Goal: Information Seeking & Learning: Learn about a topic

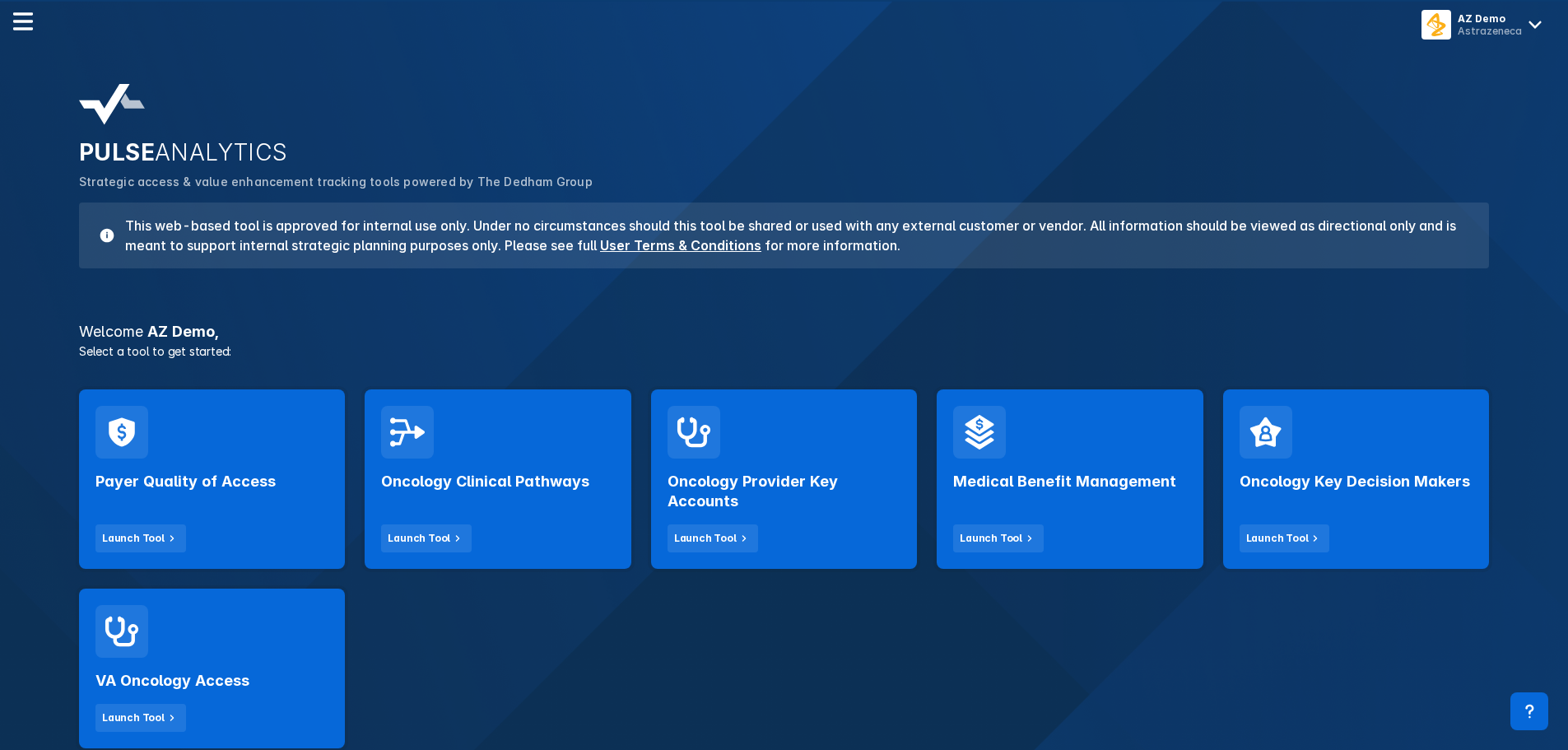
click at [453, 524] on button "Launch Tool" at bounding box center [426, 538] width 91 height 28
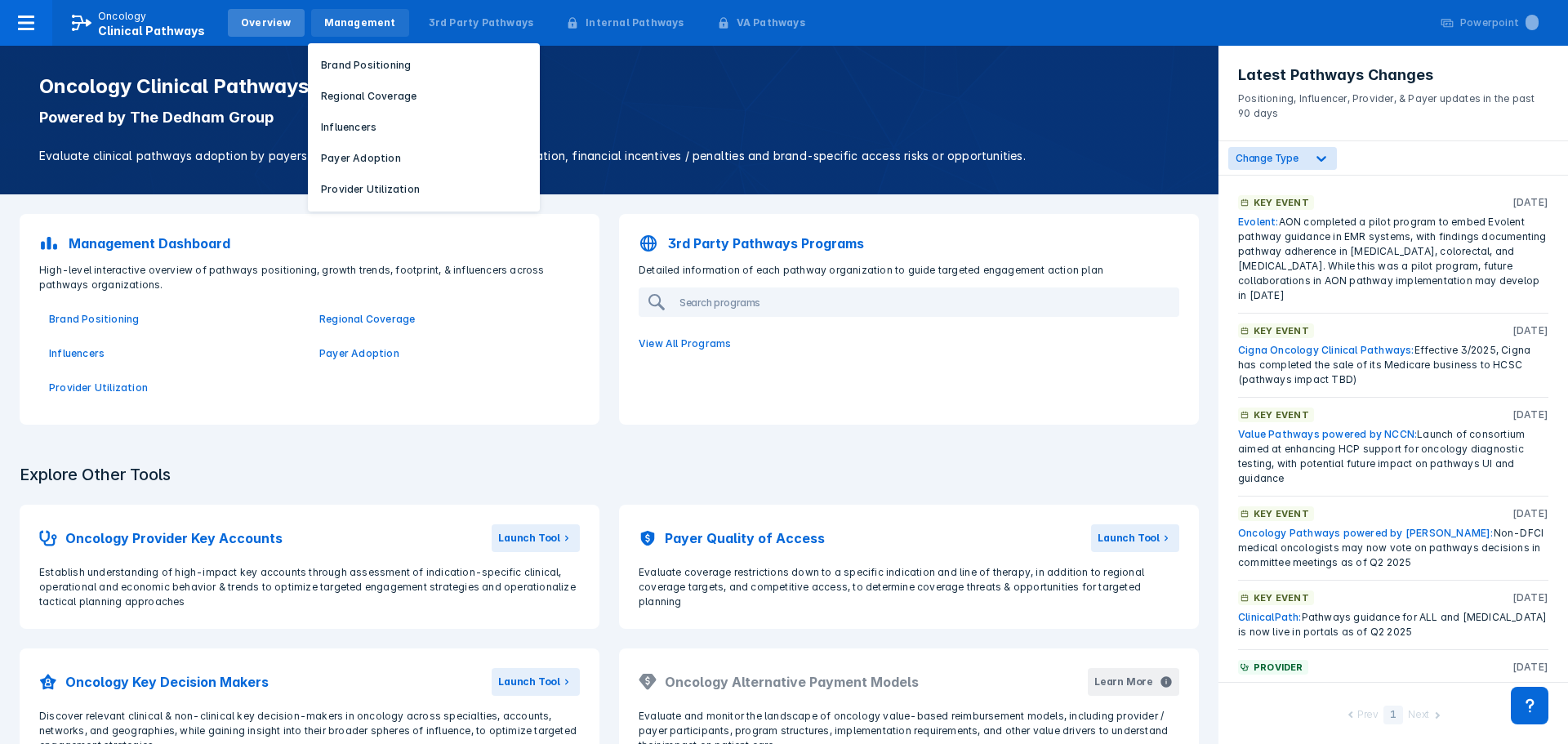
click at [359, 26] on div "Management" at bounding box center [360, 23] width 72 height 15
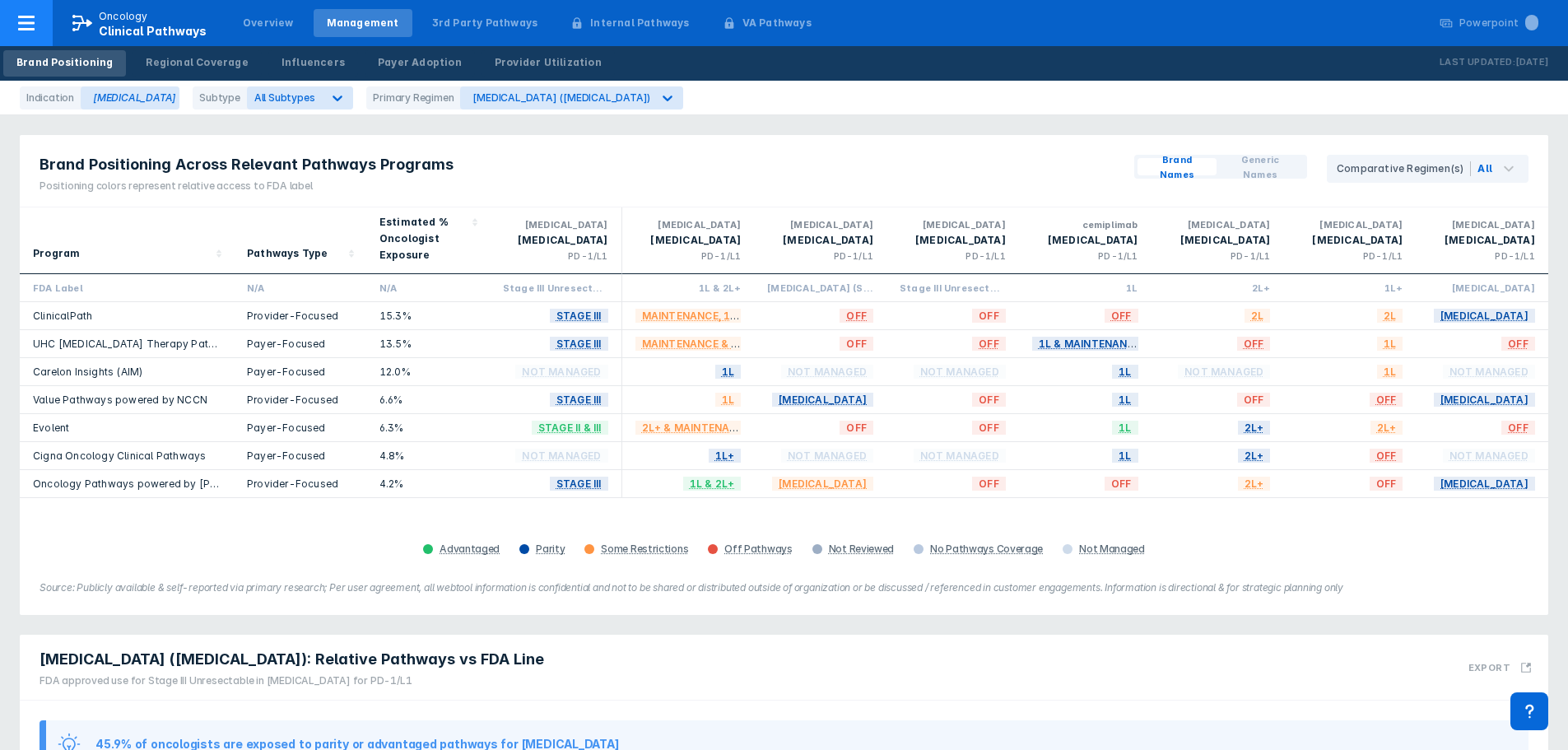
click at [34, 31] on icon at bounding box center [26, 22] width 19 height 19
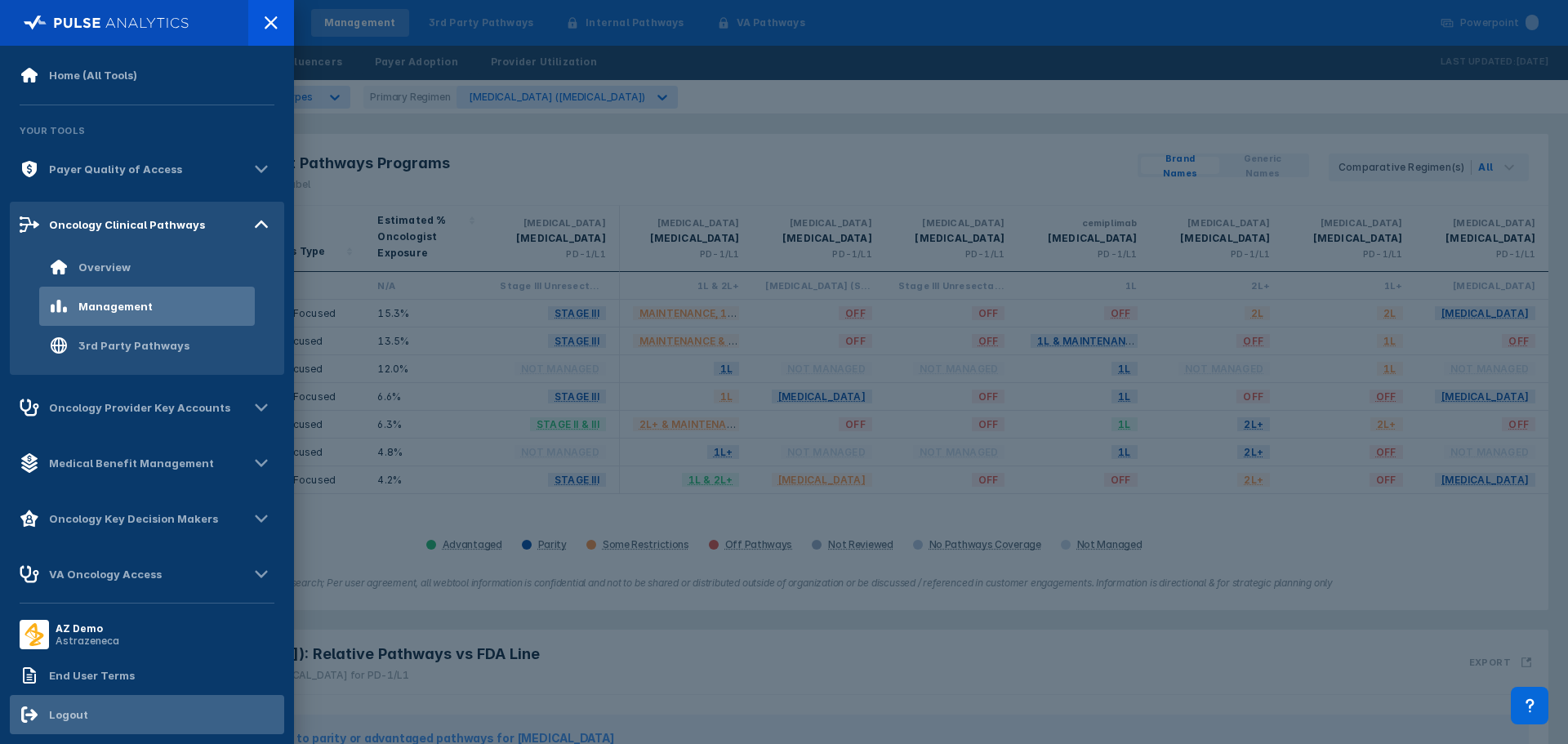
click at [100, 724] on div "Logout" at bounding box center [147, 714] width 275 height 39
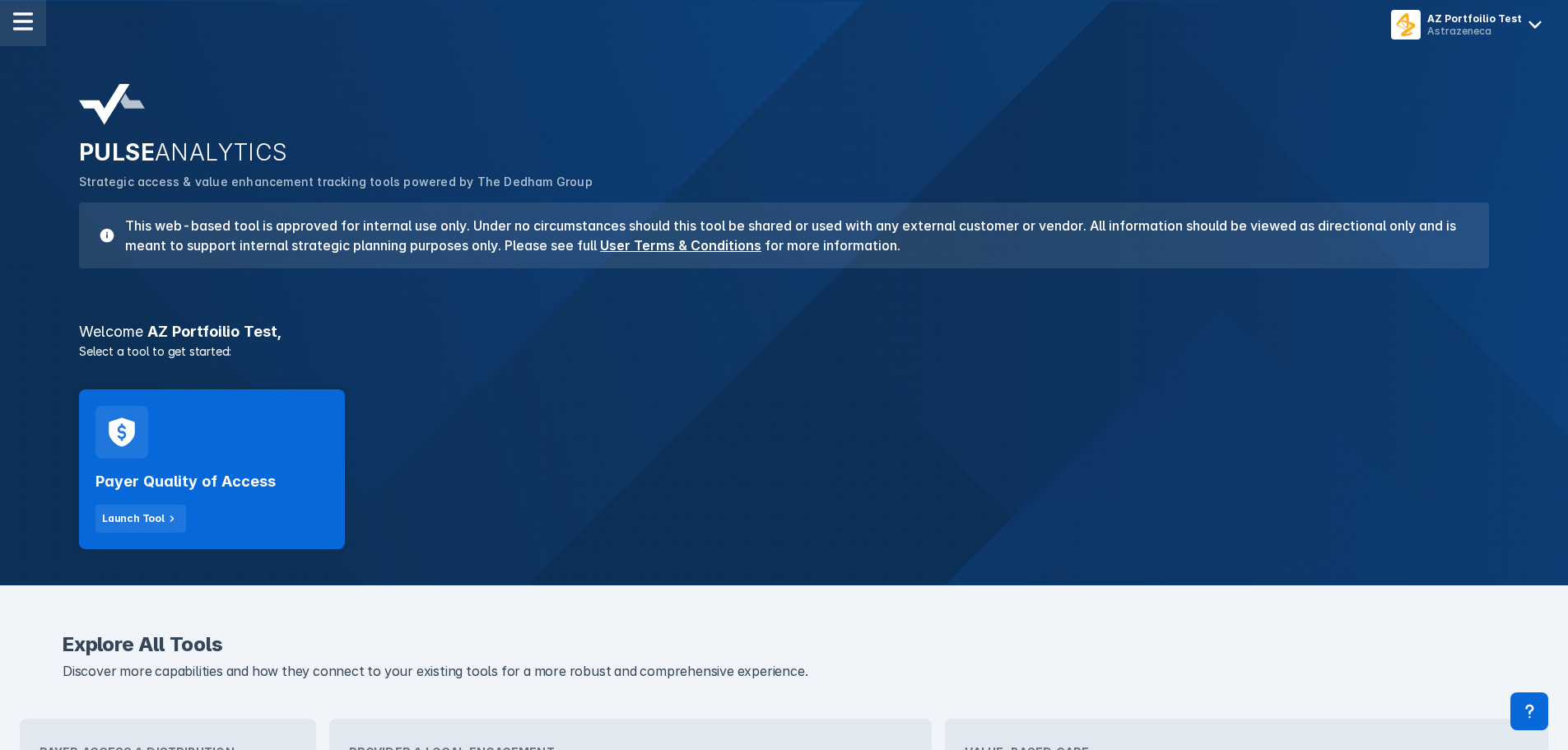
click at [19, 23] on img at bounding box center [22, 21] width 19 height 19
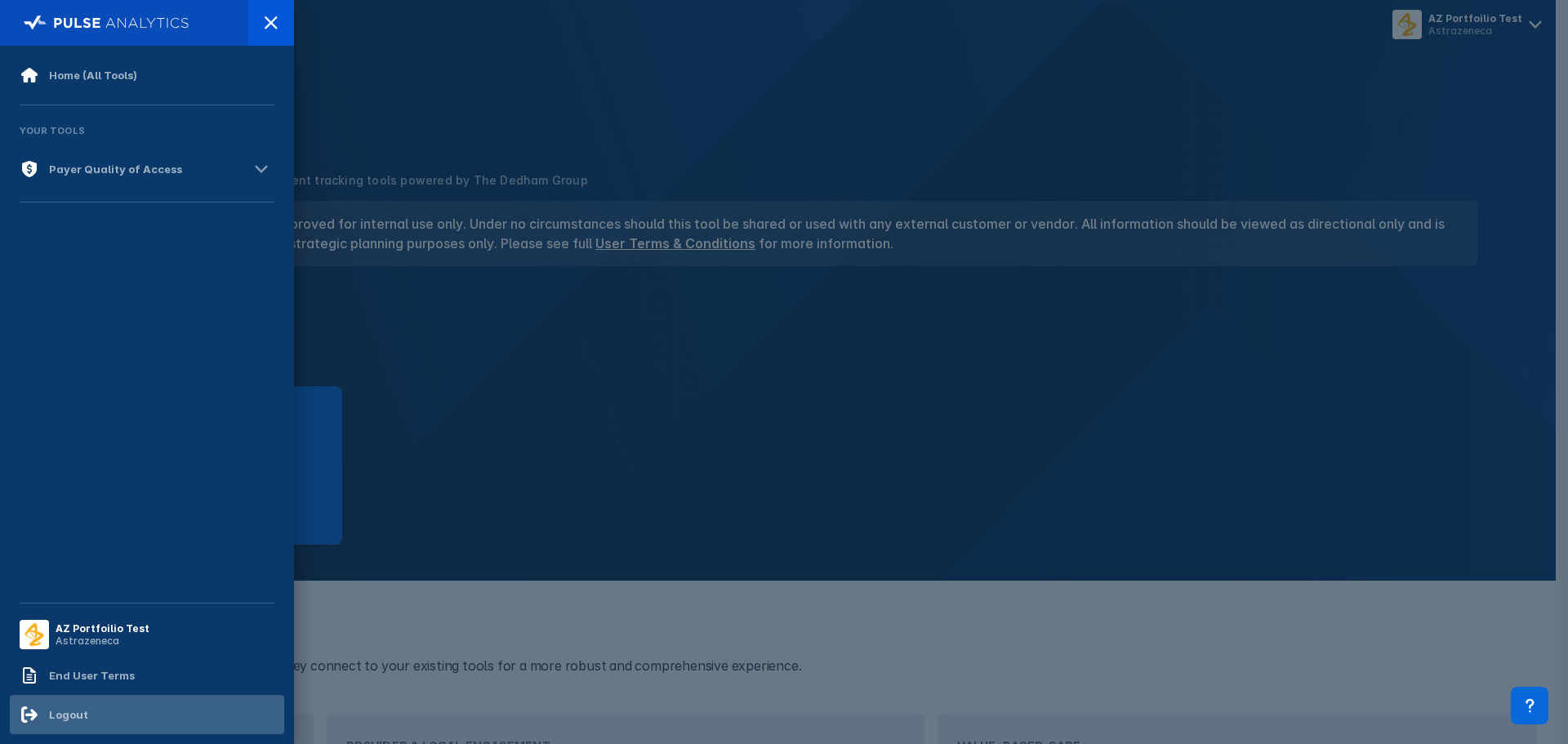
click at [80, 714] on div "Logout" at bounding box center [68, 714] width 39 height 13
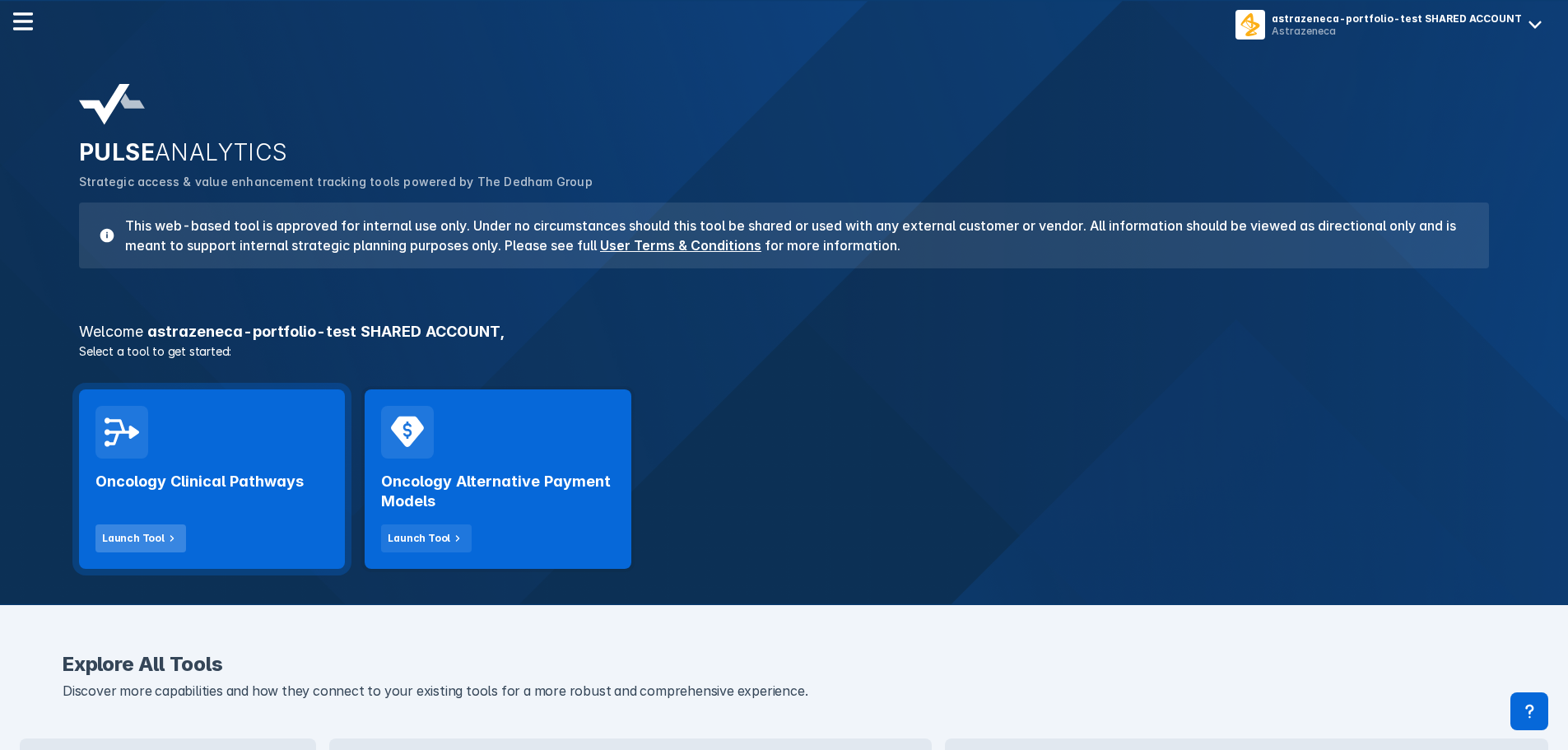
click at [165, 538] on icon at bounding box center [172, 539] width 15 height 15
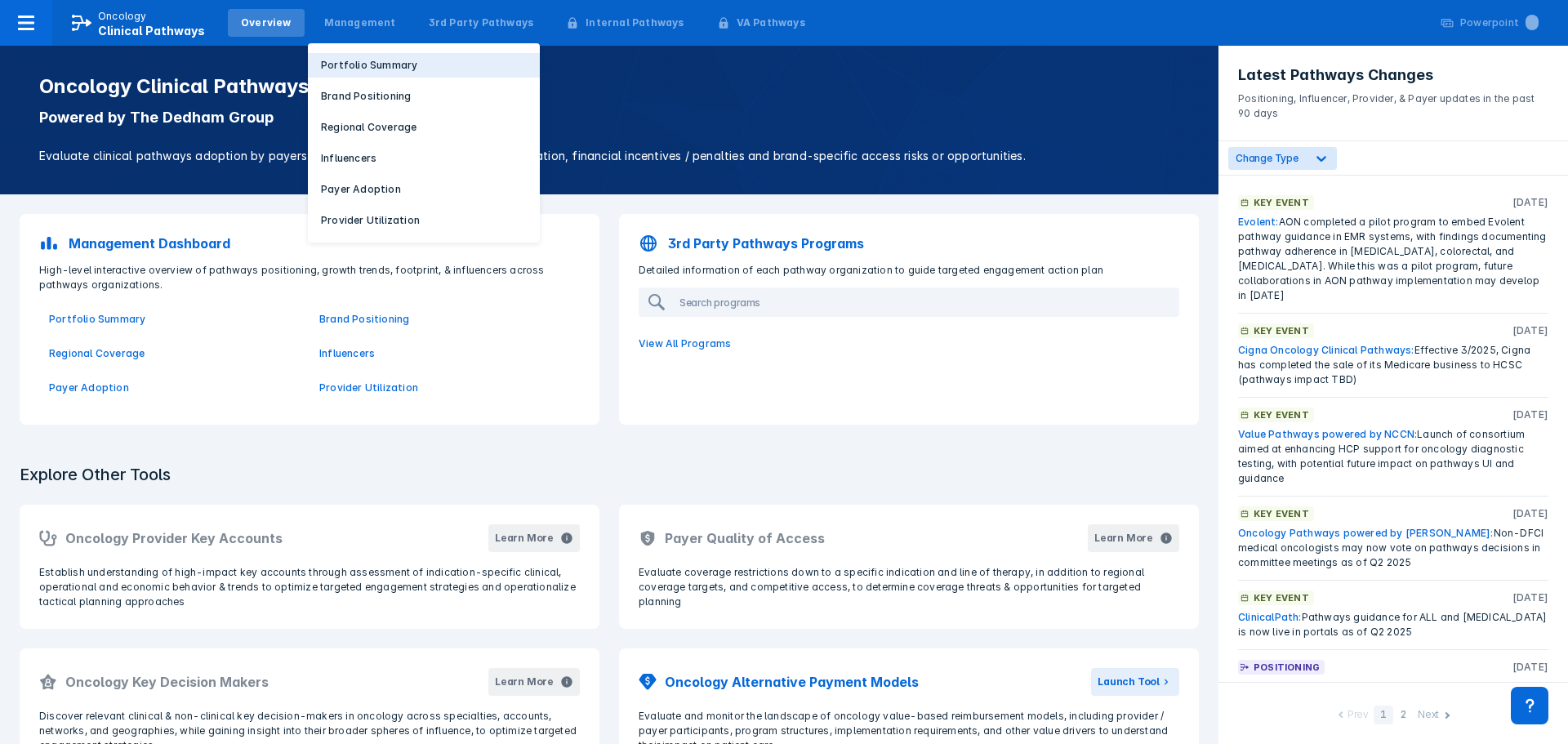
click at [335, 57] on button "Portfolio Summary" at bounding box center [424, 65] width 232 height 25
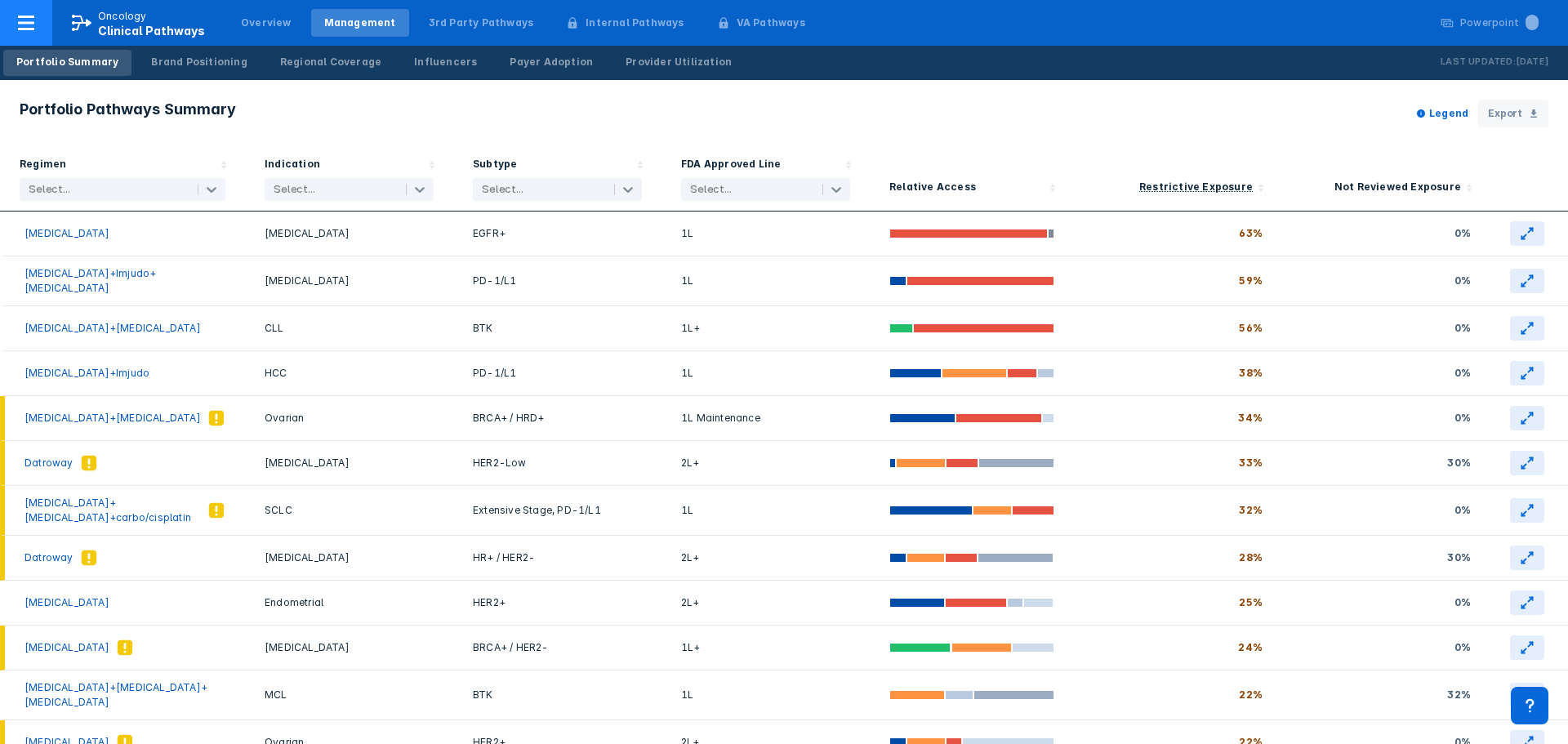
click at [26, 19] on icon at bounding box center [26, 22] width 19 height 19
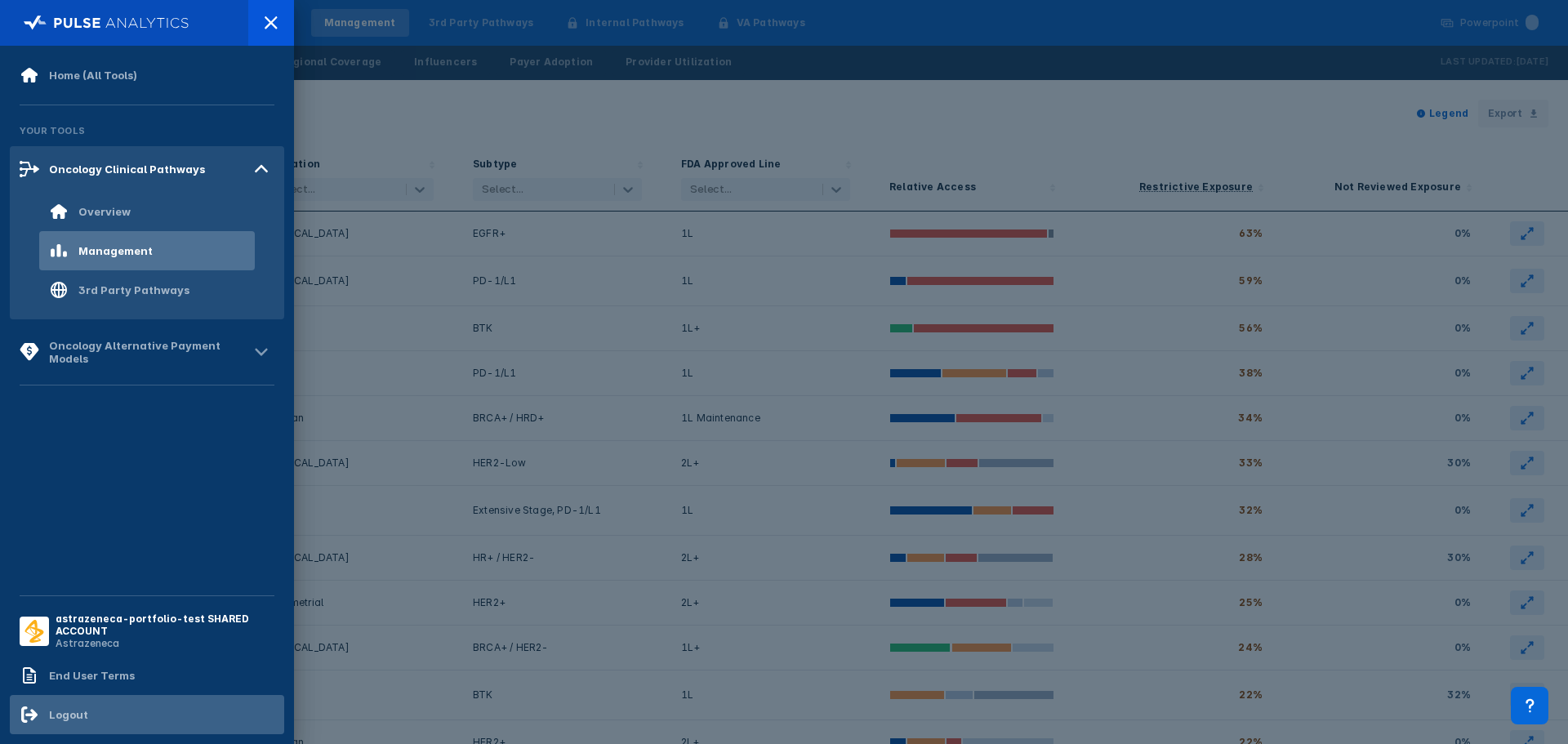
click at [102, 708] on div "Logout" at bounding box center [147, 714] width 275 height 39
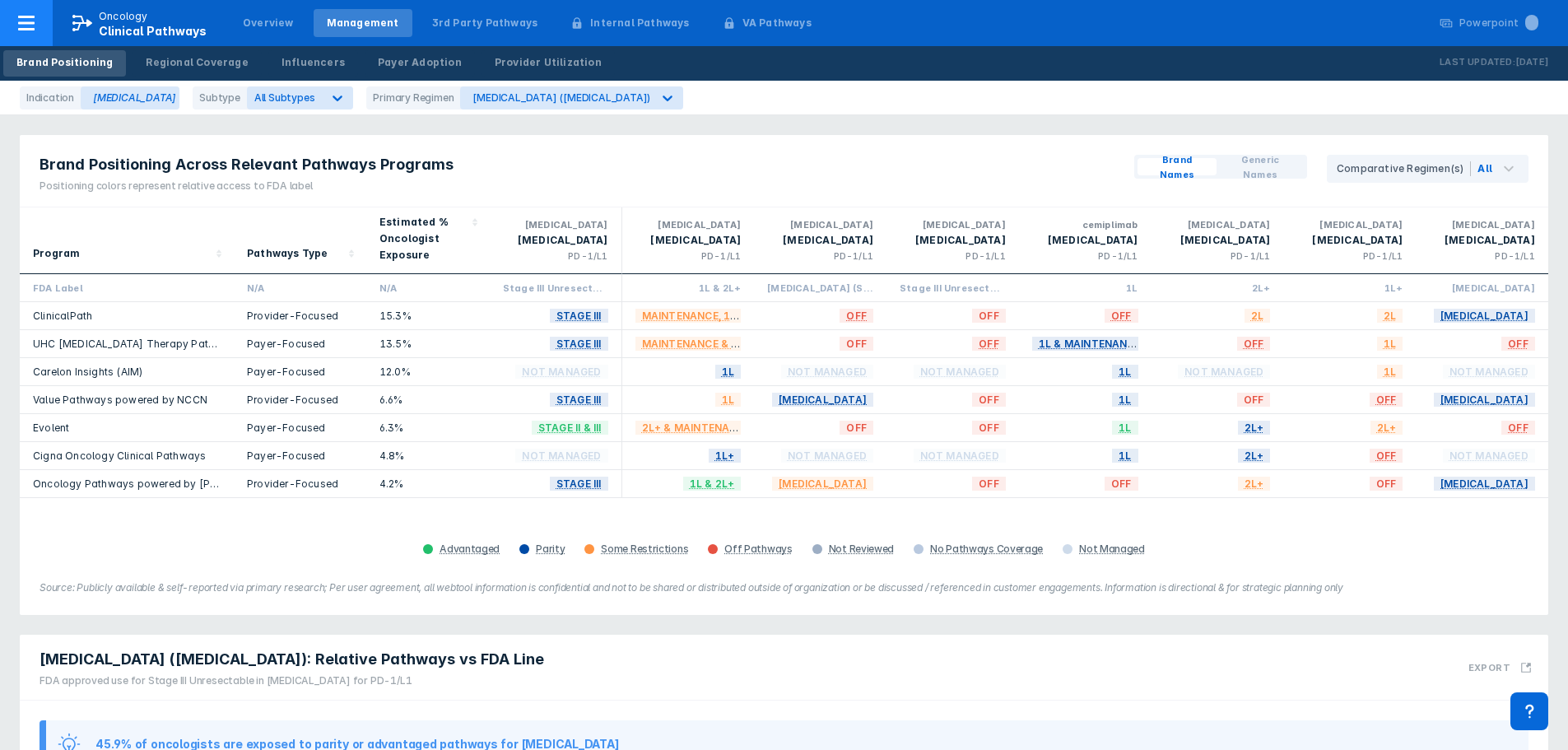
click at [140, 27] on span "Clinical Pathways" at bounding box center [152, 30] width 108 height 14
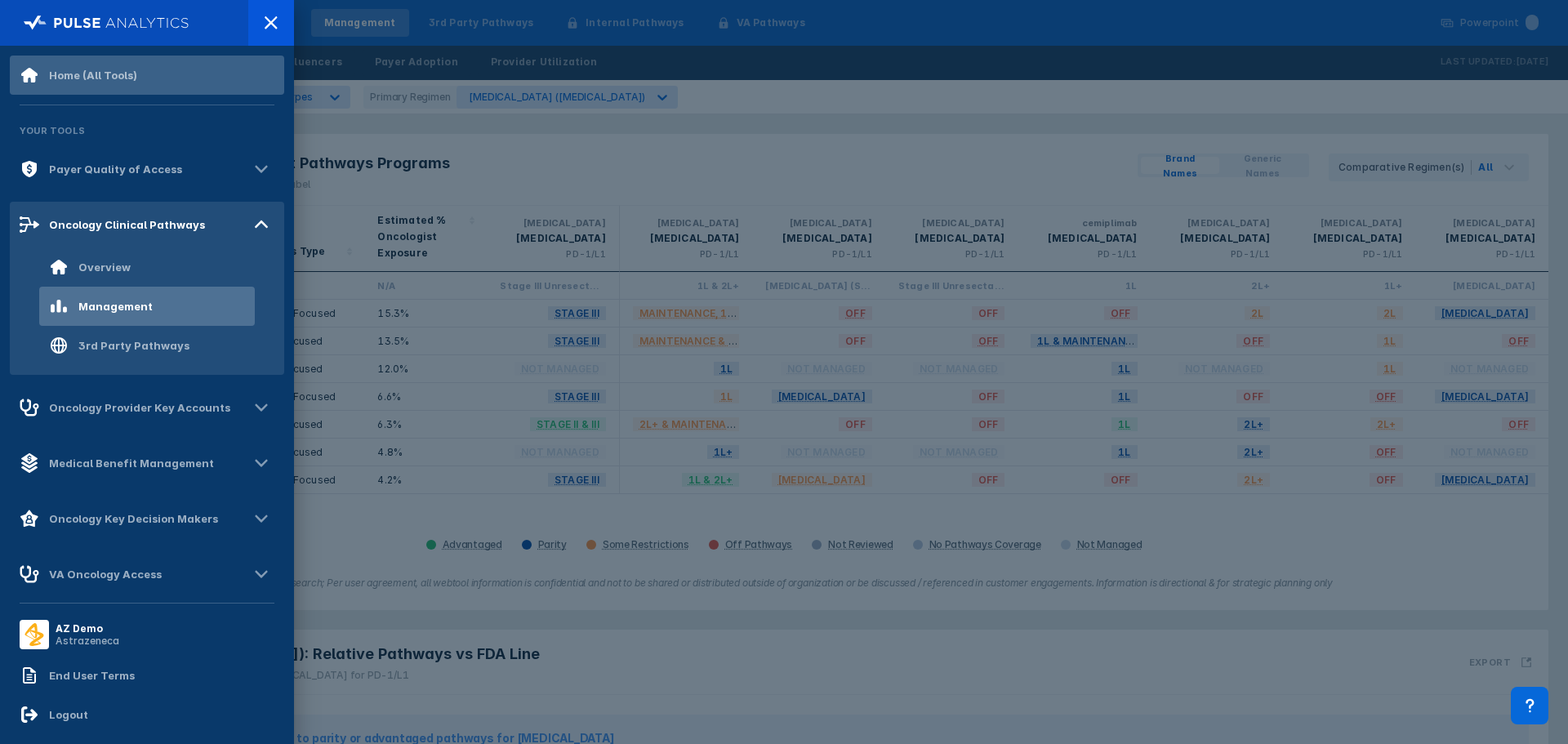
click at [94, 68] on div "Home (All Tools)" at bounding box center [93, 75] width 88 height 13
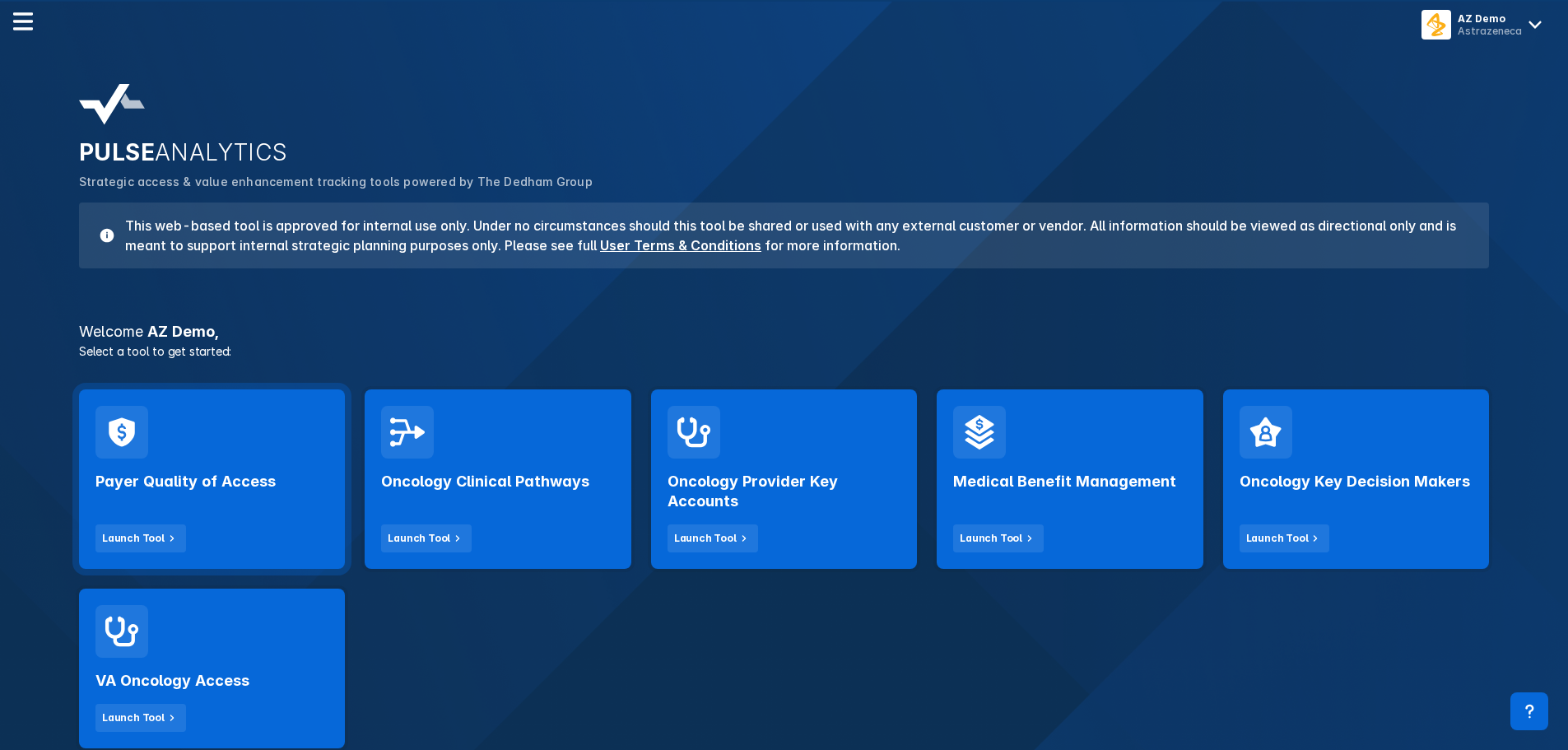
click at [200, 555] on div "Payer Quality of Access Launch Tool" at bounding box center [211, 479] width 266 height 179
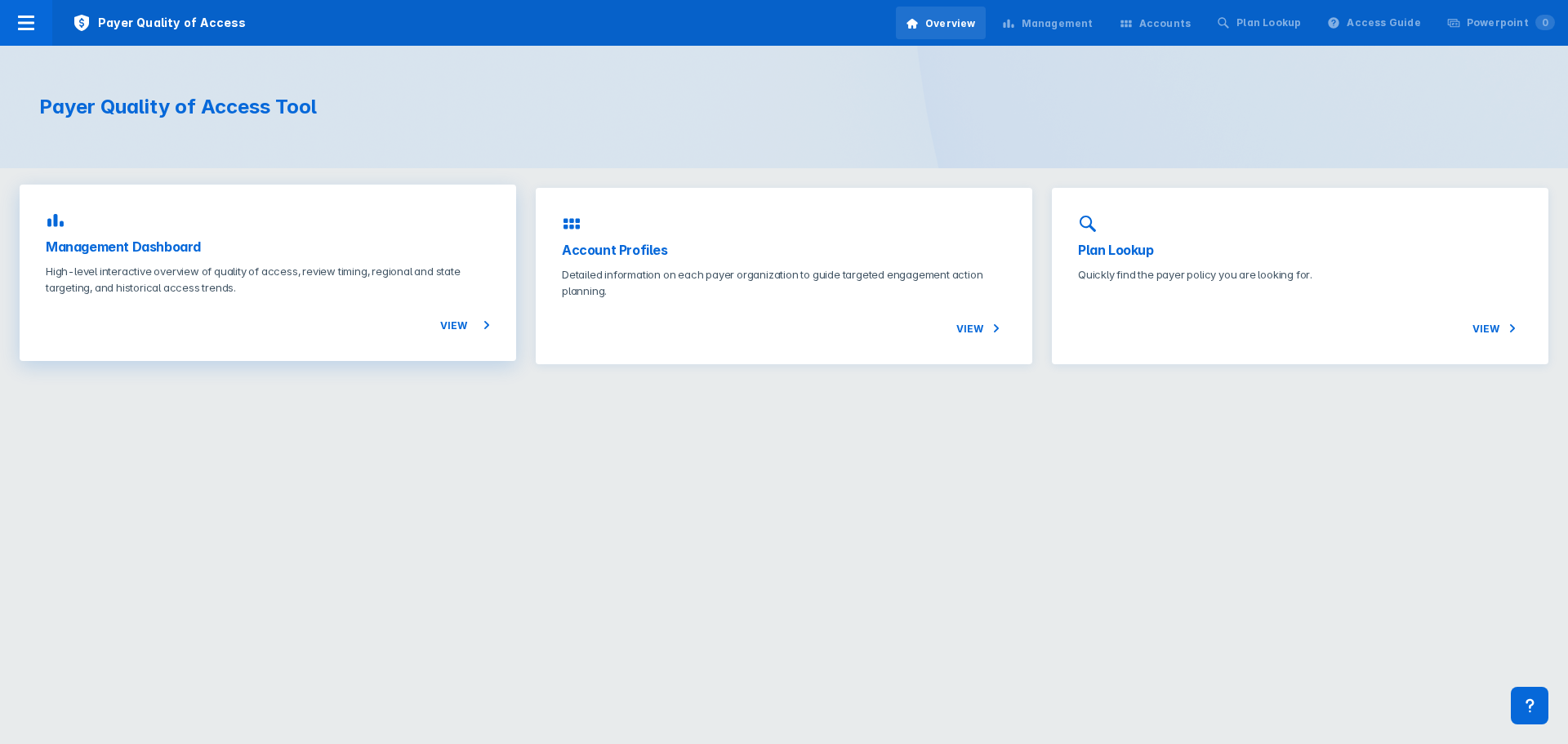
click at [193, 270] on p "High-level interactive overview of quality of access, review timing, regional a…" at bounding box center [267, 279] width 444 height 33
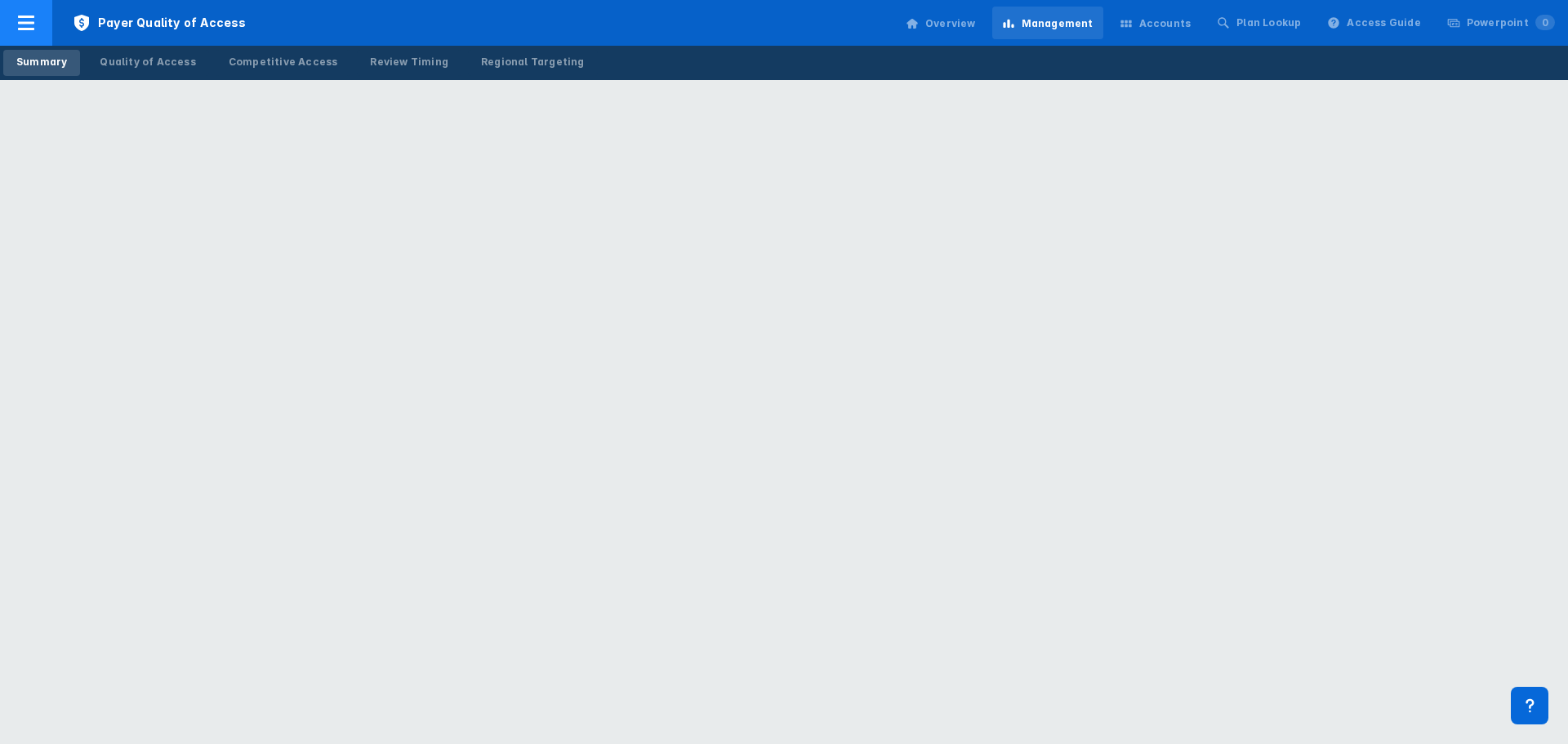
click at [37, 20] on div at bounding box center [26, 23] width 52 height 46
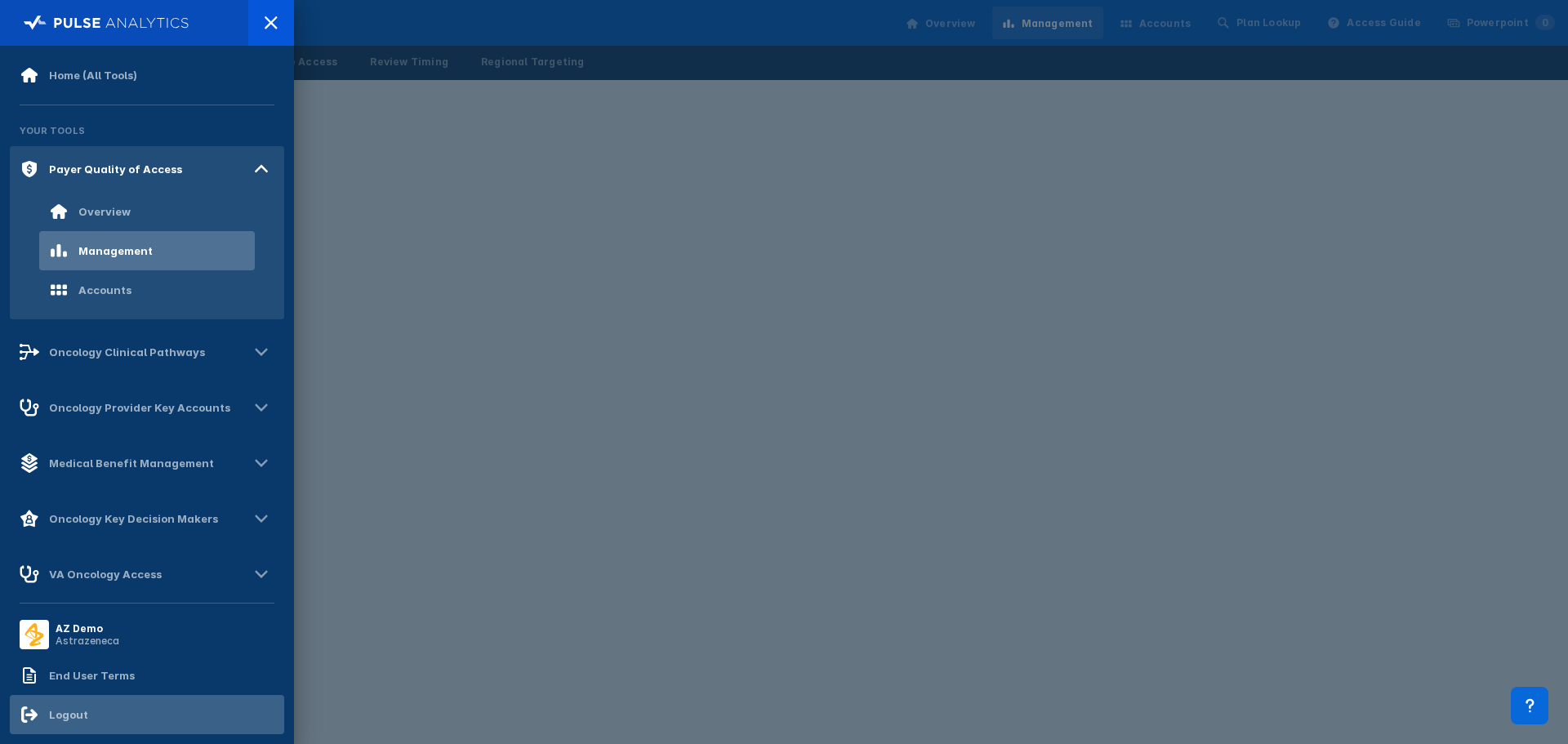
click at [167, 706] on div "Logout" at bounding box center [147, 714] width 275 height 39
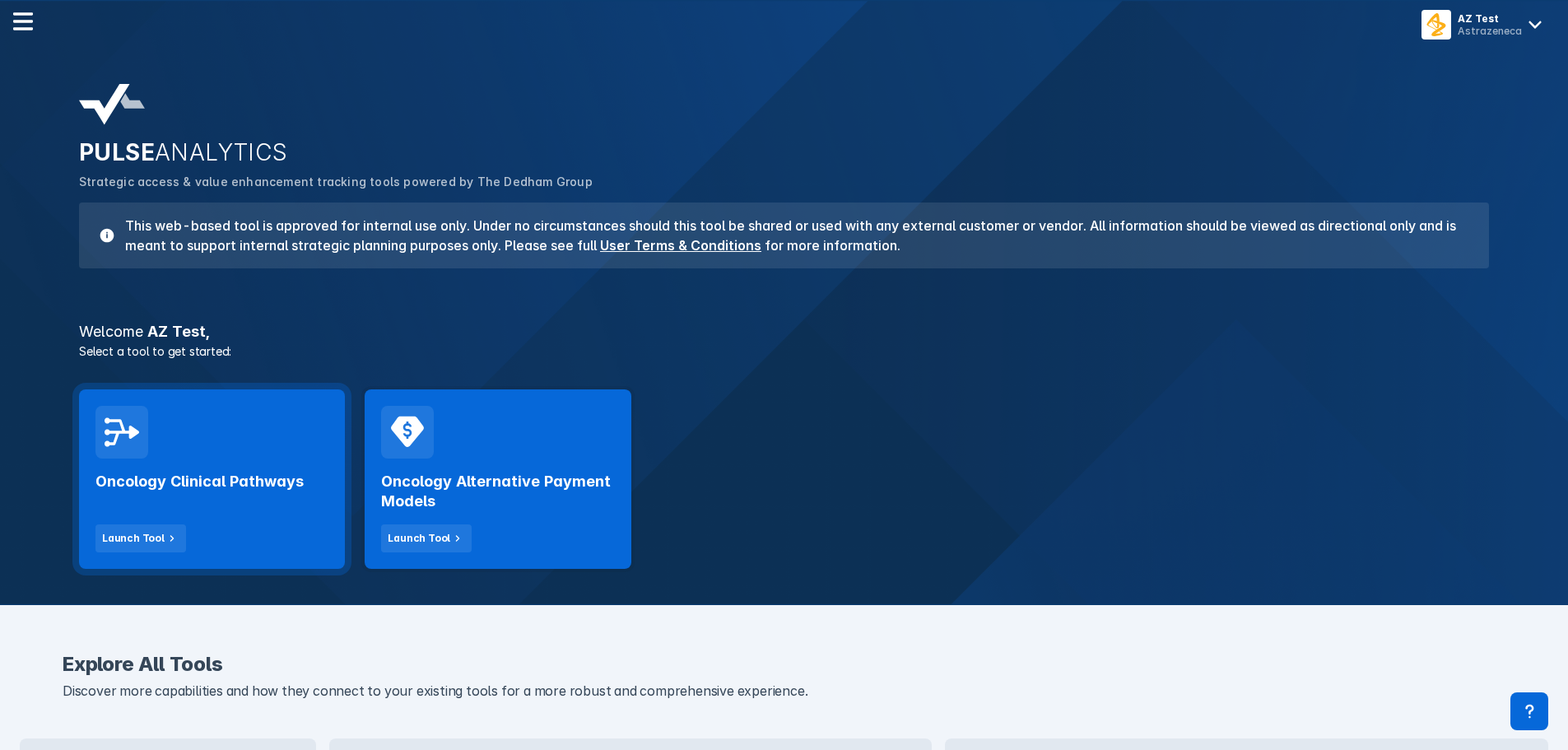
click at [217, 516] on div "Oncology Clinical Pathways Launch Tool" at bounding box center [211, 506] width 233 height 94
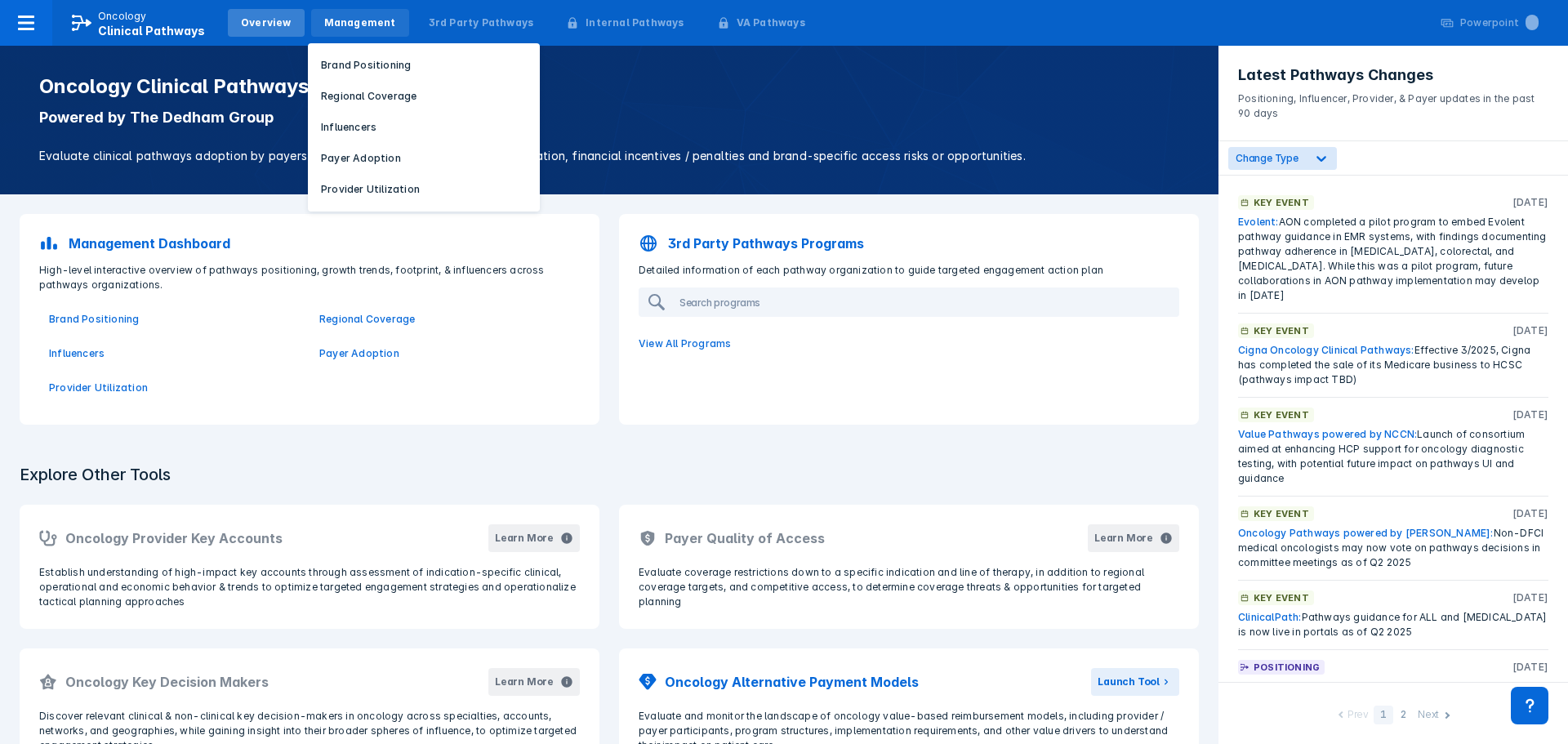
click at [340, 16] on div "Management" at bounding box center [360, 23] width 72 height 15
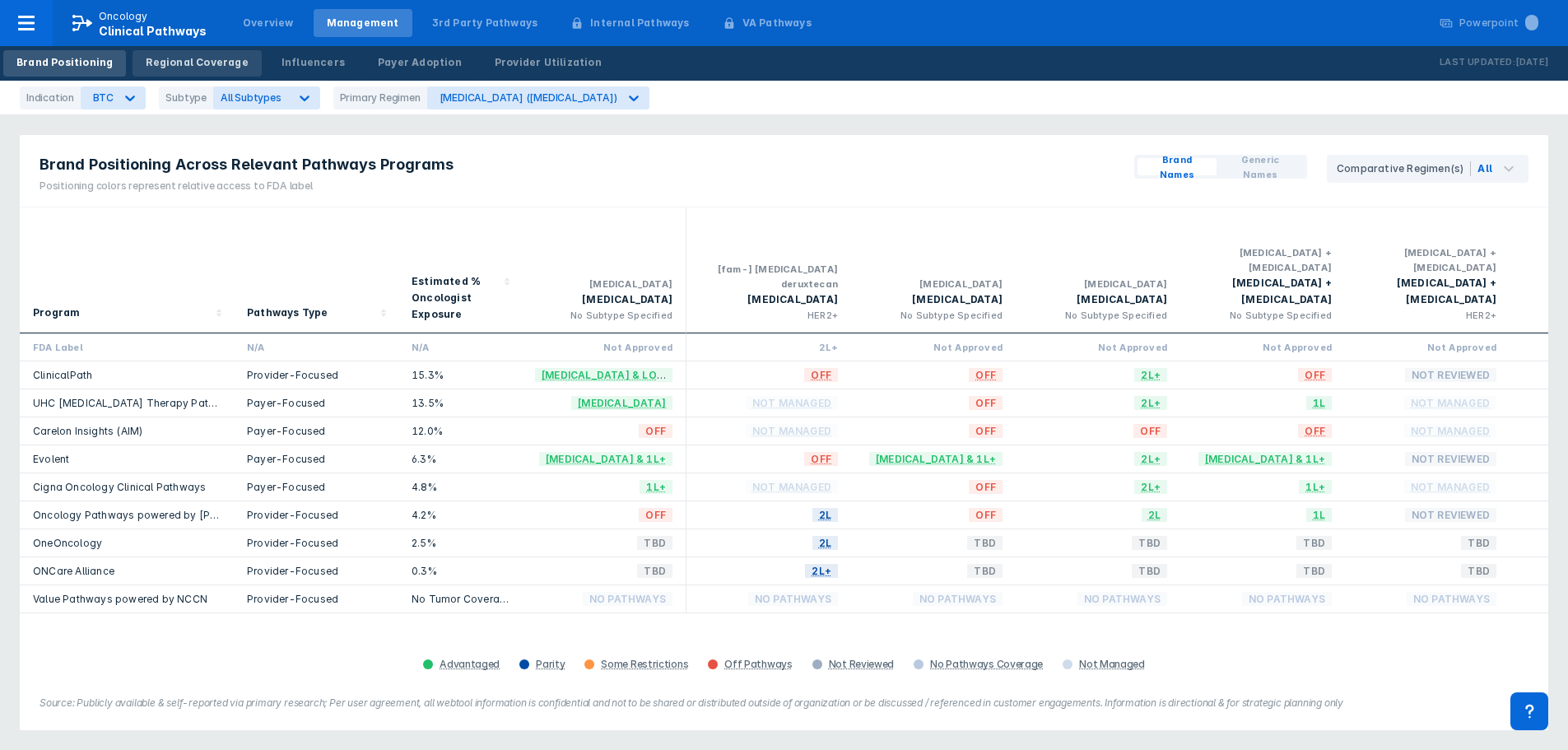
click at [185, 69] on div "Regional Coverage" at bounding box center [197, 62] width 102 height 15
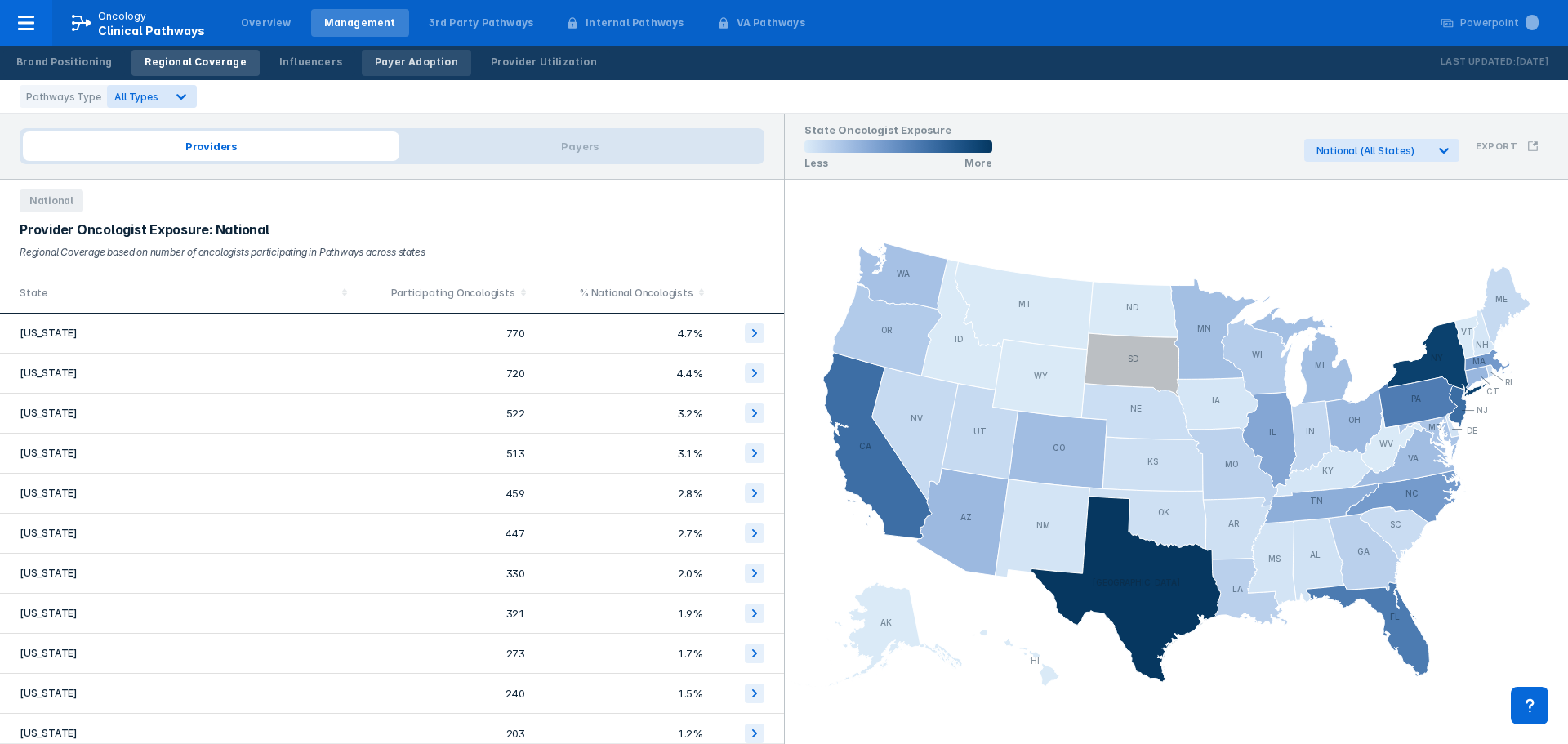
click at [420, 51] on link "Payer Adoption" at bounding box center [417, 63] width 109 height 26
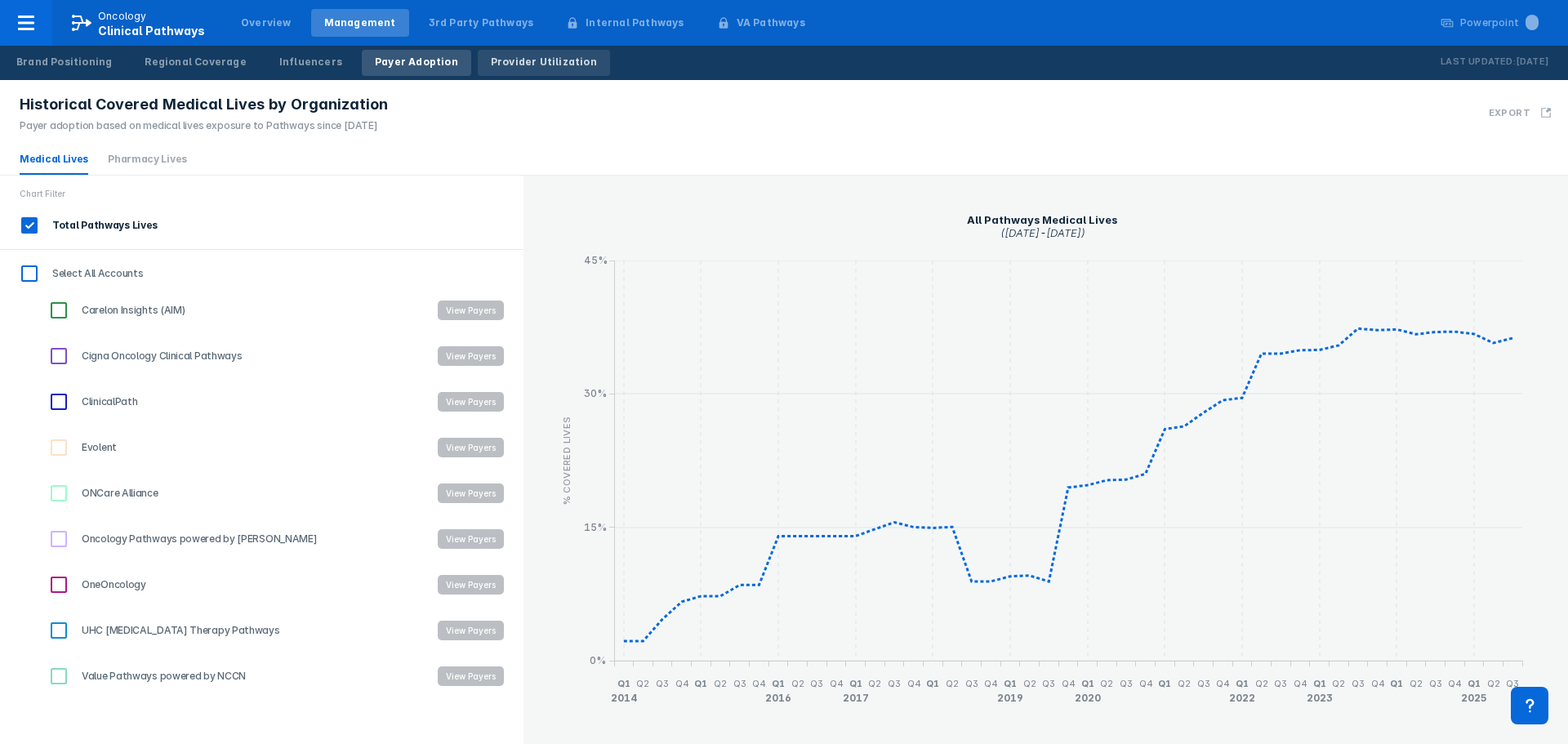
click at [511, 56] on div "Provider Utilization" at bounding box center [544, 62] width 106 height 15
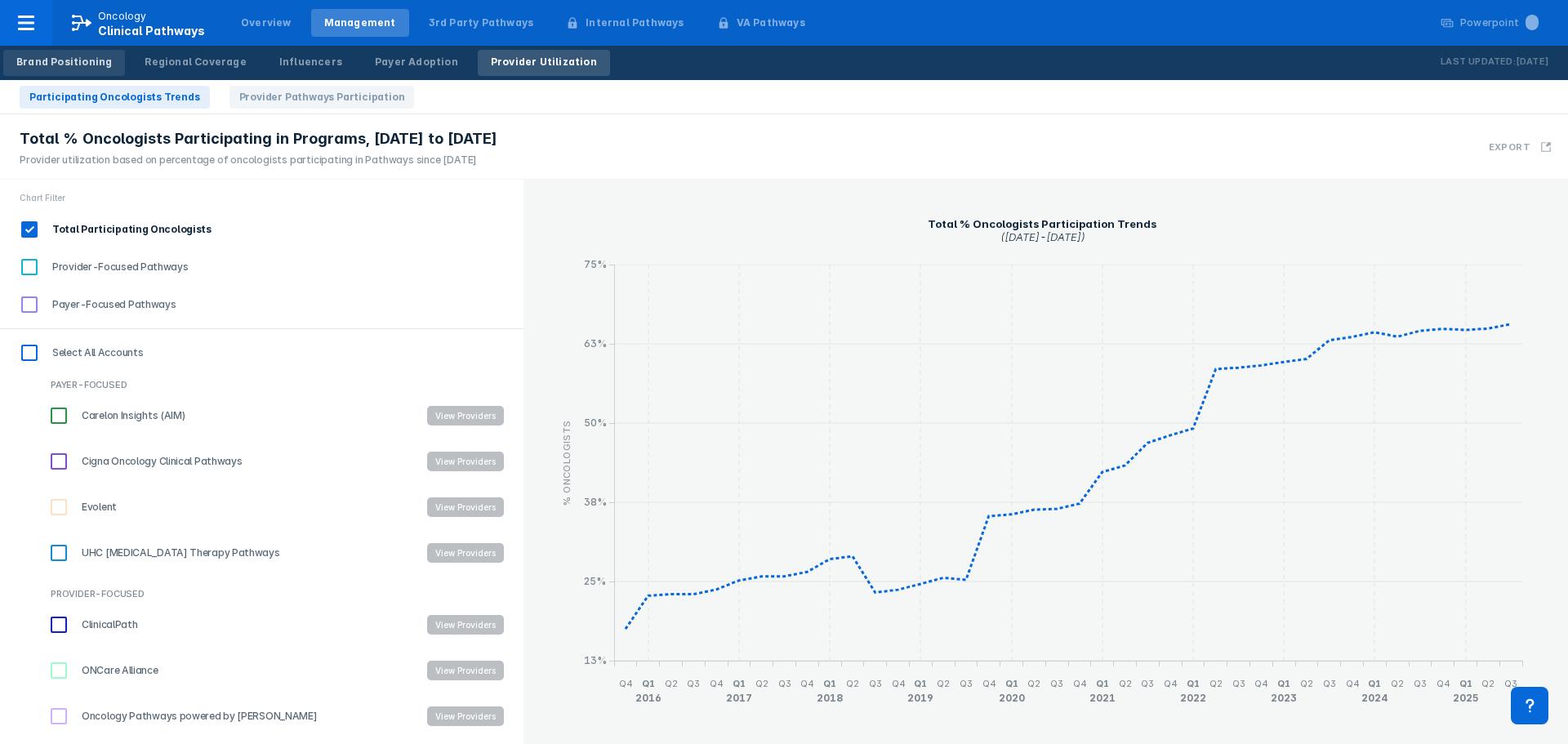
click at [39, 64] on div "Brand Positioning" at bounding box center [64, 62] width 96 height 15
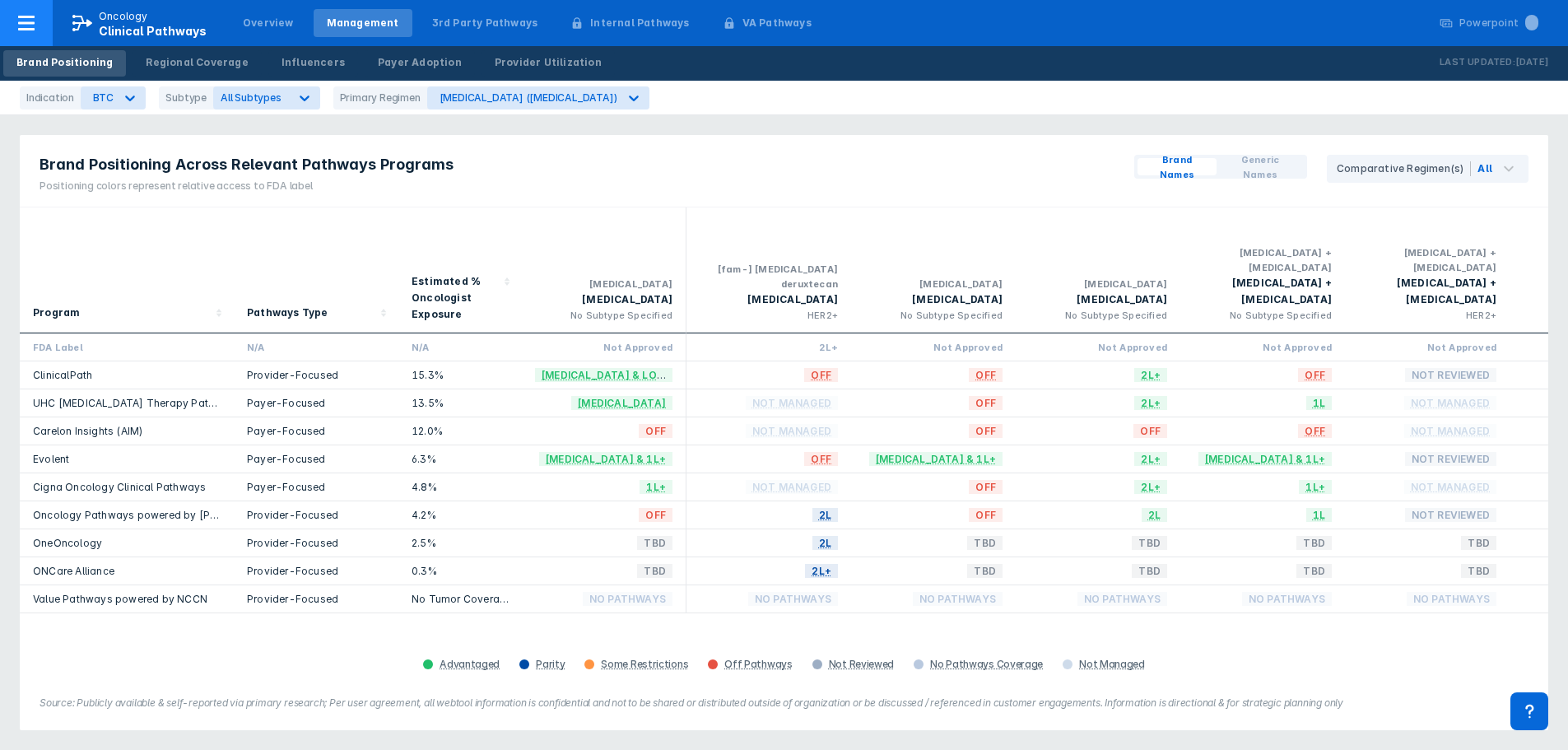
click at [117, 26] on span "Clinical Pathways" at bounding box center [152, 30] width 108 height 14
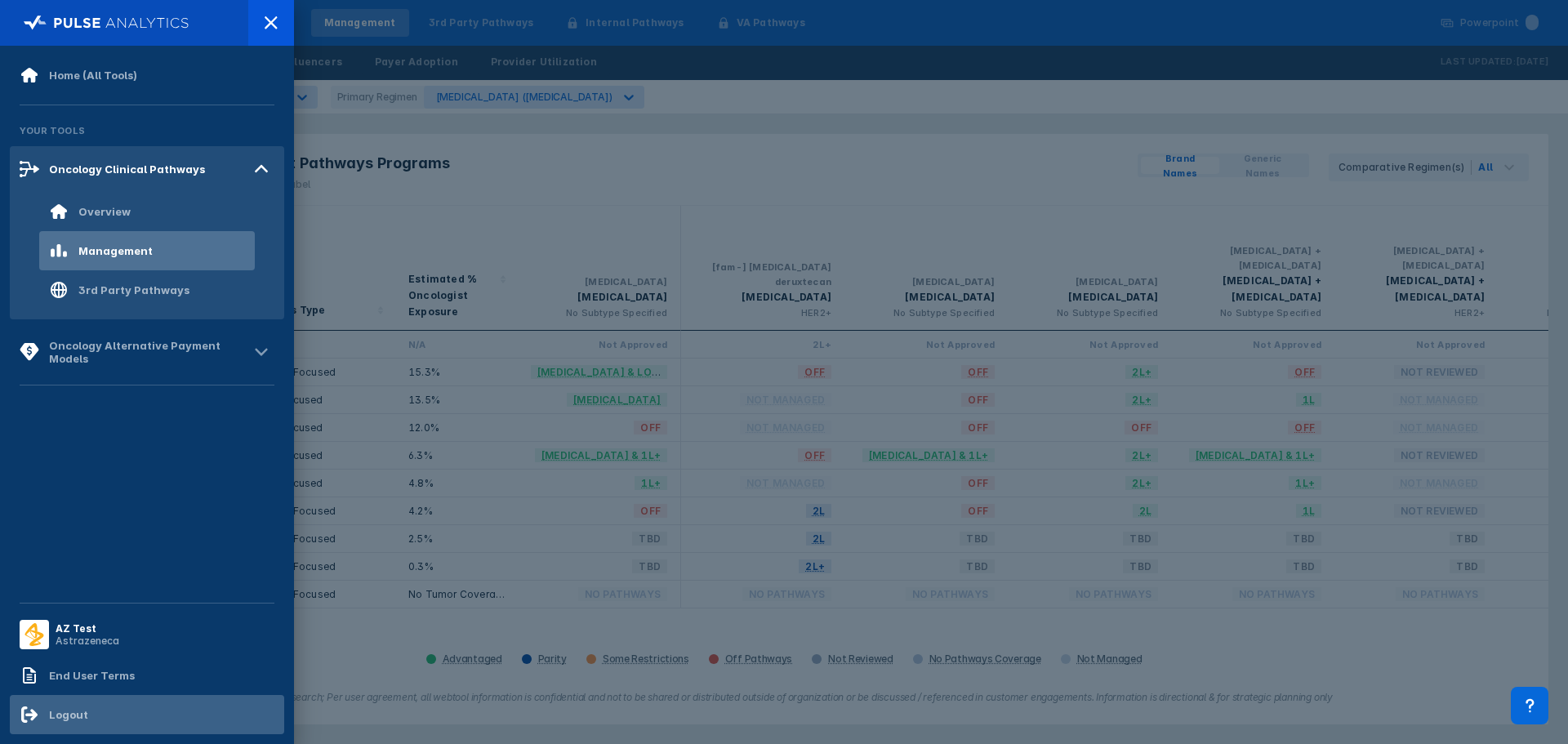
click at [109, 720] on div "Logout" at bounding box center [147, 714] width 275 height 39
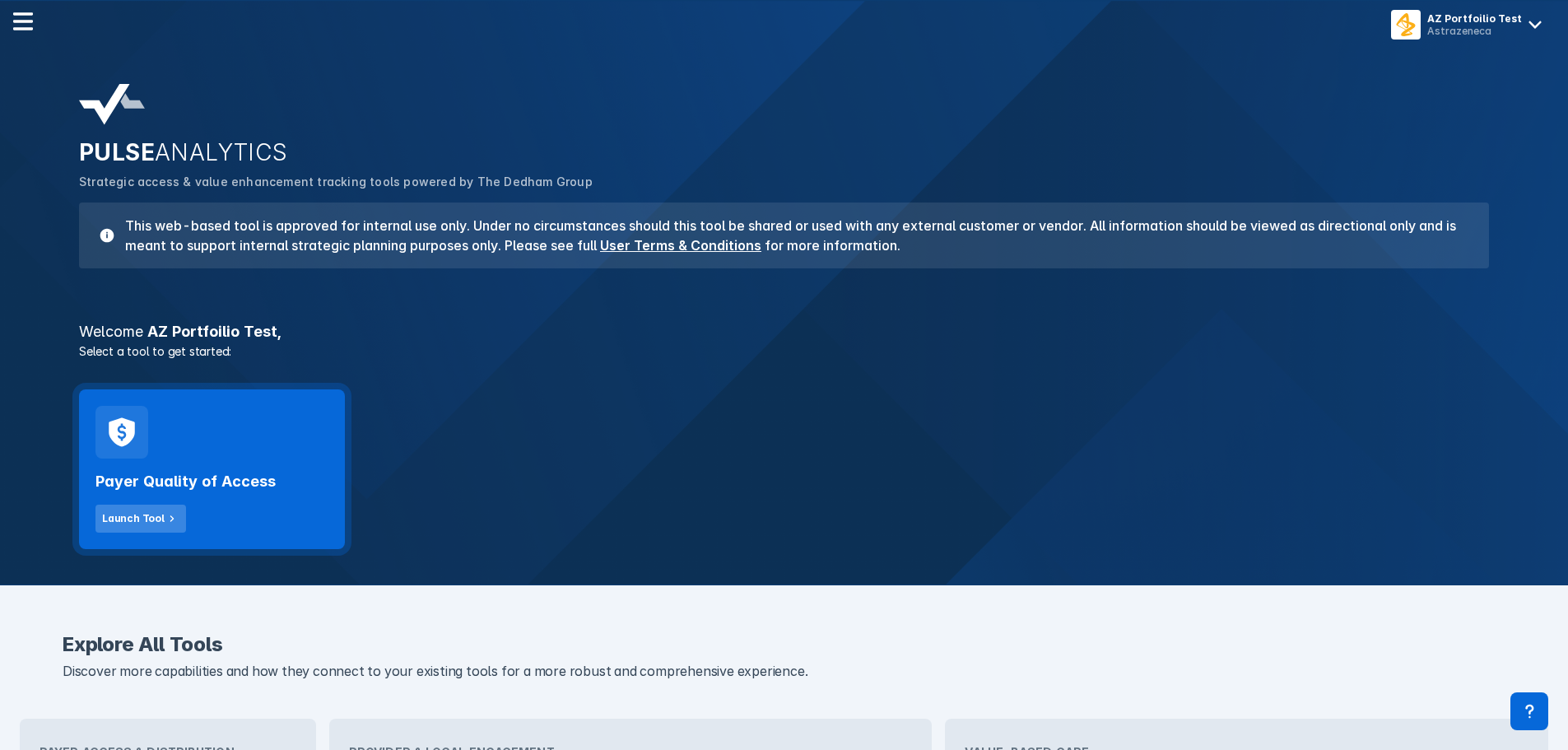
click at [171, 513] on icon at bounding box center [172, 518] width 15 height 15
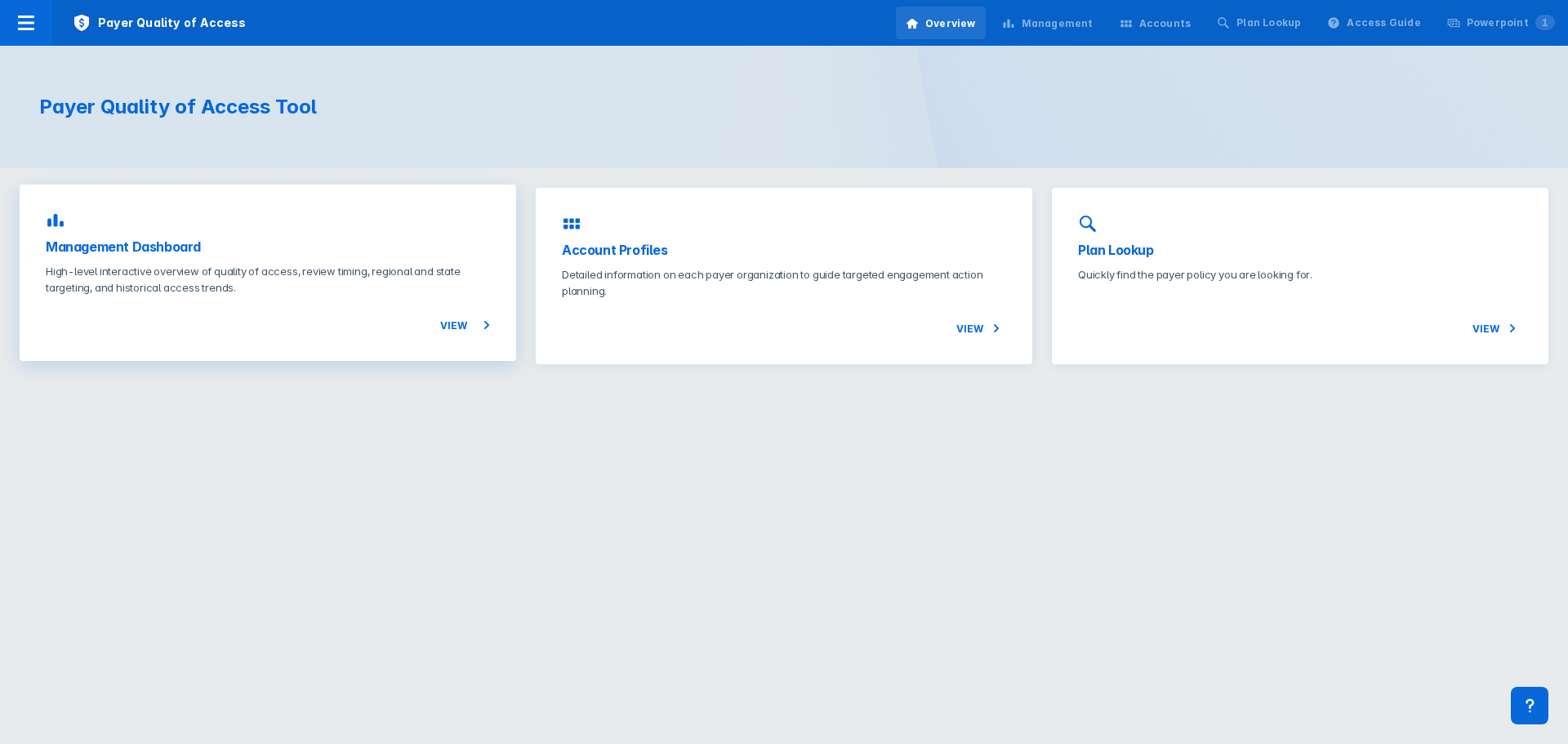
click at [183, 236] on div "Management Dashboard High-level interactive overview of quality of access, revi…" at bounding box center [267, 272] width 496 height 176
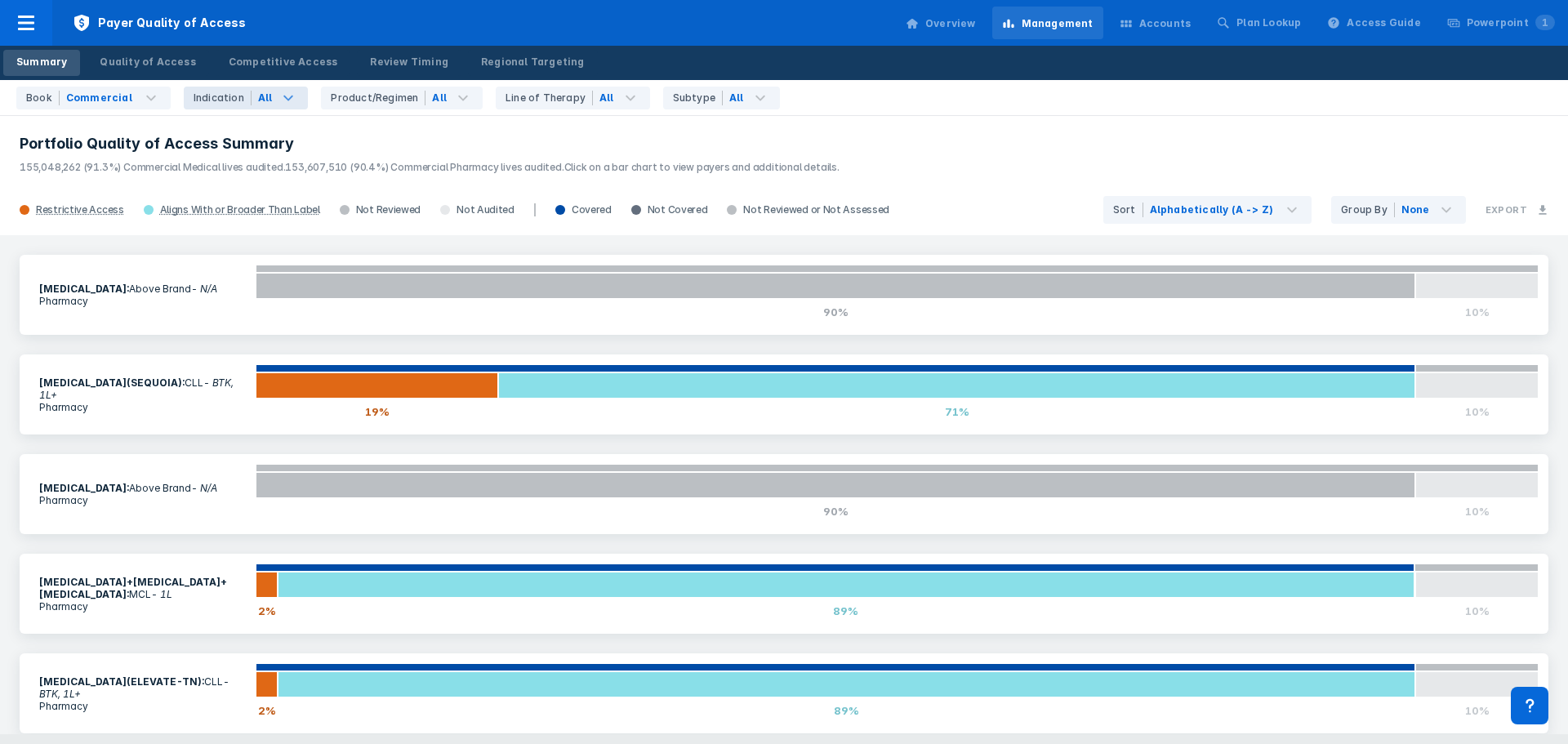
click at [278, 100] on icon at bounding box center [287, 98] width 19 height 19
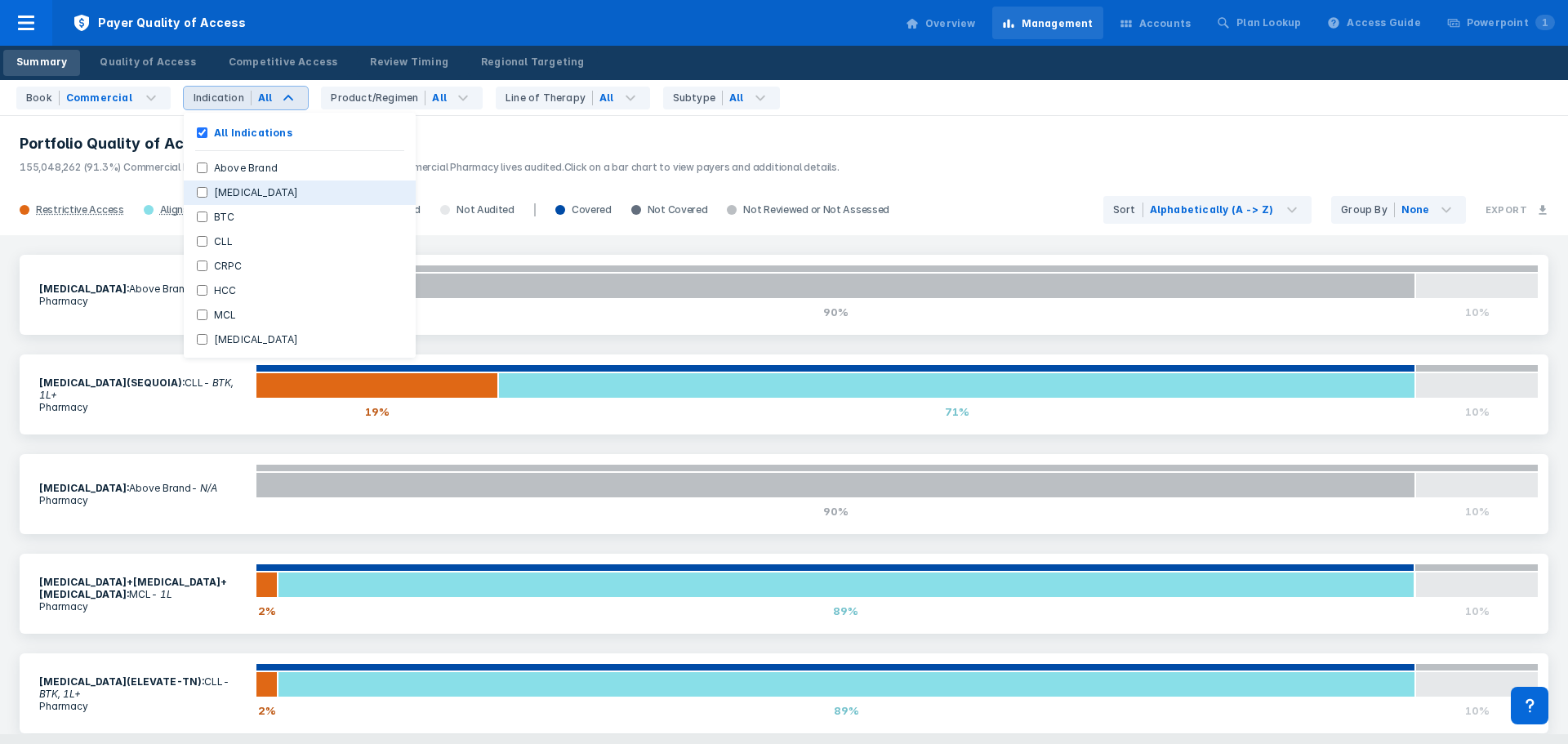
click at [270, 189] on label "[MEDICAL_DATA]" at bounding box center [255, 192] width 98 height 15
click at [207, 189] on Cancer "[MEDICAL_DATA]" at bounding box center [202, 192] width 11 height 11
checkbox Cancer "true"
checkbox Indications "false"
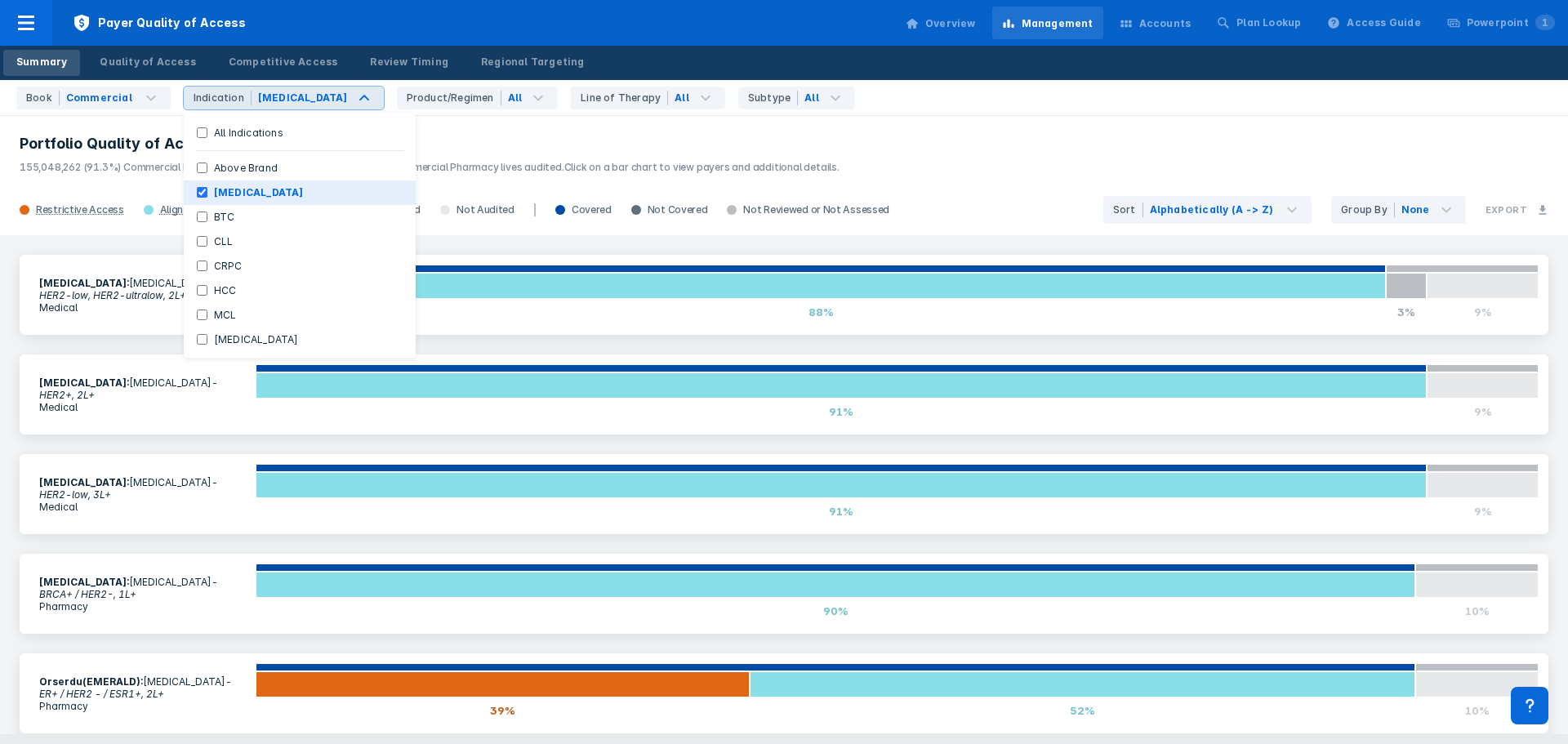
click at [197, 193] on Cancer "[MEDICAL_DATA]" at bounding box center [202, 192] width 11 height 11
checkbox Cancer "false"
checkbox Indications "true"
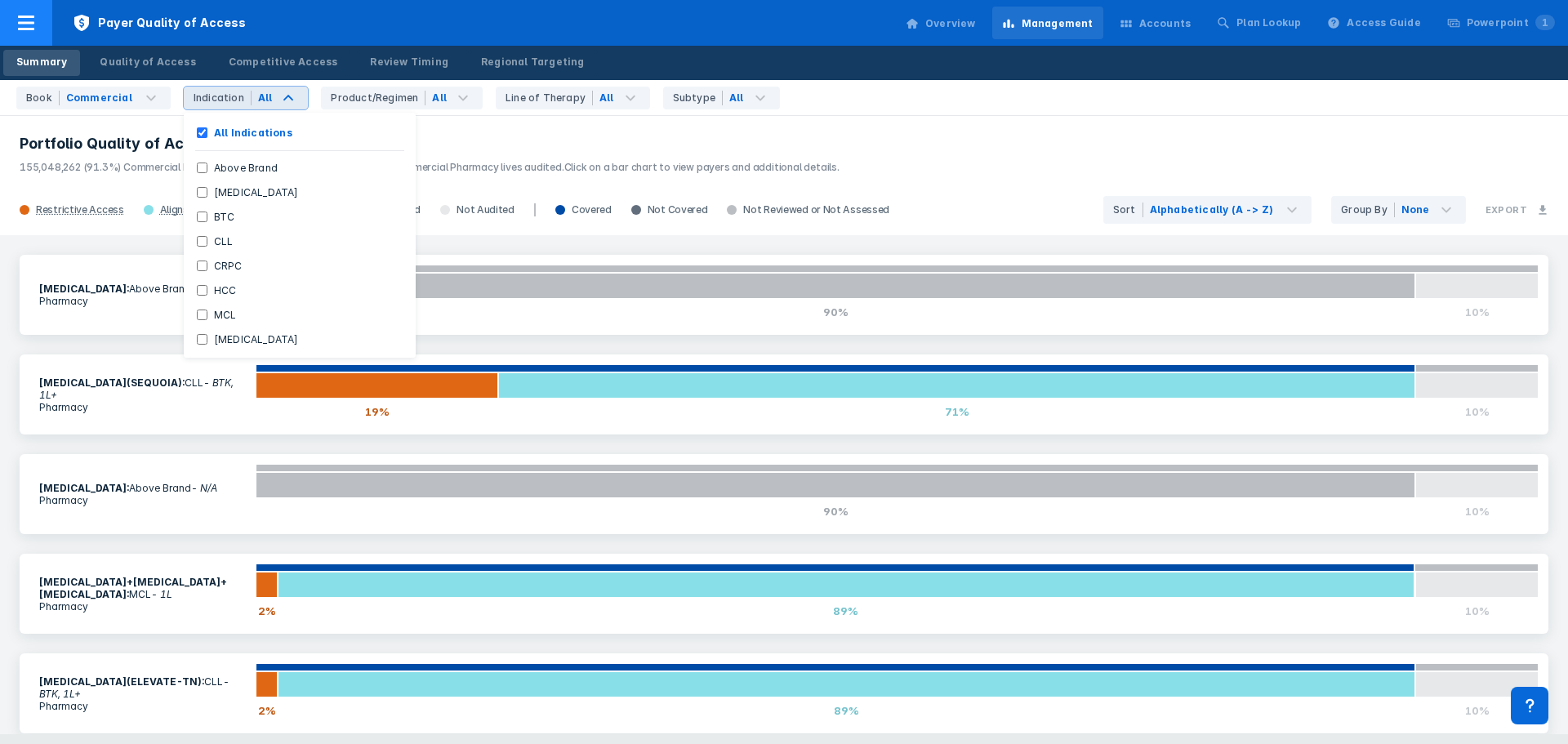
click at [168, 27] on span "Payer Quality of Access" at bounding box center [159, 23] width 214 height 46
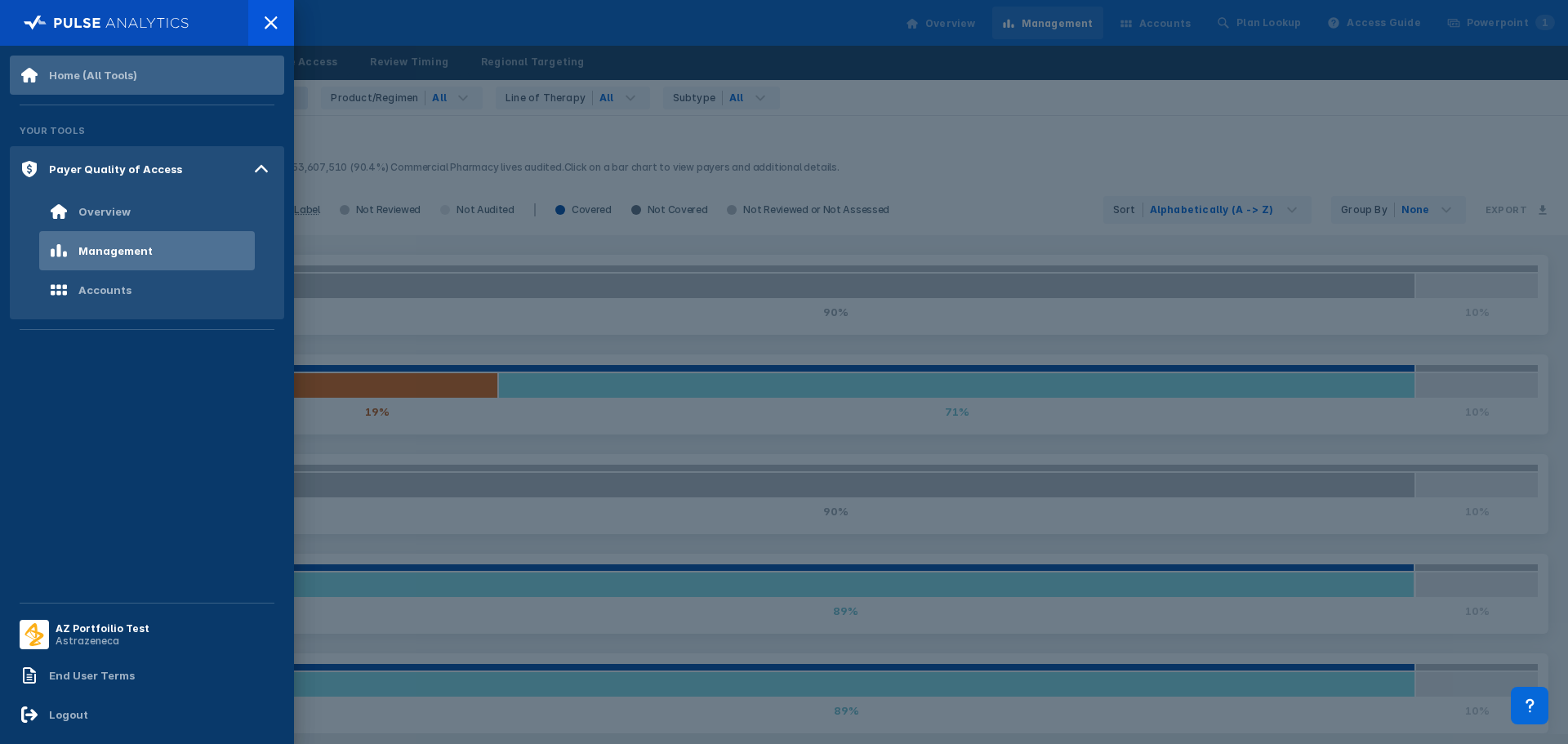
click at [119, 80] on div "Home (All Tools)" at bounding box center [93, 75] width 88 height 13
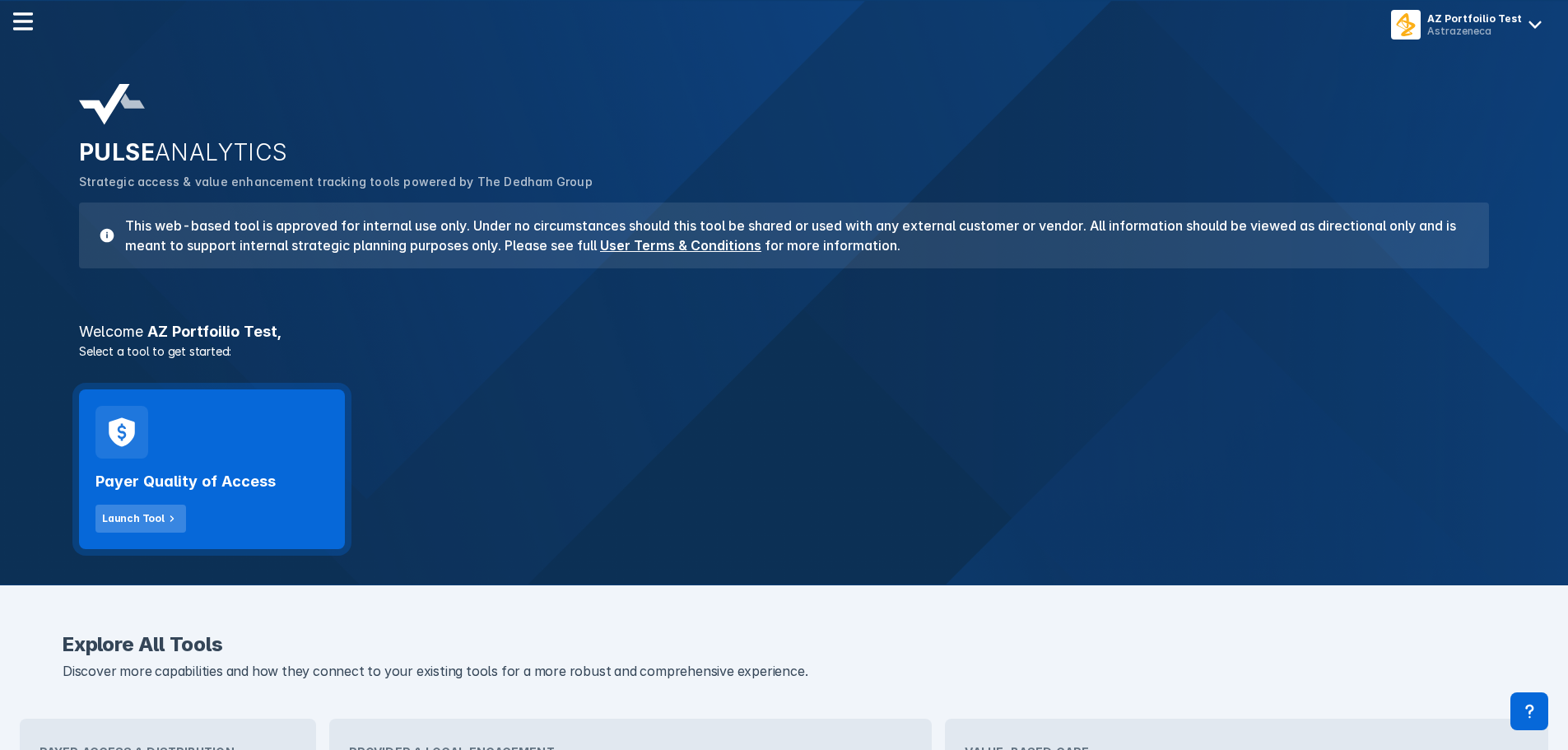
click at [149, 516] on div "Launch Tool" at bounding box center [133, 518] width 62 height 15
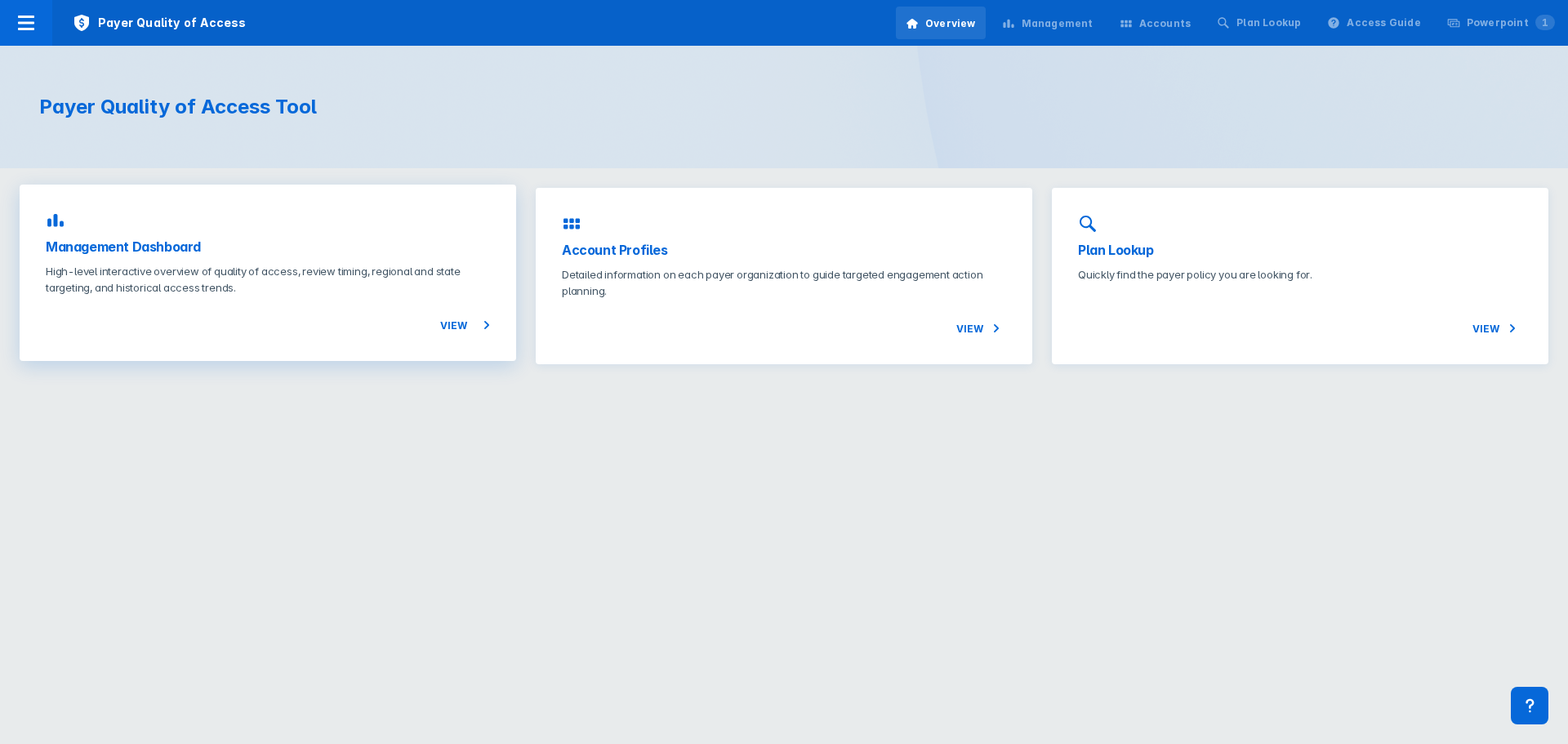
click at [391, 256] on div "Management Dashboard High-level interactive overview of quality of access, revi…" at bounding box center [267, 272] width 496 height 176
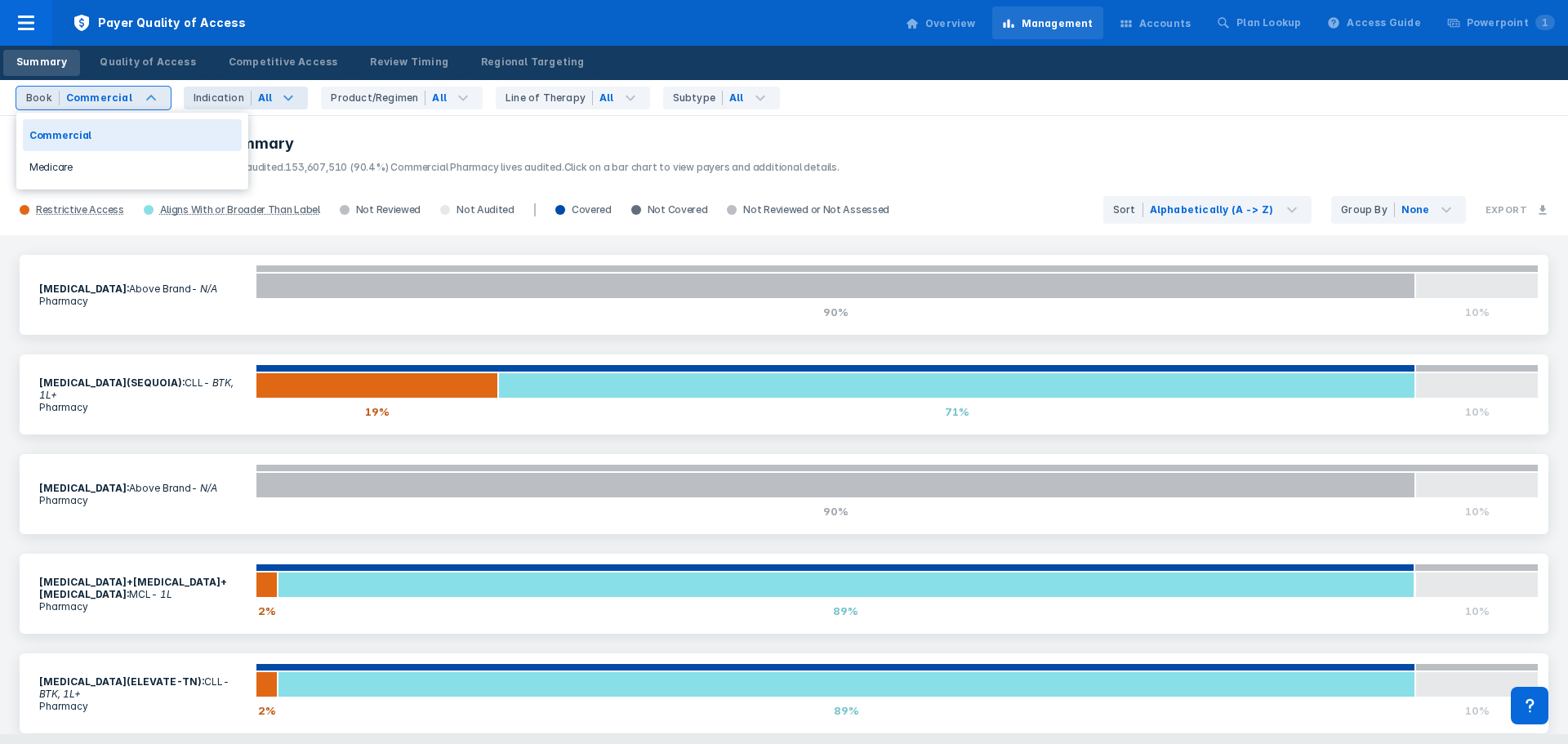
click at [287, 92] on icon at bounding box center [287, 98] width 19 height 19
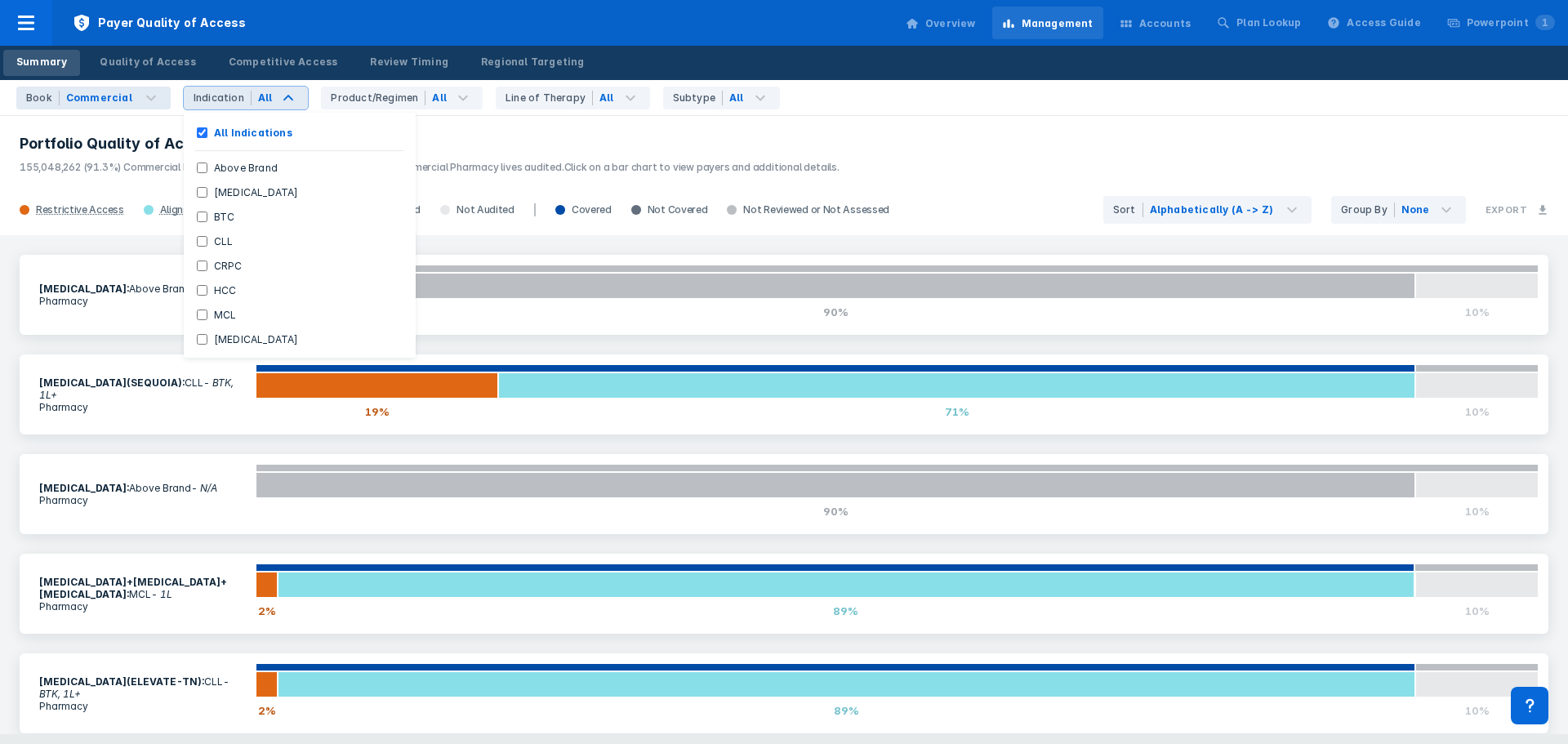
click at [486, 132] on header "Portfolio Quality of Access Summary 155,048,262 (91.3%) Commercial Medical live…" at bounding box center [784, 149] width 1568 height 70
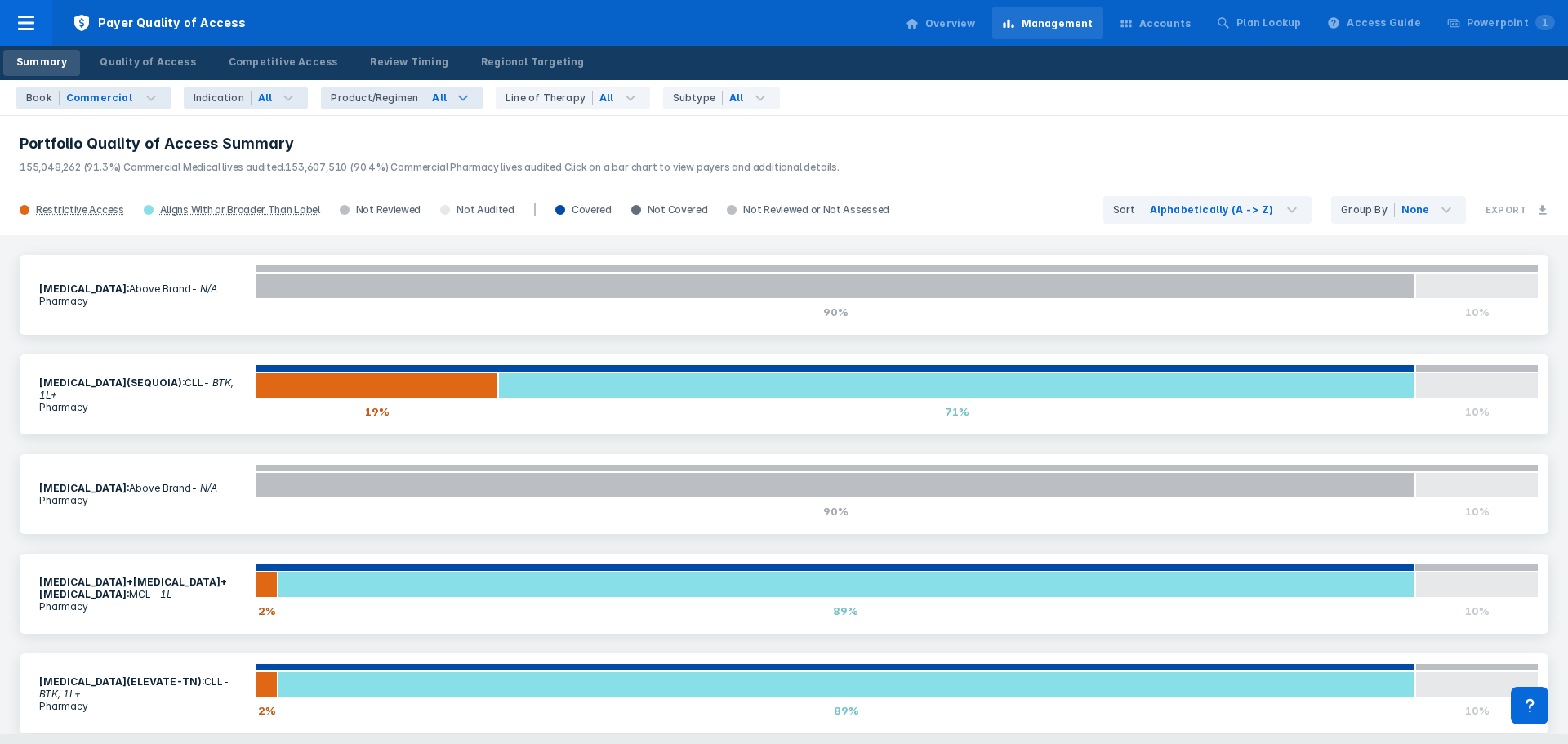
click at [458, 98] on icon at bounding box center [462, 98] width 10 height 5
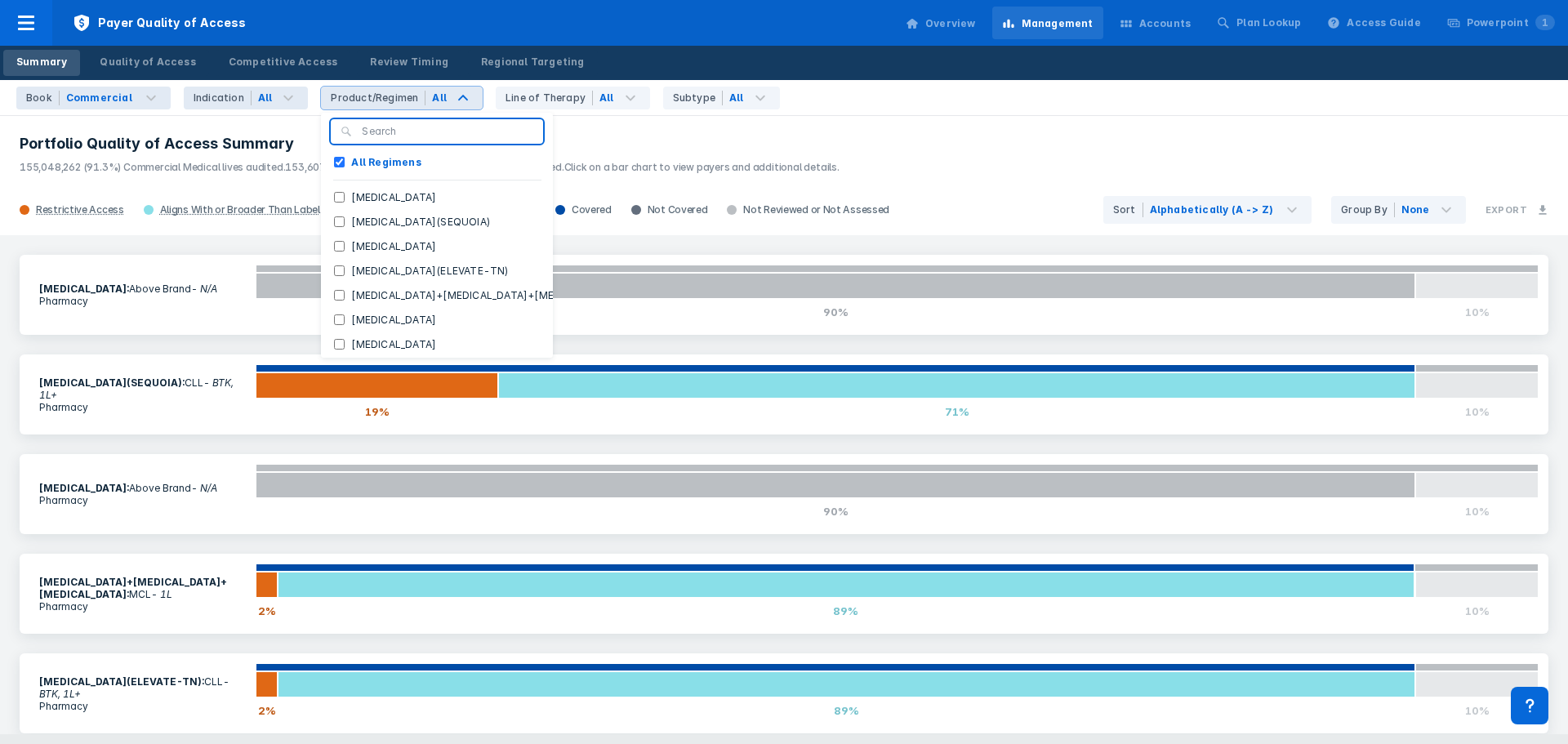
click at [642, 126] on header "Portfolio Quality of Access Summary 155,048,262 (91.3%) Commercial Medical live…" at bounding box center [784, 149] width 1568 height 70
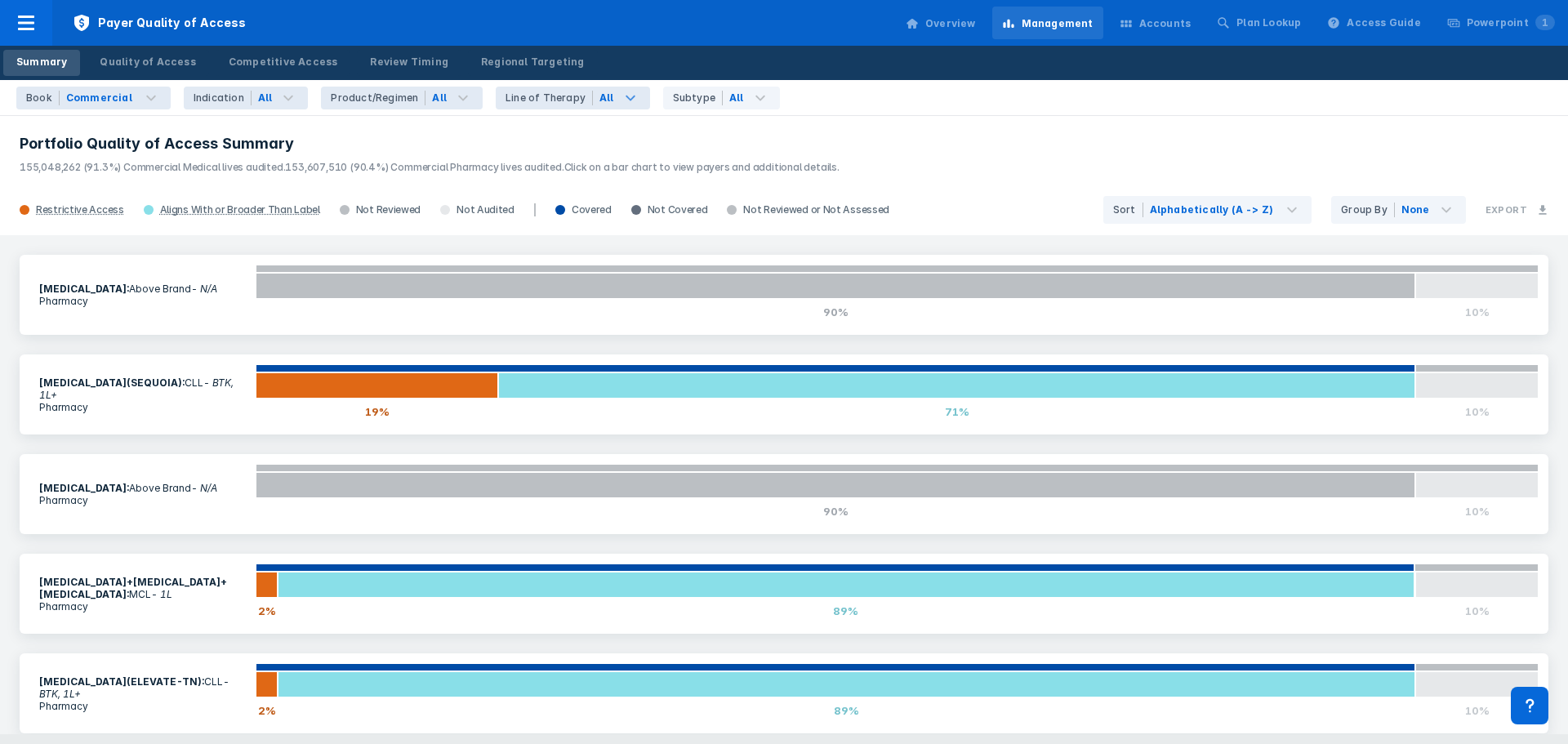
click at [621, 99] on icon at bounding box center [630, 98] width 19 height 19
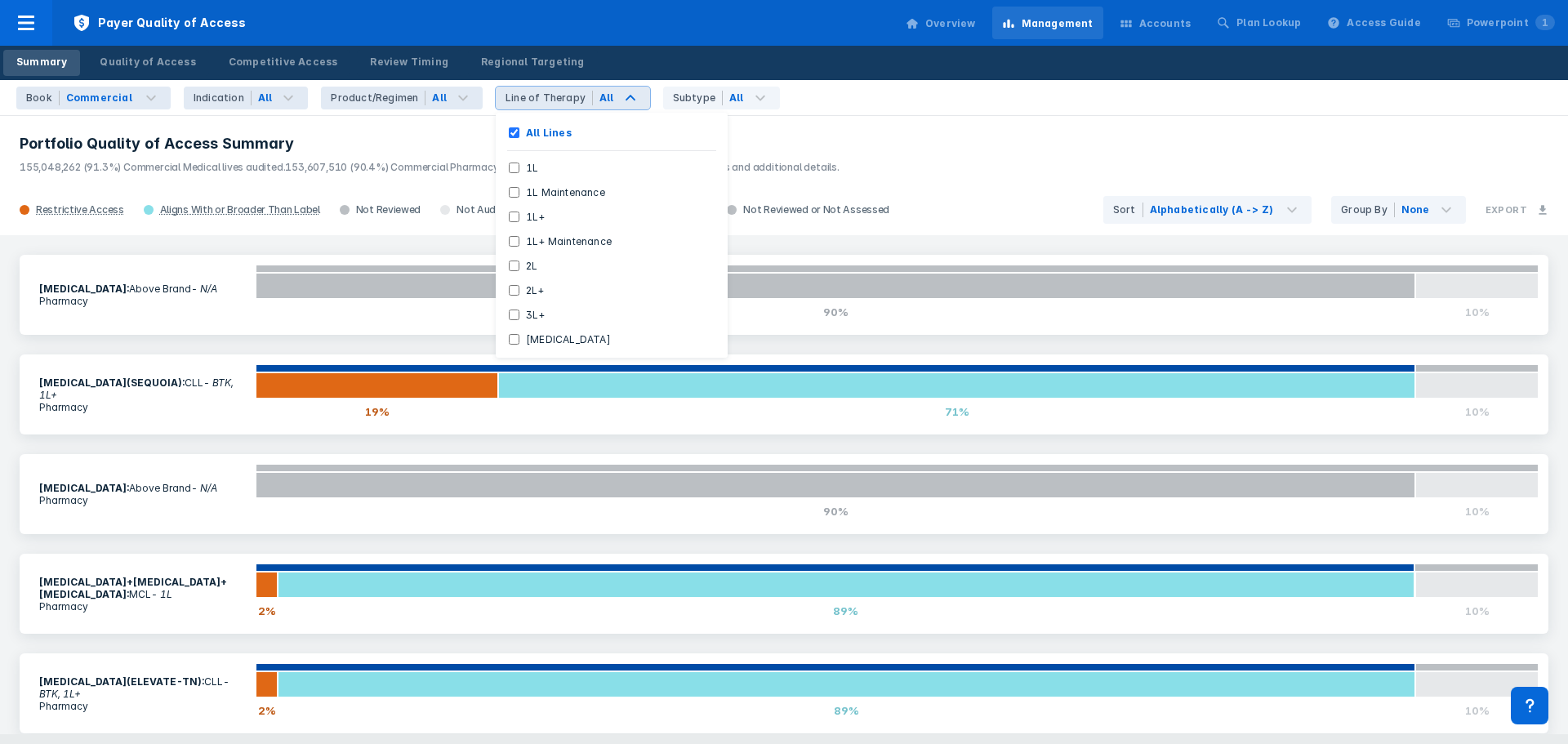
drag, startPoint x: 801, startPoint y: 141, endPoint x: 782, endPoint y: 124, distance: 25.5
click at [801, 141] on h3 "Portfolio Quality of Access Summary" at bounding box center [784, 143] width 1529 height 19
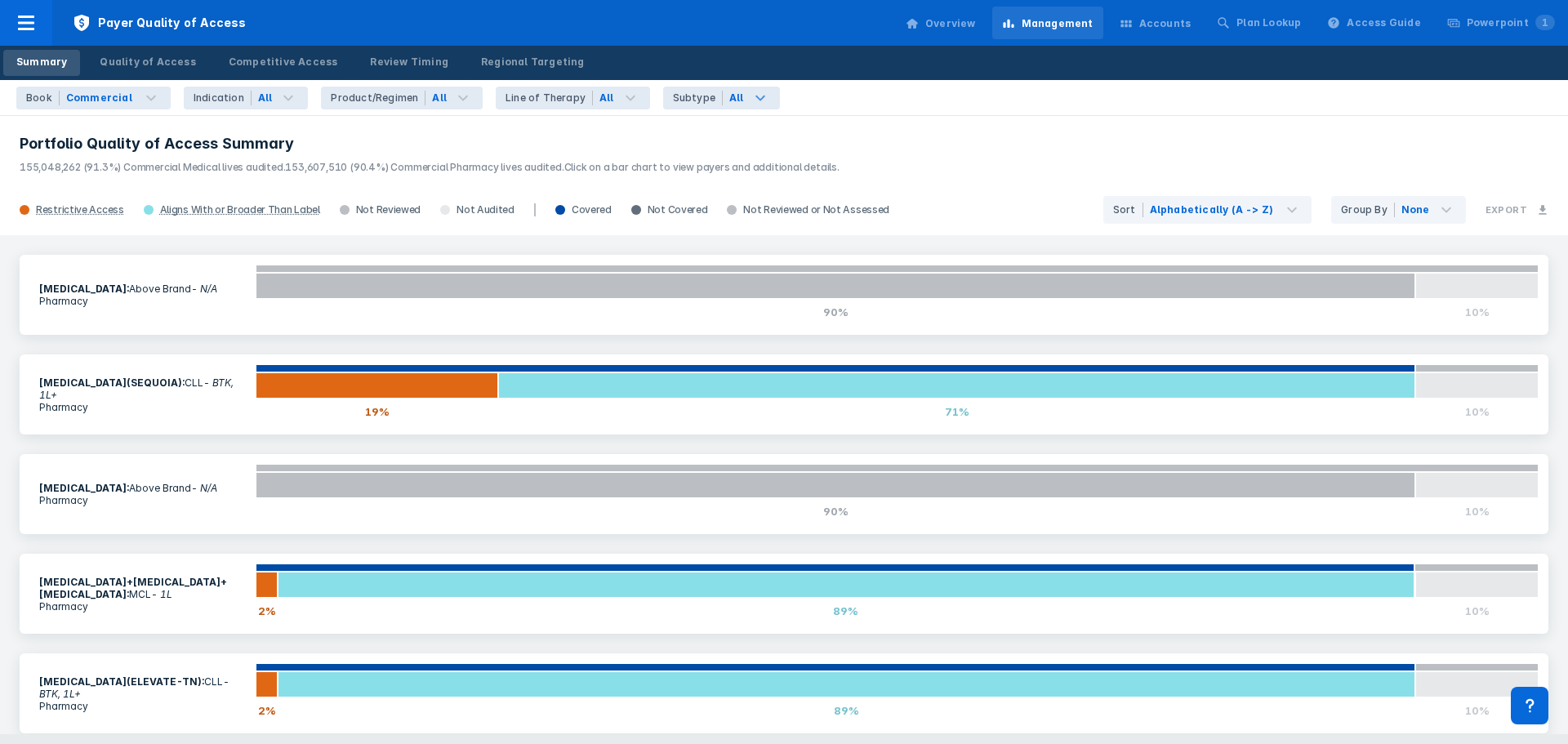
click at [751, 94] on icon at bounding box center [760, 98] width 19 height 19
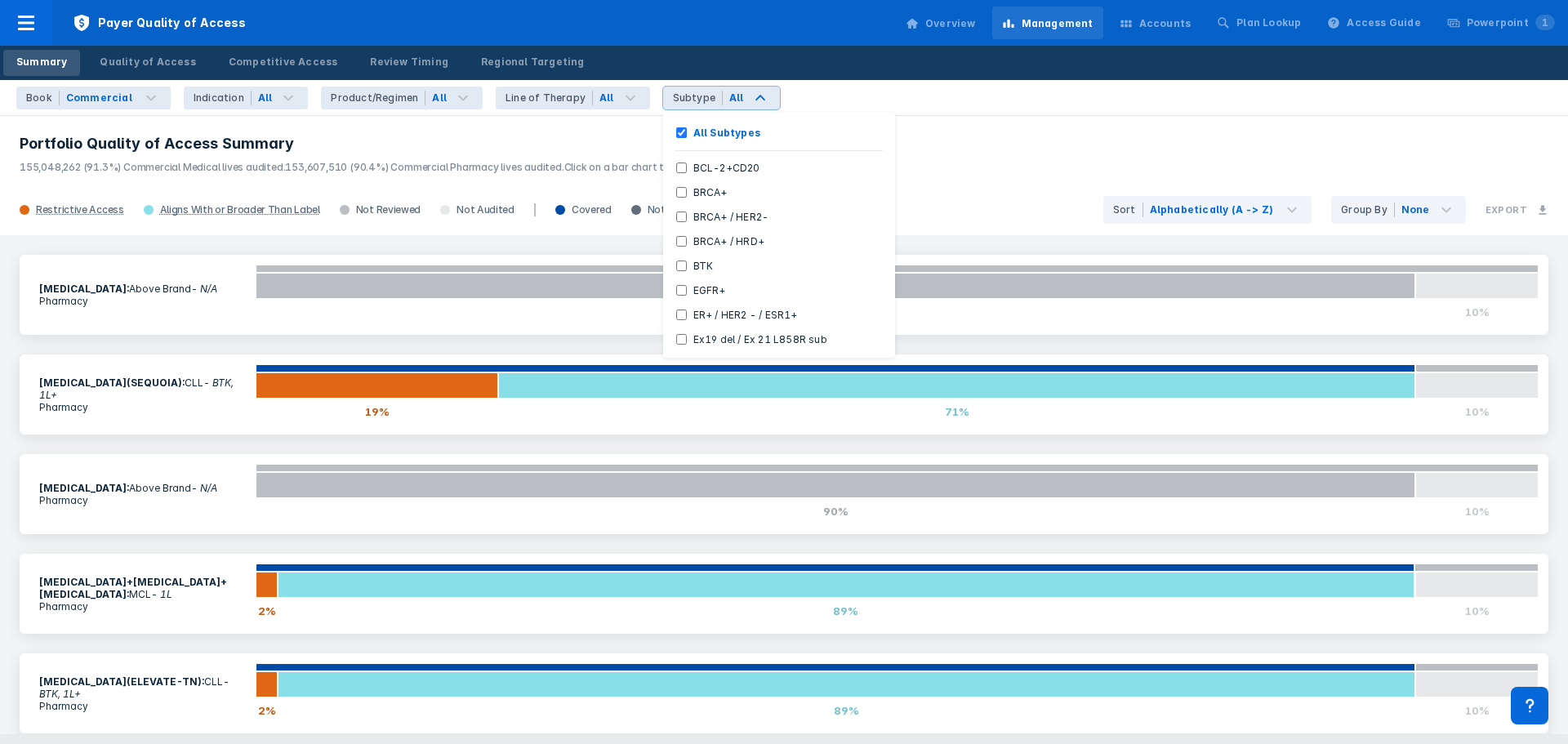
click at [961, 154] on p "155,048,262 (91.3%) Commercial Medical lives audited. 153,607,510 (90.4%) Comme…" at bounding box center [784, 163] width 1529 height 21
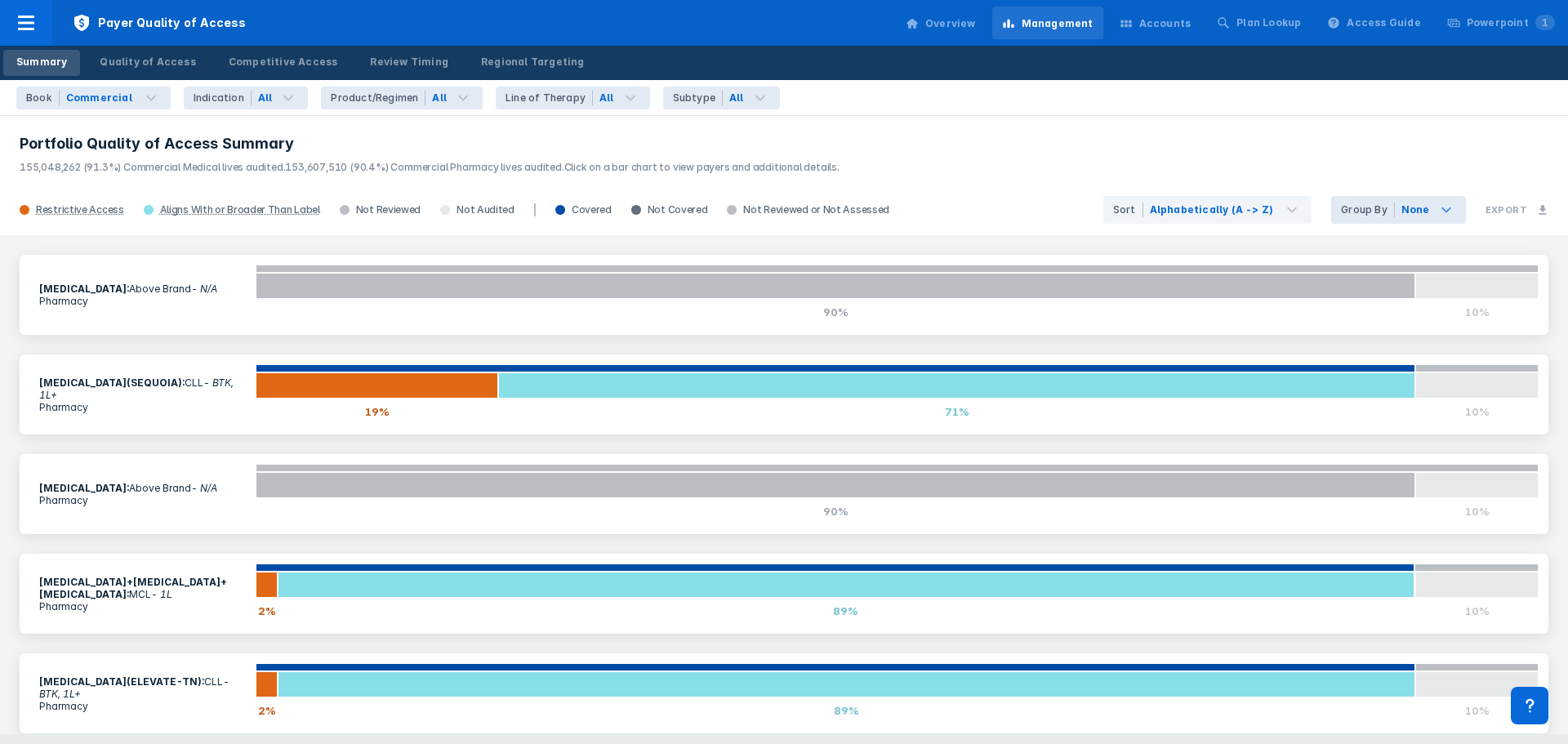
click at [1421, 210] on div "None" at bounding box center [1416, 210] width 28 height 15
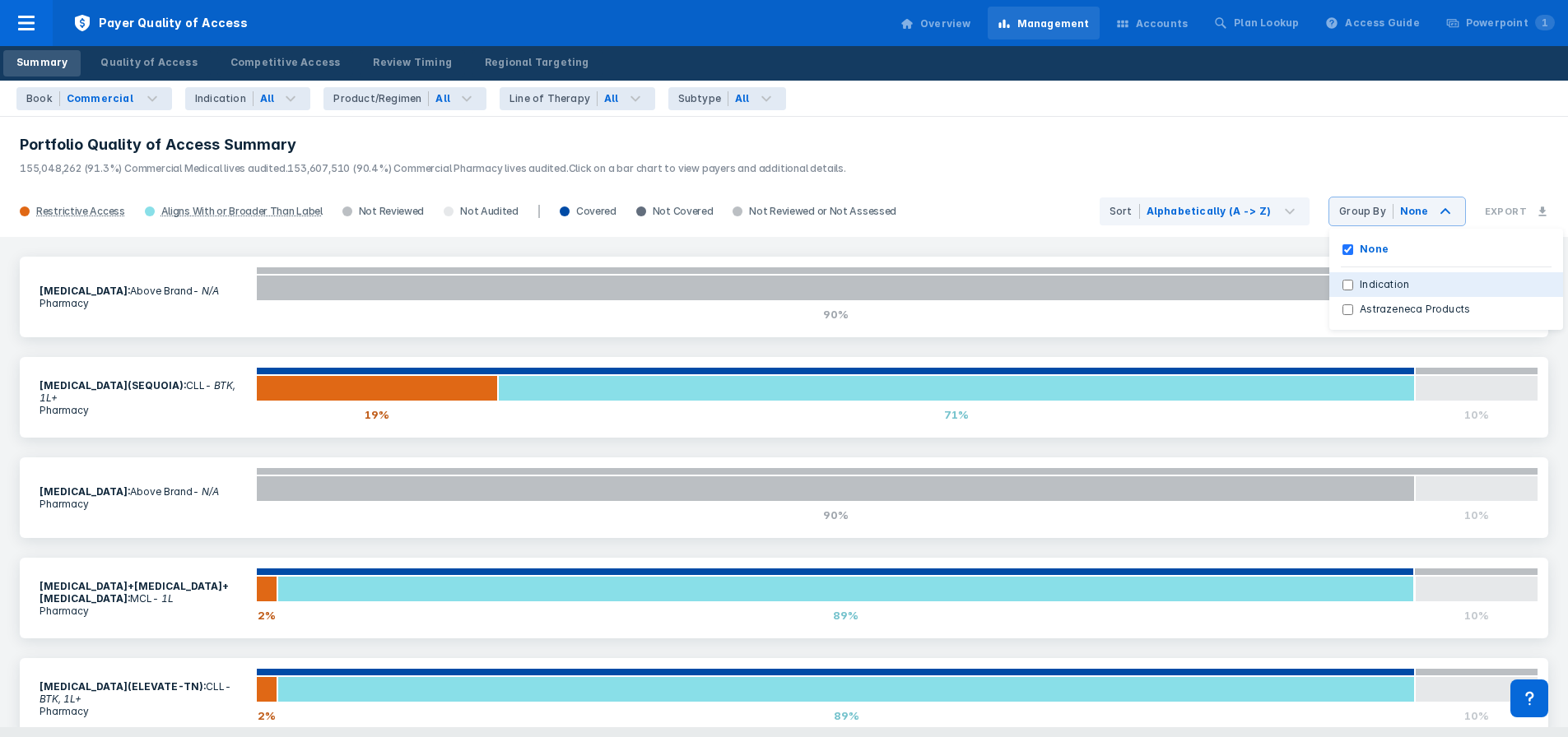
click at [1353, 288] on input "Indication" at bounding box center [1348, 285] width 11 height 11
checkbox input "true"
checkbox input "false"
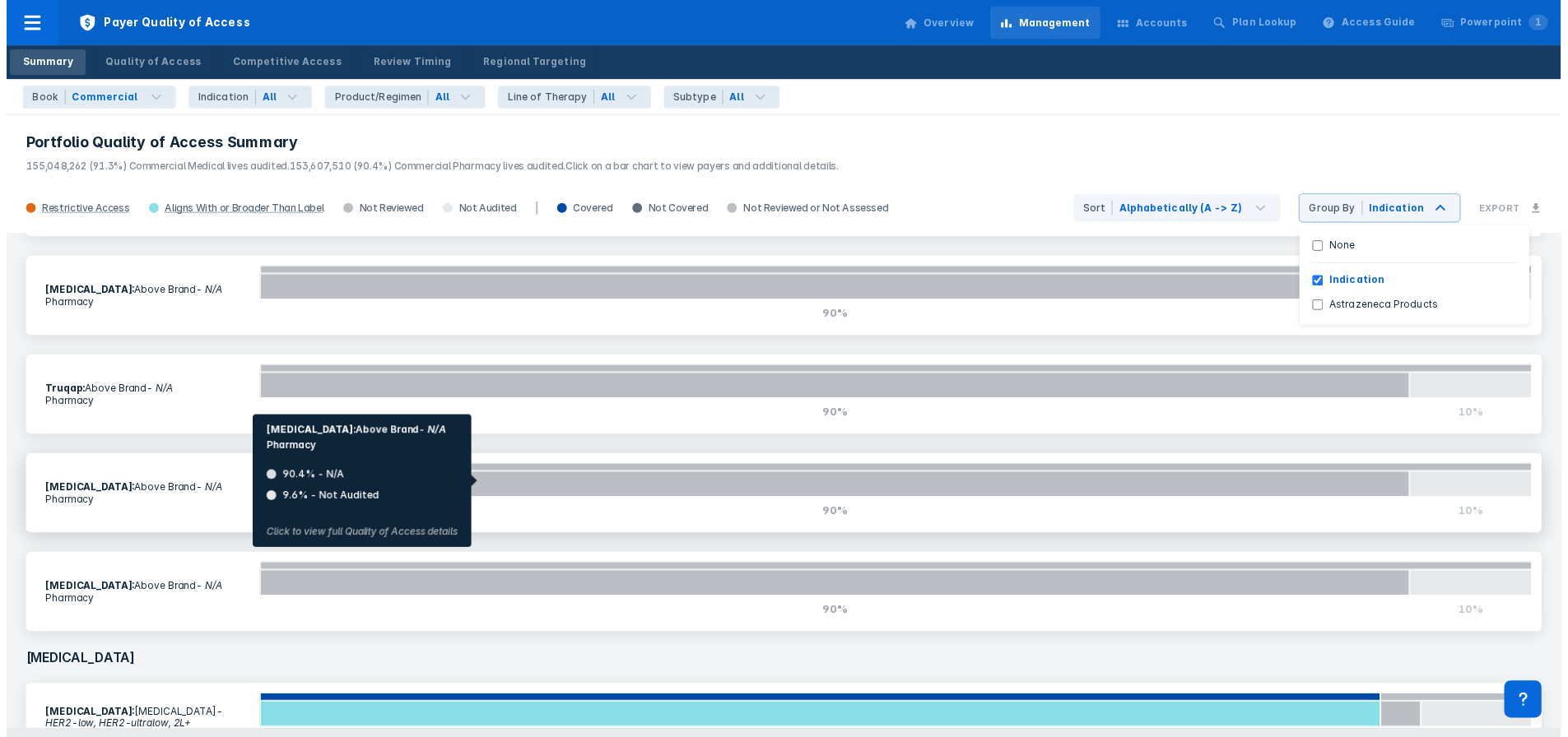
scroll to position [1810, 0]
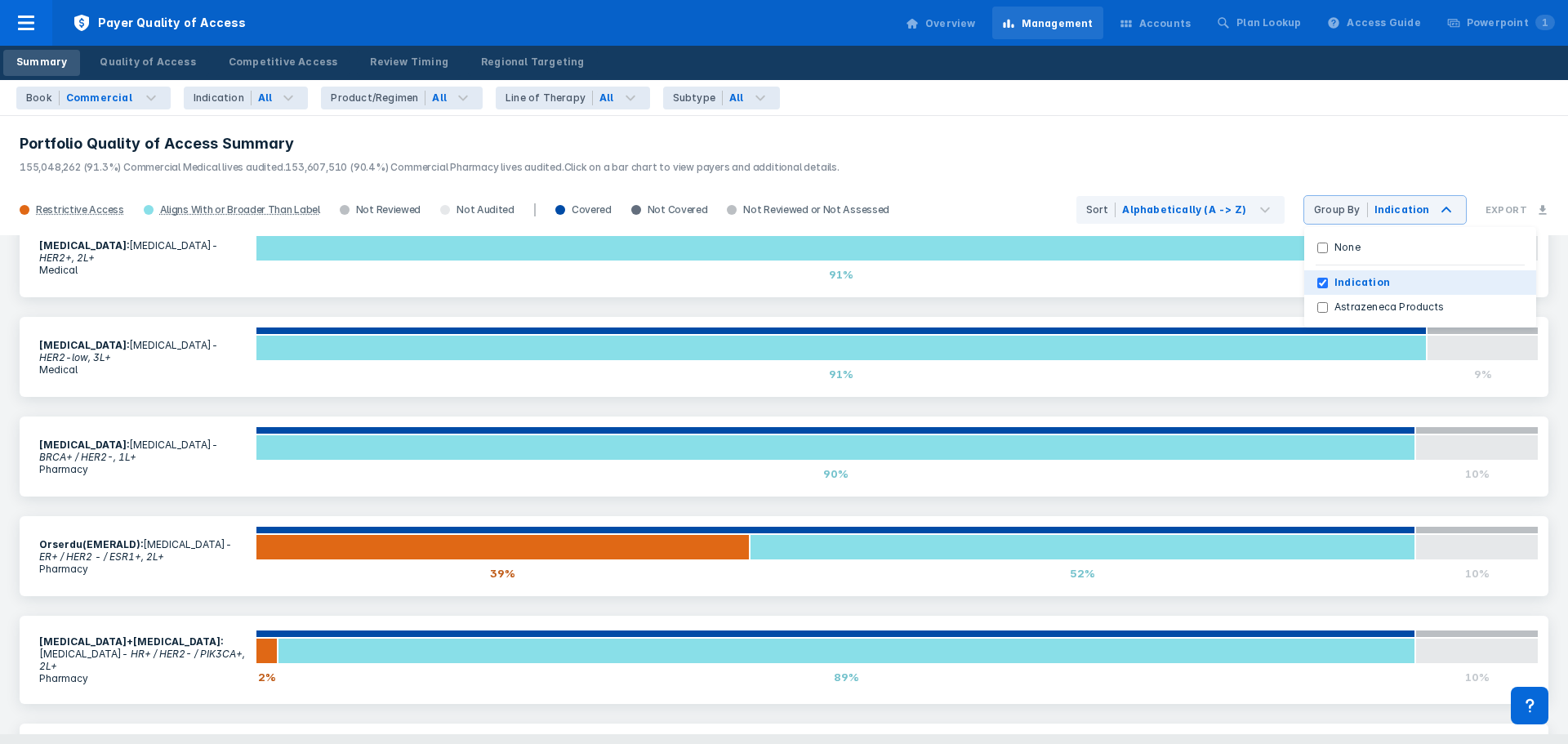
click at [1338, 281] on label "Indication" at bounding box center [1362, 283] width 68 height 15
click at [1328, 281] on input "Indication" at bounding box center [1323, 283] width 11 height 11
checkbox input "false"
checkbox input "true"
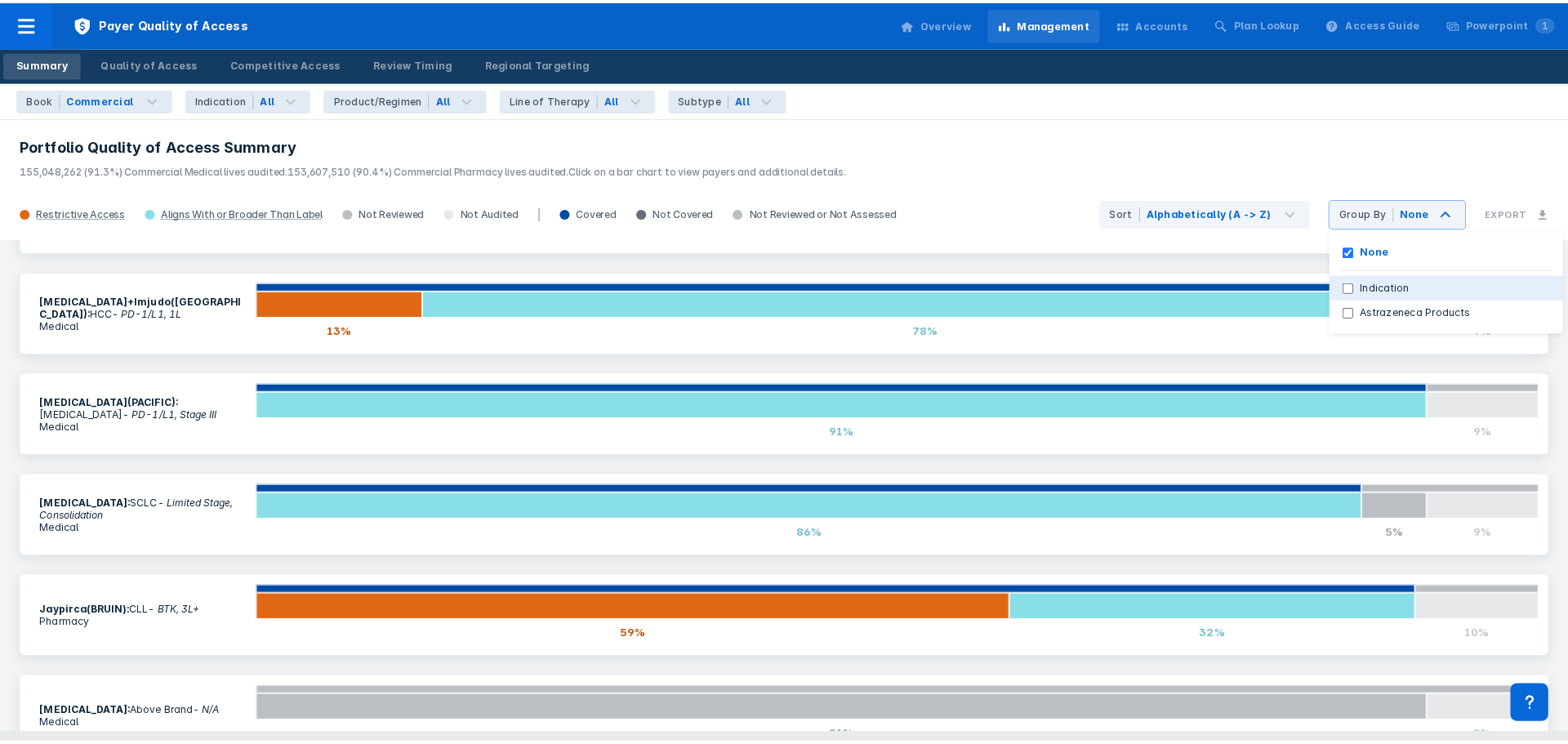
scroll to position [834, 0]
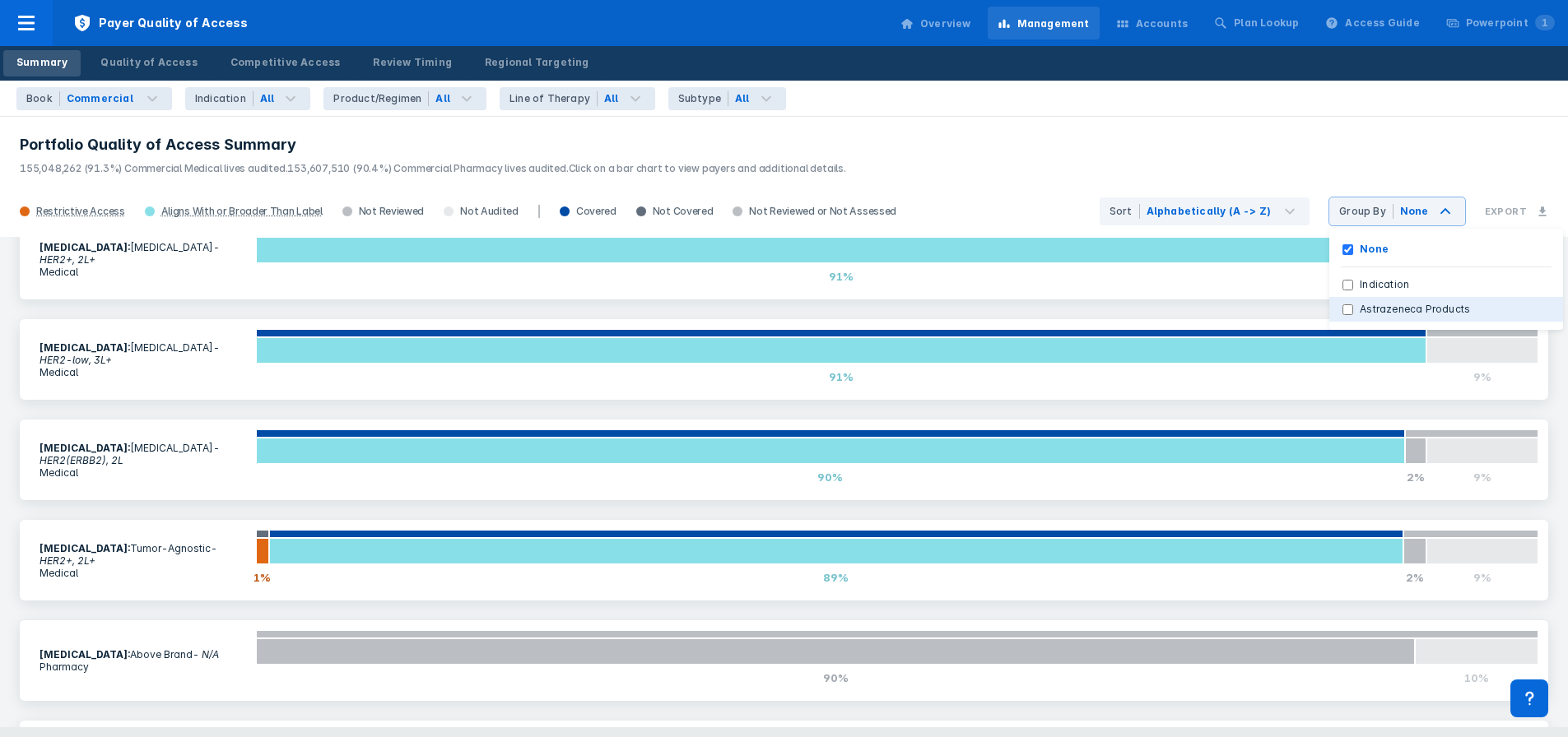
click at [1352, 308] on Products "Astrazeneca Products" at bounding box center [1348, 310] width 11 height 11
checkbox Products "true"
checkbox input "false"
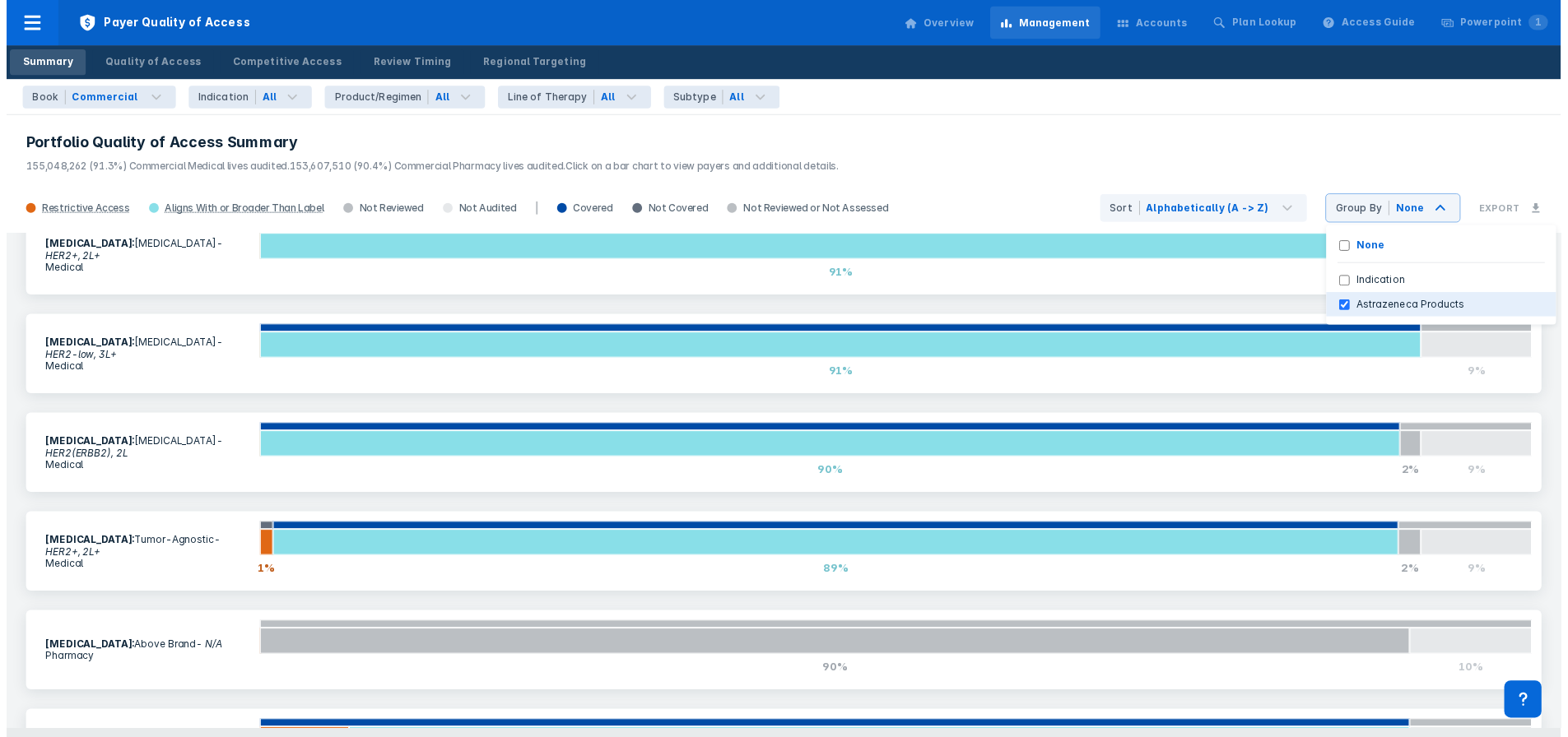
scroll to position [372, 0]
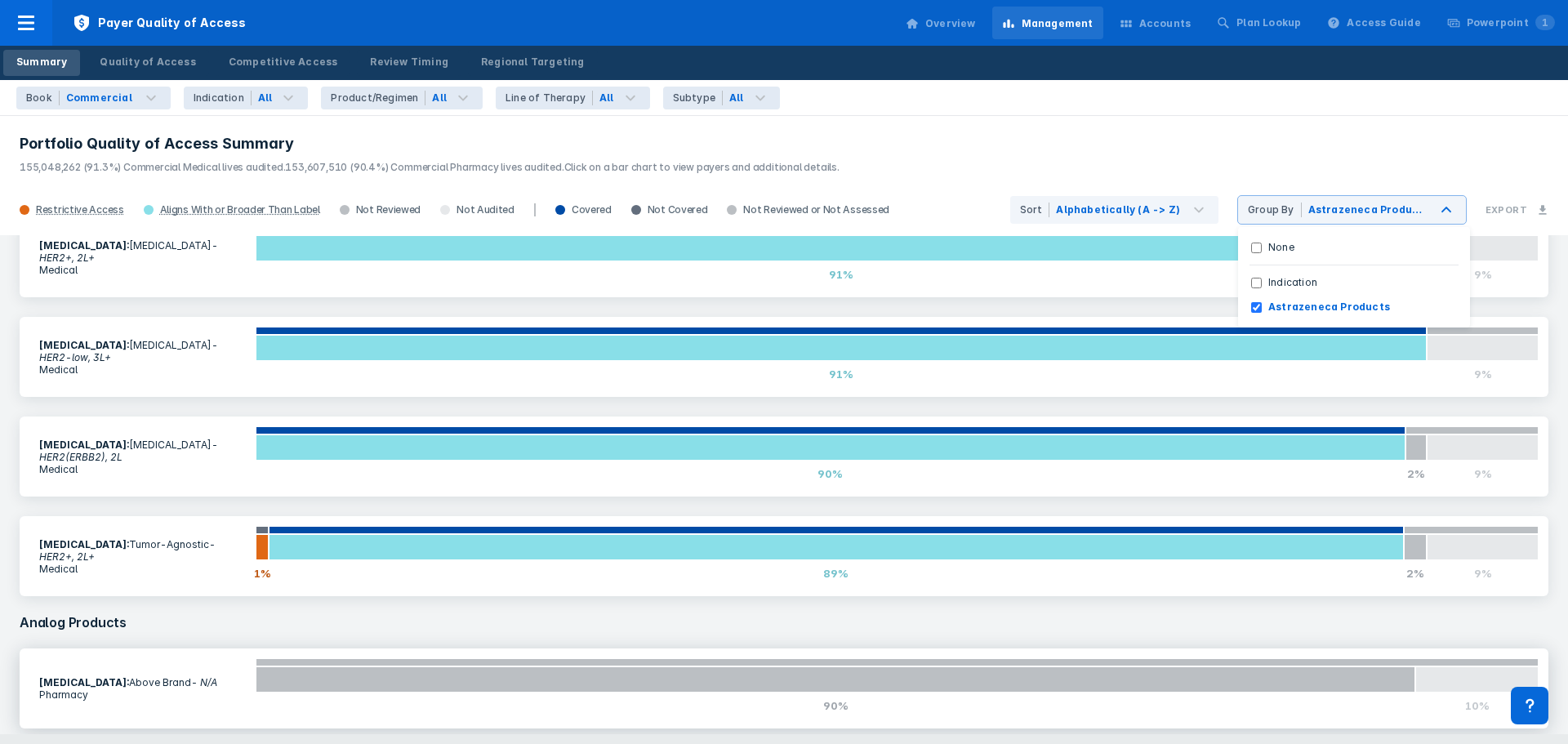
drag, startPoint x: 1269, startPoint y: 305, endPoint x: 1303, endPoint y: 271, distance: 48.1
click at [1262, 305] on Products "Astrazeneca Products" at bounding box center [1257, 307] width 11 height 11
checkbox Products "false"
checkbox input "true"
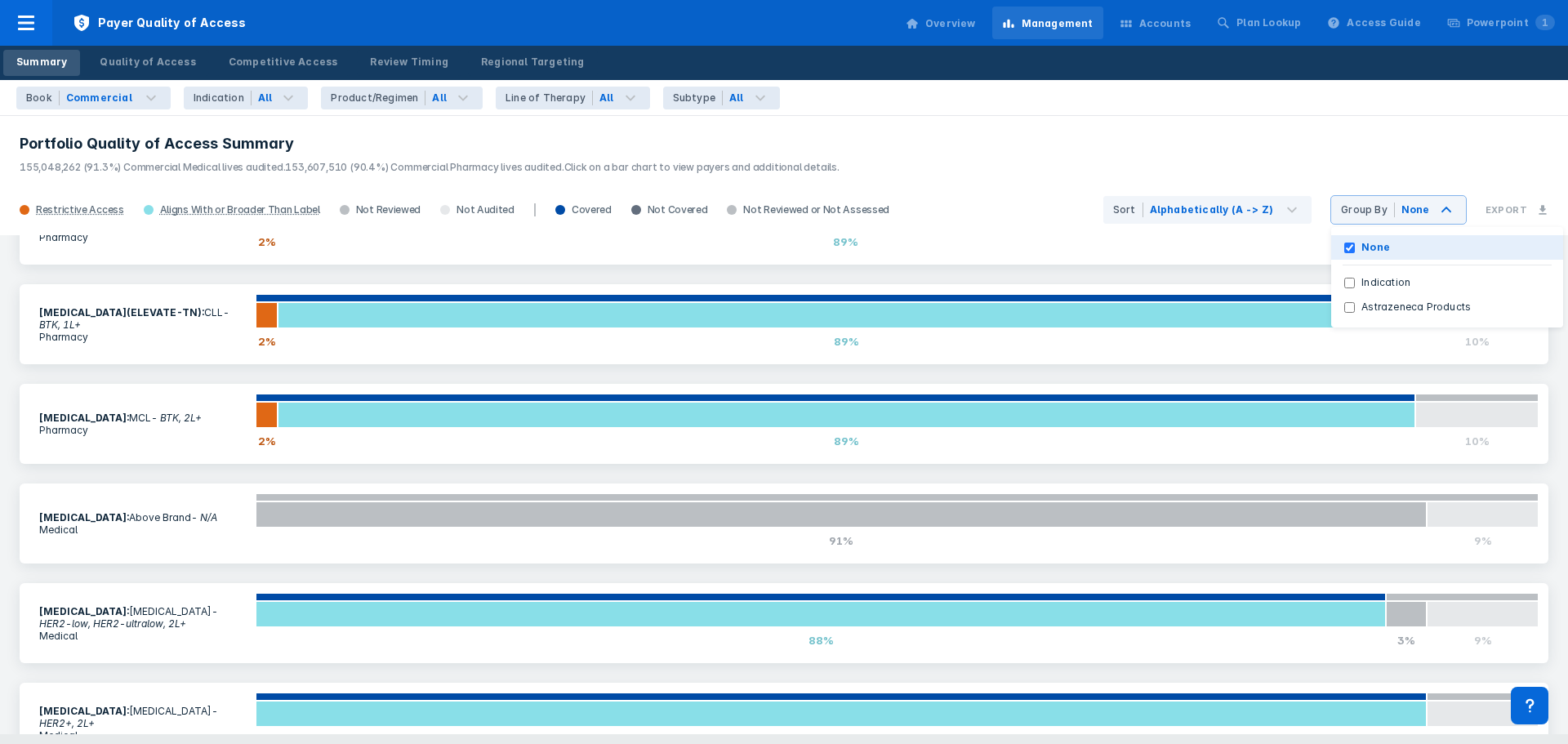
scroll to position [0, 0]
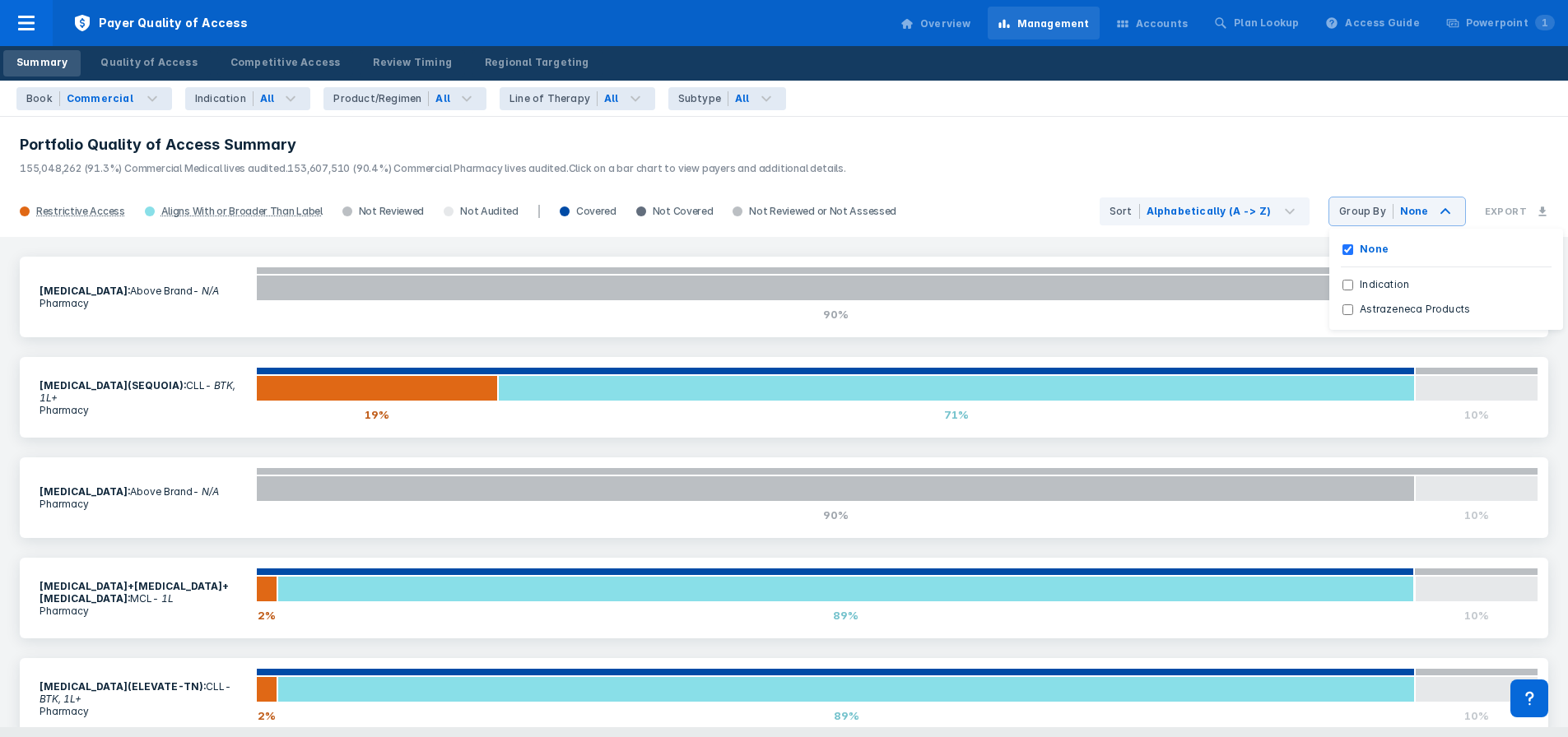
click at [1439, 146] on h3 "Portfolio Quality of Access Summary" at bounding box center [783, 144] width 1528 height 19
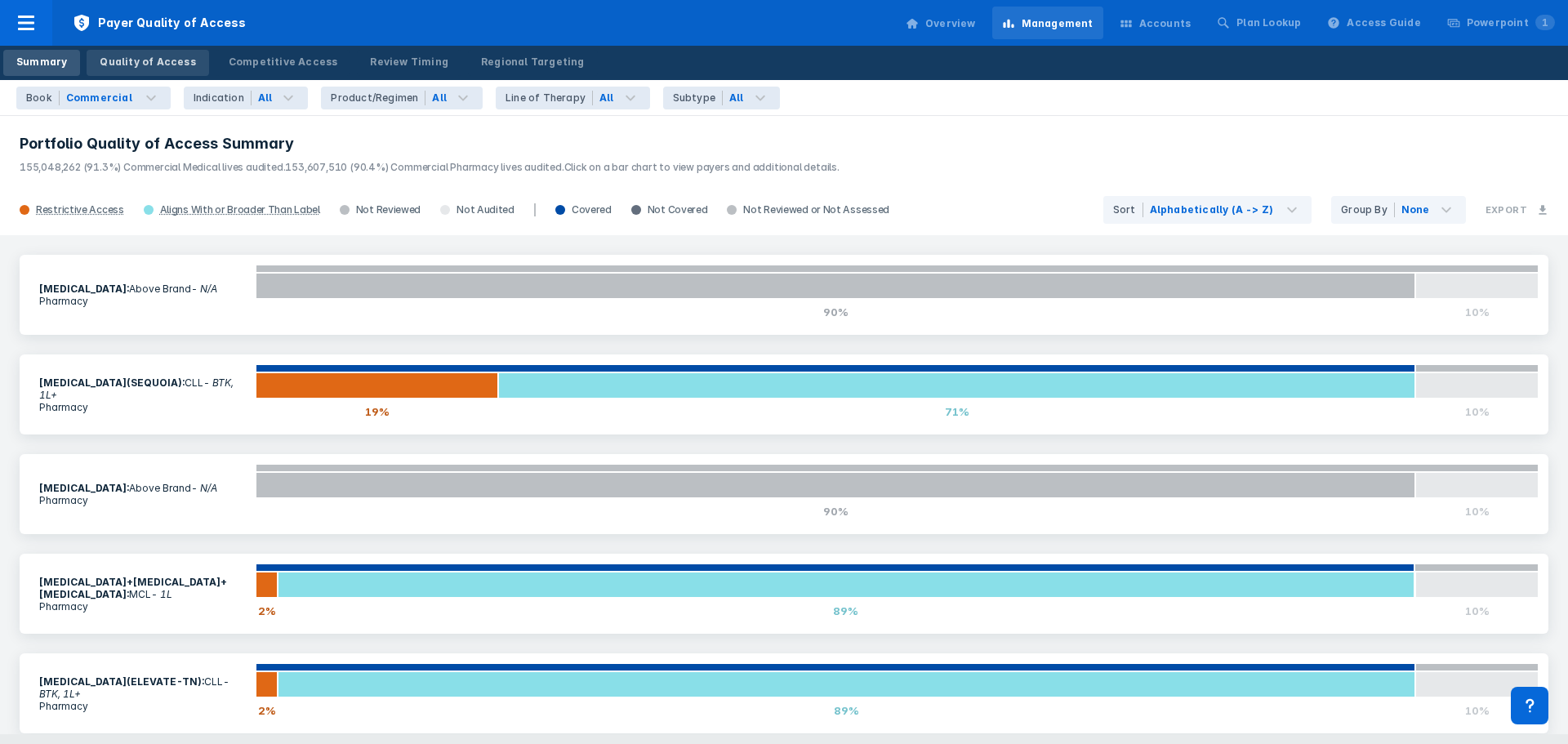
click at [166, 59] on div "Quality of Access" at bounding box center [147, 62] width 96 height 15
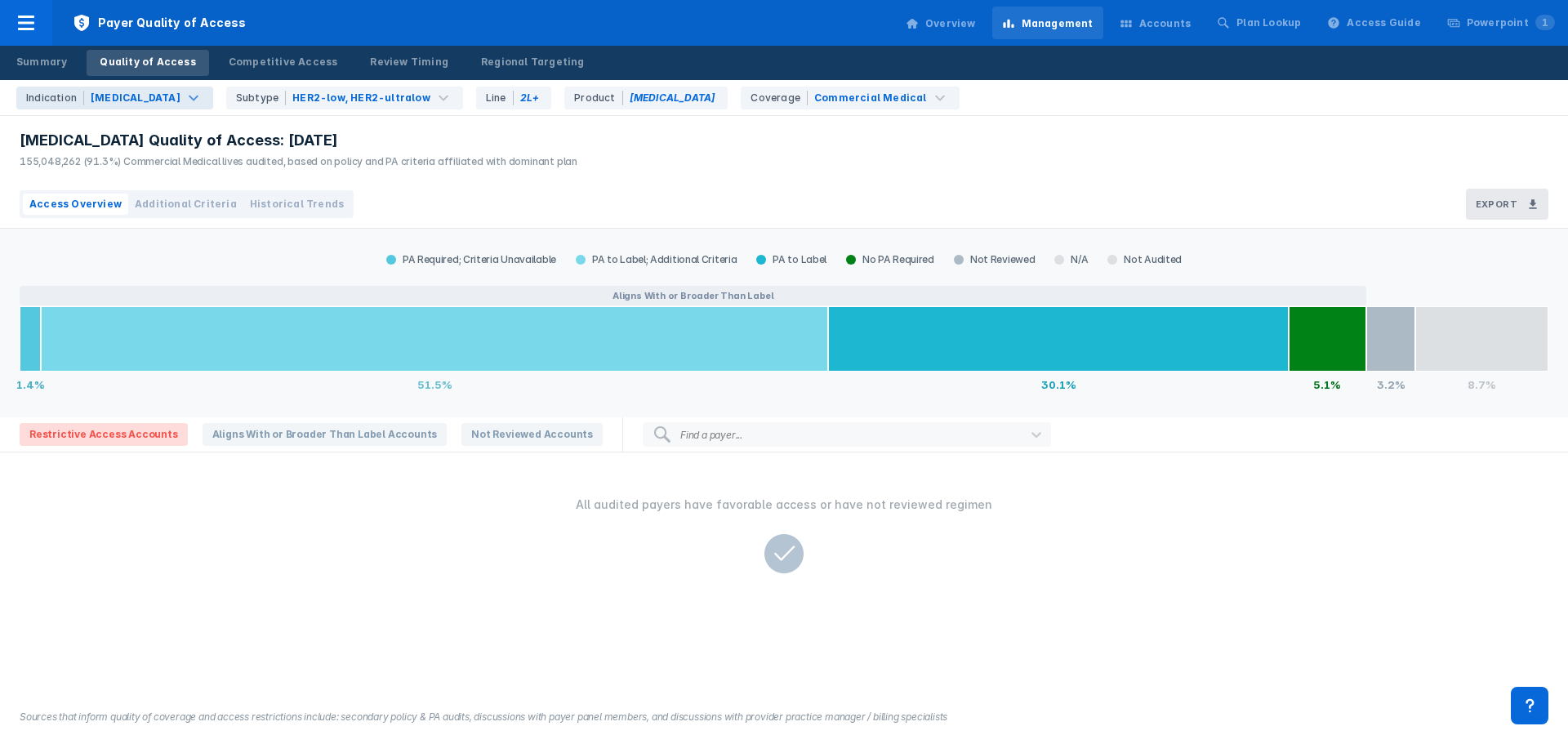
click at [156, 95] on div "Breast Cancer" at bounding box center [135, 98] width 90 height 15
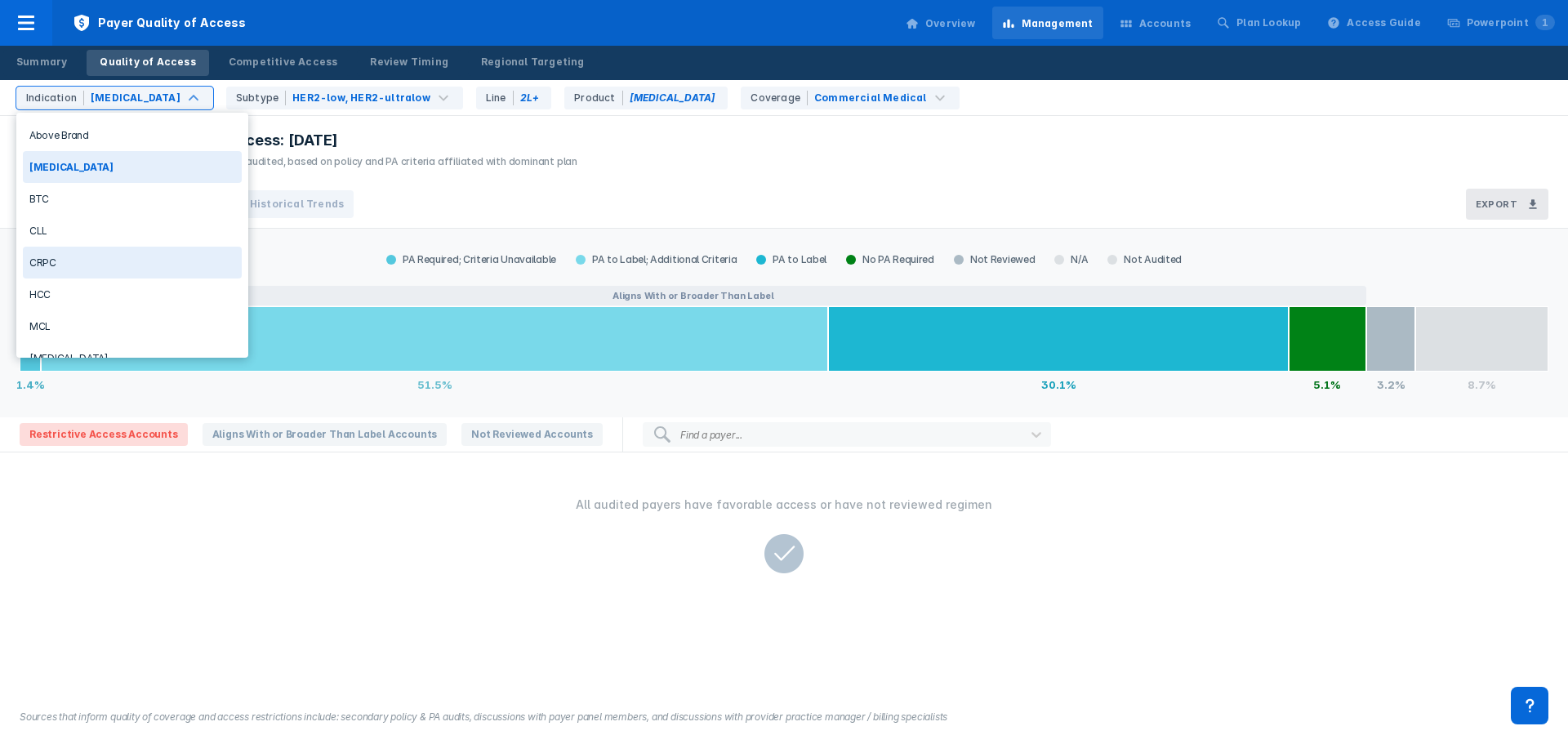
click at [1060, 163] on div "Enhertu Quality of Access: Aug 2025 155,048,262 (91.3%) Commercial Medical live…" at bounding box center [784, 148] width 1568 height 65
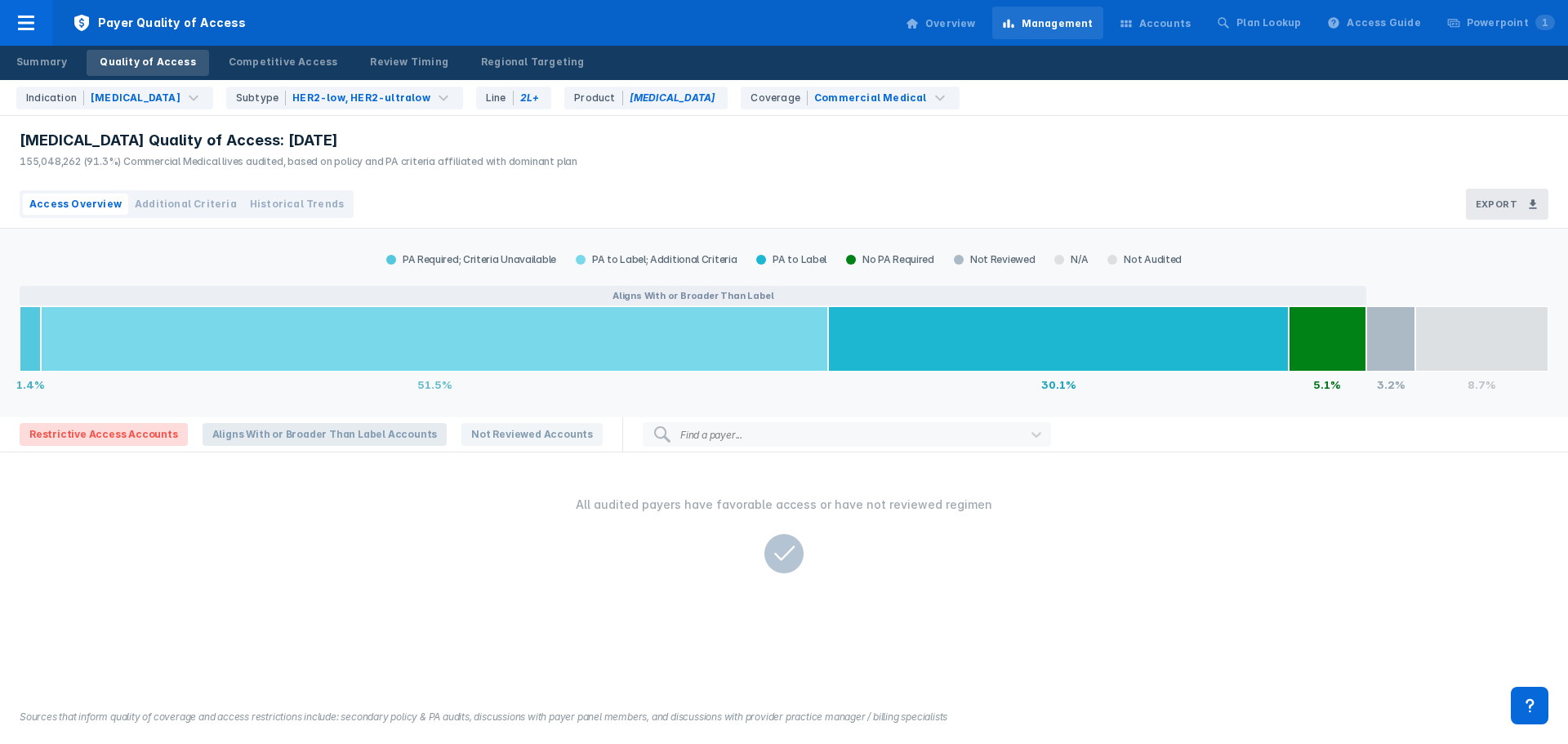
click at [321, 432] on span "Aligns With or Broader Than Label Accounts" at bounding box center [325, 434] width 245 height 23
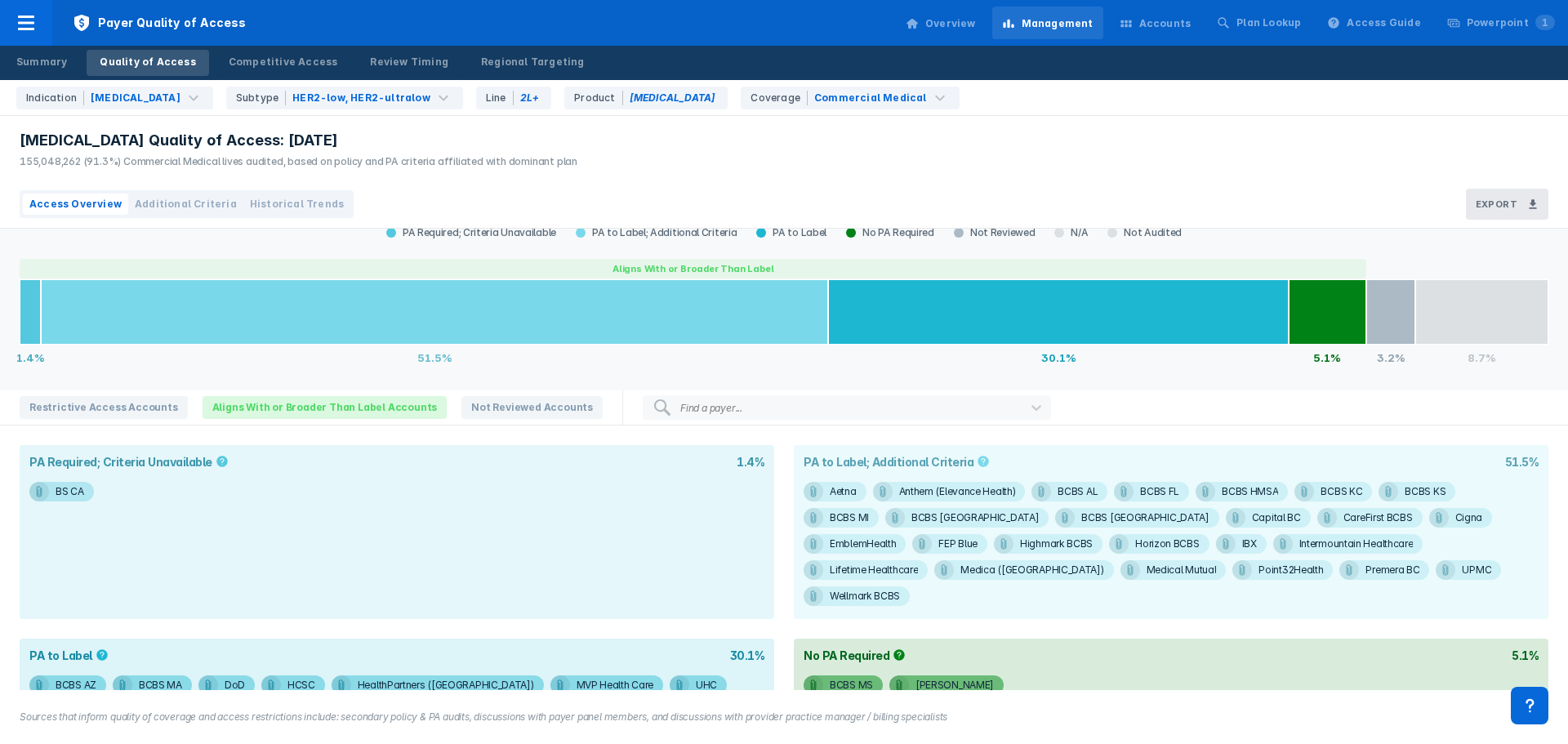
scroll to position [38, 0]
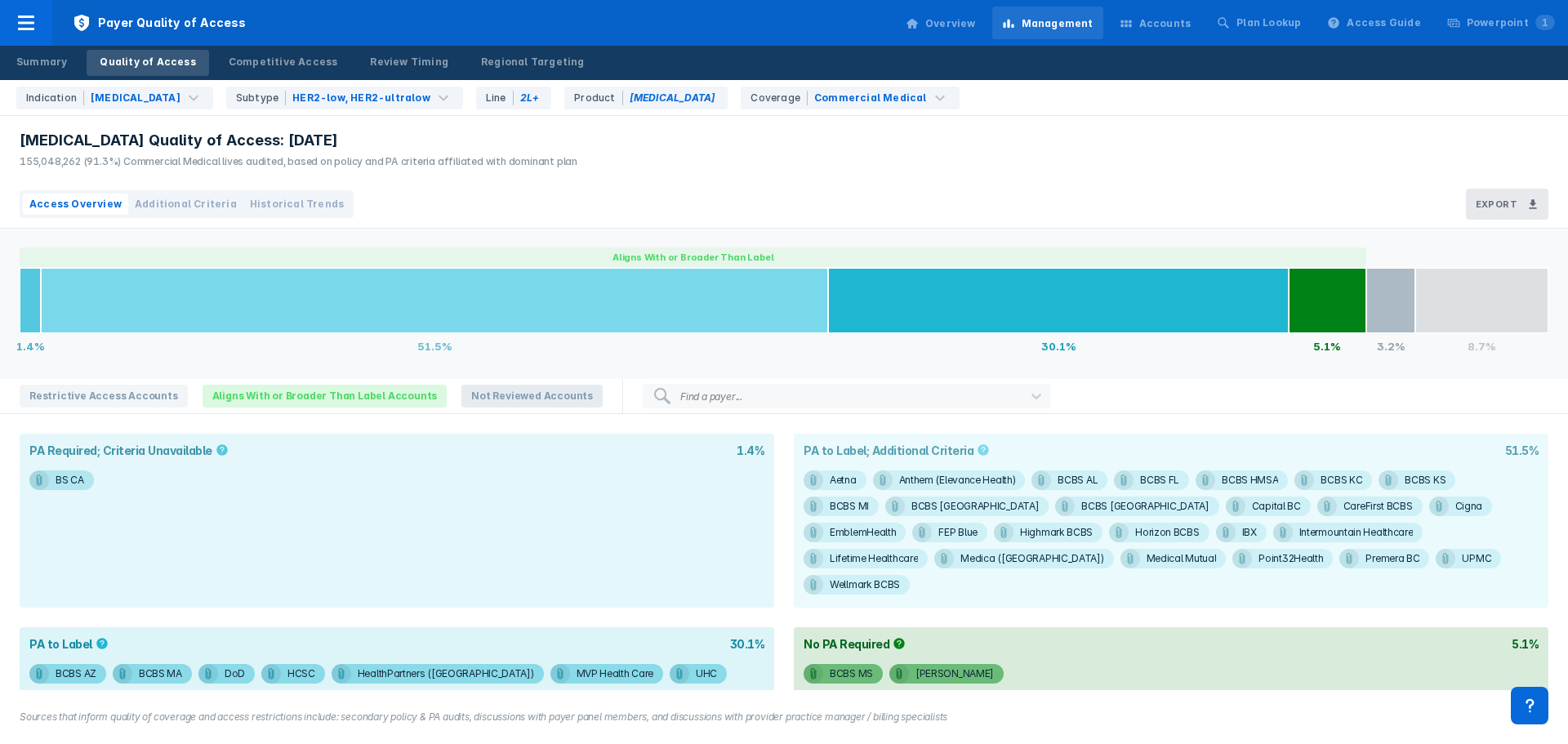
click at [493, 394] on span "Not Reviewed Accounts" at bounding box center [532, 396] width 141 height 23
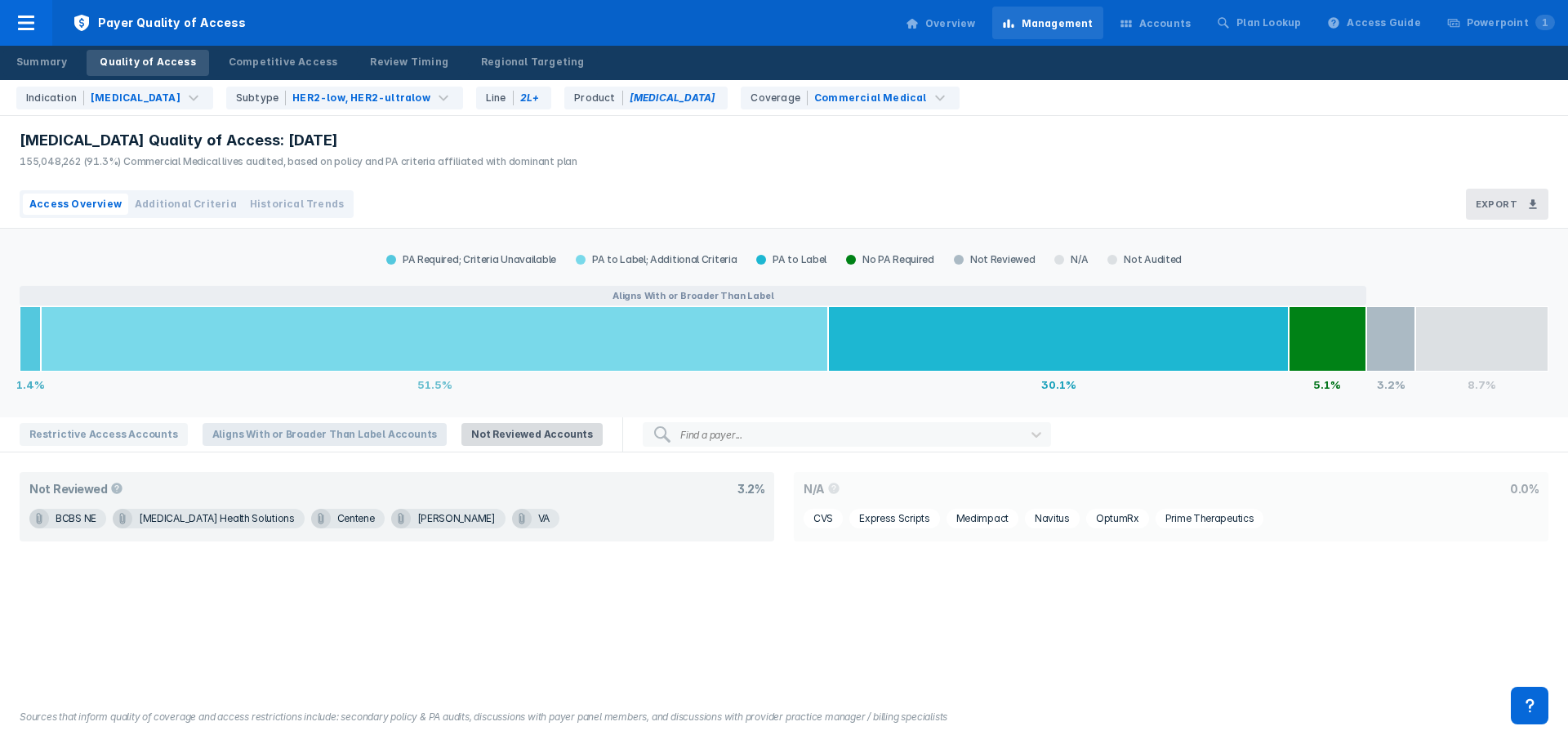
click at [300, 433] on span "Aligns With or Broader Than Label Accounts" at bounding box center [325, 434] width 245 height 23
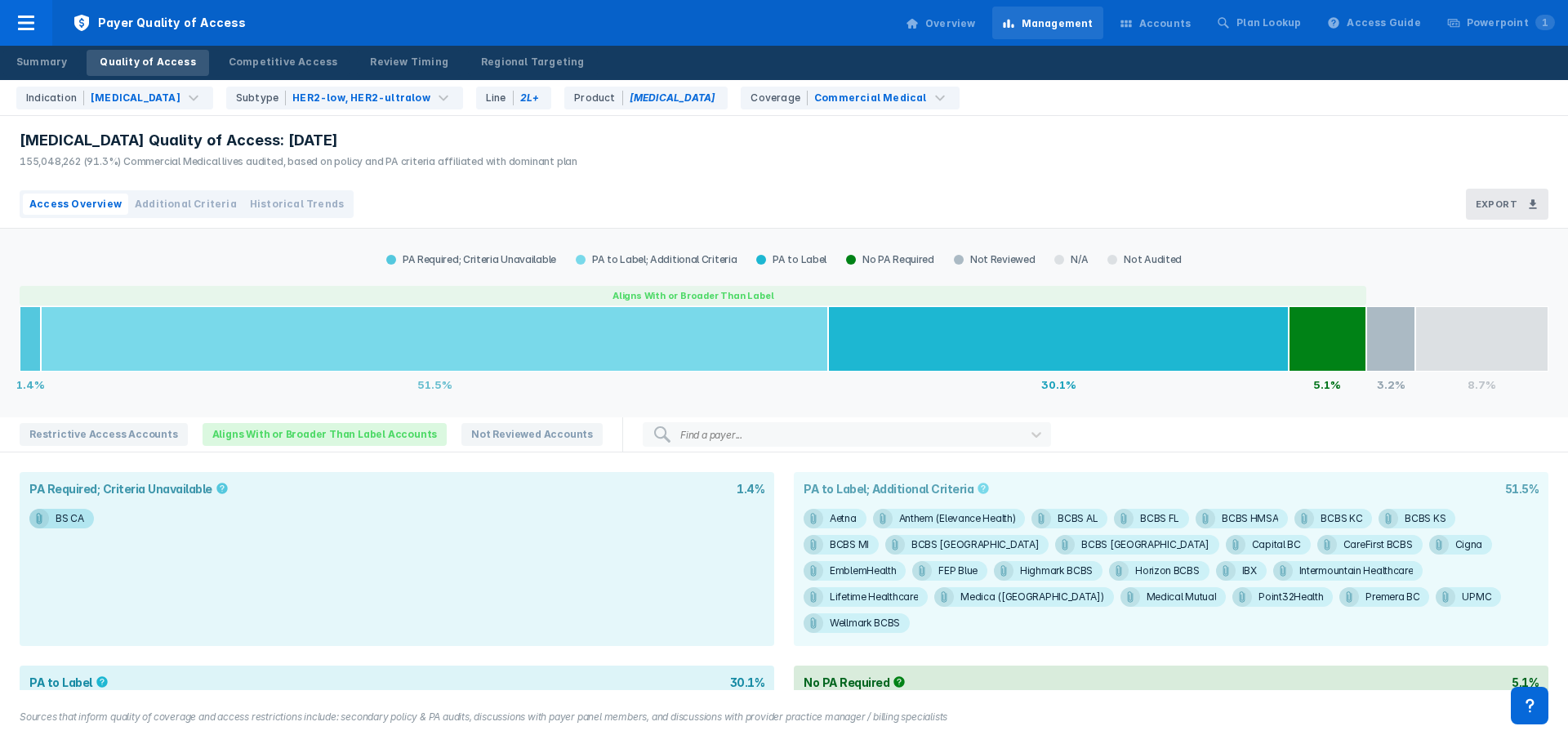
scroll to position [38, 0]
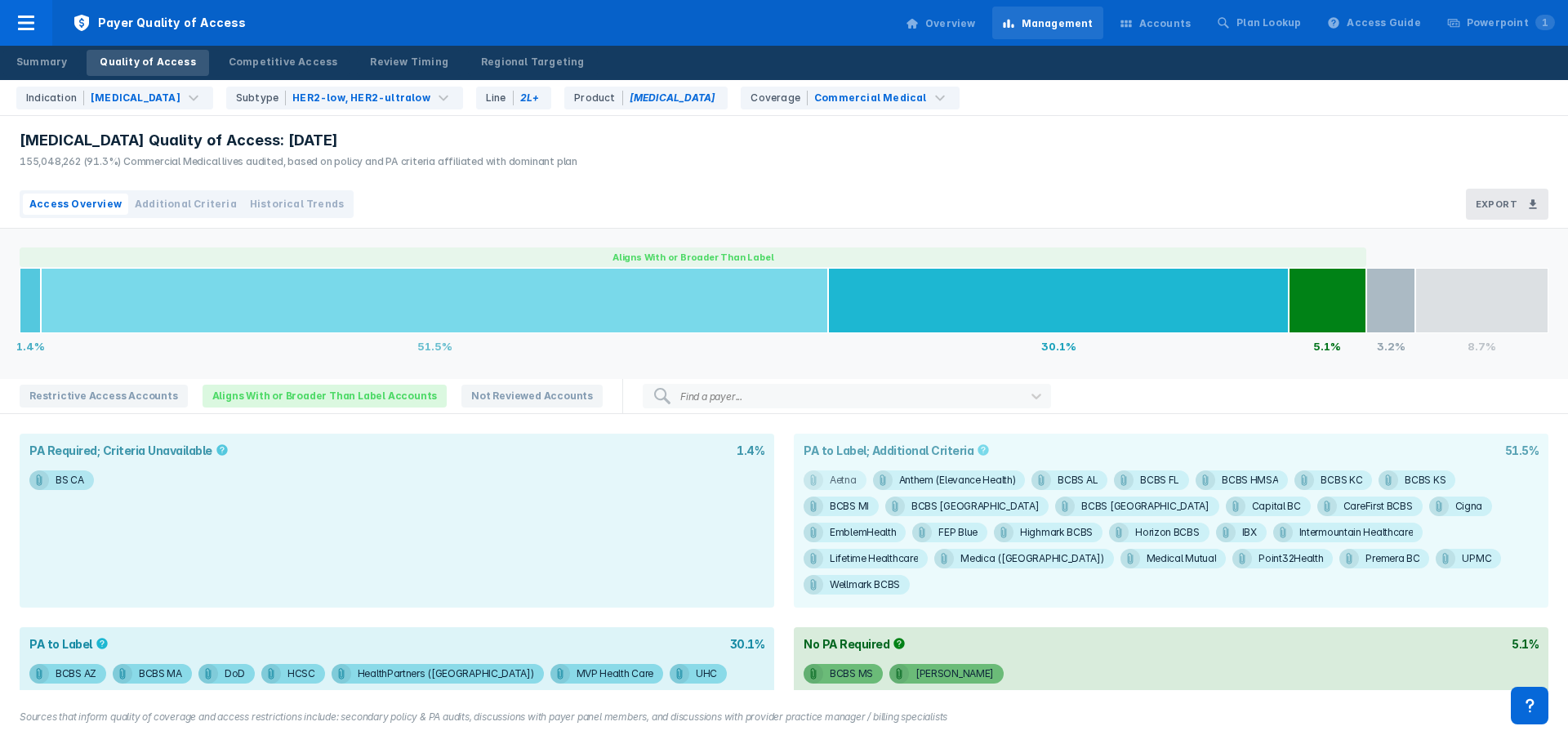
click at [841, 475] on div "Aetna" at bounding box center [844, 480] width 27 height 19
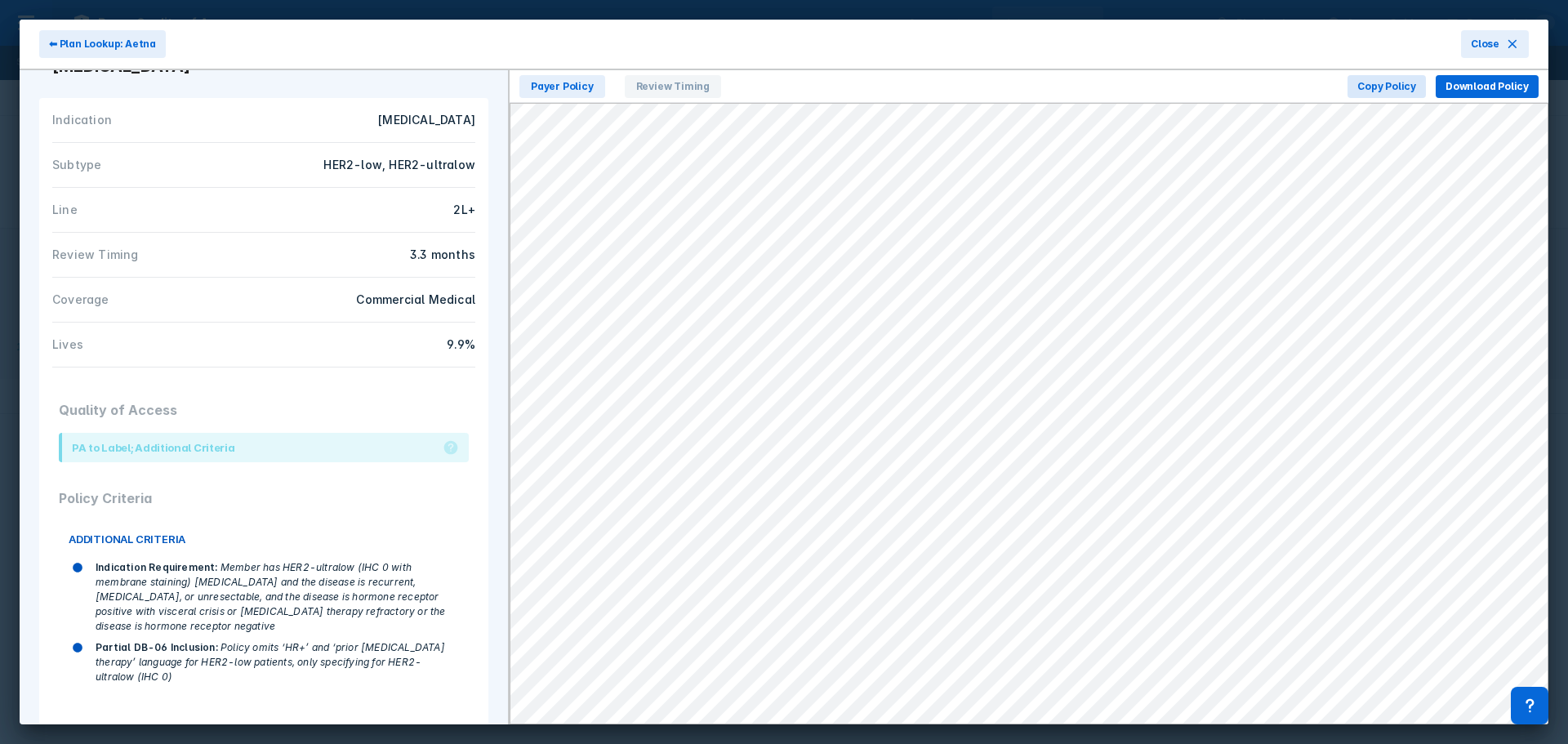
scroll to position [153, 0]
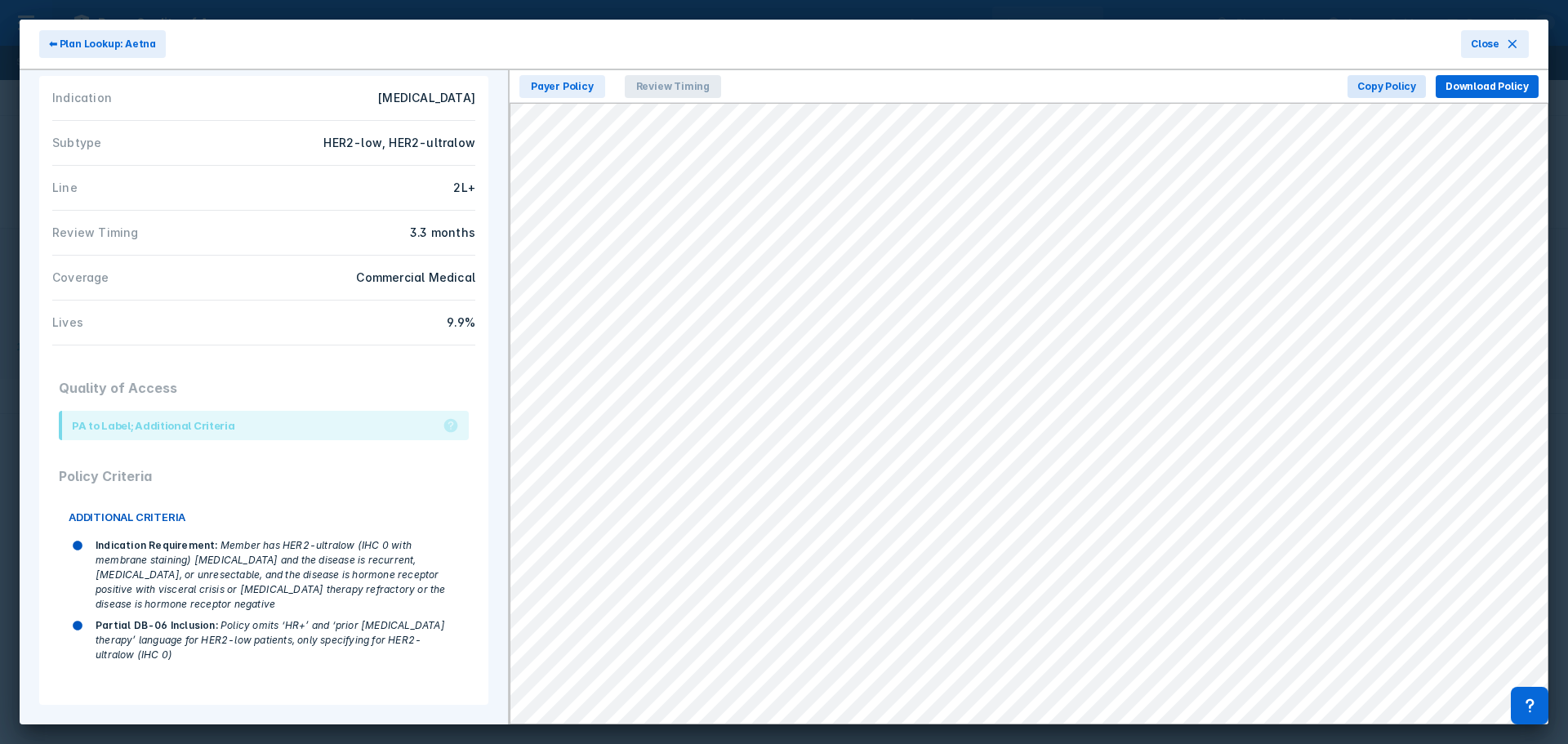
click at [640, 88] on span "Review Timing" at bounding box center [673, 86] width 97 height 23
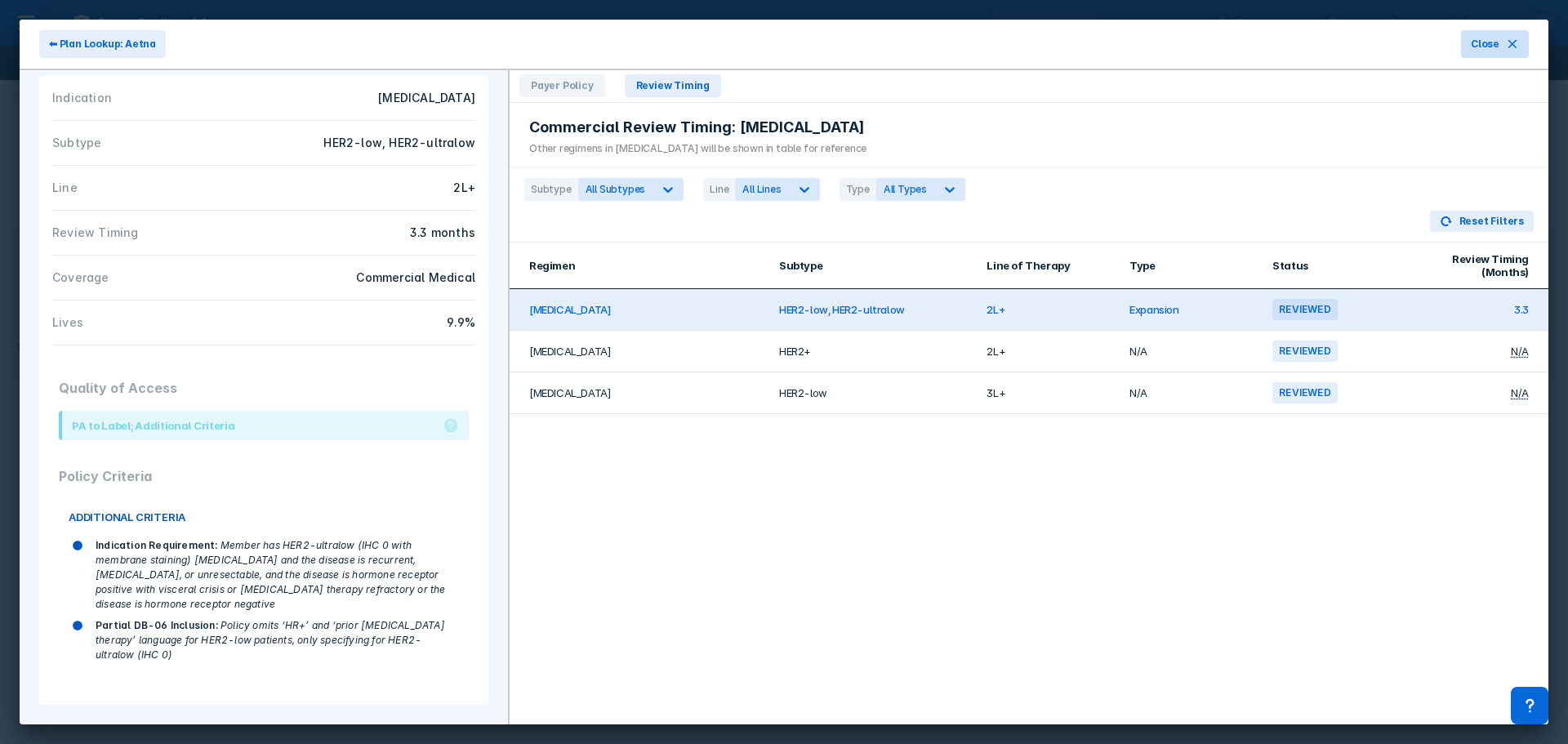
click at [1509, 54] on button "Close" at bounding box center [1495, 44] width 67 height 27
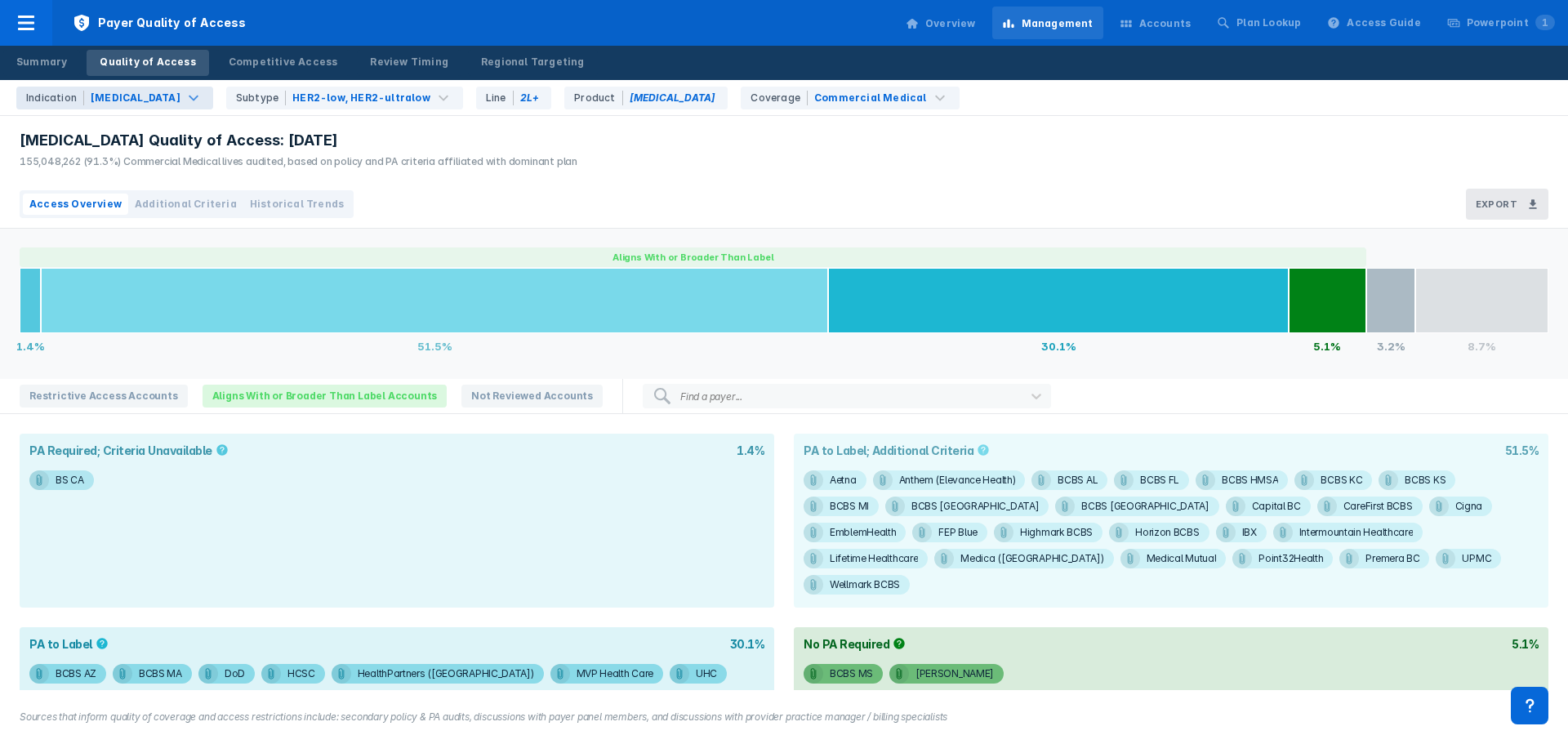
click at [131, 99] on div "Breast Cancer" at bounding box center [135, 98] width 90 height 15
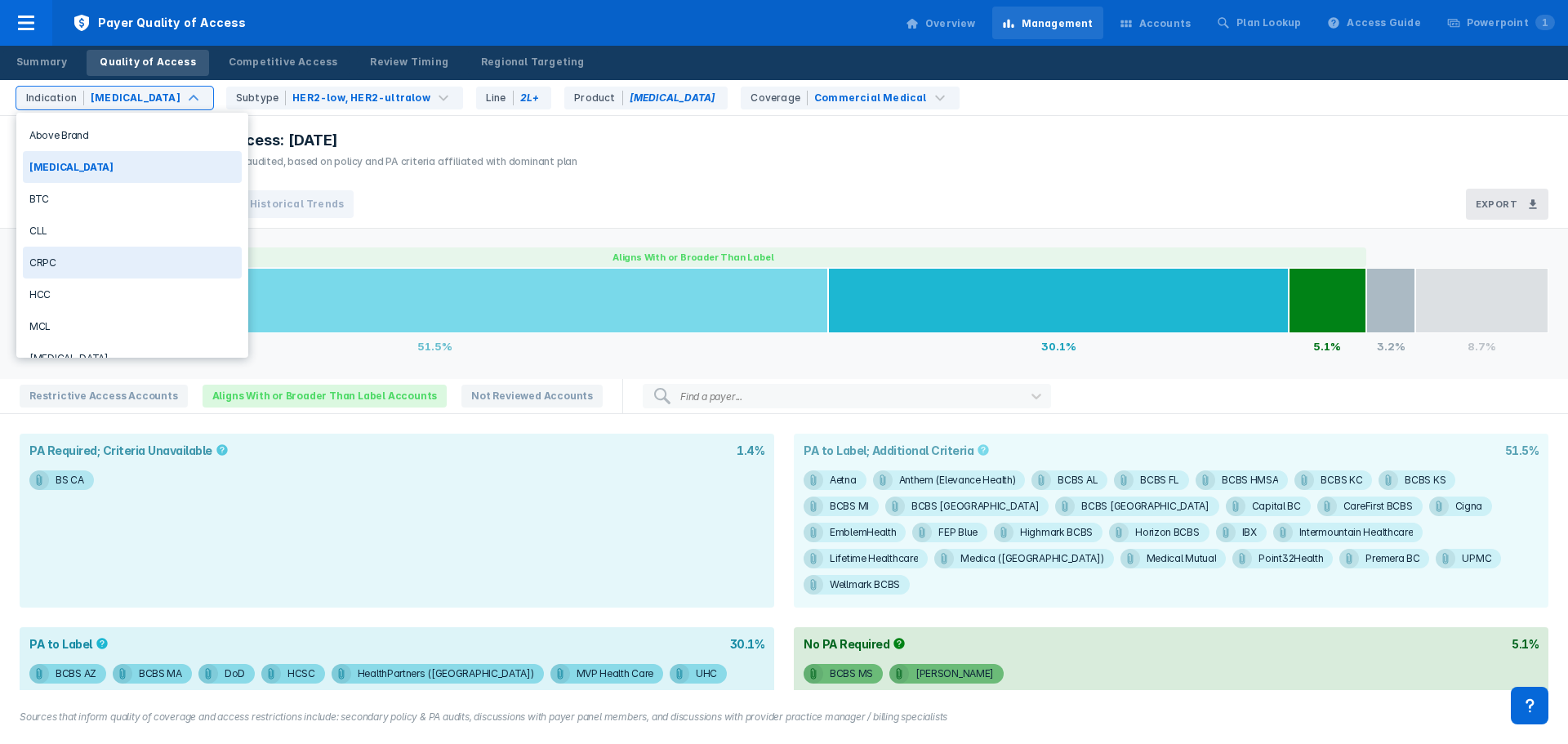
click at [76, 266] on div "CRPC" at bounding box center [132, 262] width 219 height 32
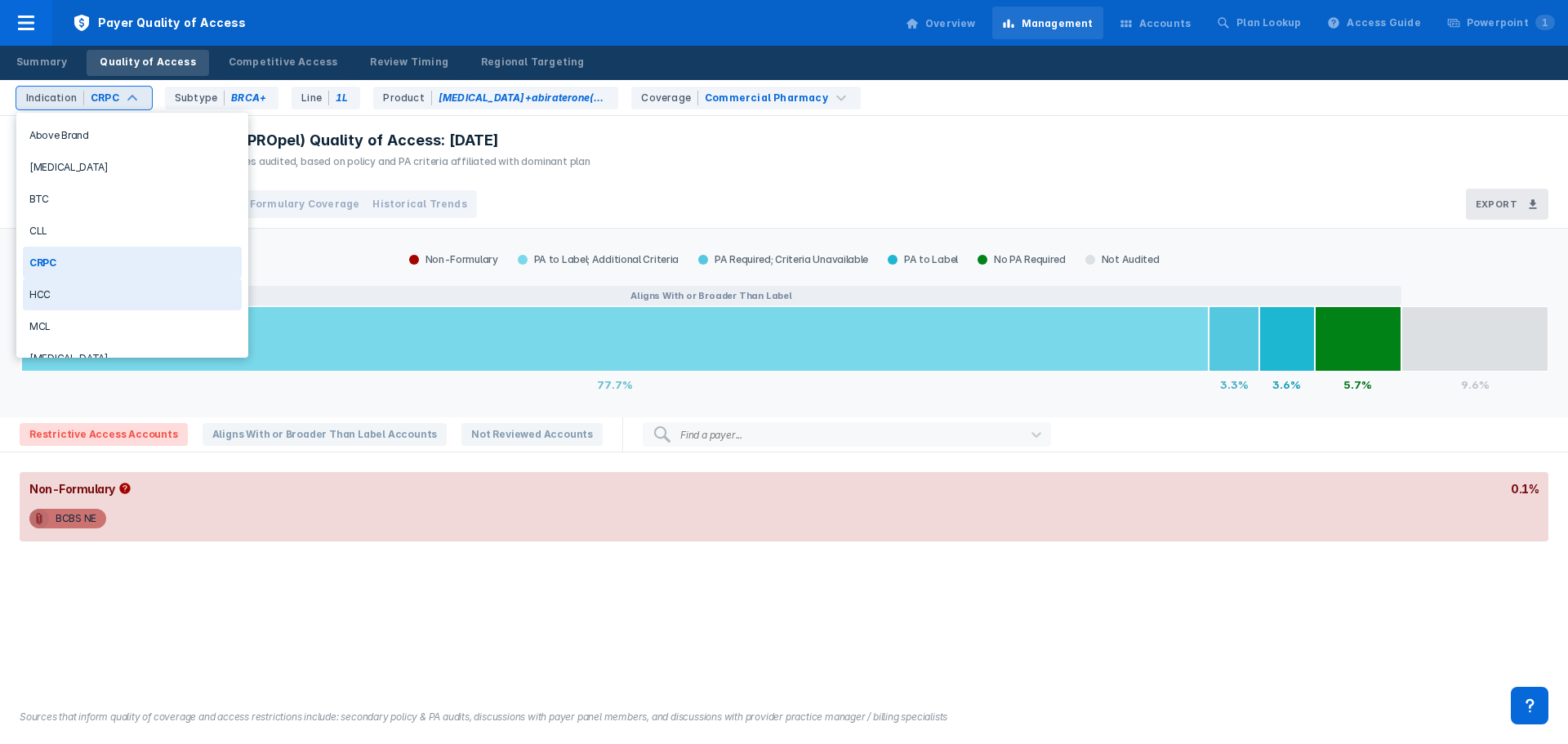
click at [72, 295] on div "HCC" at bounding box center [132, 294] width 219 height 32
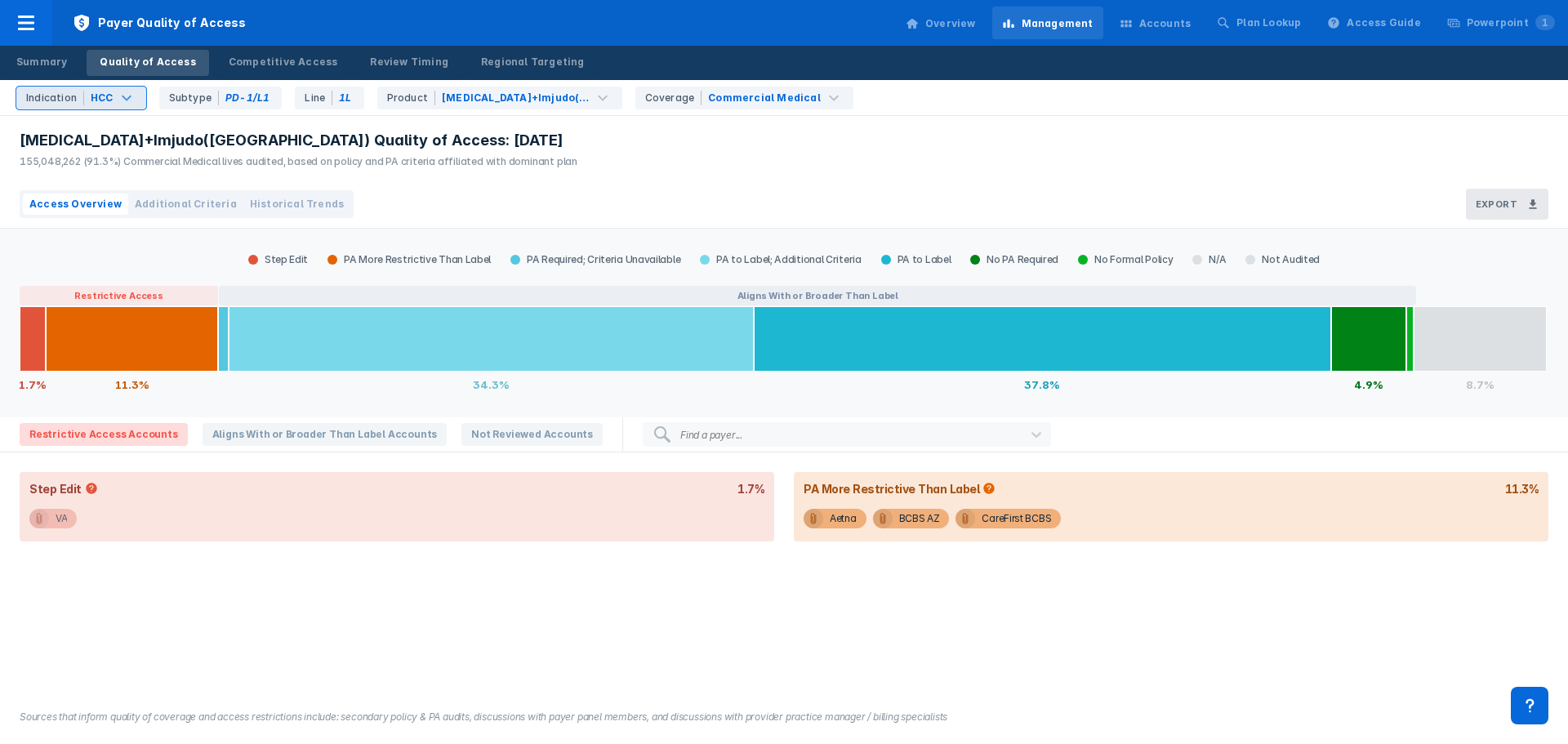
click at [68, 520] on span "VA" at bounding box center [53, 518] width 47 height 19
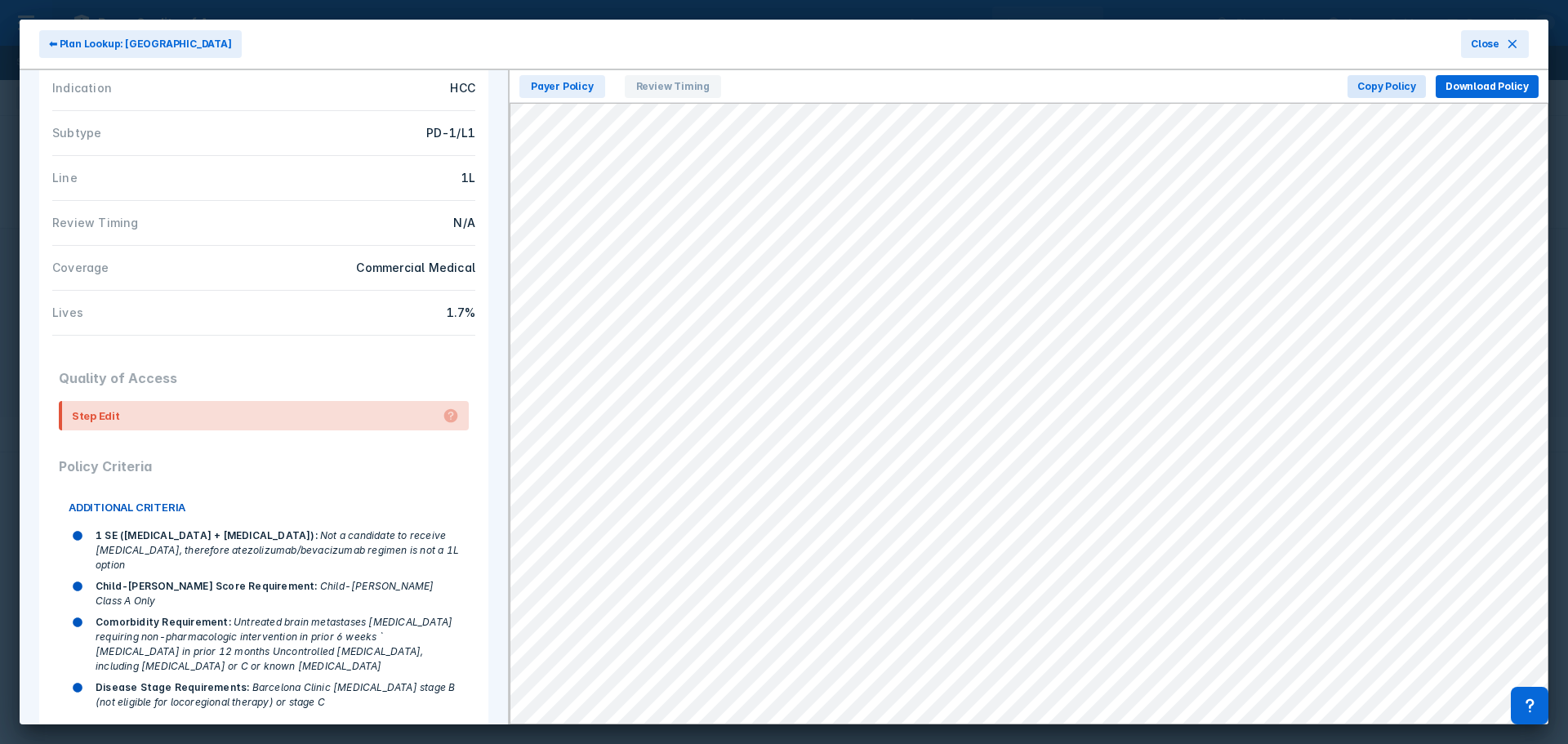
scroll to position [181, 0]
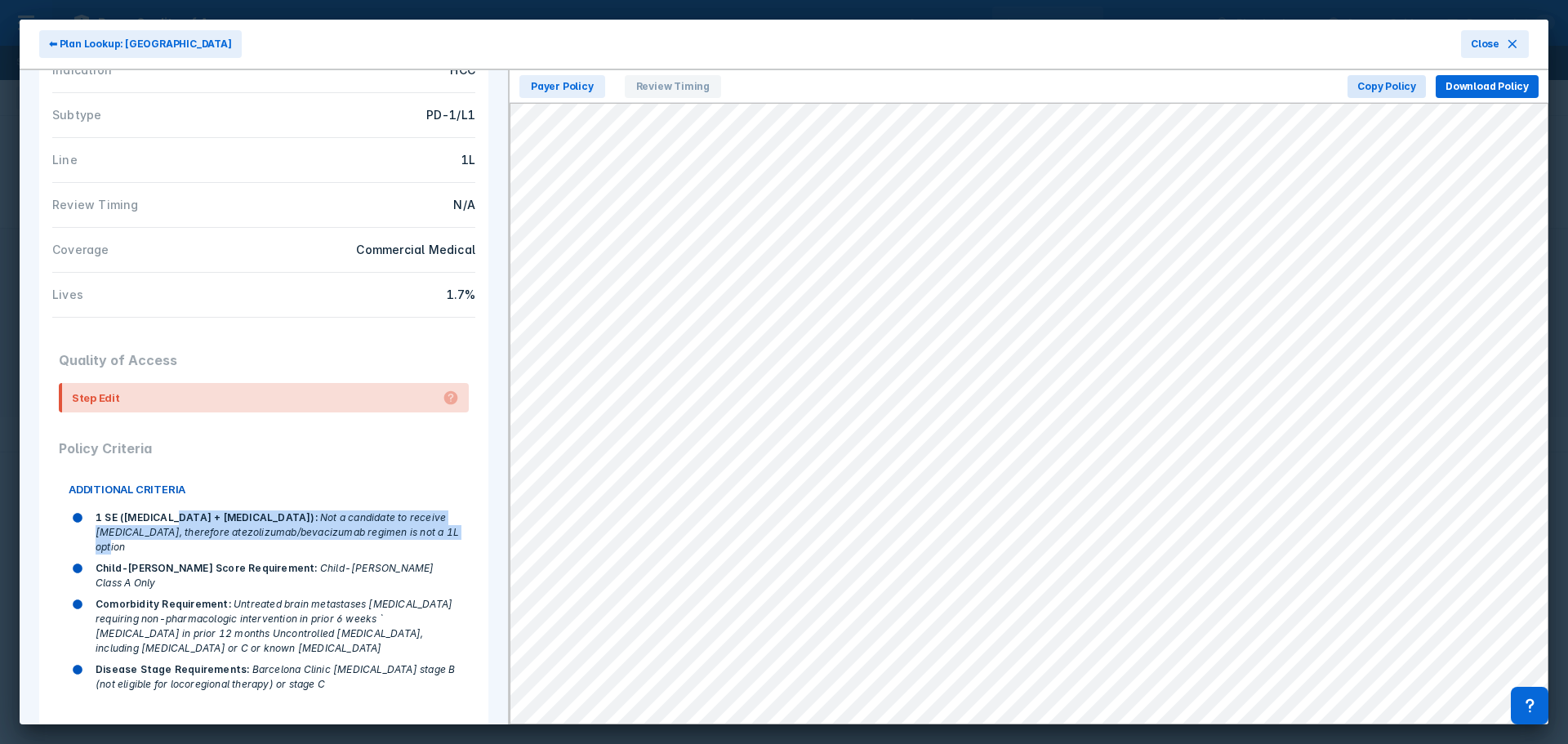
drag, startPoint x: 170, startPoint y: 517, endPoint x: 429, endPoint y: 528, distance: 259.2
click at [429, 528] on div "1 SE (Tecentriq + Avastin) : Not a candidate to receive bevacizumab, therefore …" at bounding box center [277, 532] width 363 height 44
click at [1507, 38] on icon at bounding box center [1512, 44] width 13 height 13
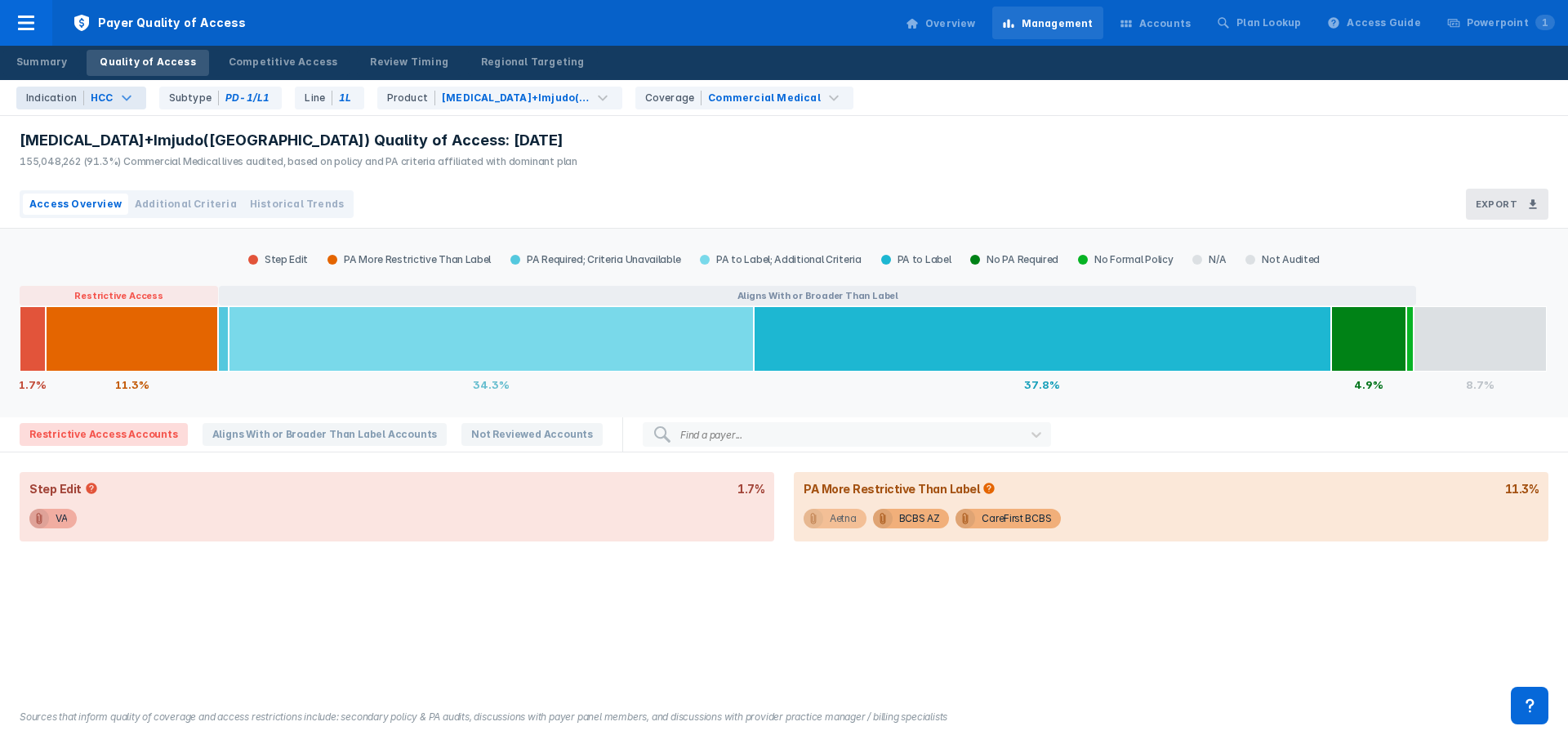
click at [850, 524] on div "Aetna" at bounding box center [844, 518] width 27 height 19
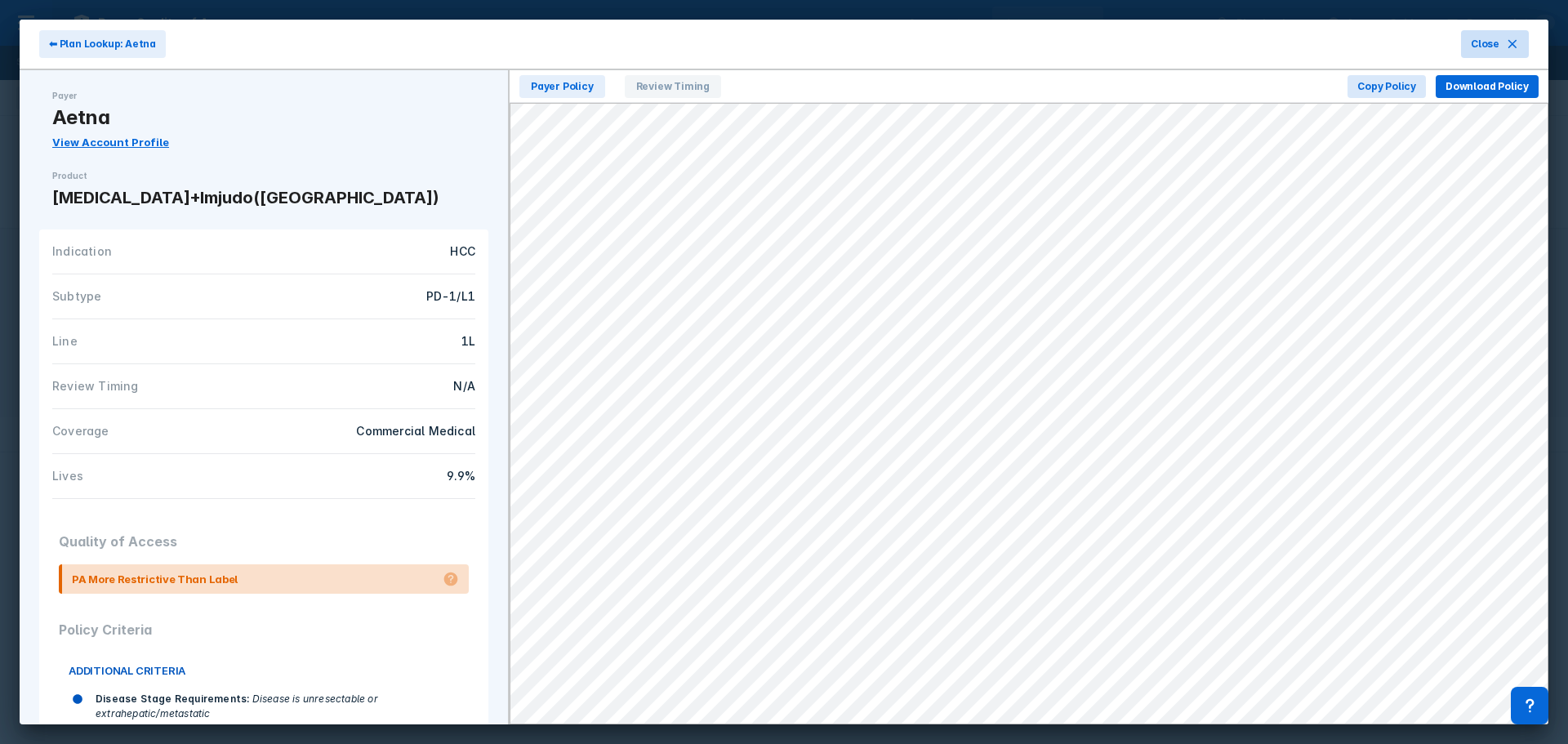
click at [1517, 46] on icon at bounding box center [1512, 44] width 13 height 13
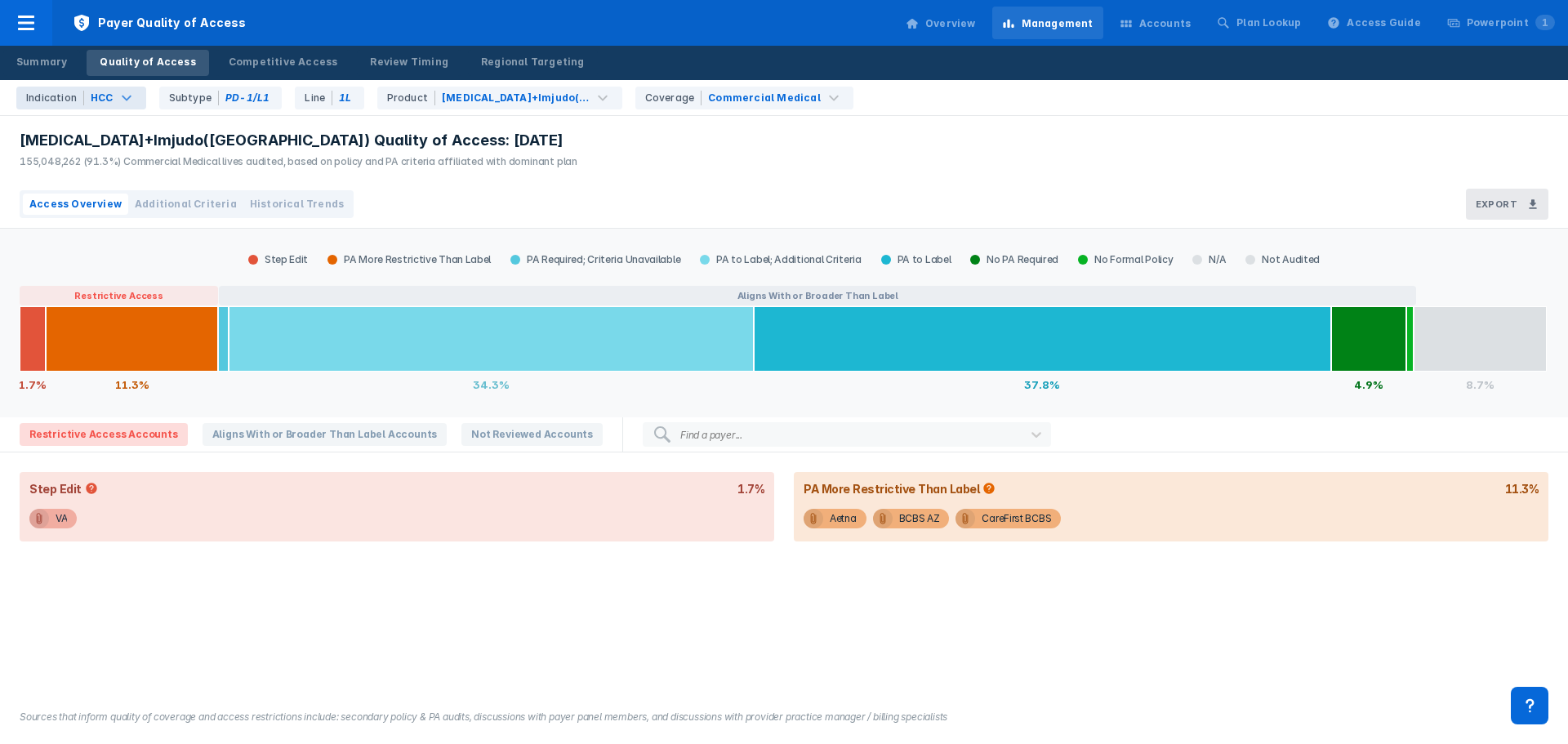
click at [96, 100] on div "HCC" at bounding box center [101, 98] width 23 height 15
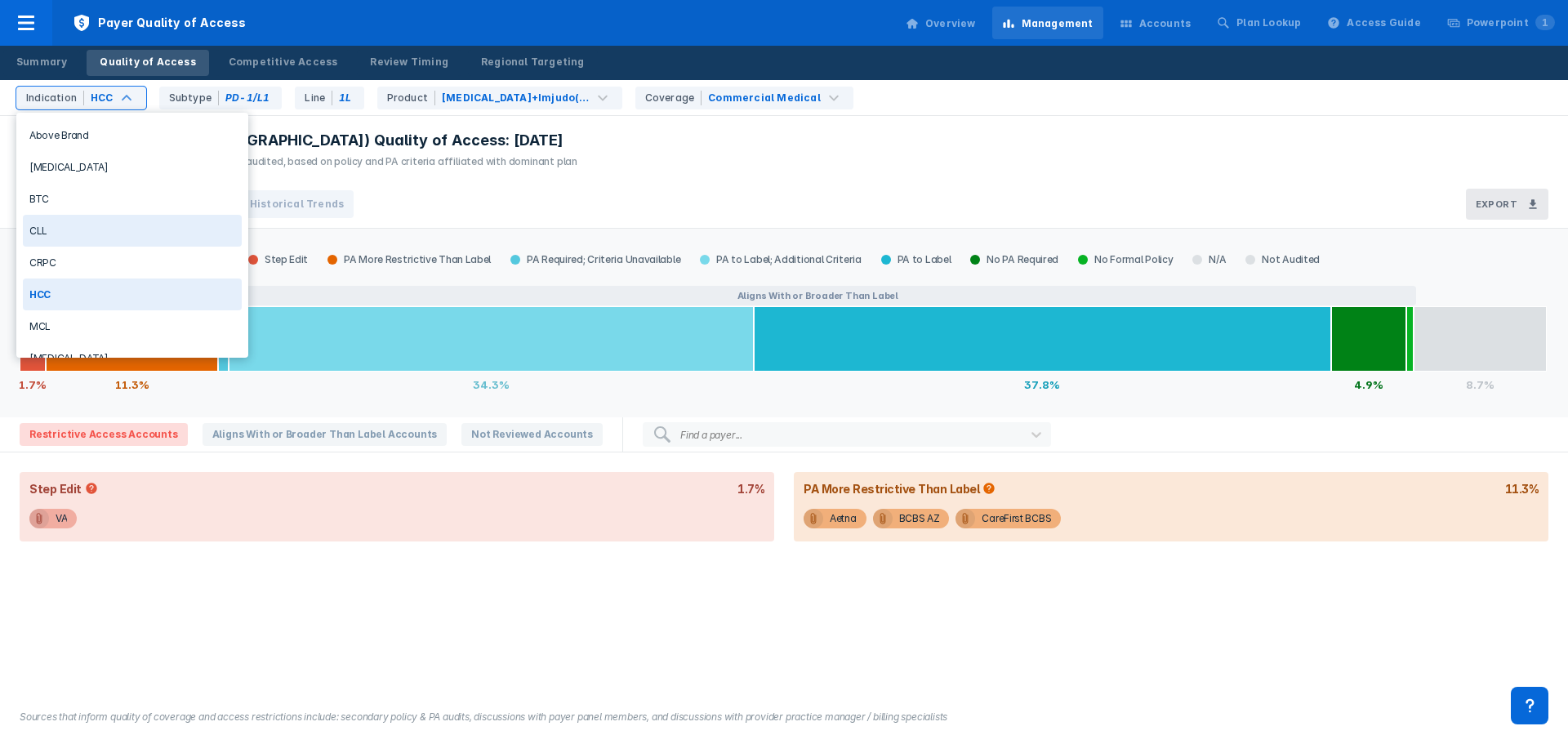
scroll to position [82, 0]
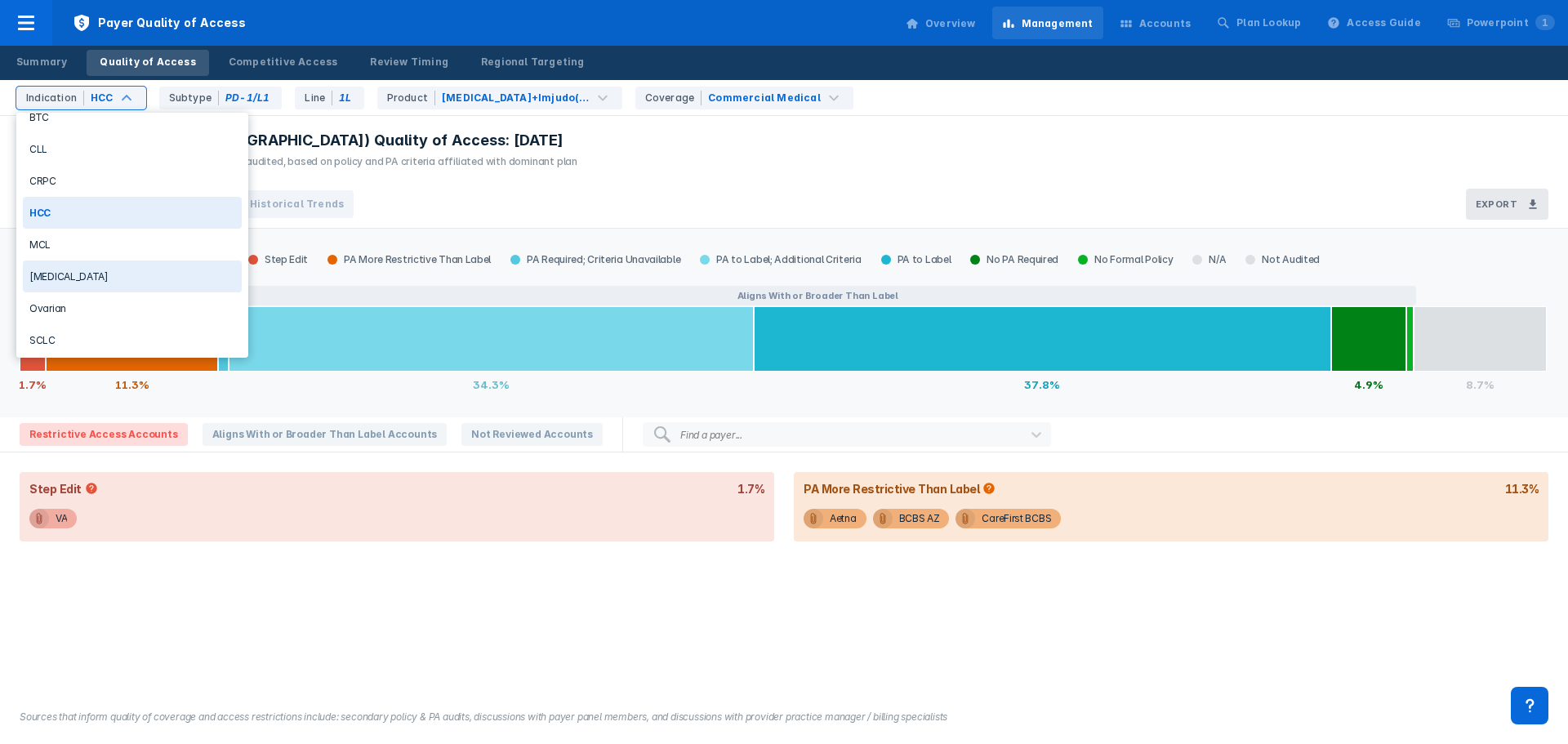
click at [87, 274] on div "NSCLC" at bounding box center [132, 276] width 219 height 32
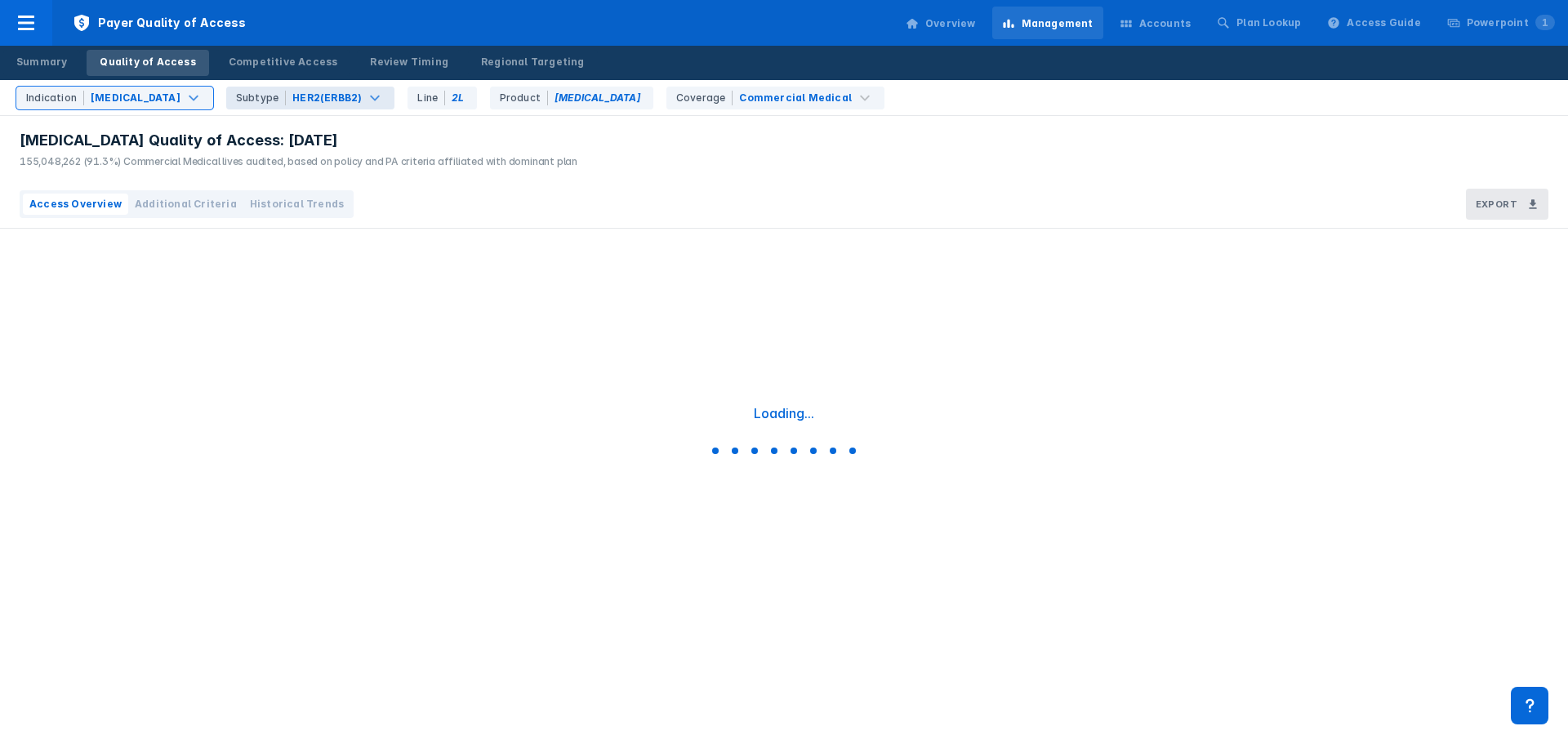
click at [293, 92] on div "HER2(ERBB2)" at bounding box center [327, 98] width 69 height 15
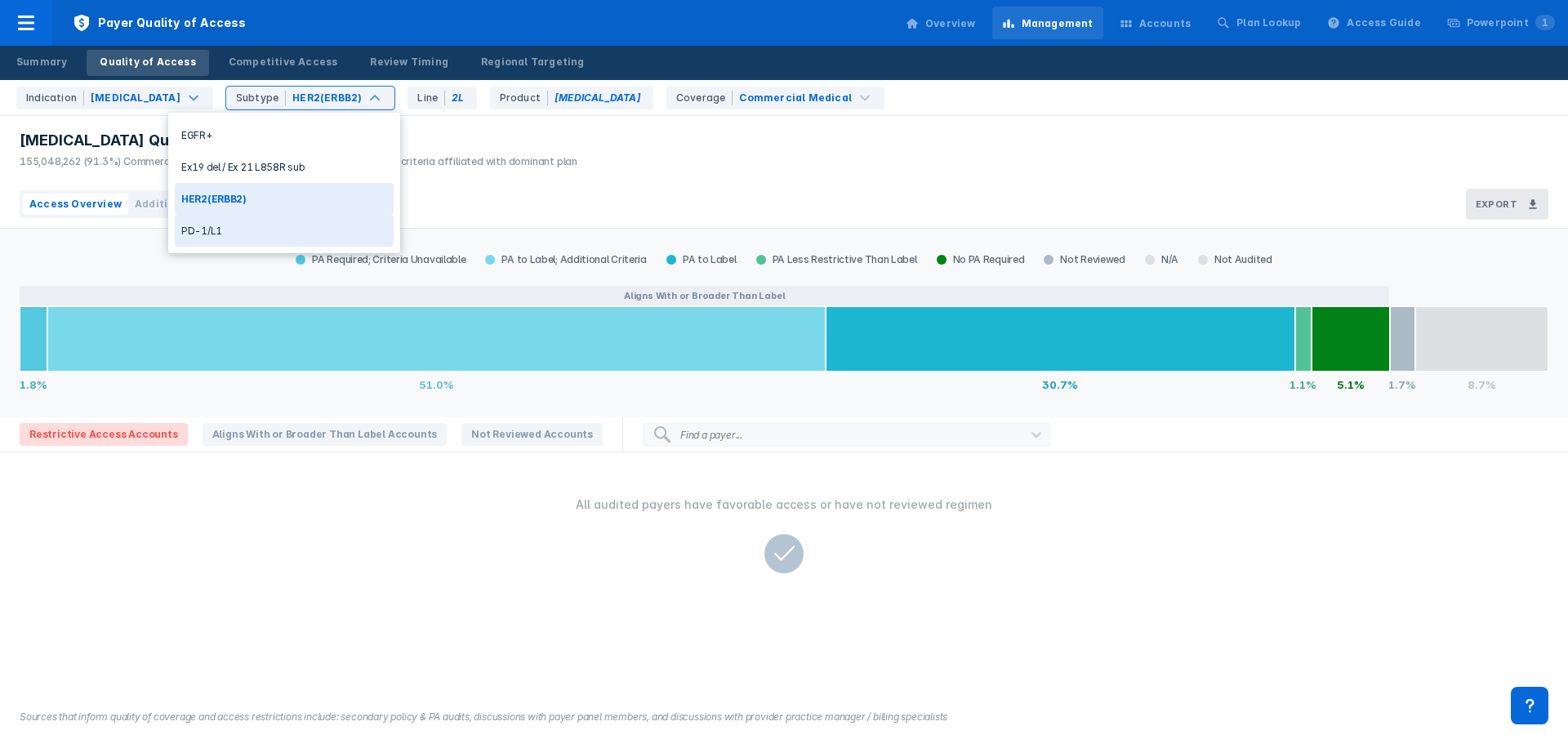
click at [232, 243] on div "PD-1/L1" at bounding box center [285, 231] width 219 height 32
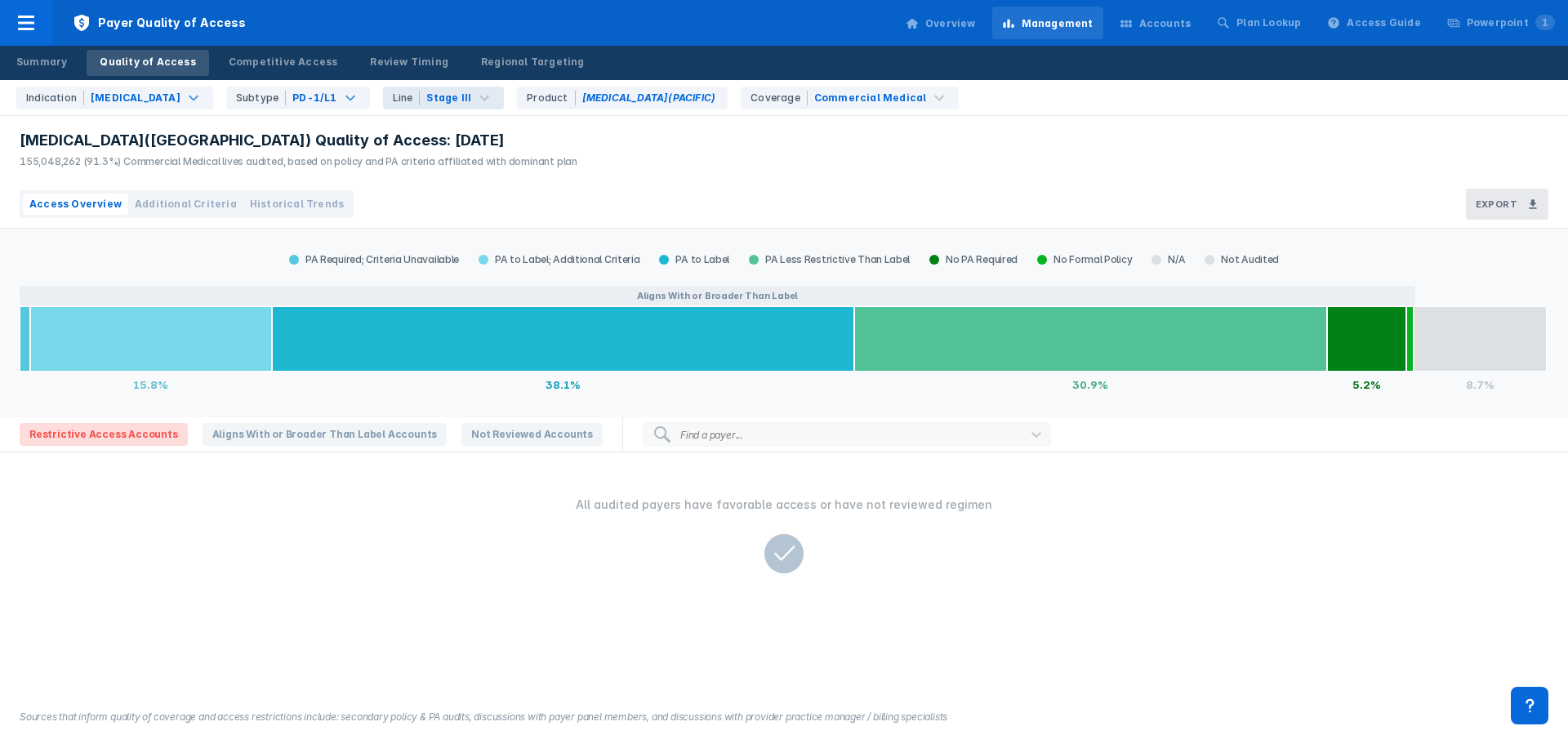
click at [726, 177] on div "Imfinzi(PACIFIC) Quality of Access: Aug 2025 155,048,262 (91.3%) Commercial Med…" at bounding box center [784, 148] width 1568 height 65
click at [1048, 160] on div "Imfinzi(PACIFIC) Quality of Access: Aug 2025 155,048,262 (91.3%) Commercial Med…" at bounding box center [784, 148] width 1568 height 65
click at [197, 212] on button "Additional Criteria" at bounding box center [186, 203] width 115 height 21
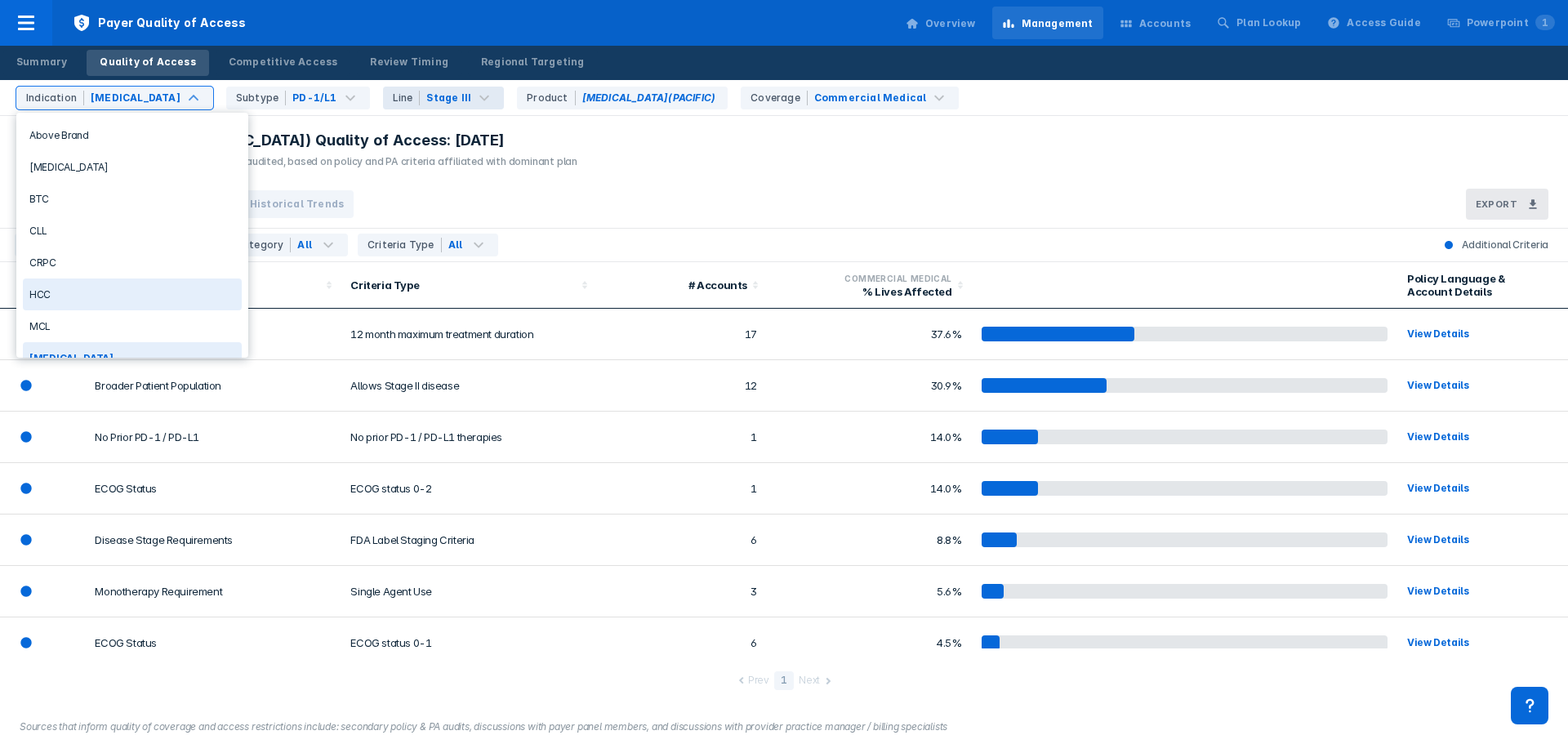
click at [119, 293] on div "HCC" at bounding box center [132, 294] width 219 height 32
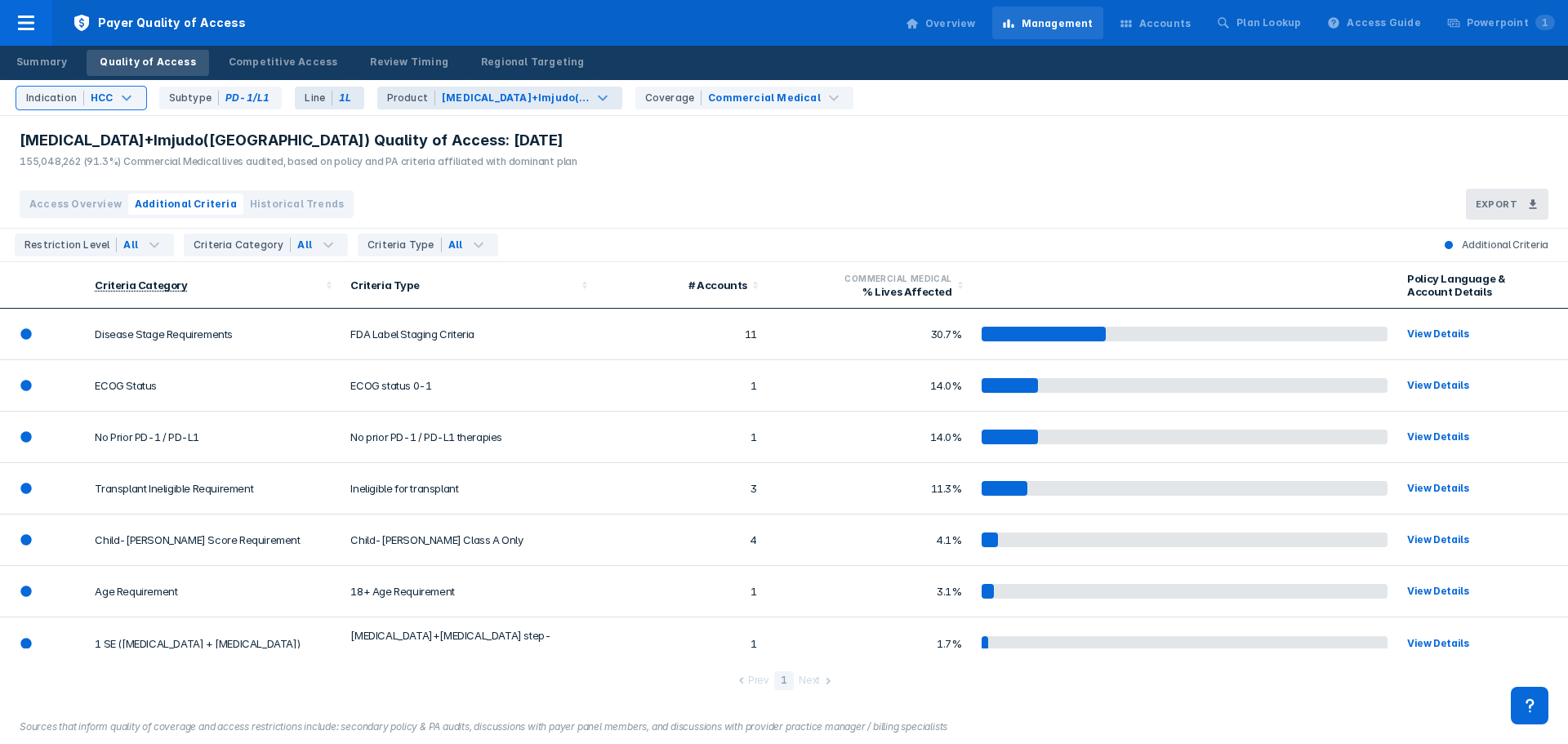
click at [548, 102] on div "Imfinzi+Imjudo(HIMALAYA)" at bounding box center [515, 98] width 148 height 15
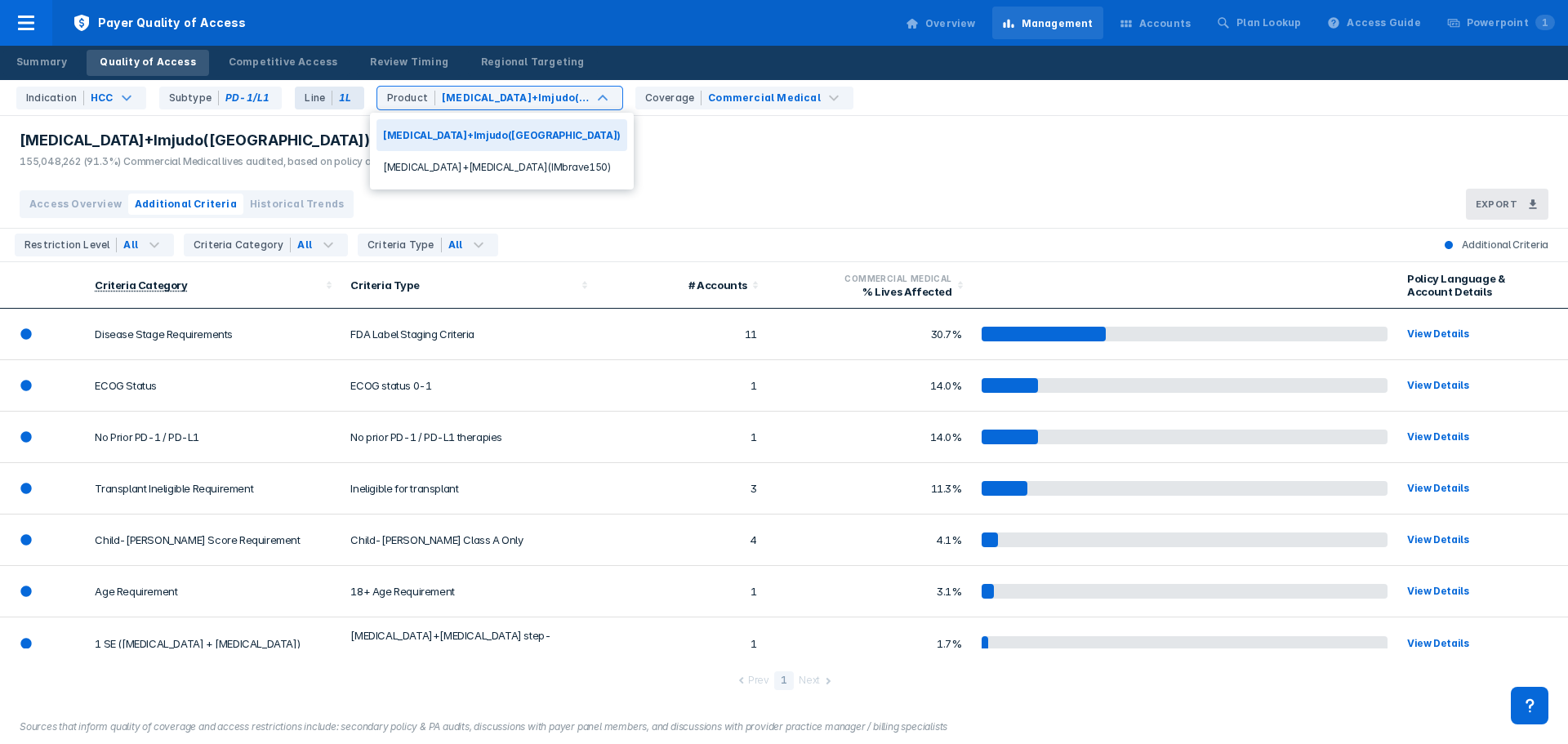
click at [872, 177] on div "Imfinzi+Imjudo(HIMALAYA) Quality of Access: Aug 2025 155,048,262 (91.3%) Commer…" at bounding box center [784, 148] width 1568 height 65
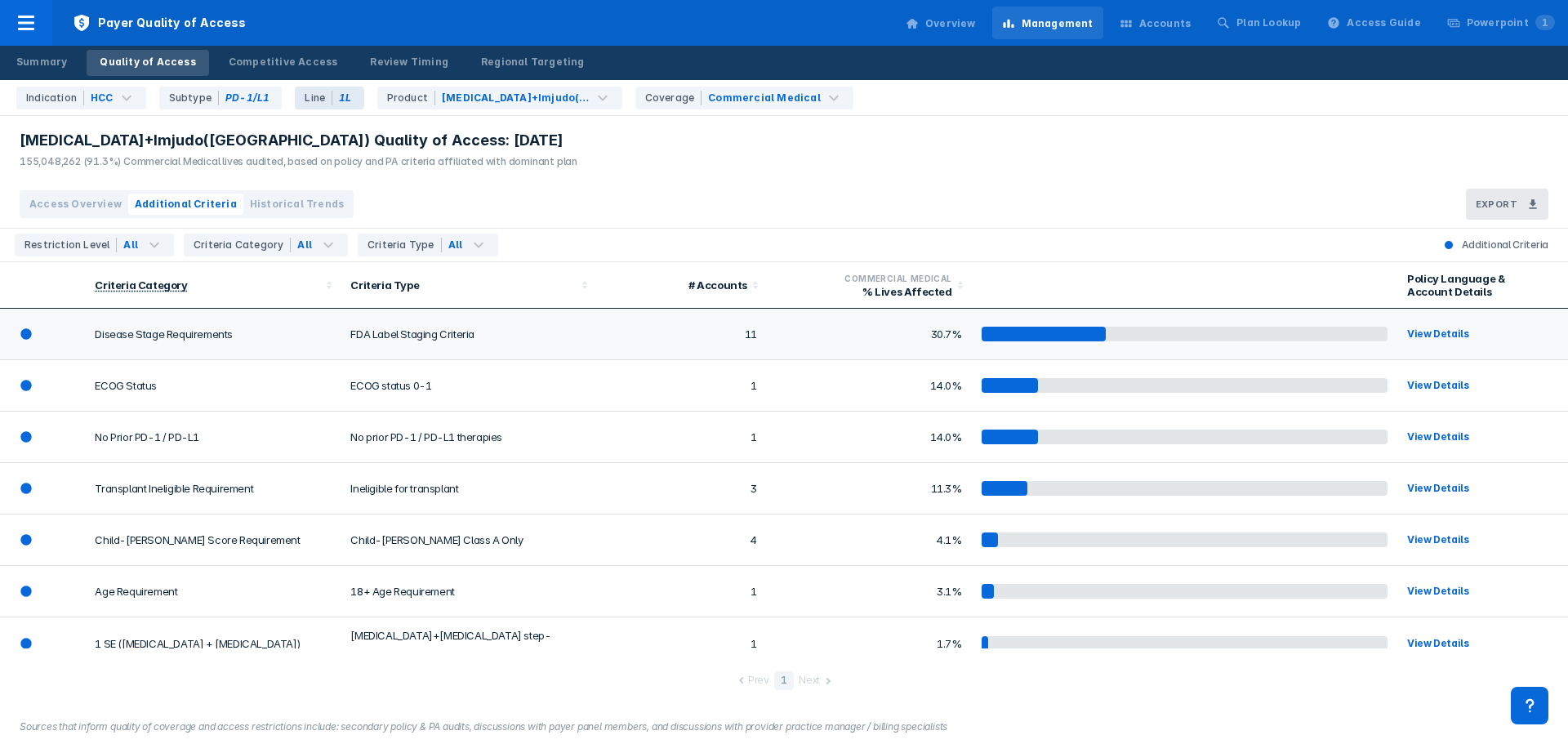
click at [1407, 326] on div "View Details" at bounding box center [1473, 334] width 131 height 16
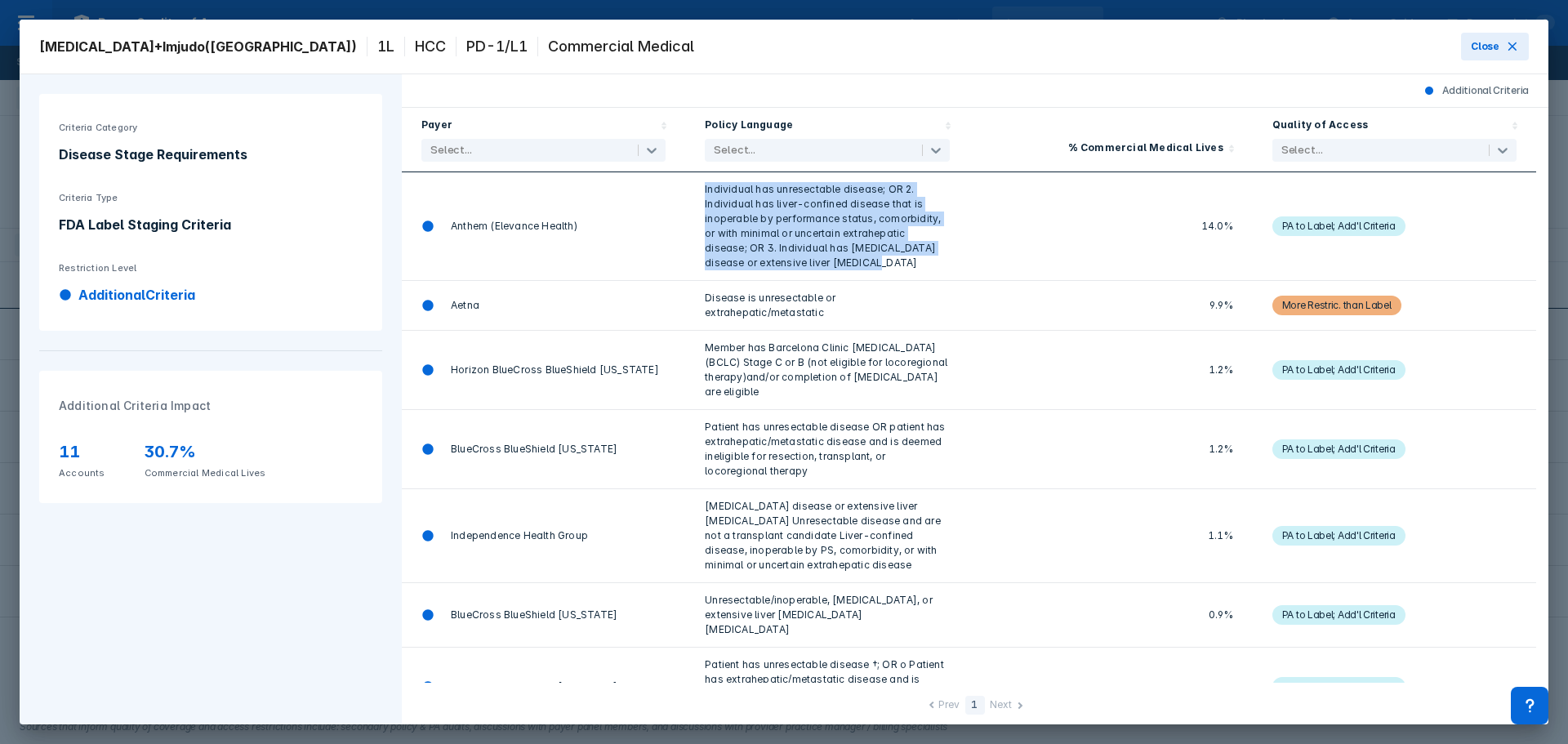
drag, startPoint x: 702, startPoint y: 185, endPoint x: 855, endPoint y: 267, distance: 173.6
click at [855, 267] on div "Individual has unresectable disease; OR 2. Individual has liver-confined diseas…" at bounding box center [826, 226] width 284 height 108
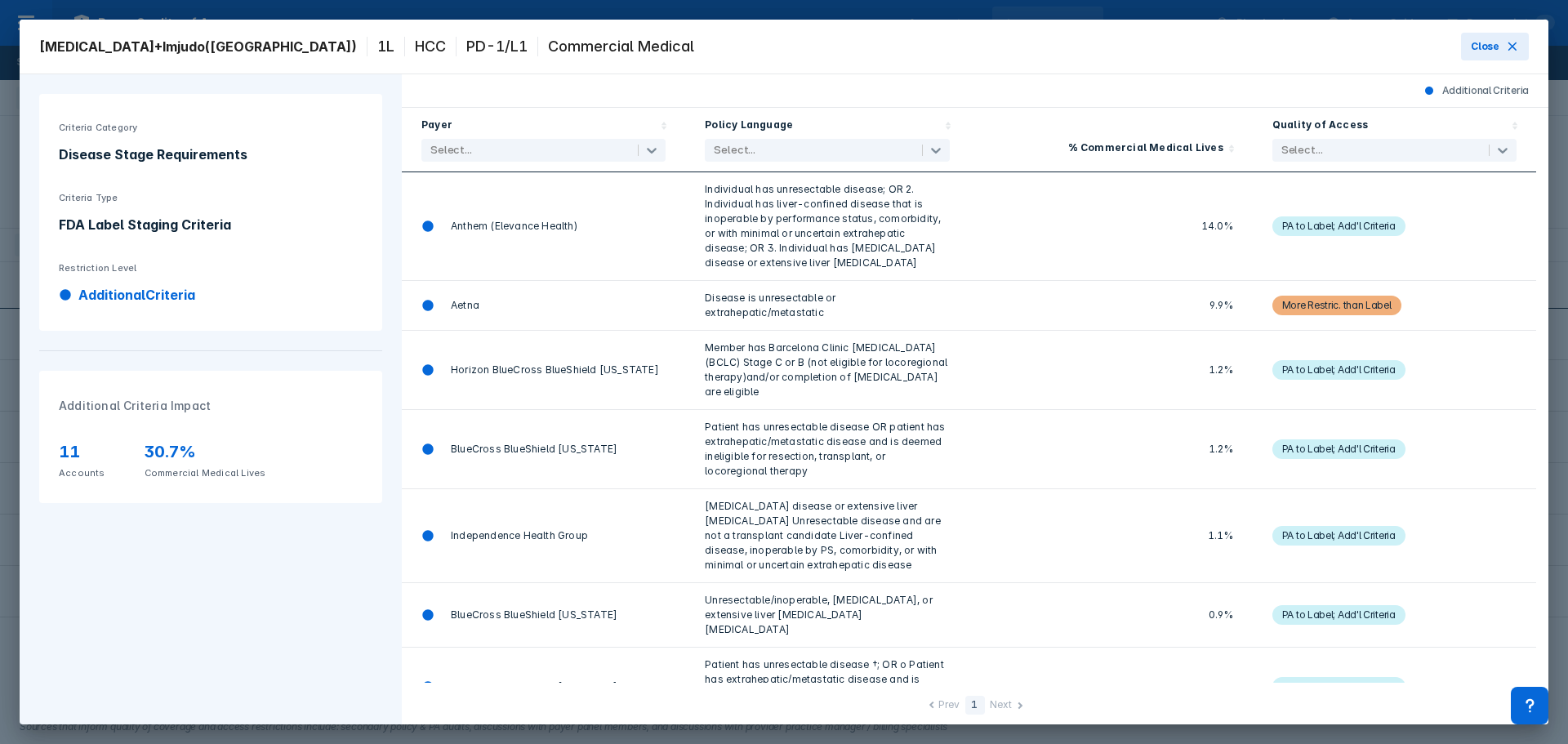
click at [1199, 228] on div "14.0%" at bounding box center [1111, 226] width 244 height 88
drag, startPoint x: 1189, startPoint y: 222, endPoint x: 1237, endPoint y: 220, distance: 48.0
click at [1237, 220] on div "14.0%" at bounding box center [1111, 226] width 284 height 108
click at [1468, 211] on div "PA to Label; Add'l Criteria" at bounding box center [1395, 226] width 244 height 88
click at [1528, 51] on button "Close" at bounding box center [1495, 46] width 67 height 27
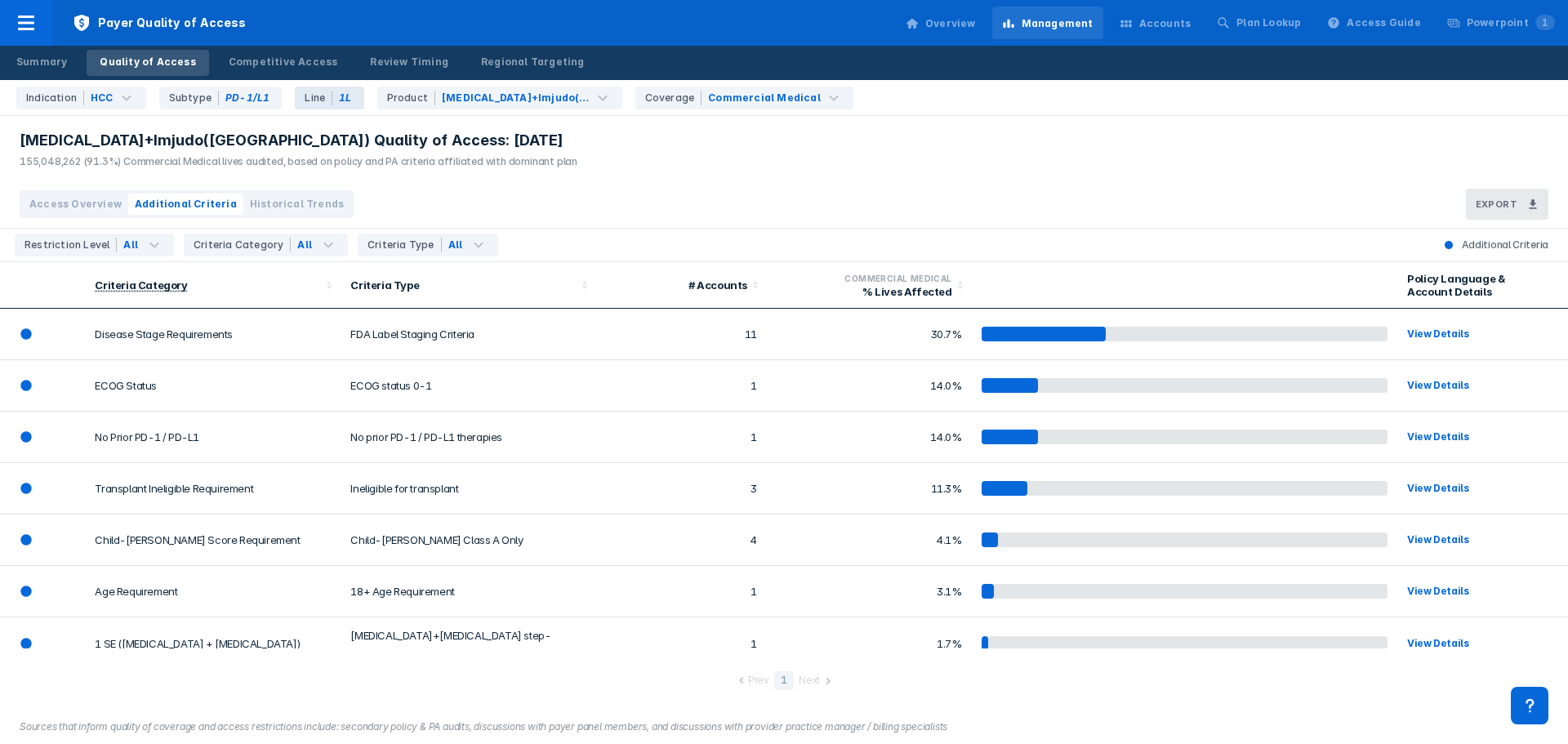
click at [718, 150] on div "Imfinzi+Imjudo(HIMALAYA) Quality of Access: Aug 2025 155,048,262 (91.3%) Commer…" at bounding box center [784, 148] width 1568 height 65
click at [815, 102] on div "Coverage Commercial Medical" at bounding box center [744, 98] width 218 height 23
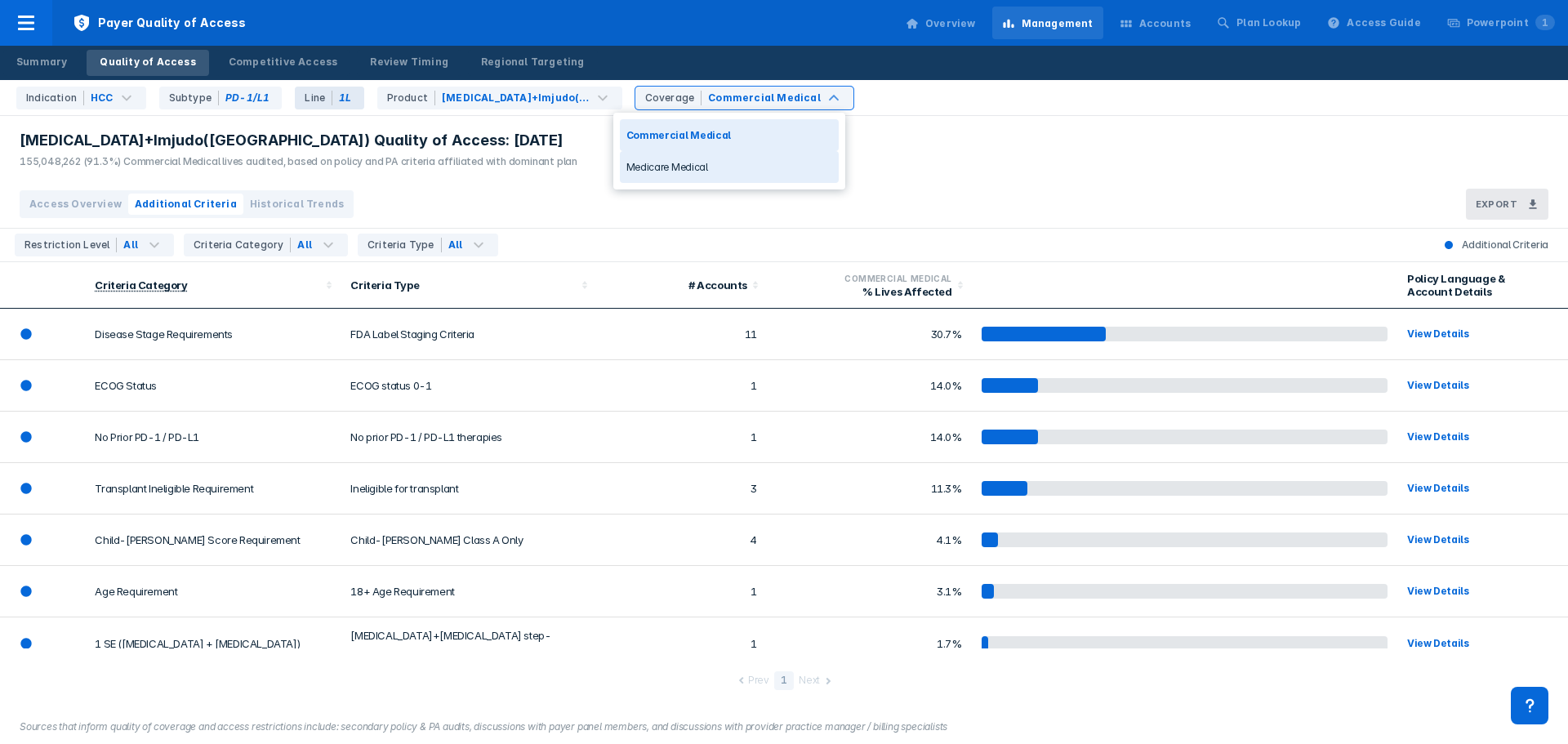
click at [1002, 140] on div "Imfinzi+Imjudo(HIMALAYA) Quality of Access: Aug 2025 155,048,262 (91.3%) Commer…" at bounding box center [784, 148] width 1568 height 65
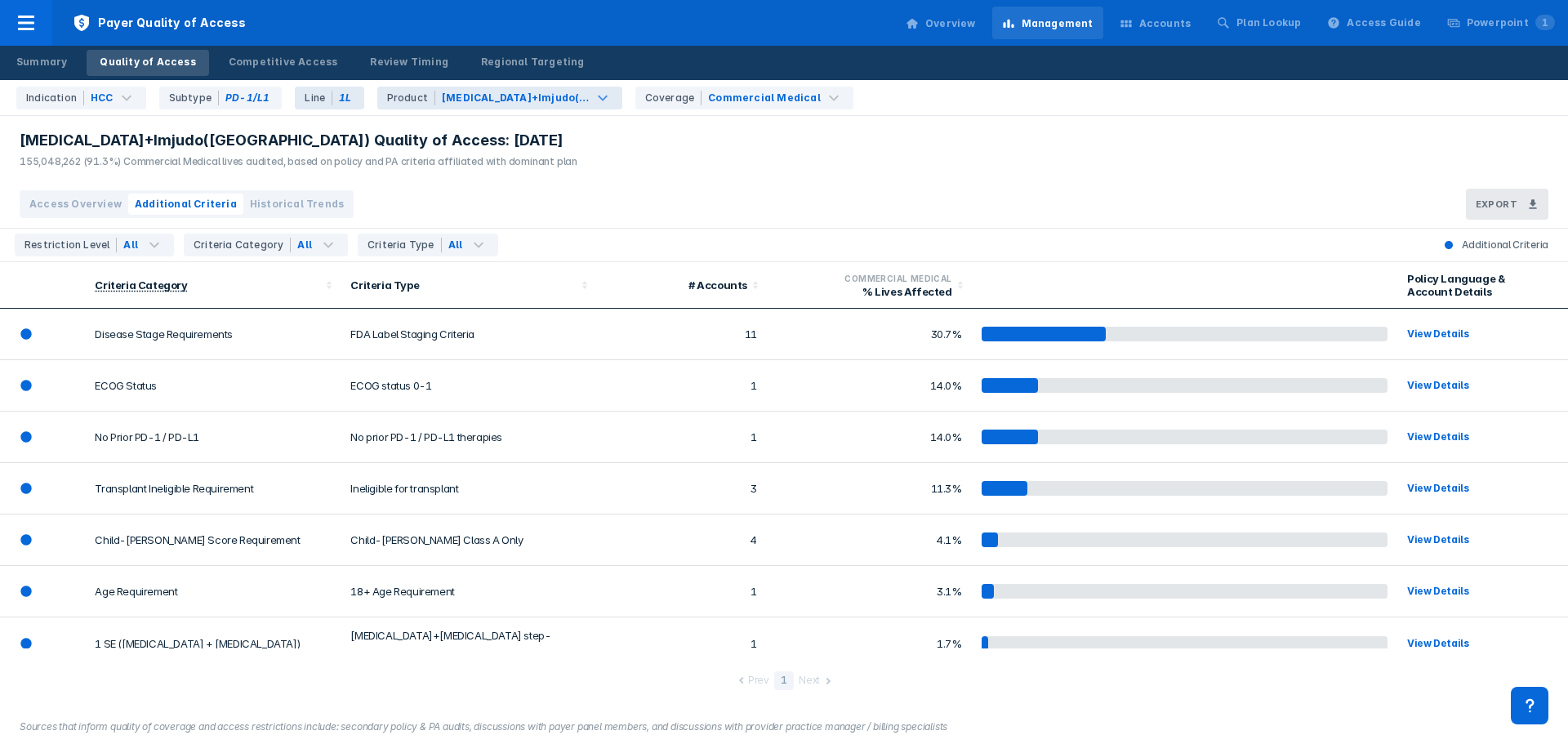
click at [539, 100] on div "Imfinzi+Imjudo(HIMALAYA)" at bounding box center [515, 98] width 148 height 15
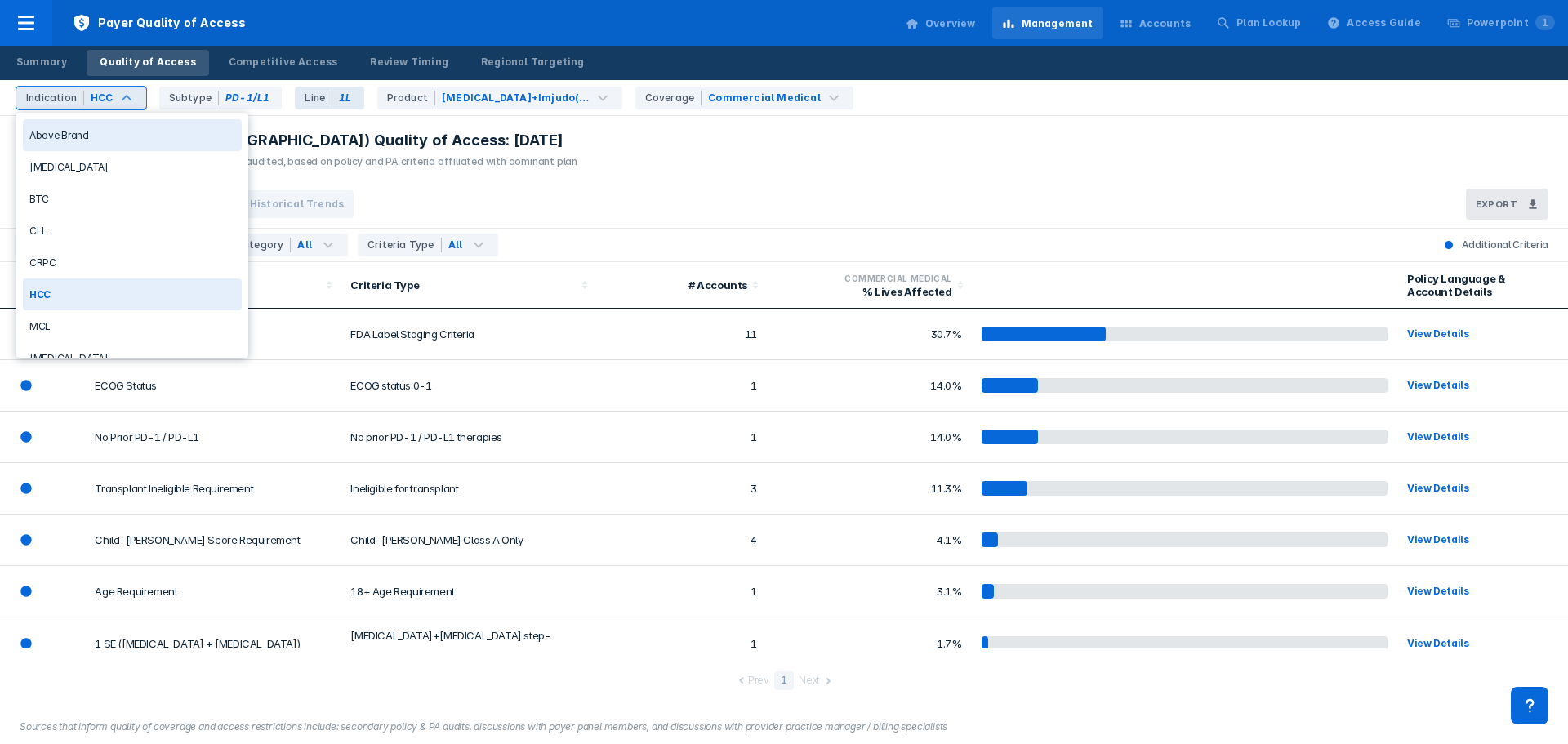
click at [111, 98] on div "HCC" at bounding box center [102, 98] width 26 height 15
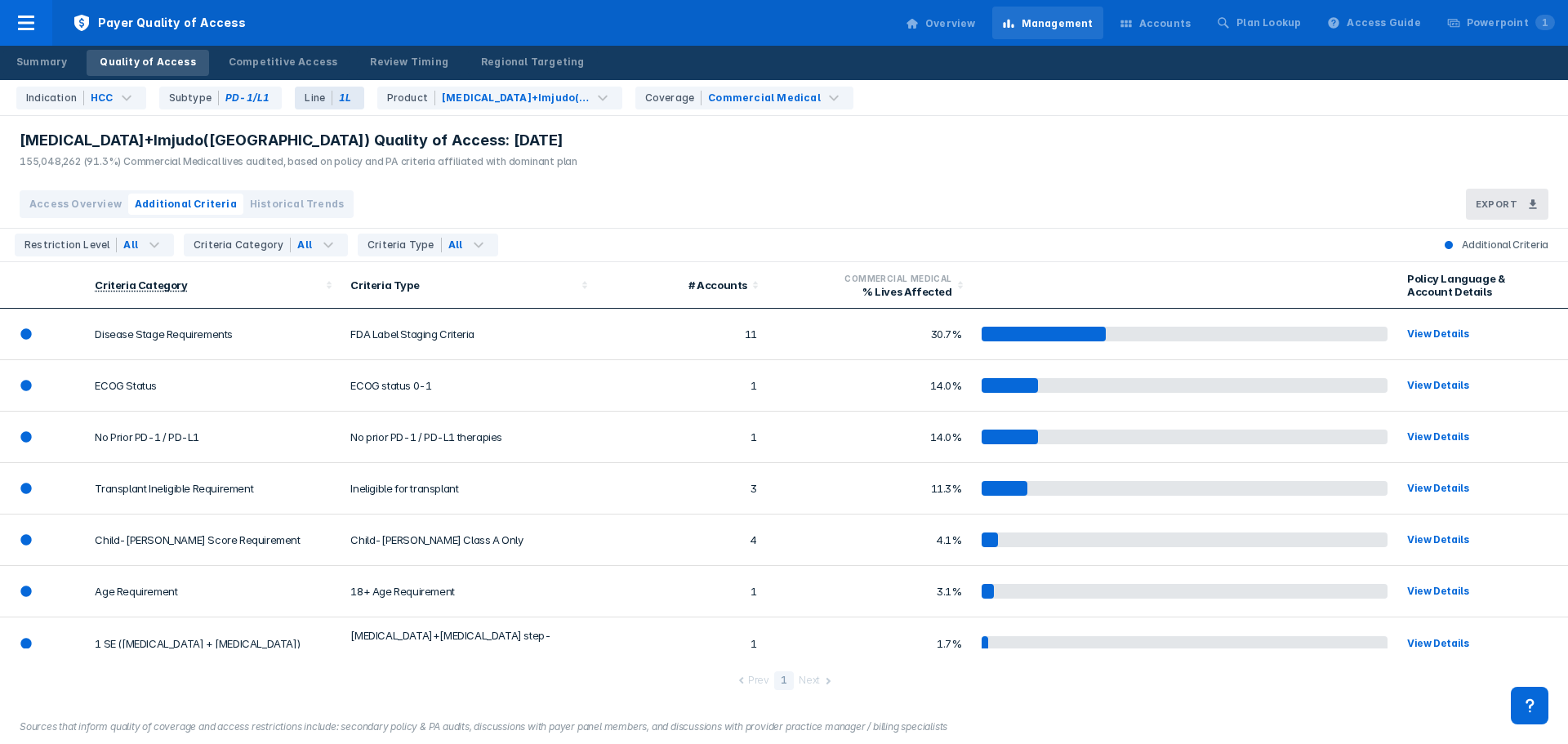
click at [692, 141] on div "Imfinzi+Imjudo(HIMALAYA) Quality of Access: Aug 2025 155,048,262 (91.3%) Commer…" at bounding box center [784, 148] width 1568 height 65
click at [267, 67] on div "Competitive Access" at bounding box center [284, 62] width 109 height 15
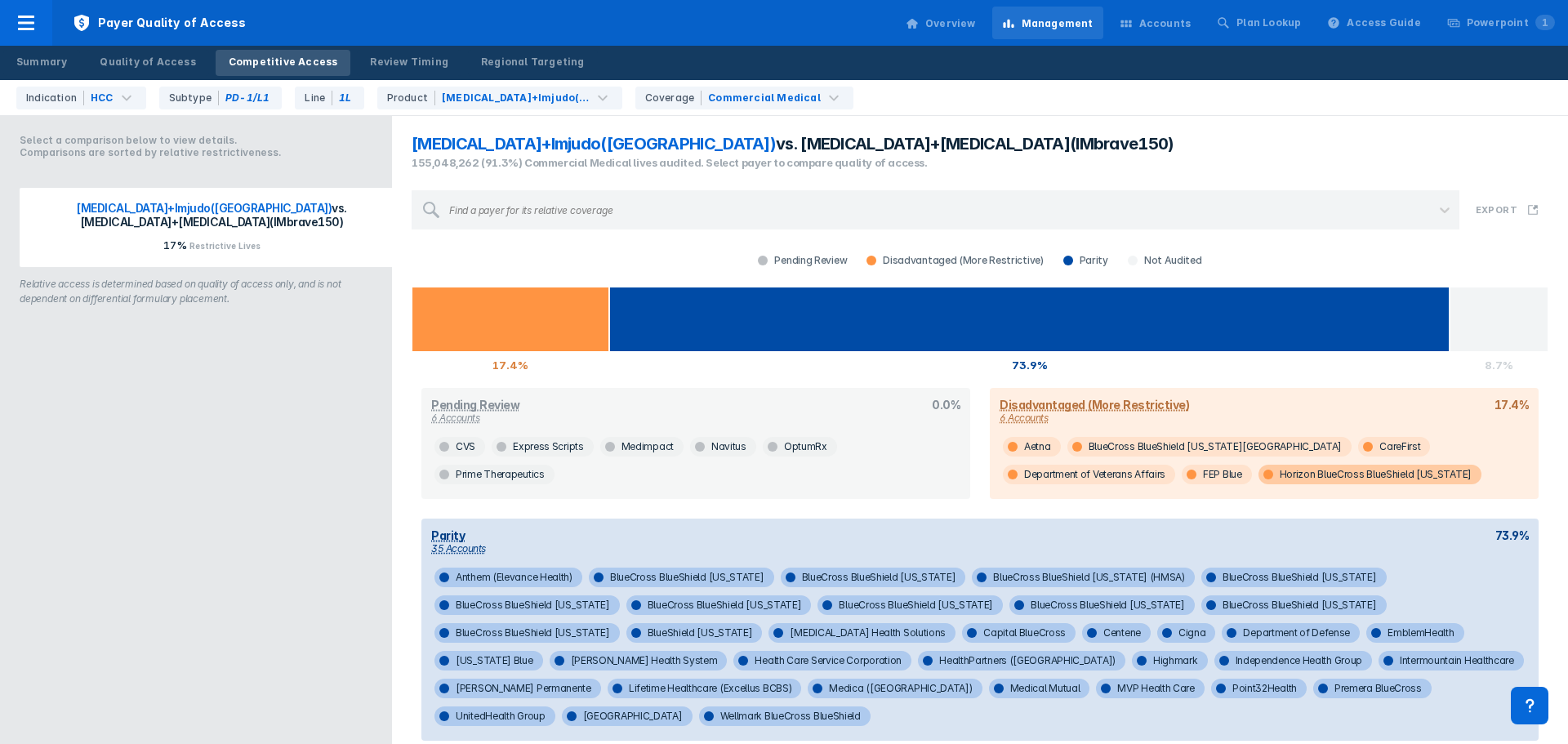
click at [1259, 474] on span "Horizon BlueCross BlueShield New Jersey" at bounding box center [1370, 474] width 223 height 19
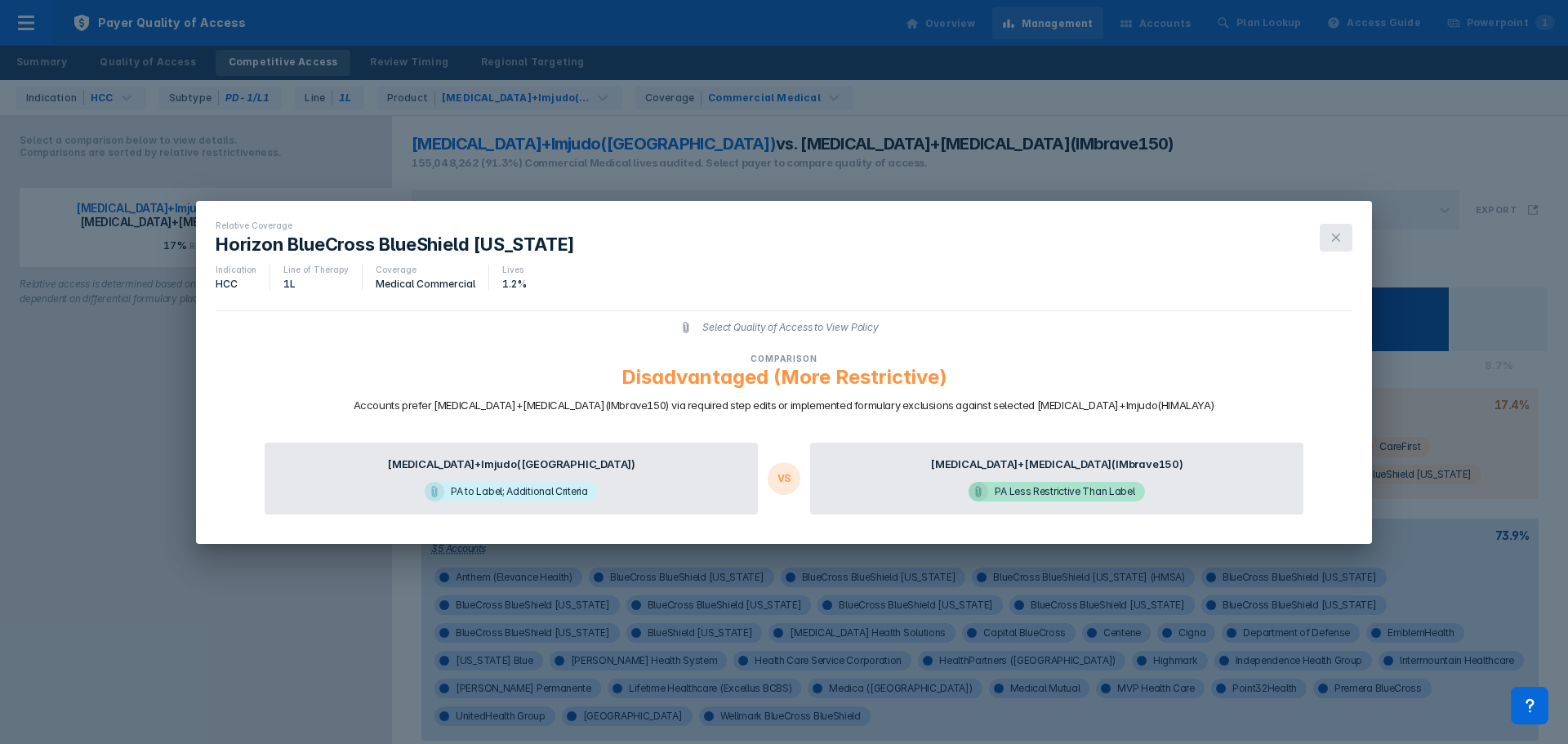
click at [1343, 232] on button at bounding box center [1336, 237] width 33 height 27
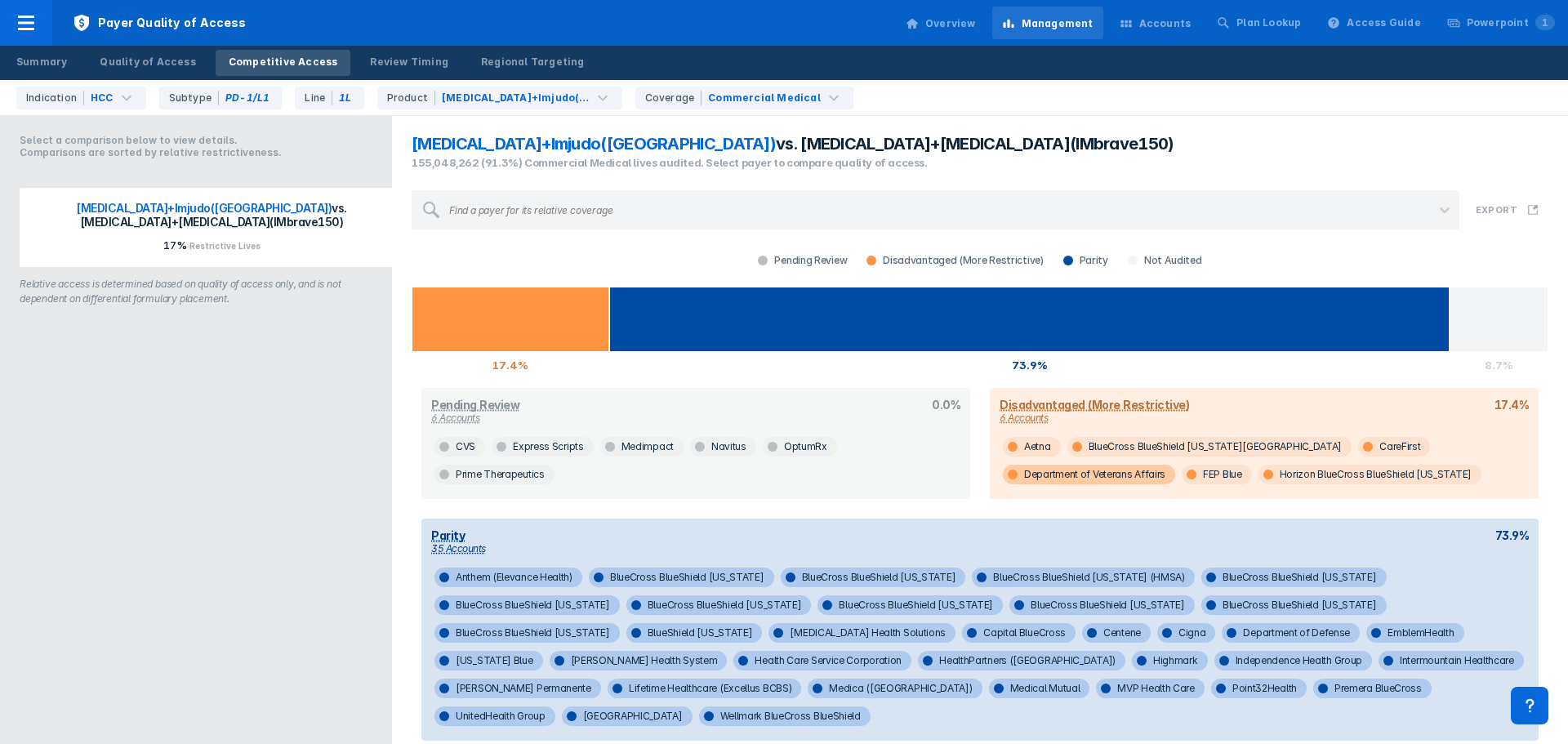
click at [1176, 465] on span "Department of Veterans Affairs" at bounding box center [1089, 474] width 172 height 19
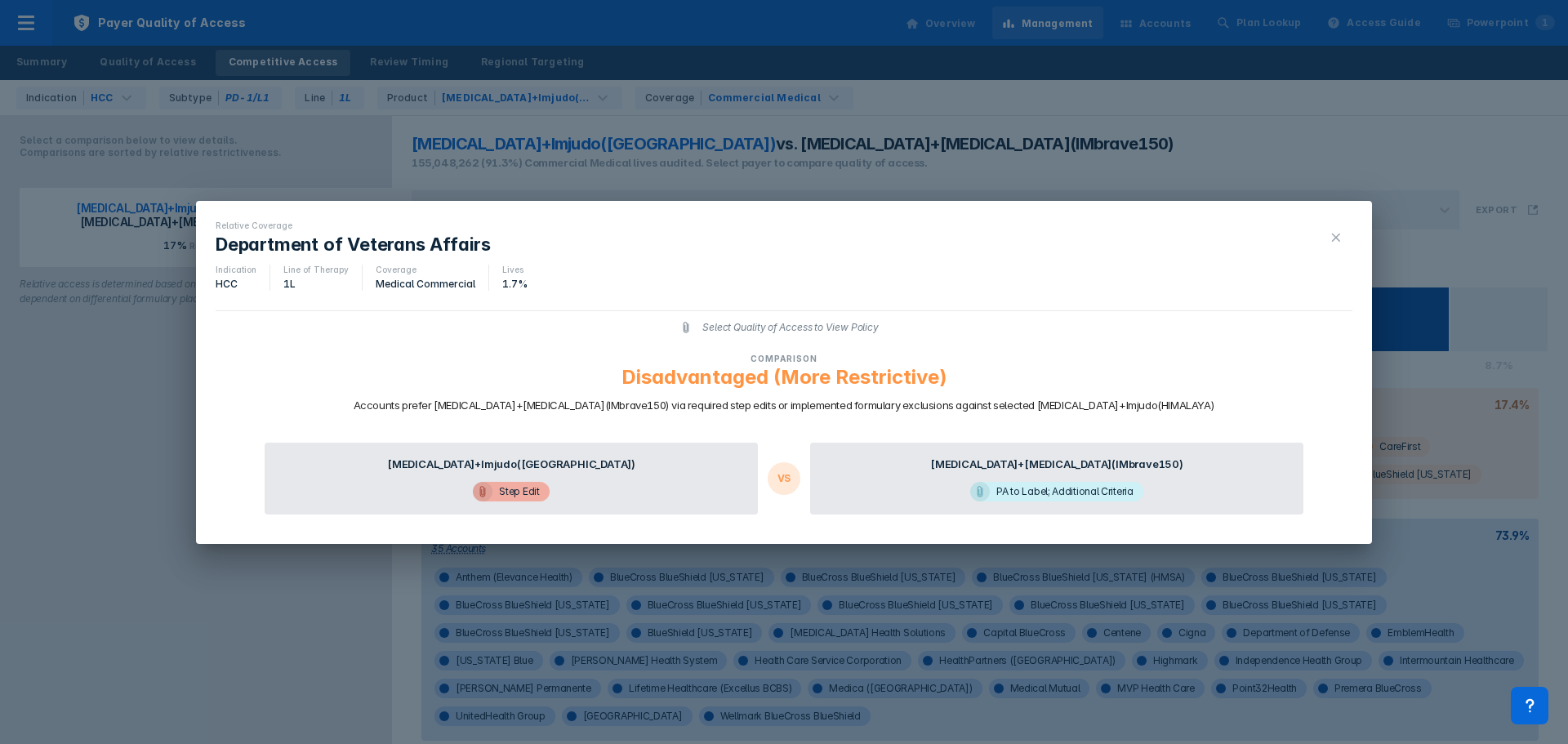
click at [1326, 238] on button at bounding box center [1336, 237] width 33 height 27
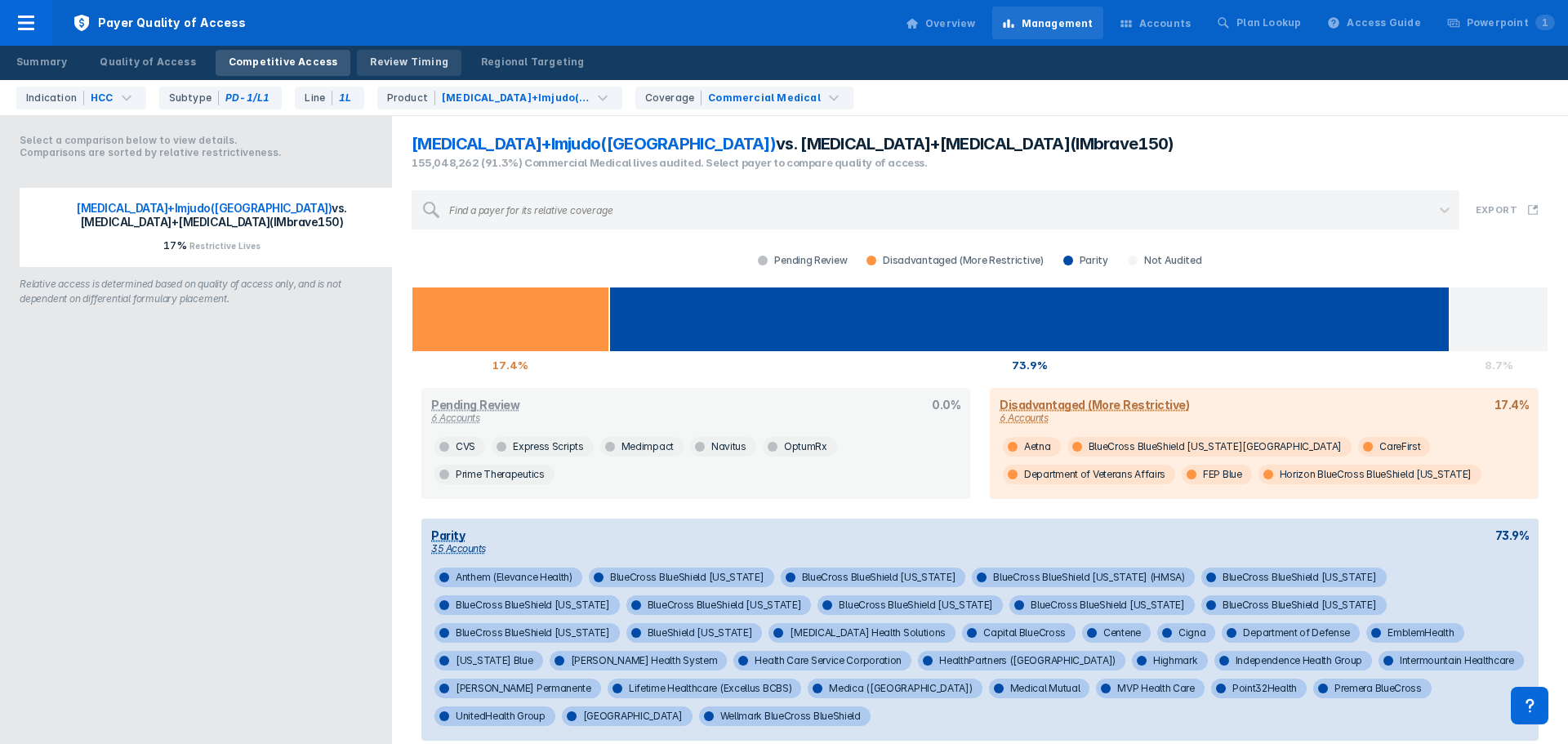
click at [403, 68] on div "Review Timing" at bounding box center [410, 62] width 78 height 15
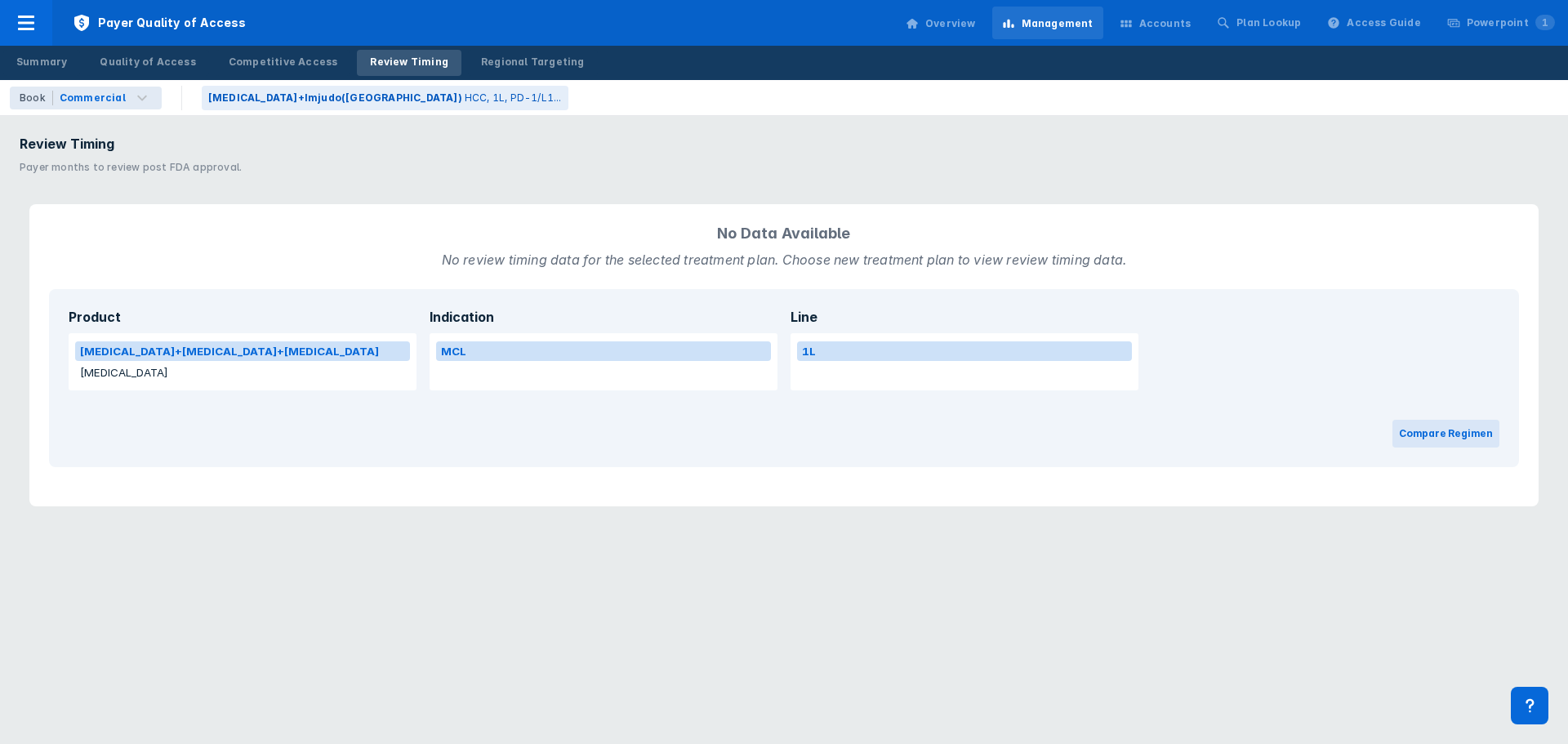
click at [140, 370] on button "Enhertu" at bounding box center [242, 372] width 335 height 19
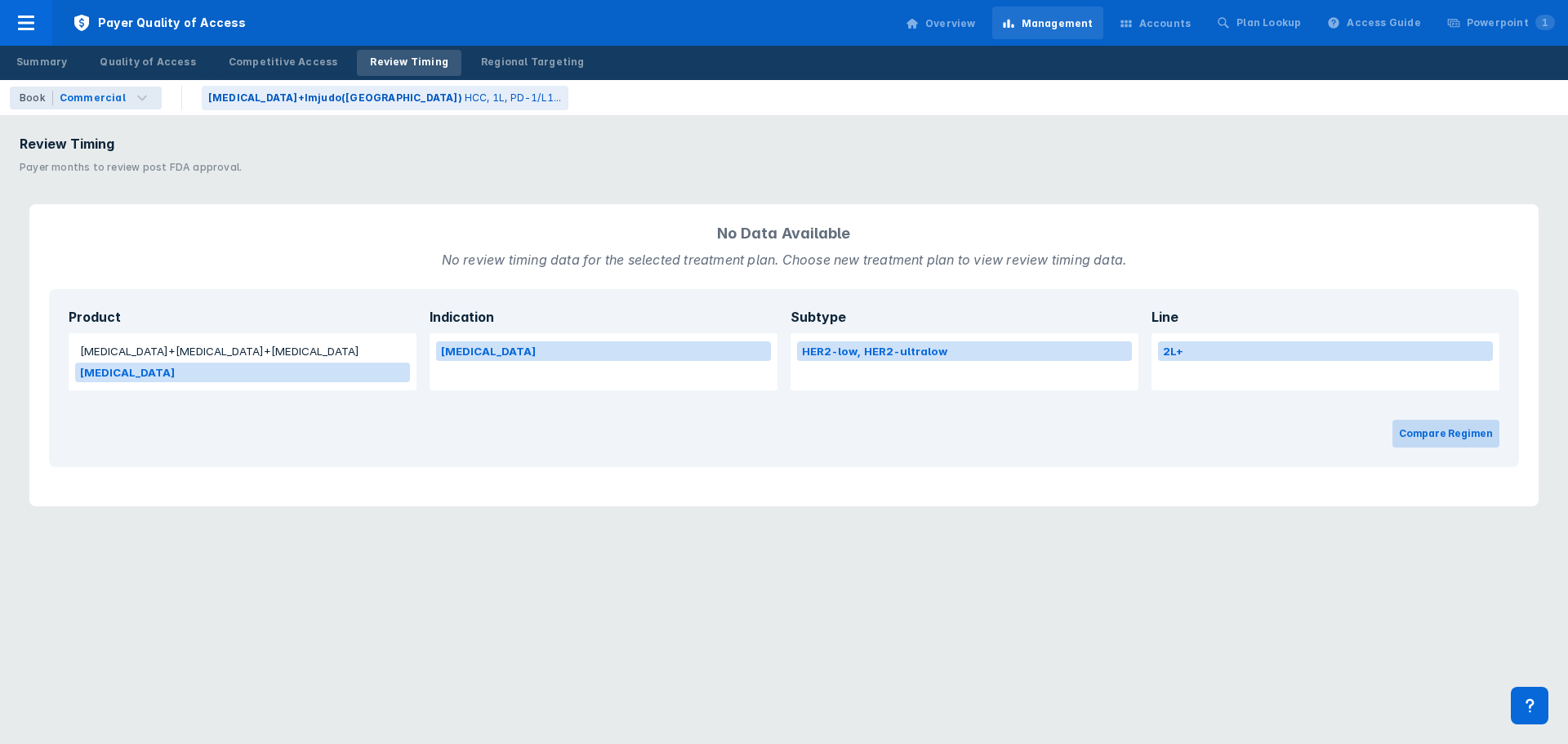
click at [1437, 430] on button "Compare Regimen" at bounding box center [1446, 433] width 107 height 27
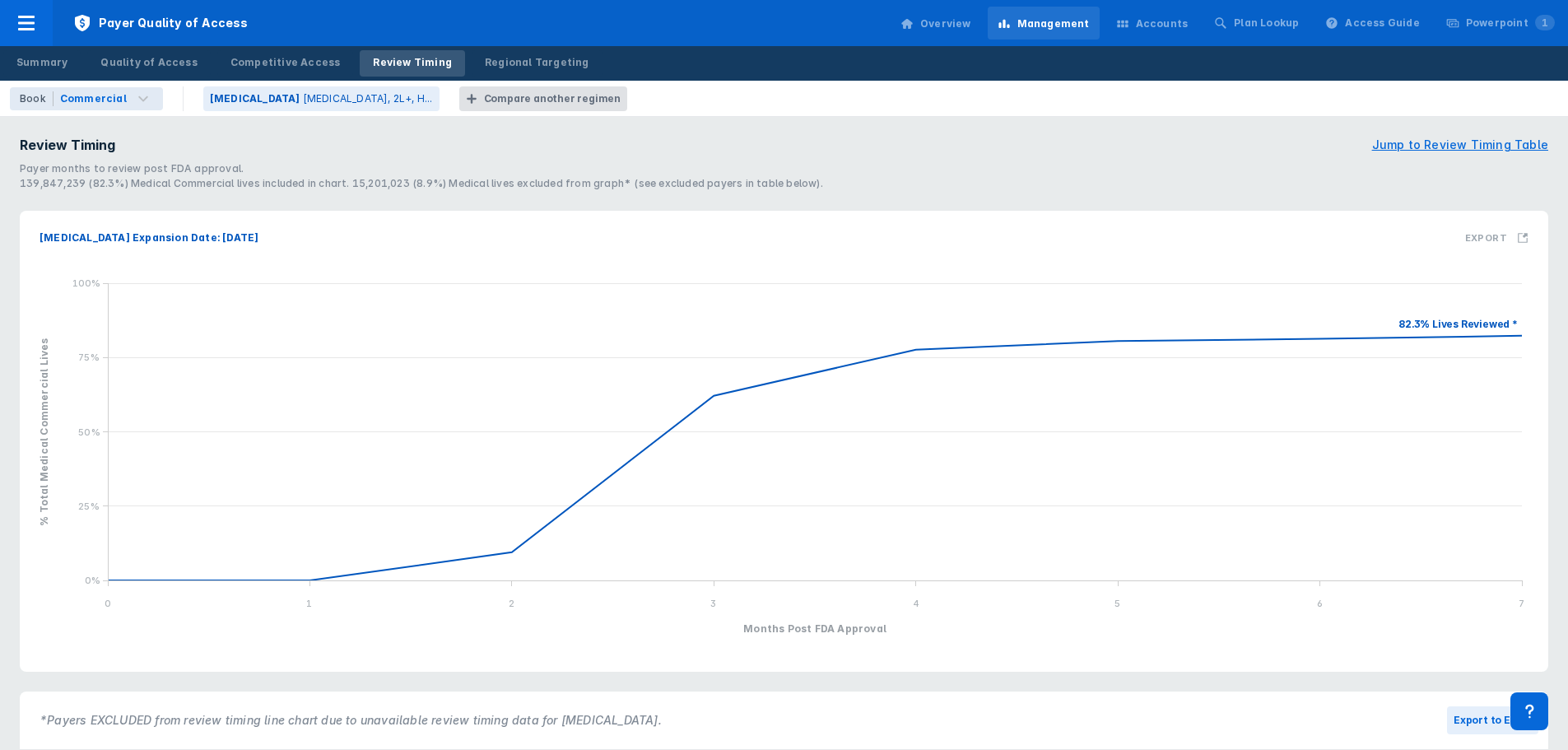
click at [529, 101] on div "Compare another regimen" at bounding box center [552, 98] width 137 height 15
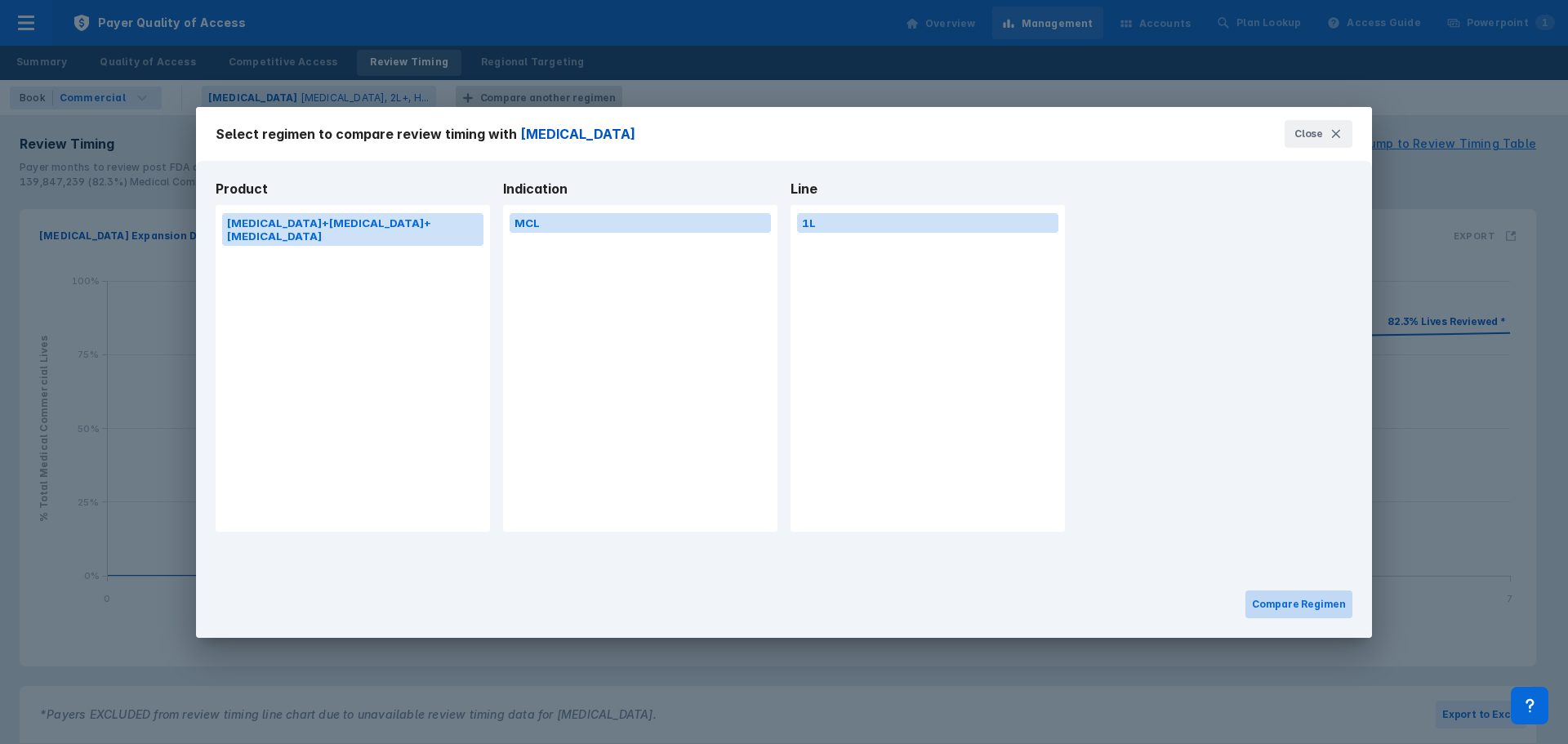
click at [1306, 607] on button "Compare Regimen" at bounding box center [1299, 604] width 107 height 27
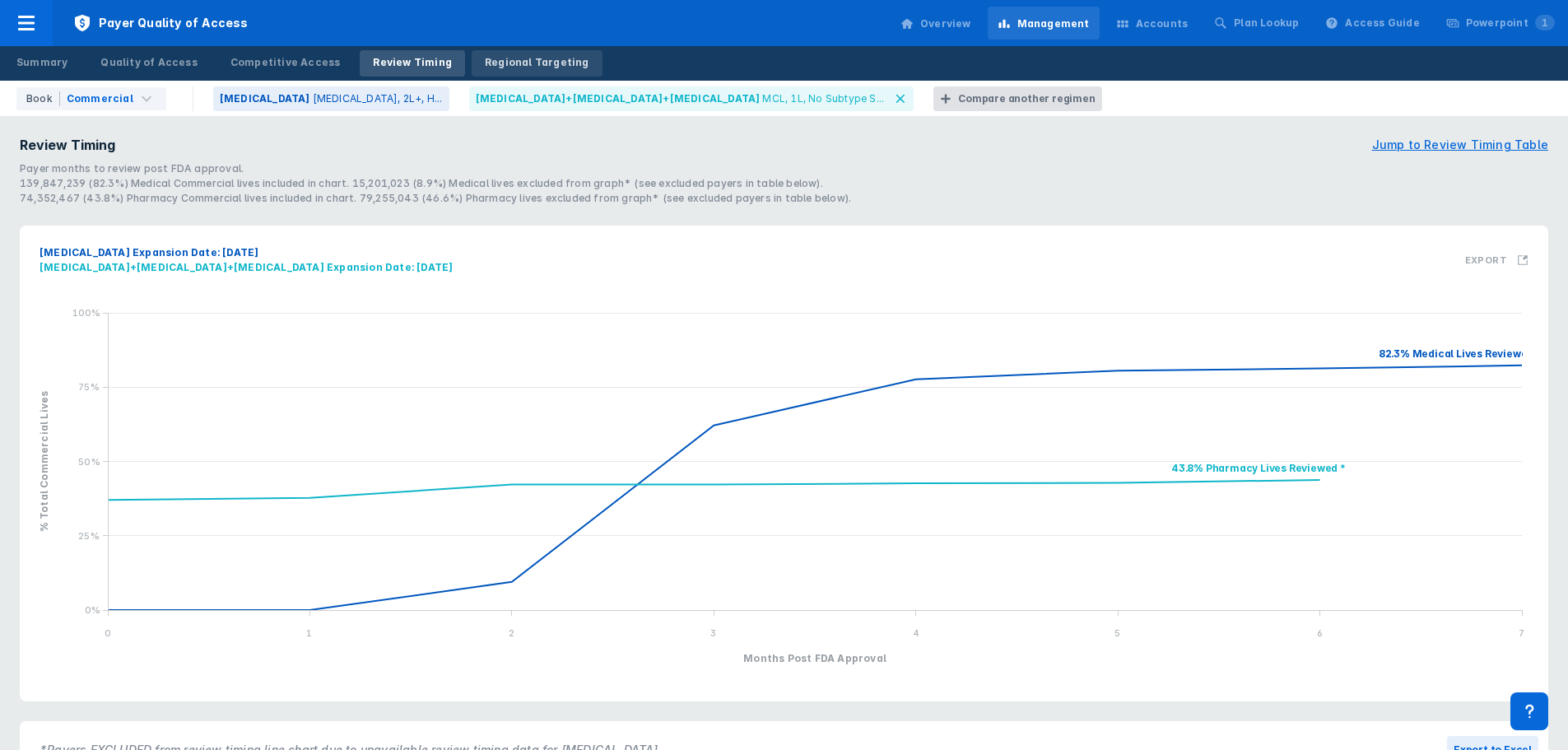
click at [519, 54] on link "Regional Targeting" at bounding box center [537, 63] width 131 height 27
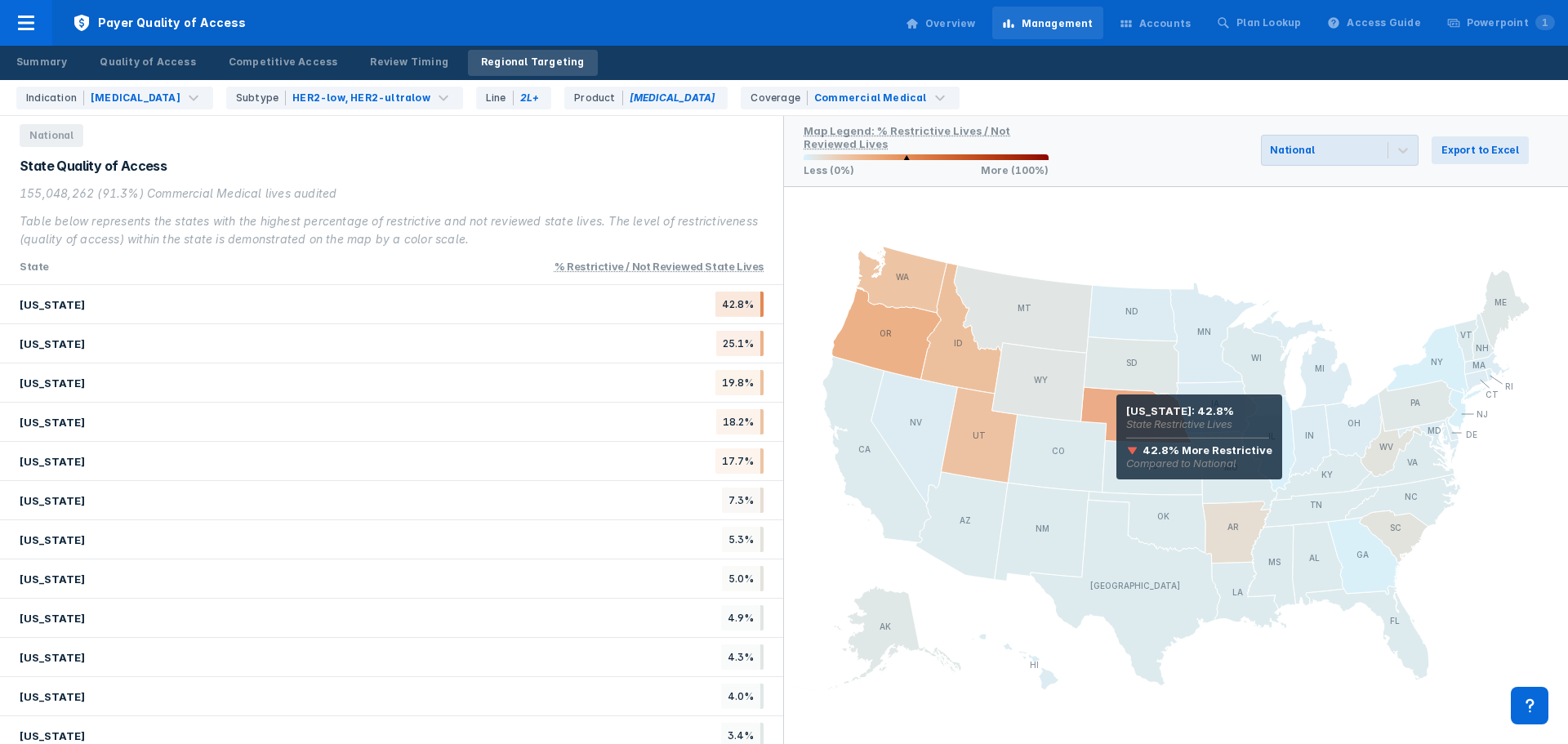
click at [1116, 418] on icon at bounding box center [1137, 415] width 112 height 57
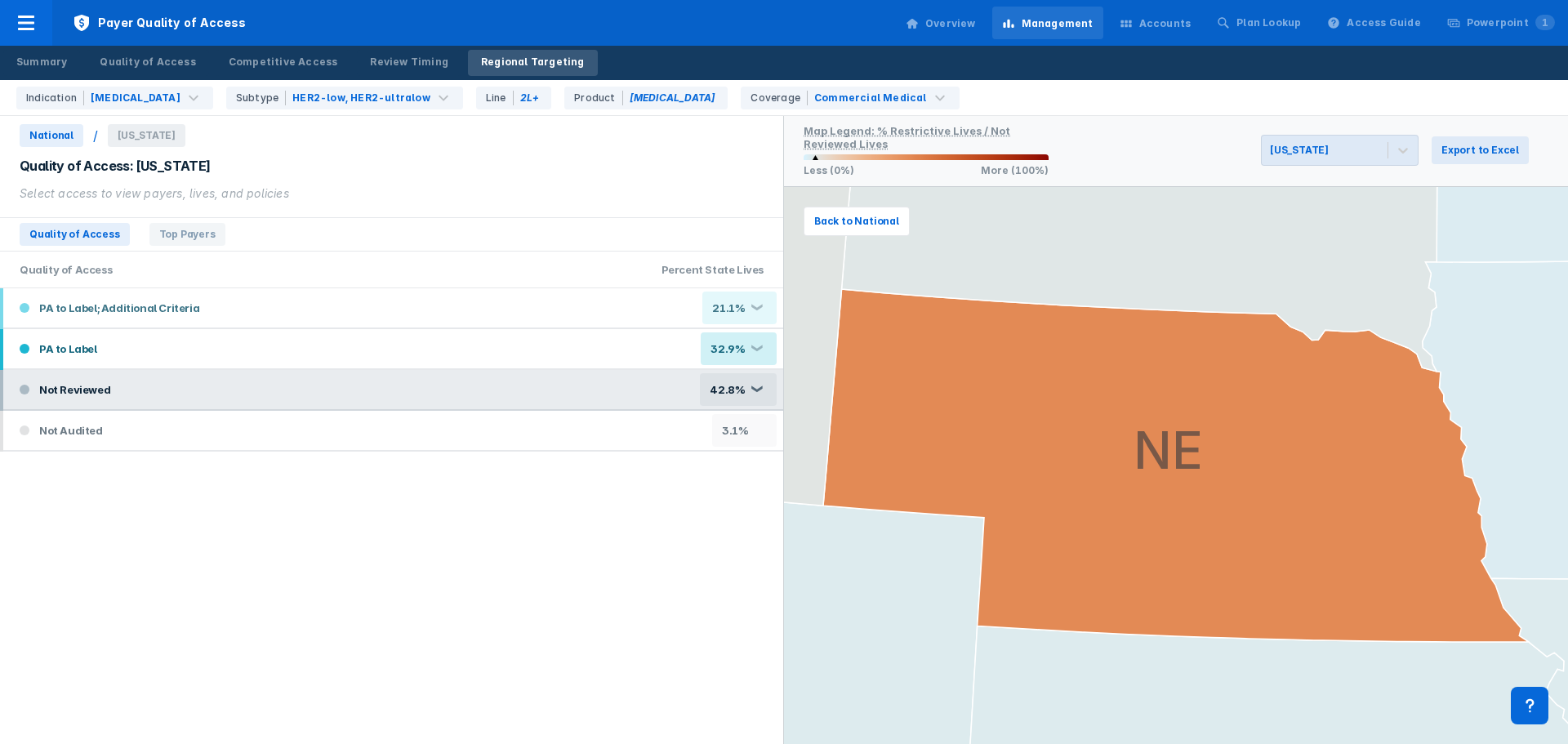
click at [760, 390] on div "❮" at bounding box center [756, 390] width 13 height 9
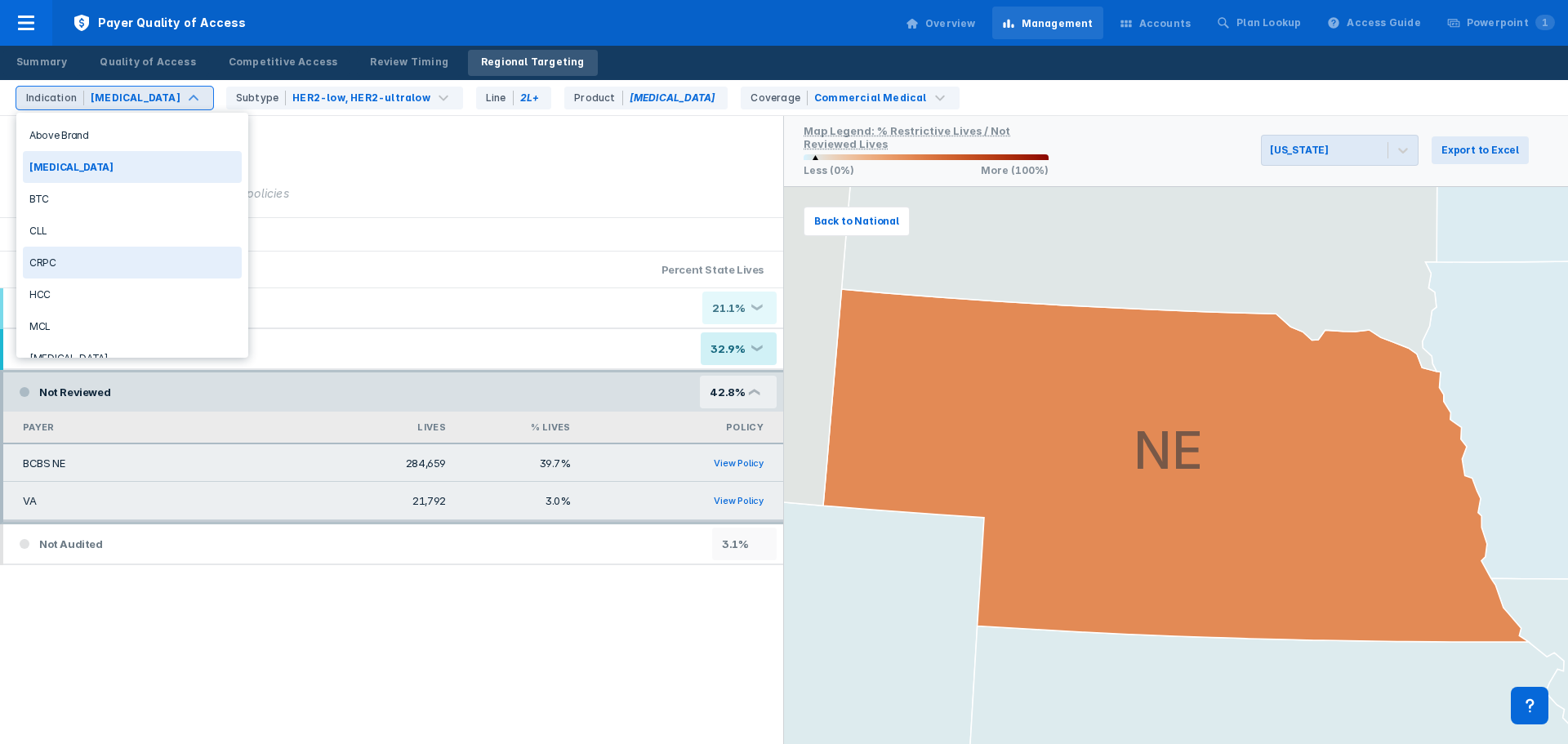
click at [132, 253] on div "CRPC" at bounding box center [132, 262] width 219 height 32
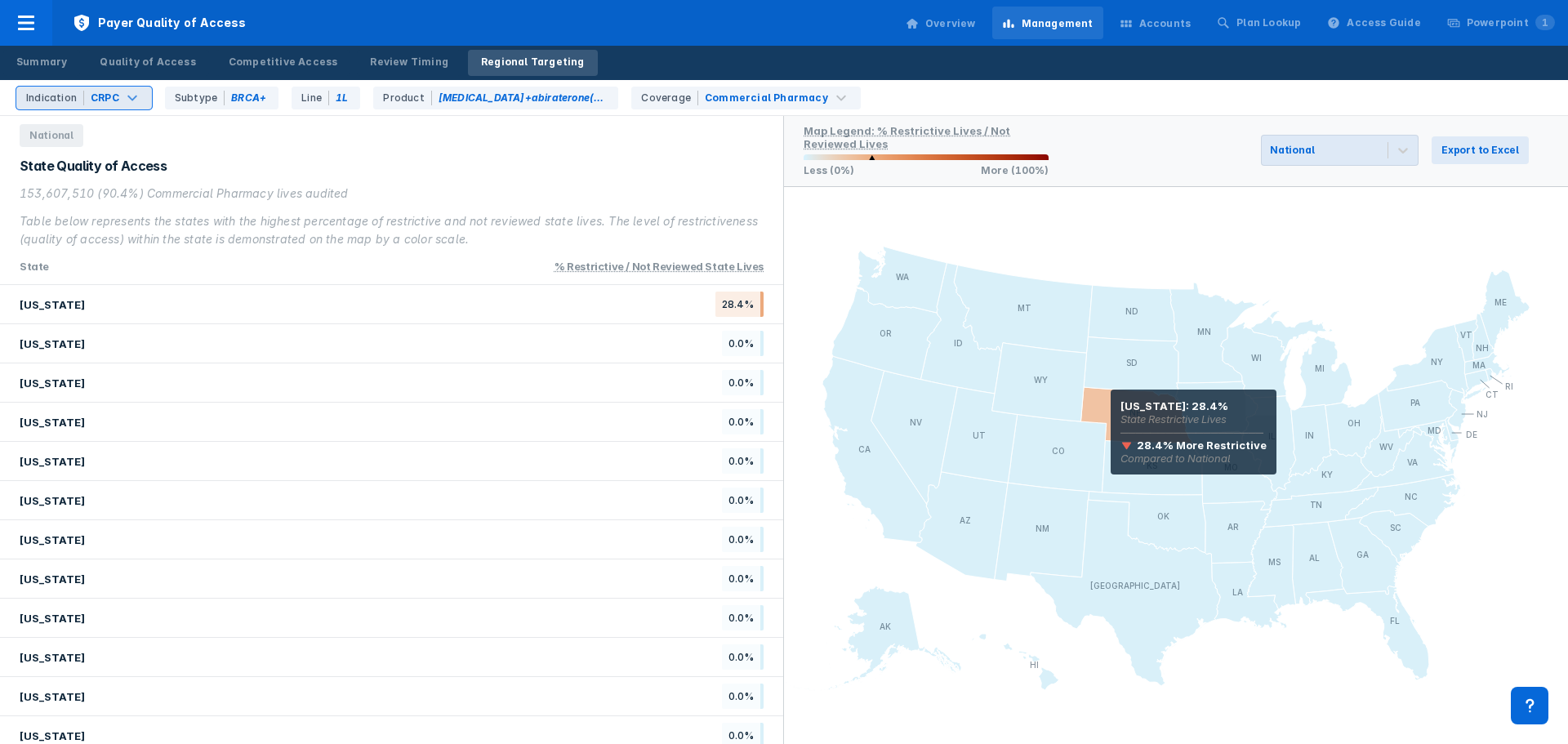
click at [1111, 412] on icon at bounding box center [1137, 415] width 112 height 57
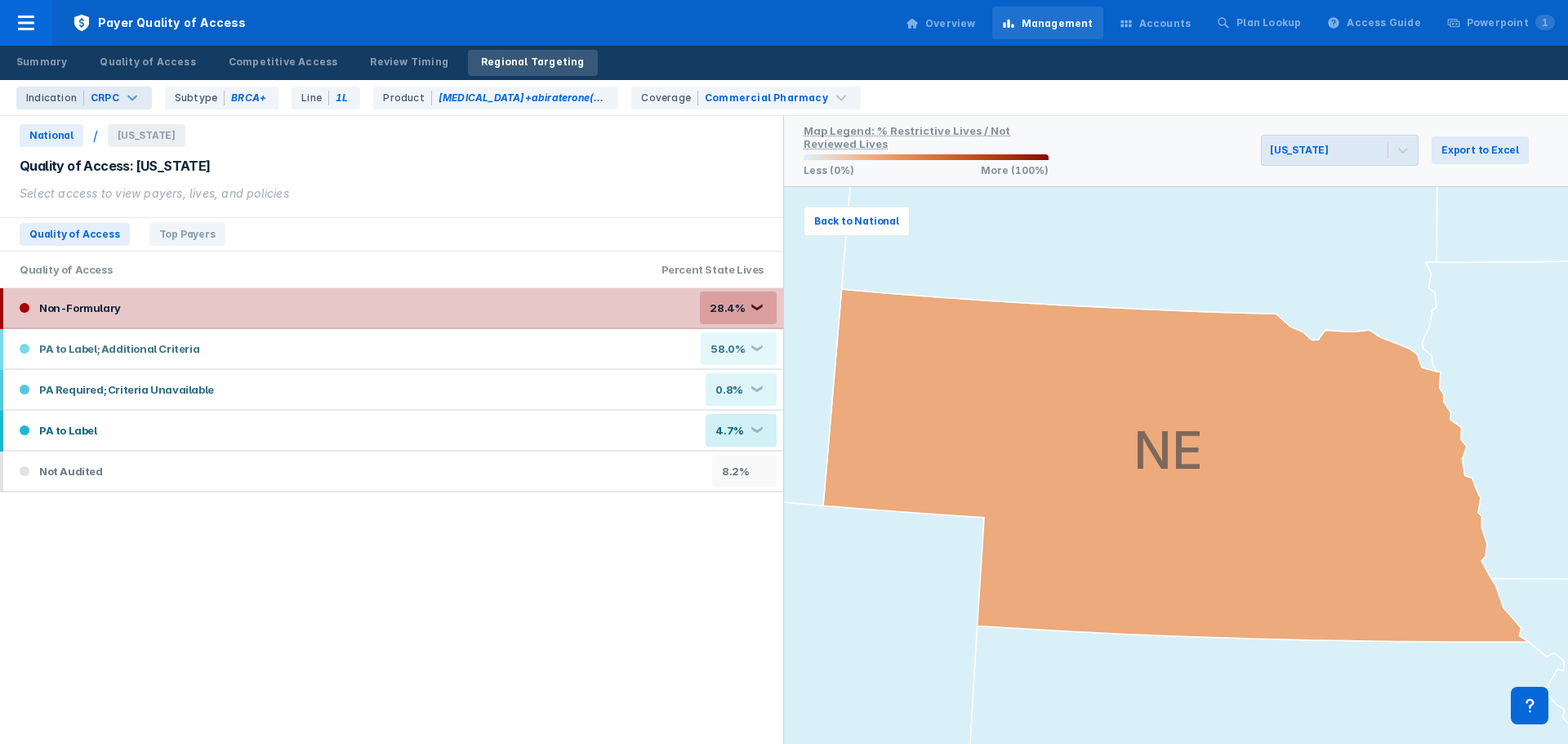
click at [753, 305] on div "❮" at bounding box center [756, 308] width 13 height 9
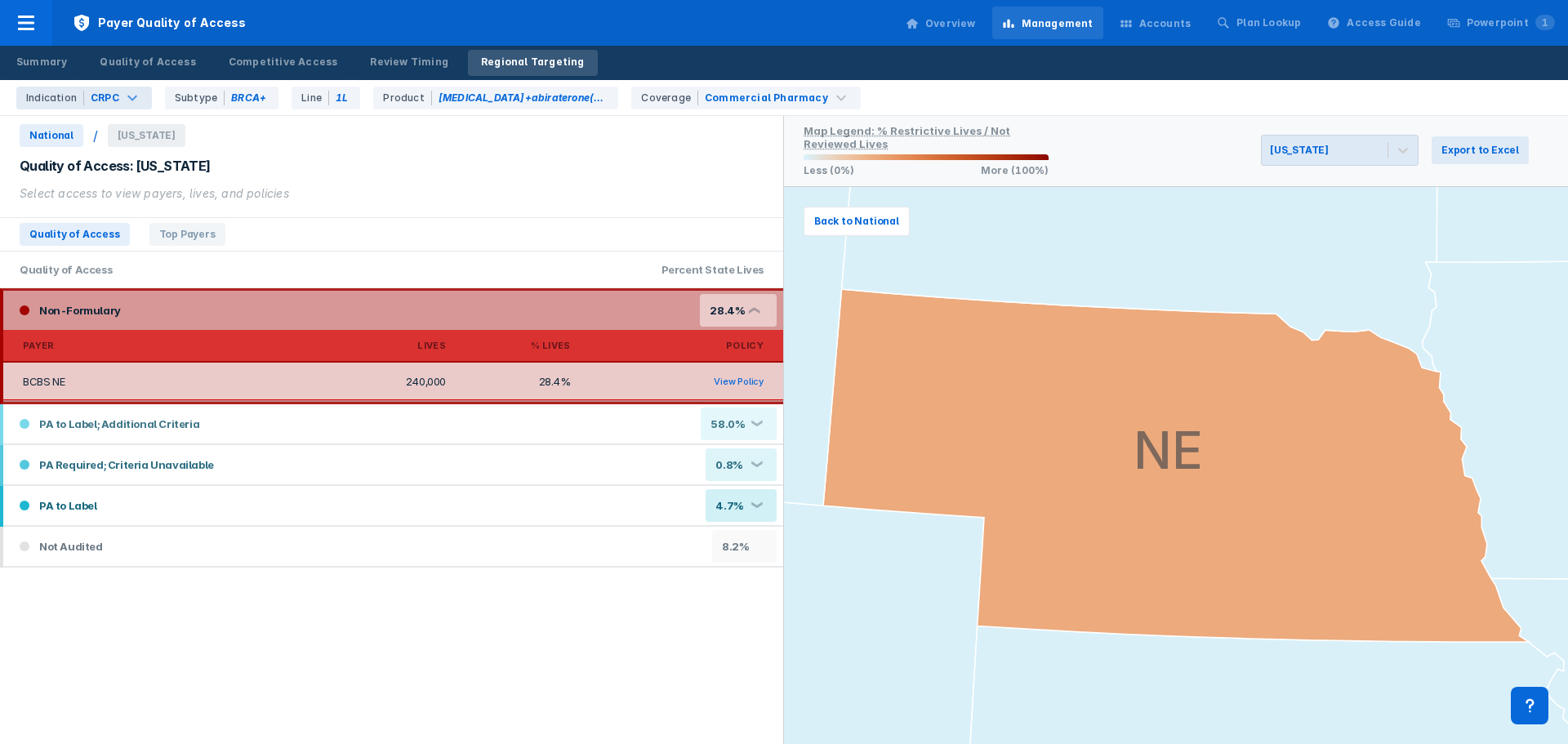
click at [1182, 36] on div "Accounts" at bounding box center [1156, 24] width 91 height 35
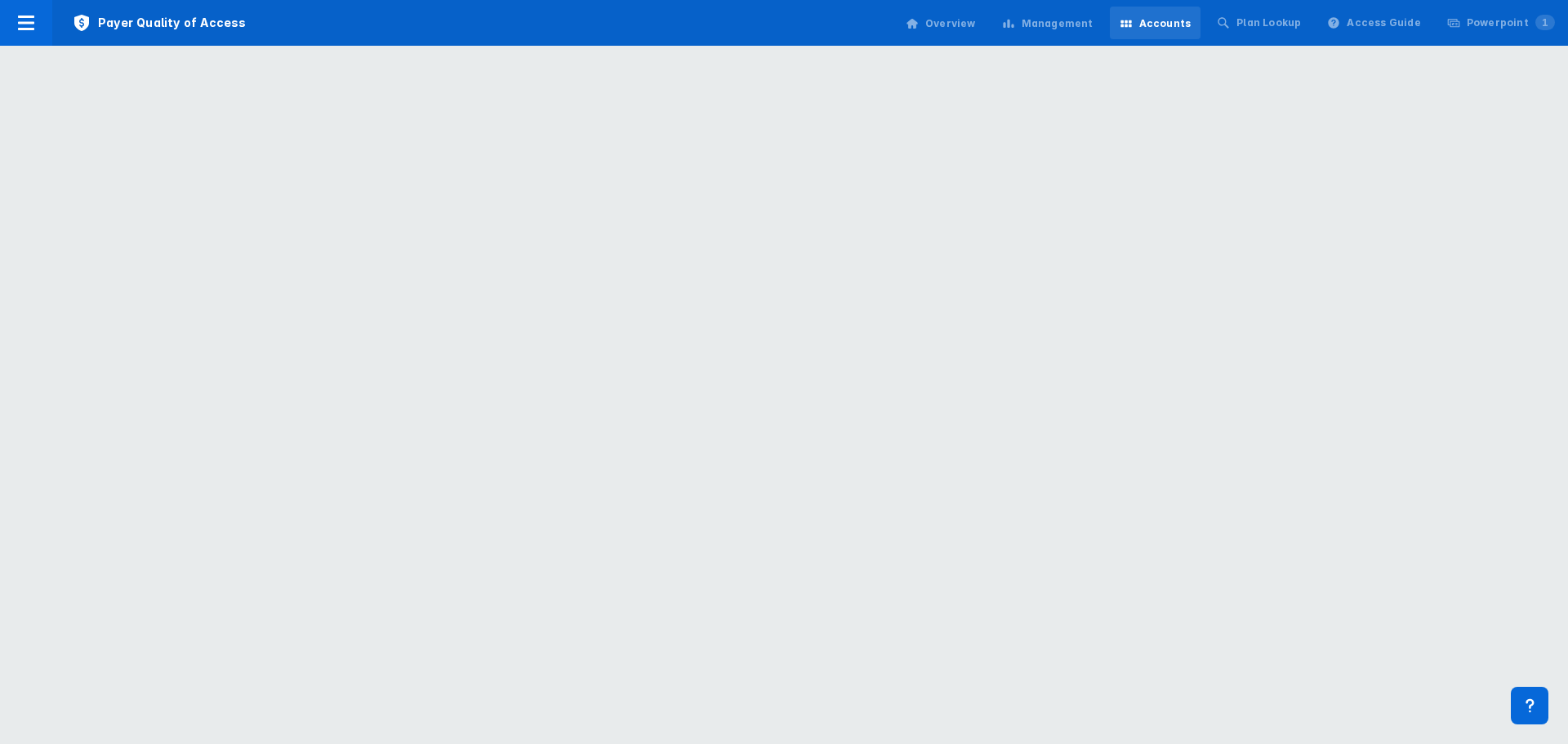
click at [1182, 36] on div "Accounts" at bounding box center [1156, 24] width 91 height 35
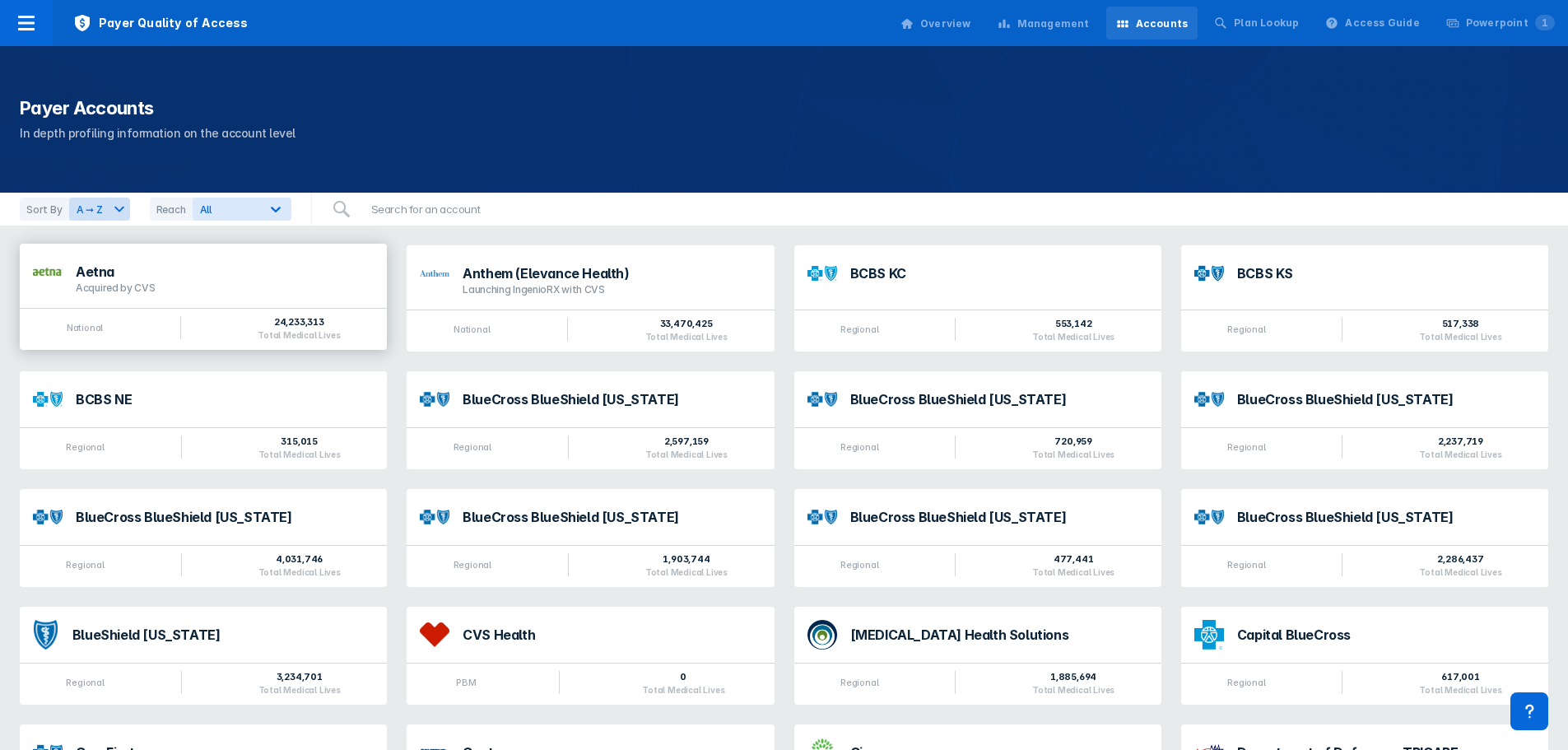
click at [201, 290] on div "Acquired by CVS" at bounding box center [224, 288] width 298 height 13
click at [668, 279] on div "Anthem (Elevance Health) Launching IngenioRX with CVS" at bounding box center [611, 279] width 298 height 29
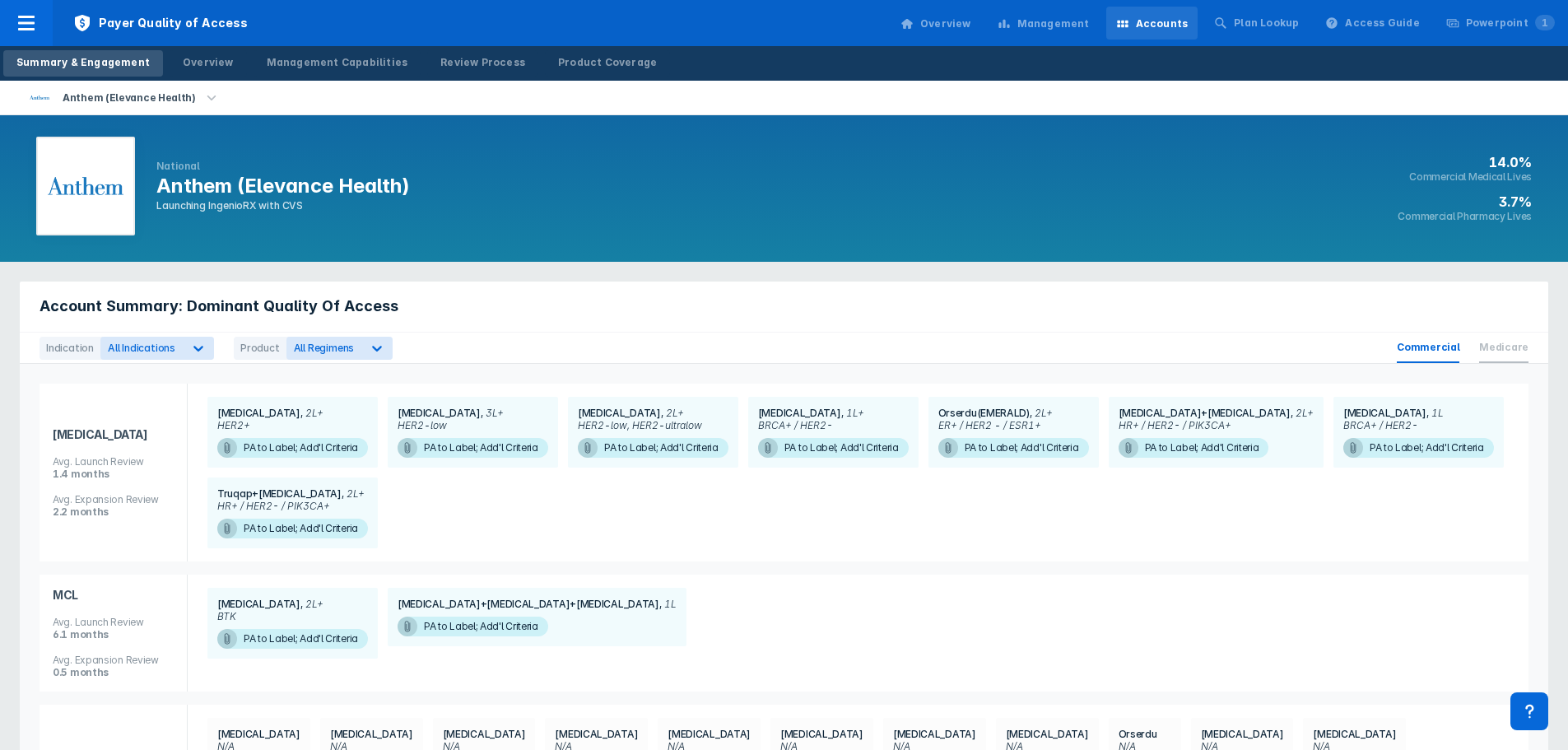
click at [1516, 351] on span "Medicare" at bounding box center [1504, 347] width 50 height 30
click at [1440, 356] on span "Commercial" at bounding box center [1428, 347] width 62 height 30
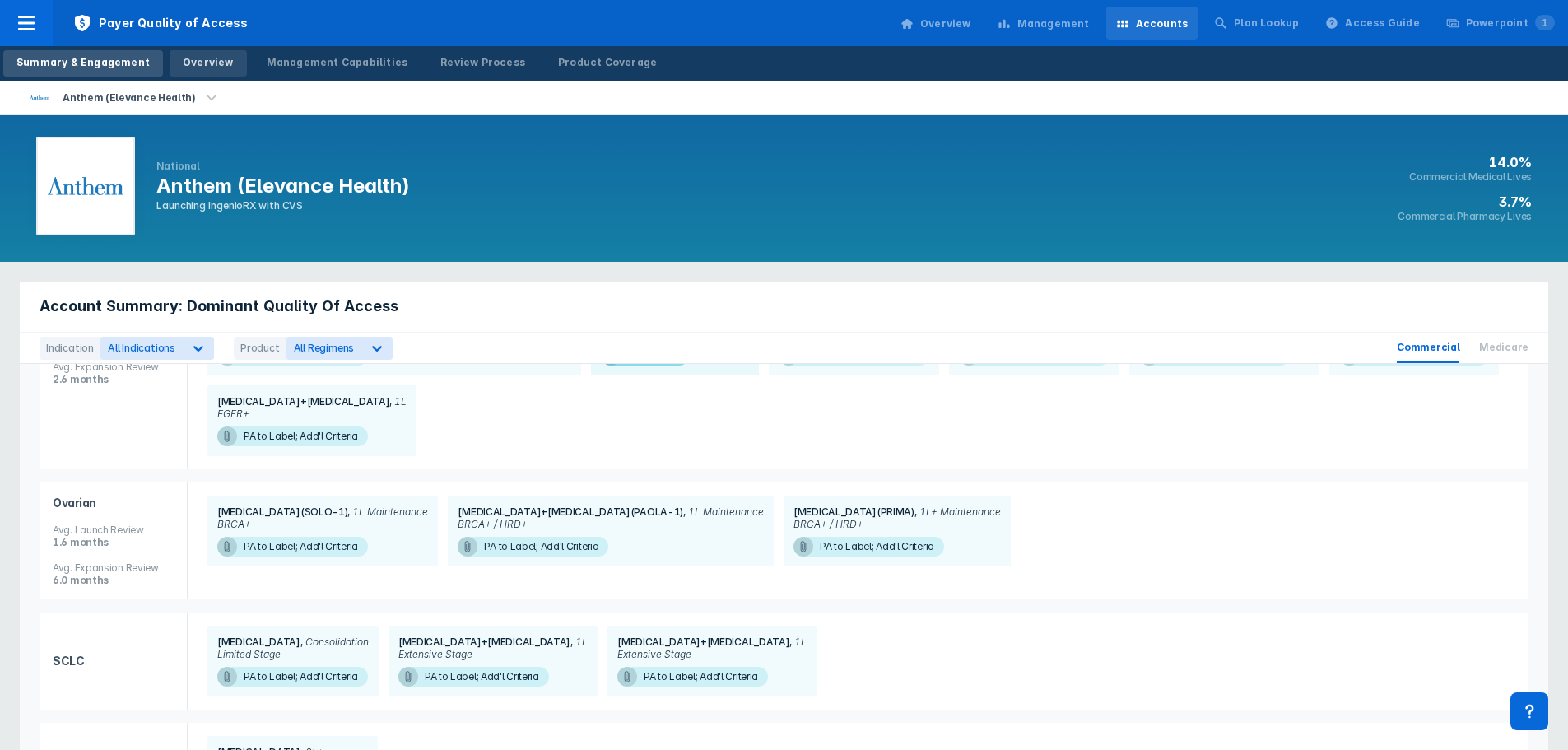
click at [210, 59] on div "Overview" at bounding box center [209, 62] width 51 height 15
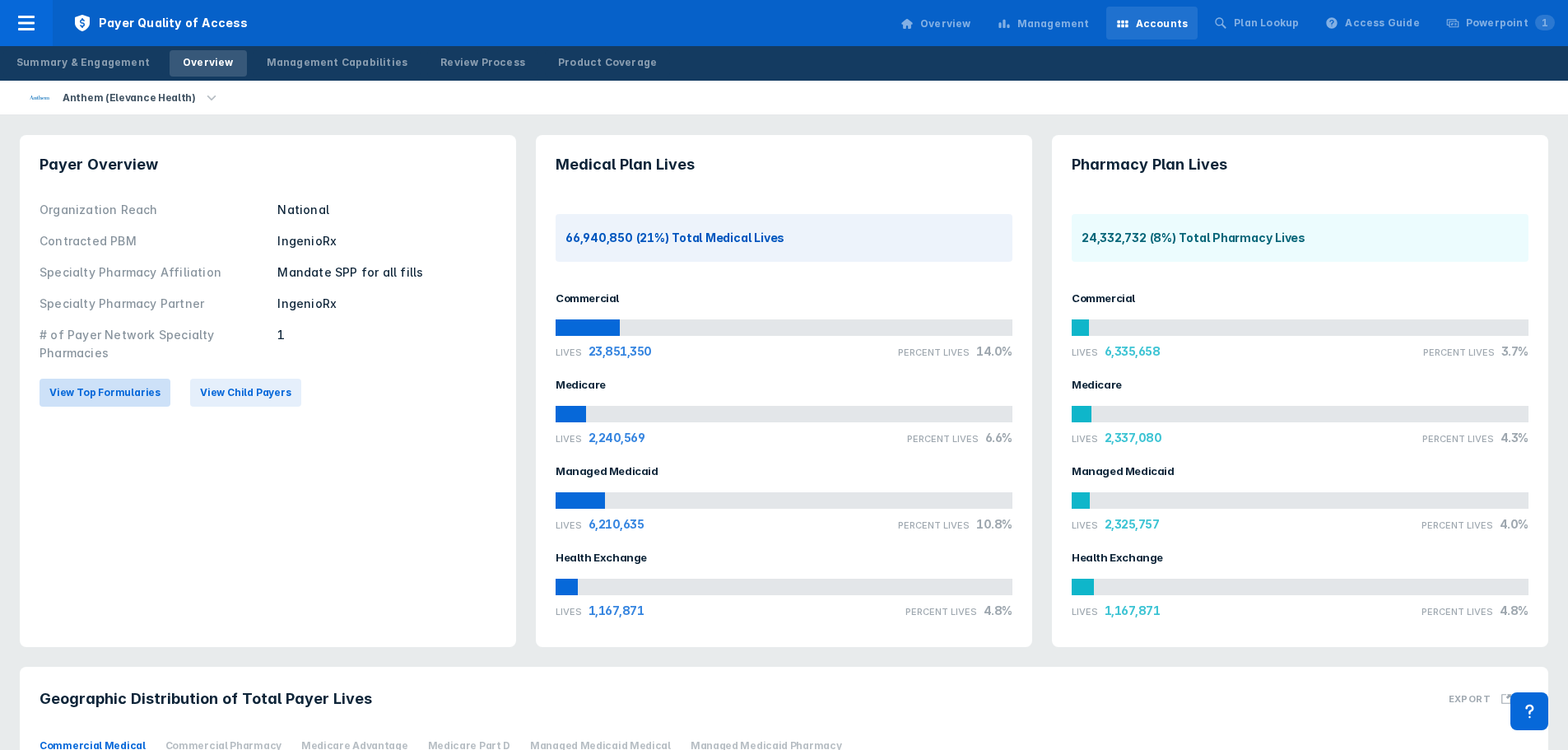
click at [114, 387] on span "View Top Formularies" at bounding box center [105, 392] width 111 height 15
click at [133, 398] on span "View Top Formularies" at bounding box center [105, 392] width 111 height 15
click at [256, 396] on span "View Child Payers" at bounding box center [245, 392] width 91 height 15
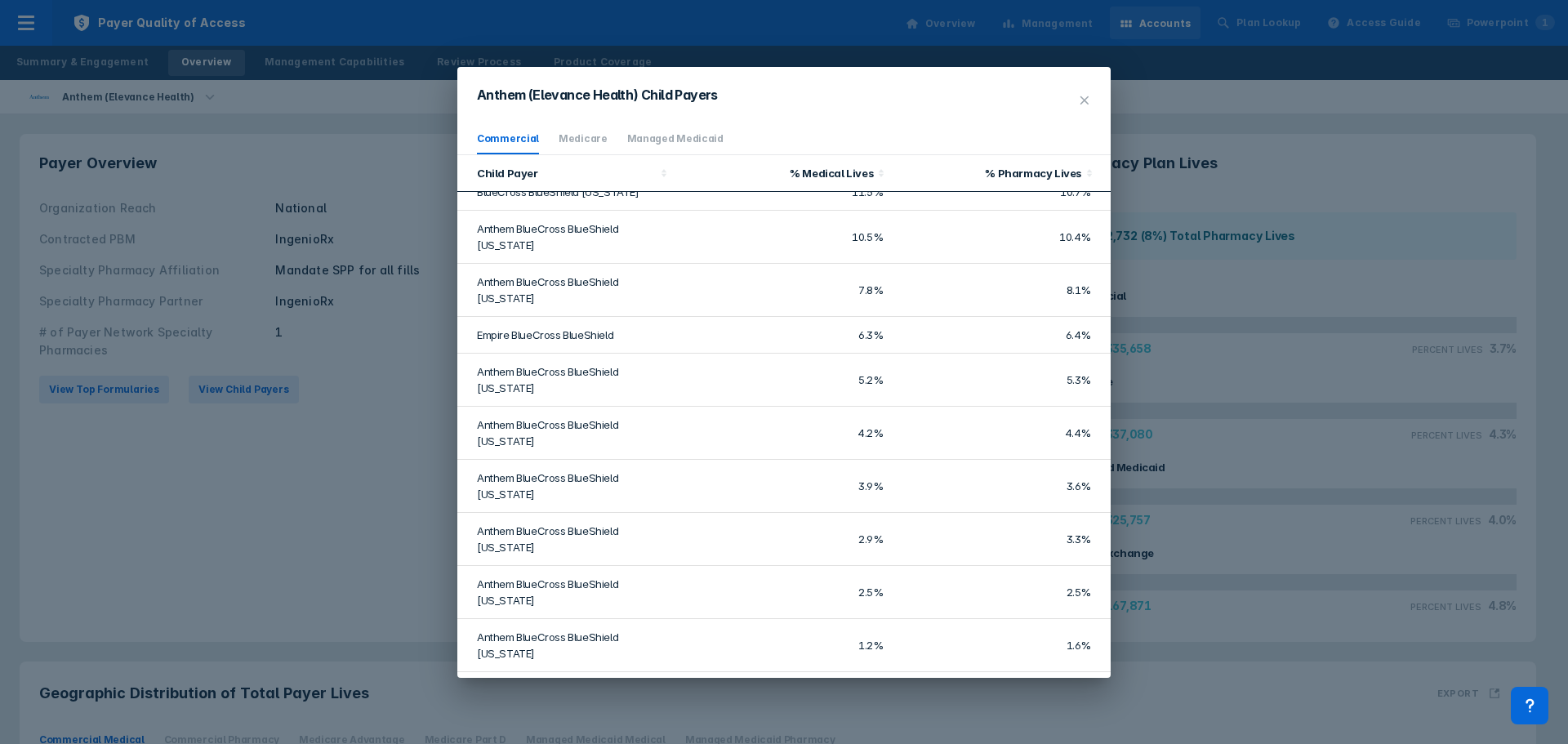
scroll to position [147, 0]
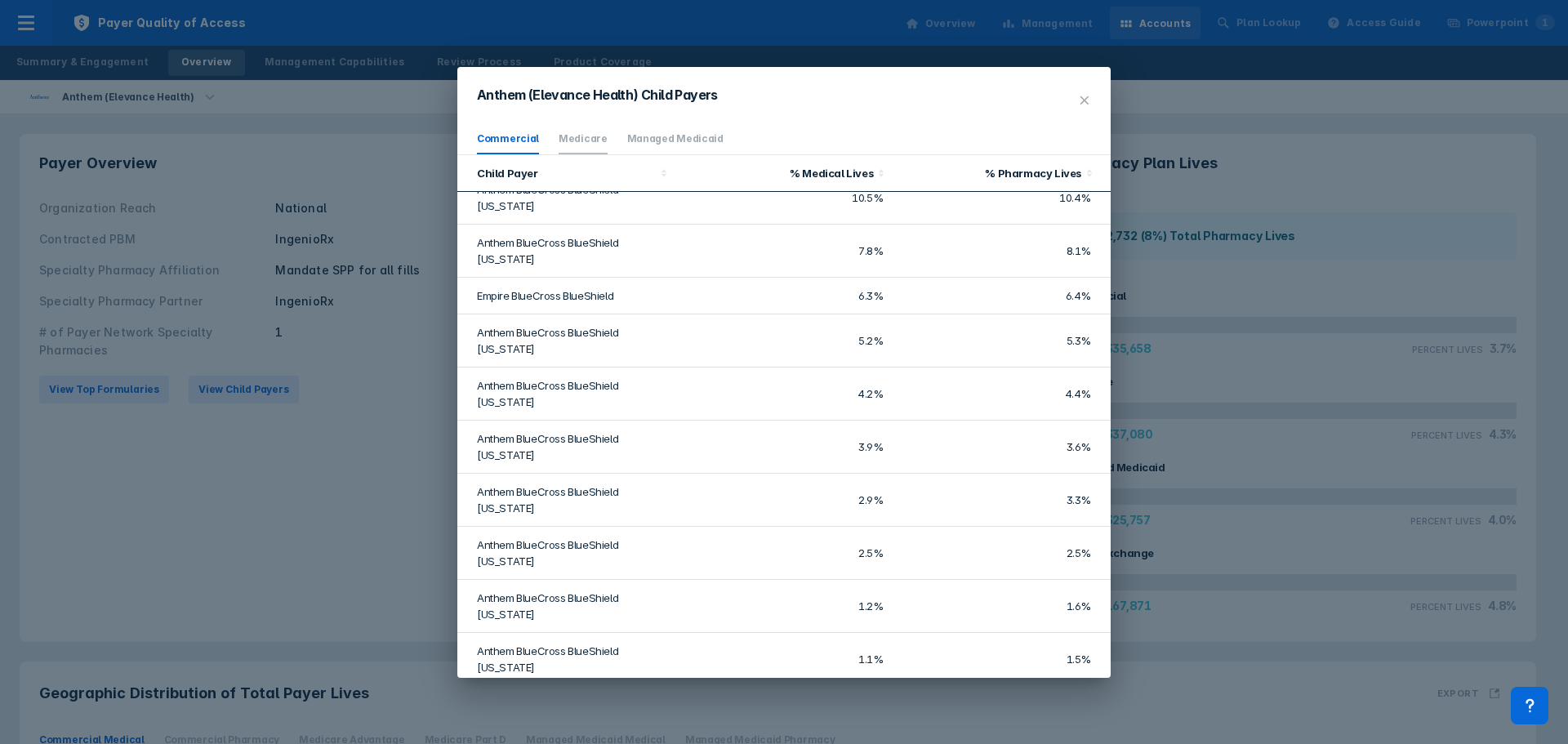
click at [576, 138] on link "Medicare" at bounding box center [584, 138] width 49 height 12
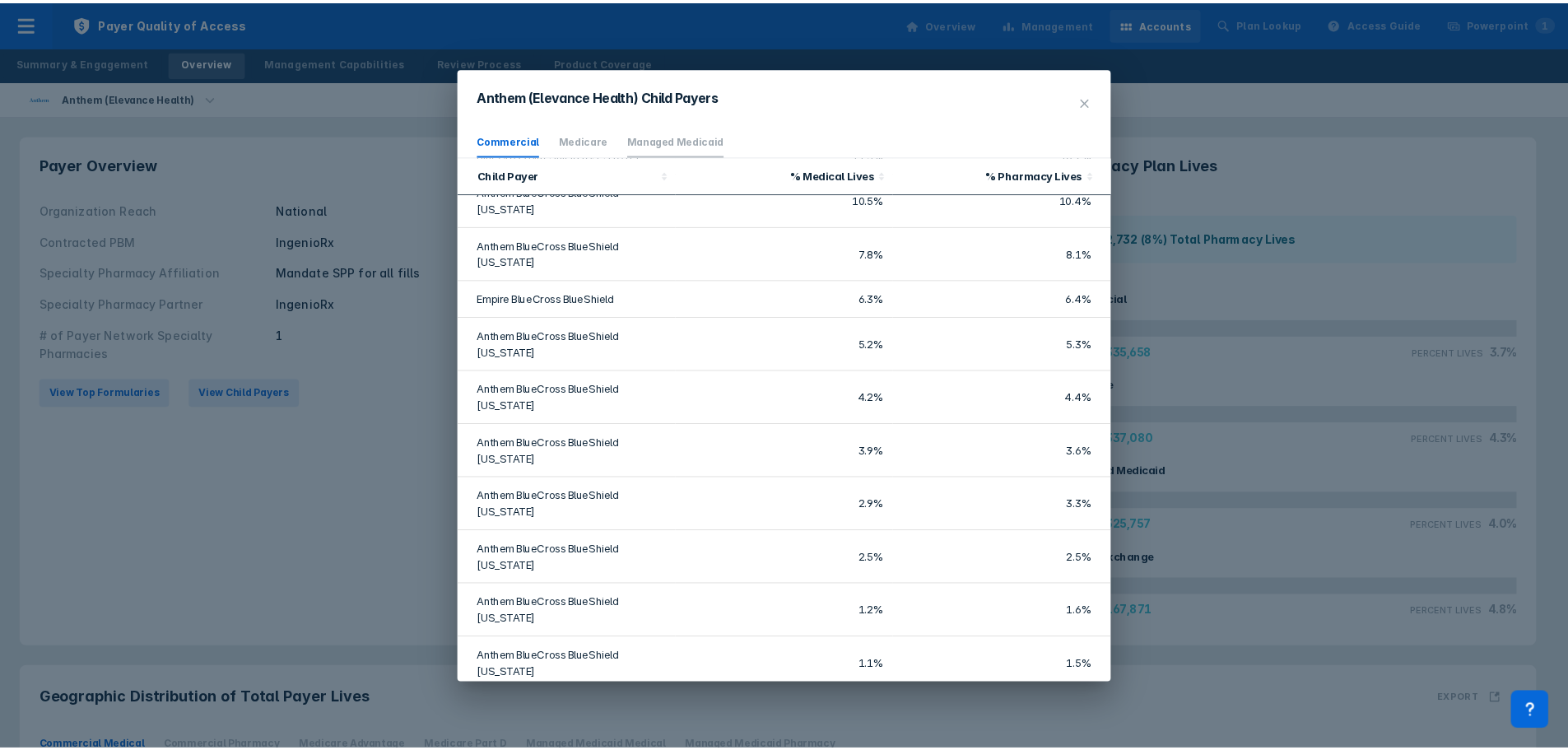
scroll to position [0, 0]
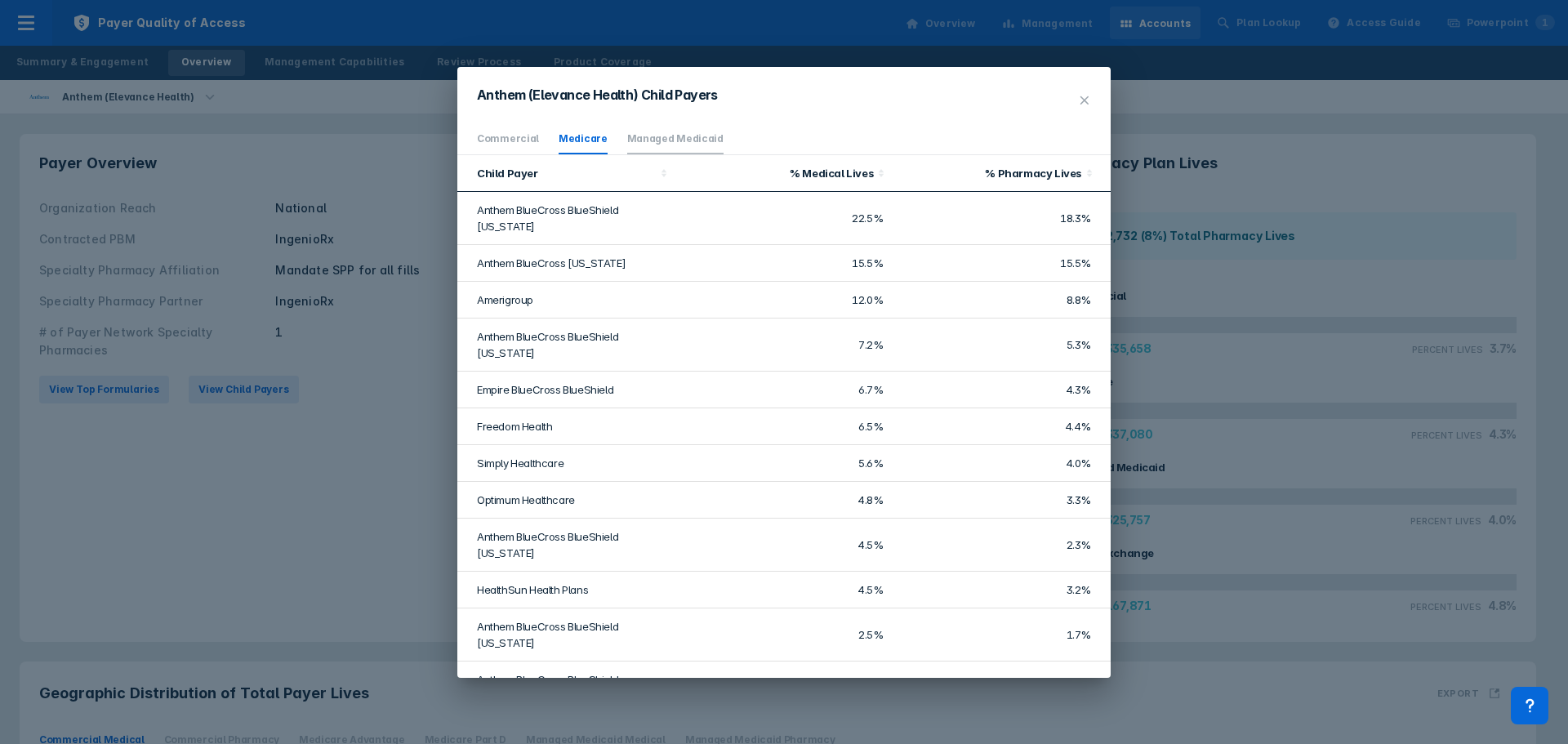
click at [646, 138] on link "Managed Medicaid" at bounding box center [676, 138] width 97 height 12
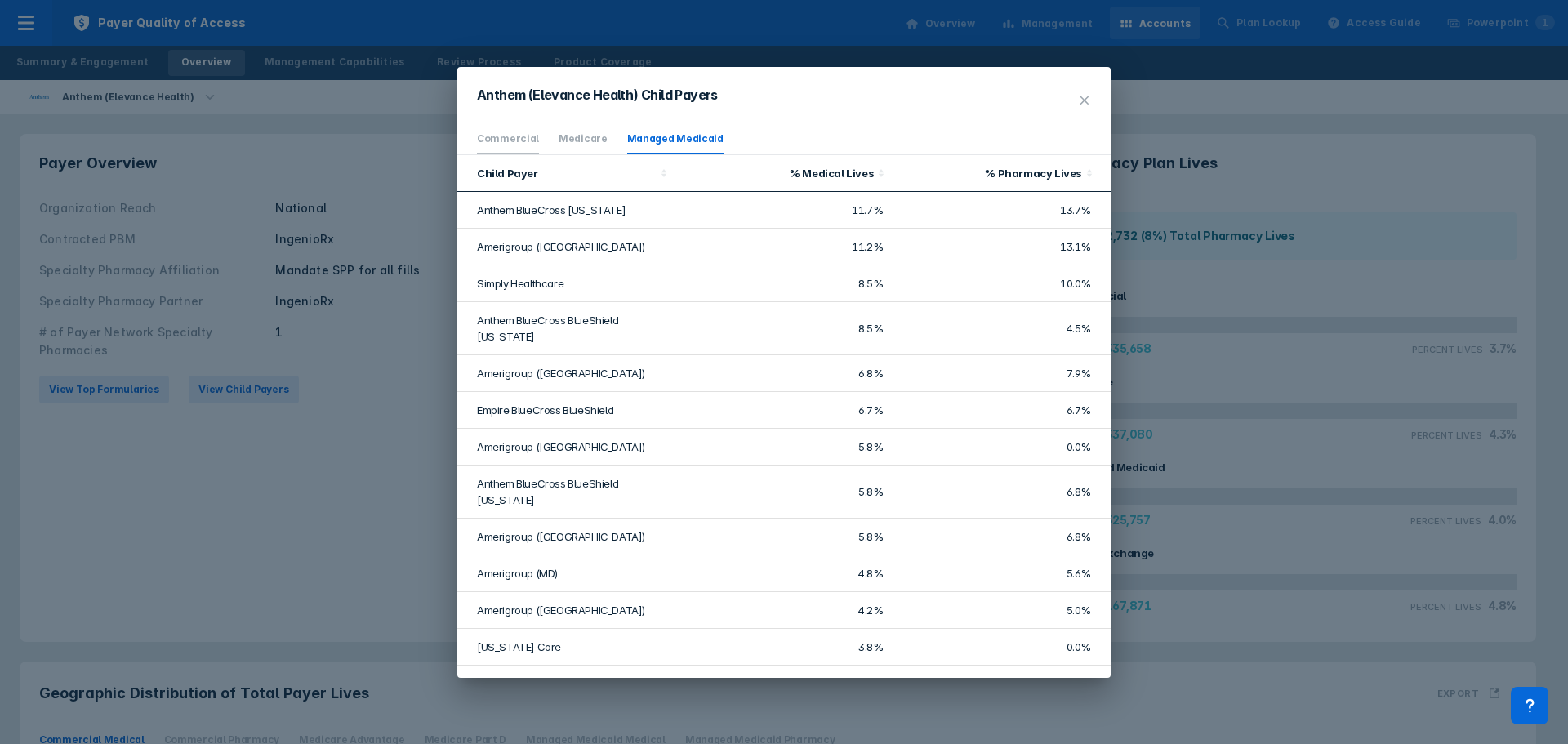
click at [509, 139] on link "Commercial" at bounding box center [508, 138] width 62 height 12
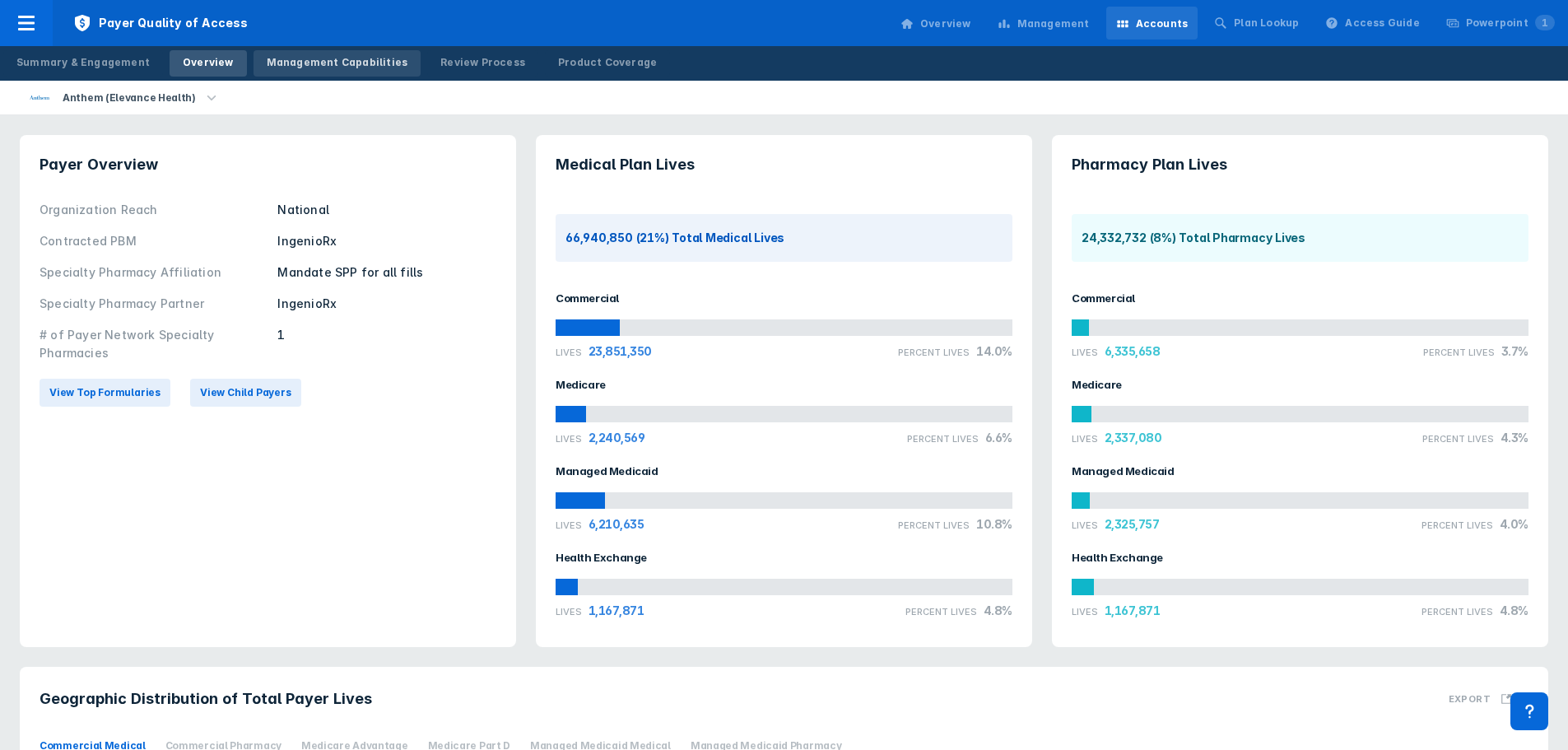
click at [372, 62] on div "Management Capabilities" at bounding box center [337, 62] width 142 height 15
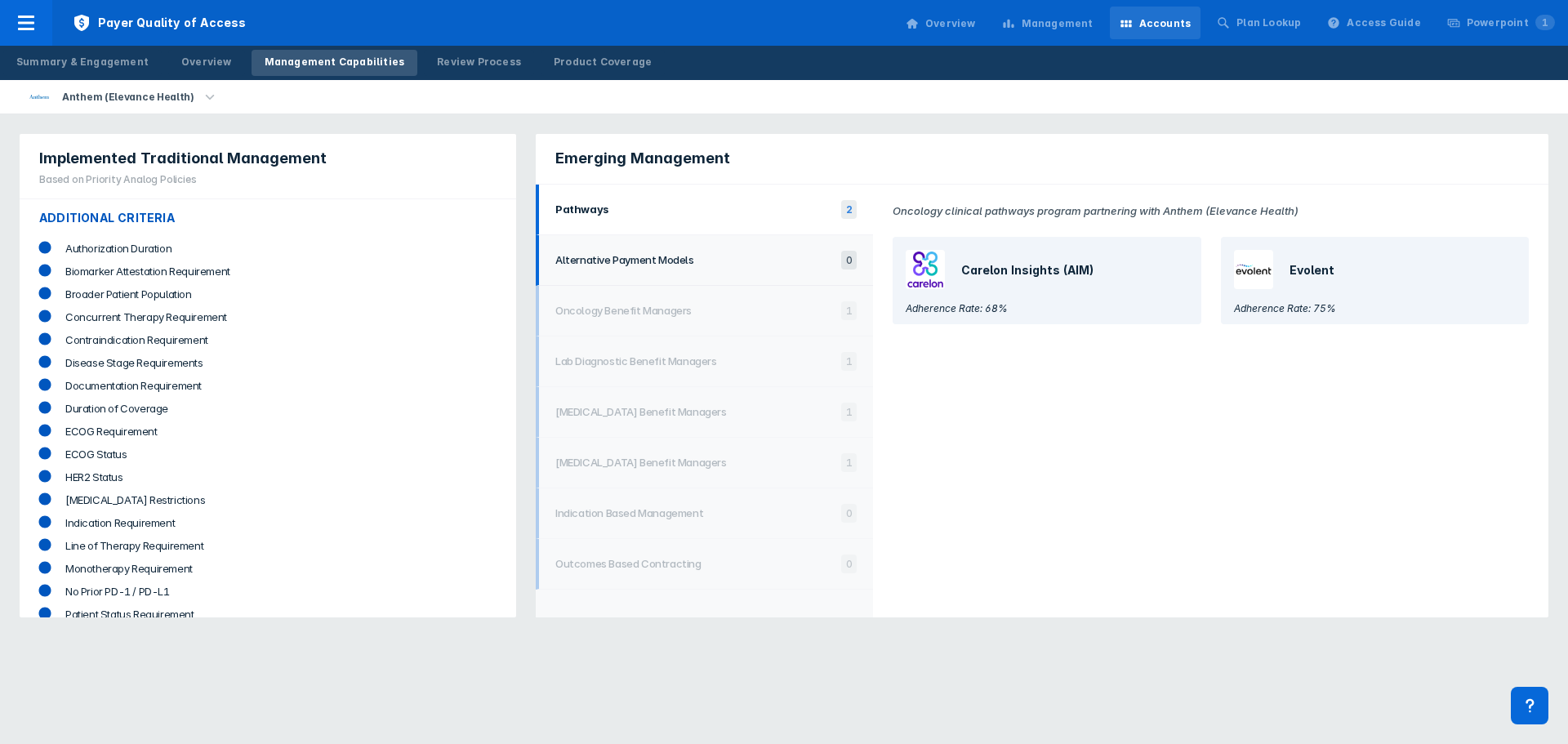
click at [732, 270] on li "Alternative Payment Models 0" at bounding box center [704, 261] width 337 height 51
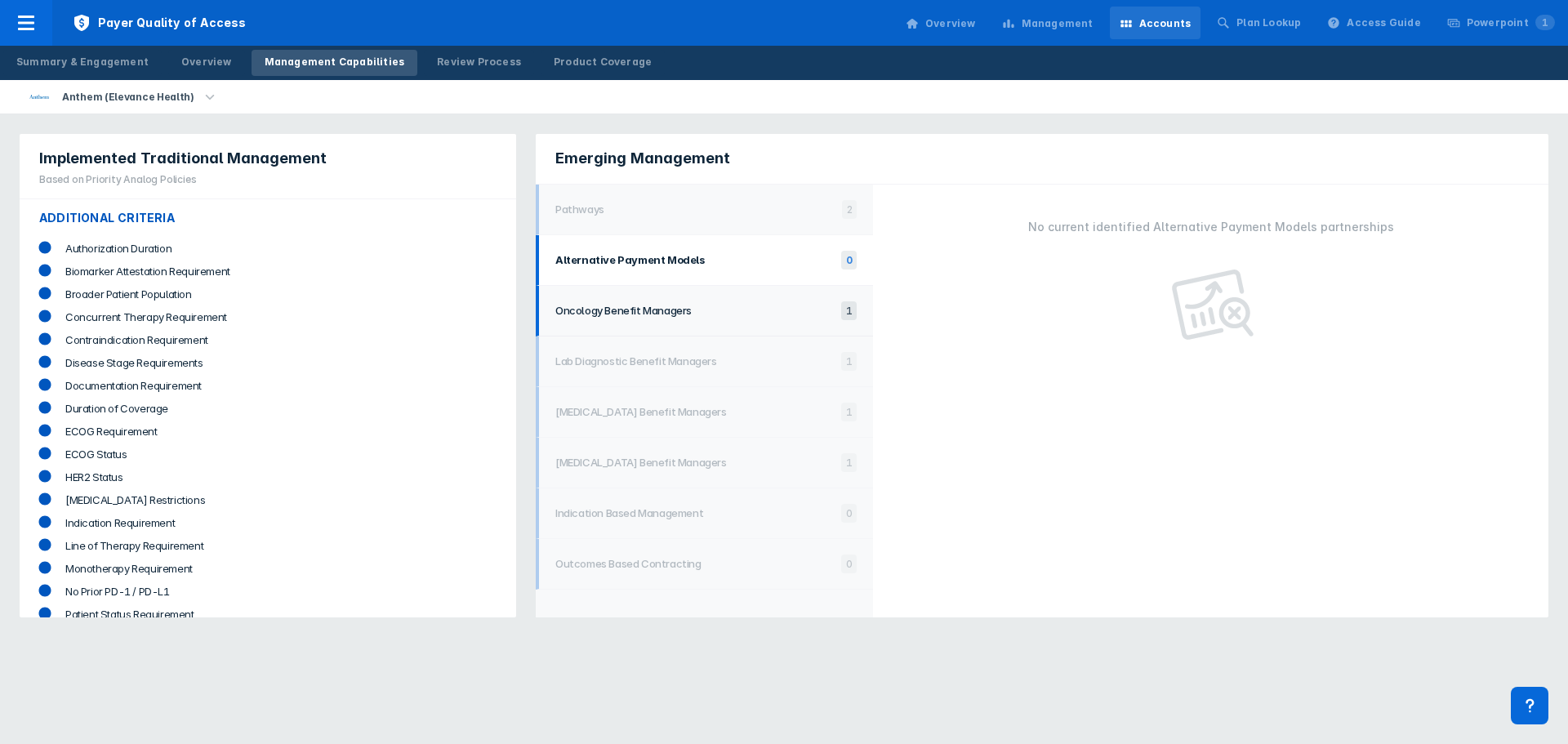
click at [730, 321] on li "Oncology Benefit Managers 1" at bounding box center [704, 311] width 337 height 51
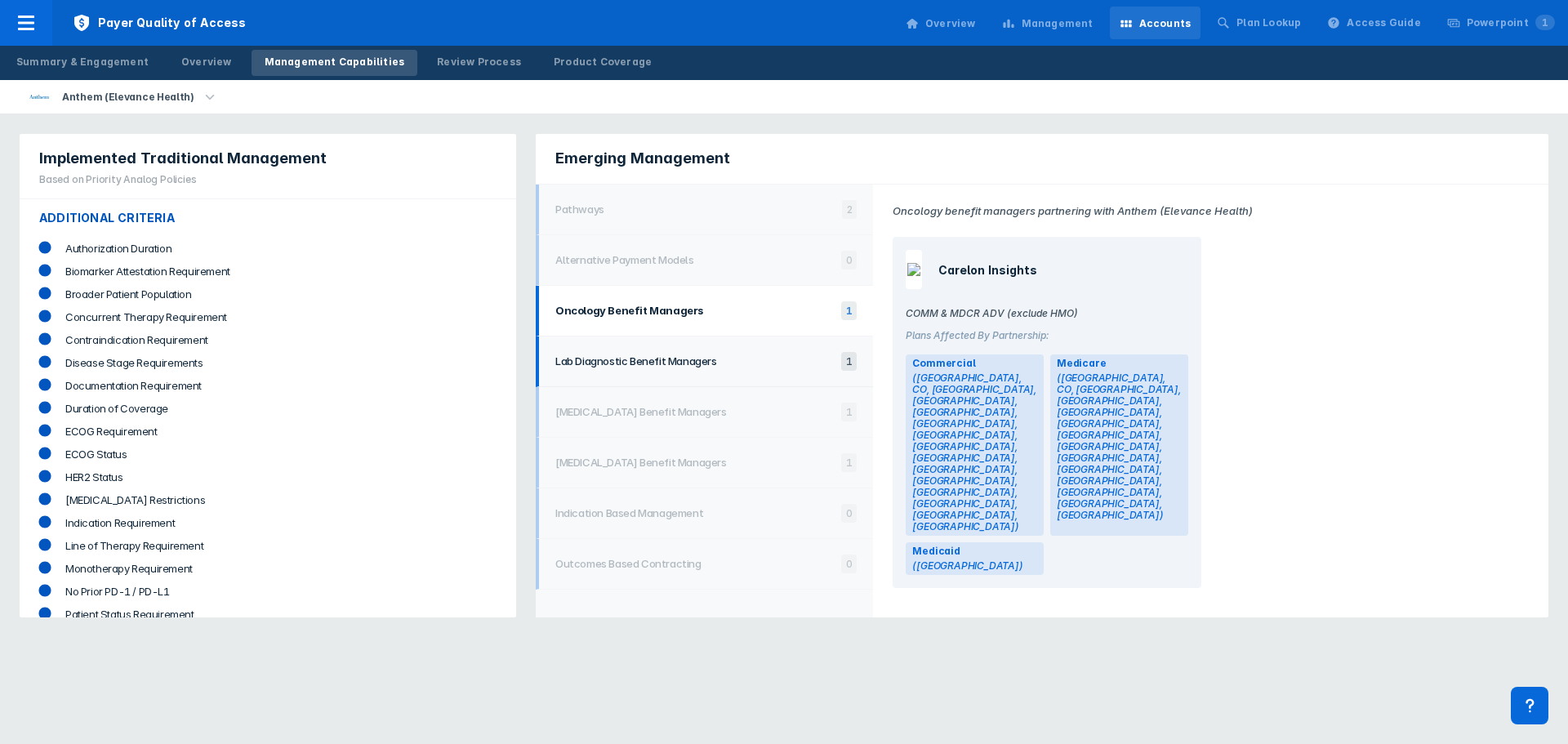
click at [718, 365] on h1 "Lab Diagnostic Benefit Managers" at bounding box center [694, 361] width 277 height 13
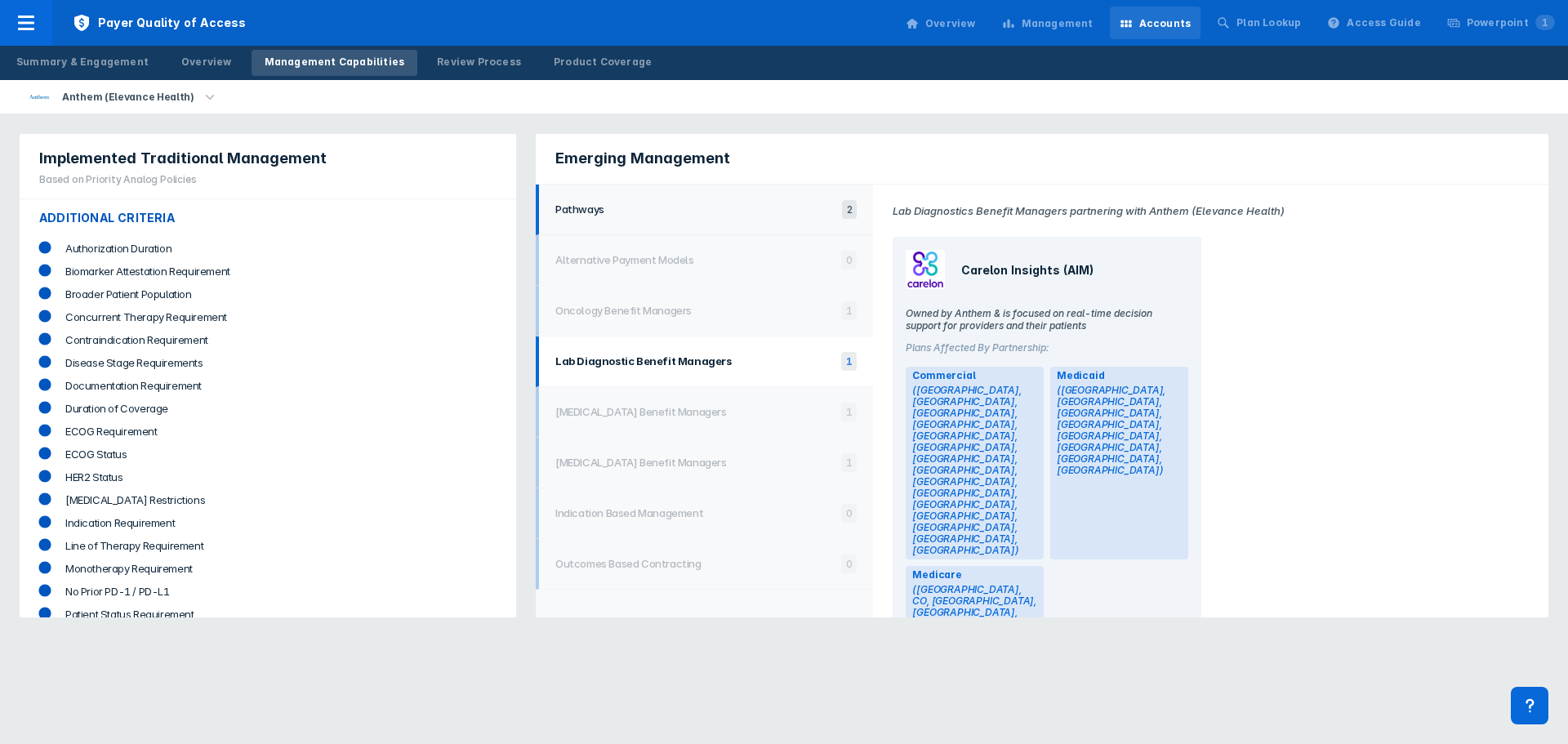
click at [788, 219] on li "Pathways 2" at bounding box center [704, 210] width 337 height 51
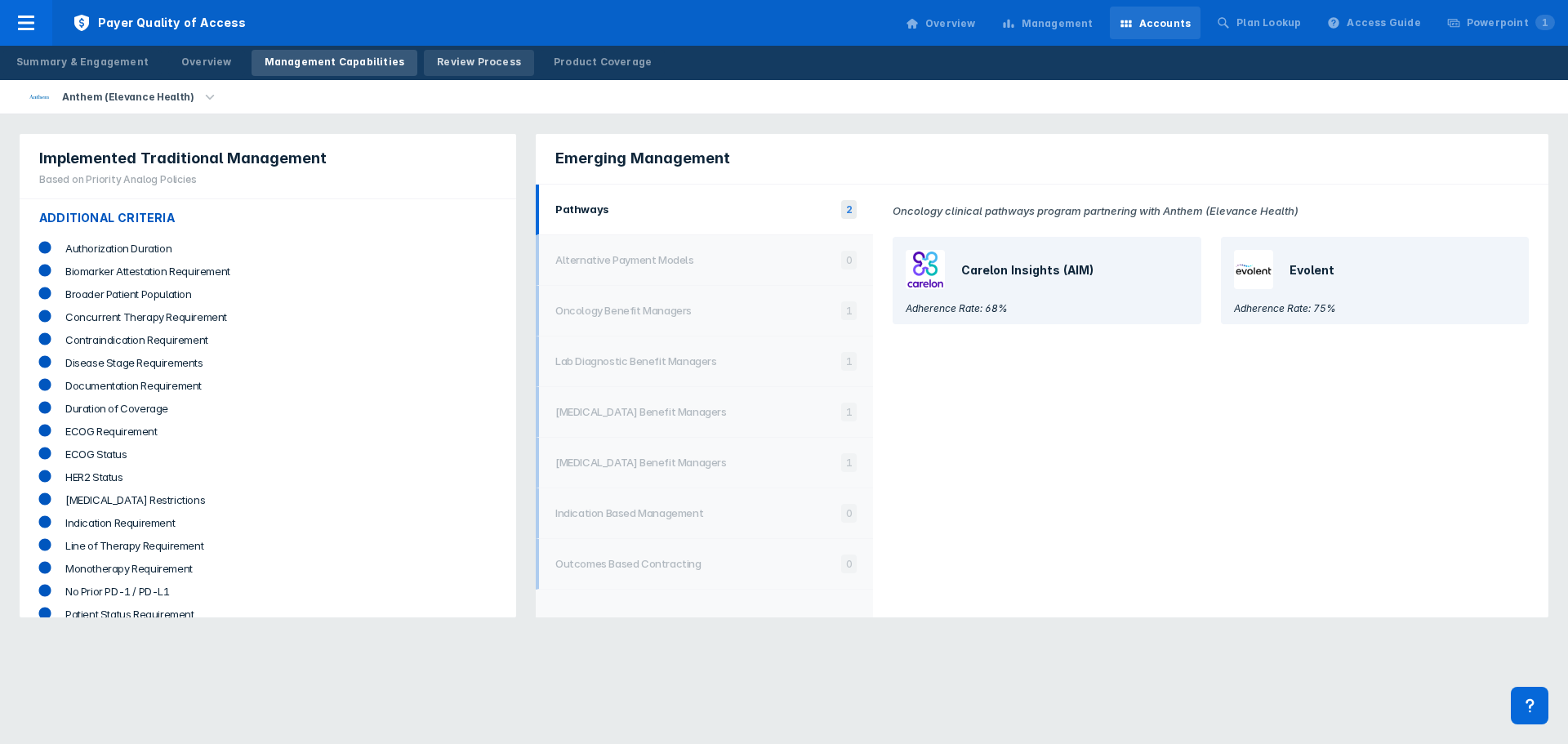
click at [483, 59] on div "Review Process" at bounding box center [479, 62] width 84 height 15
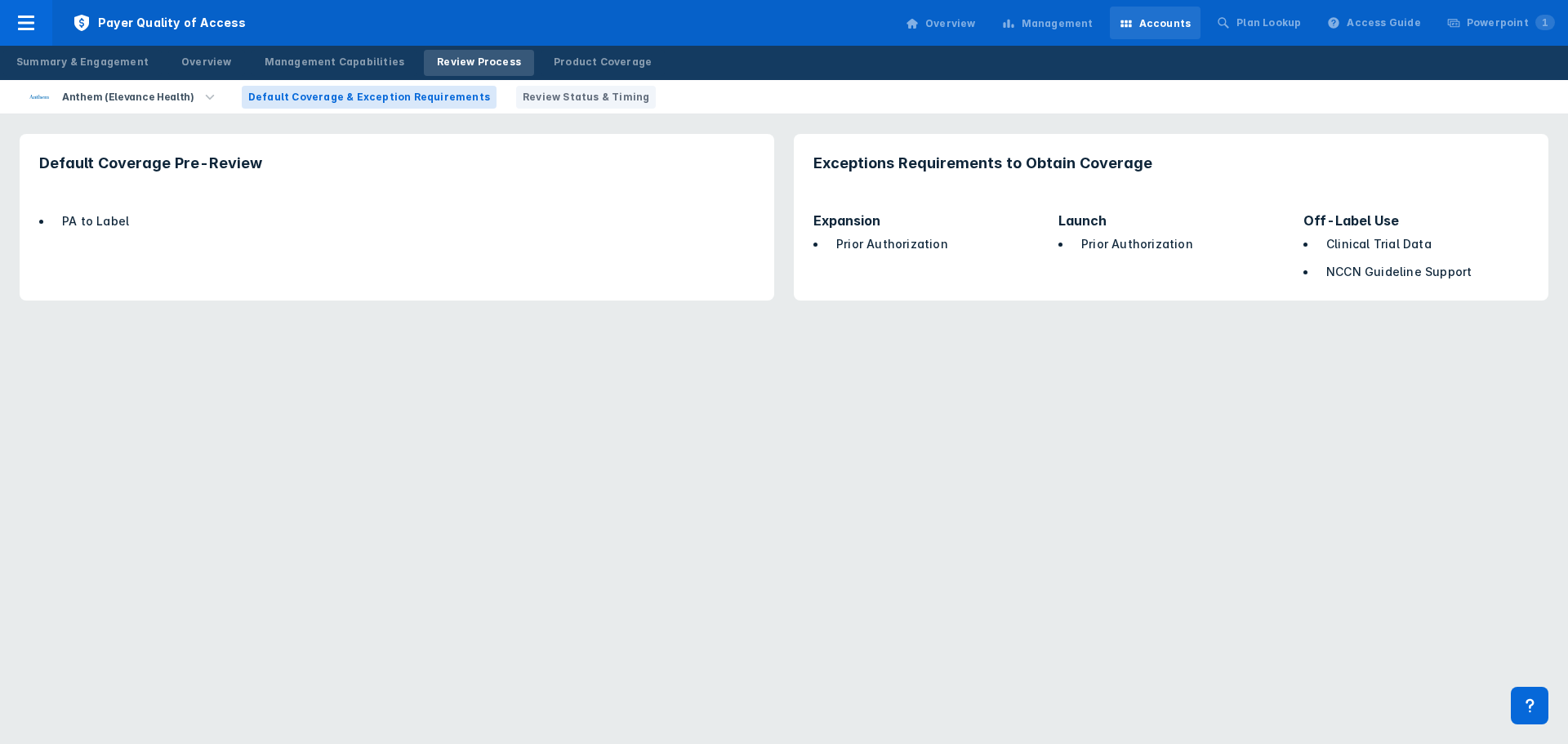
click at [542, 97] on span "Review Status & Timing" at bounding box center [586, 98] width 127 height 15
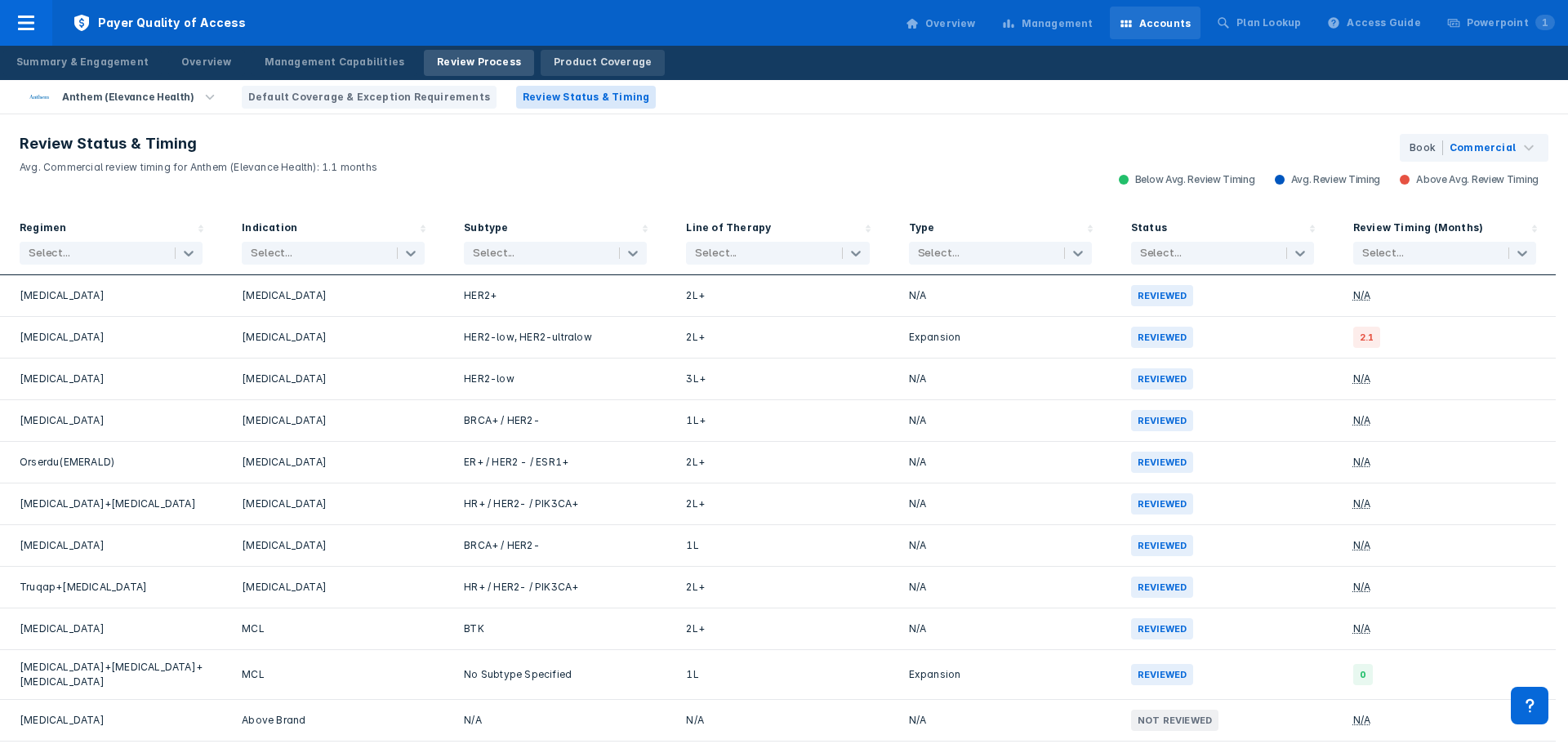
click at [584, 65] on div "Product Coverage" at bounding box center [602, 62] width 98 height 15
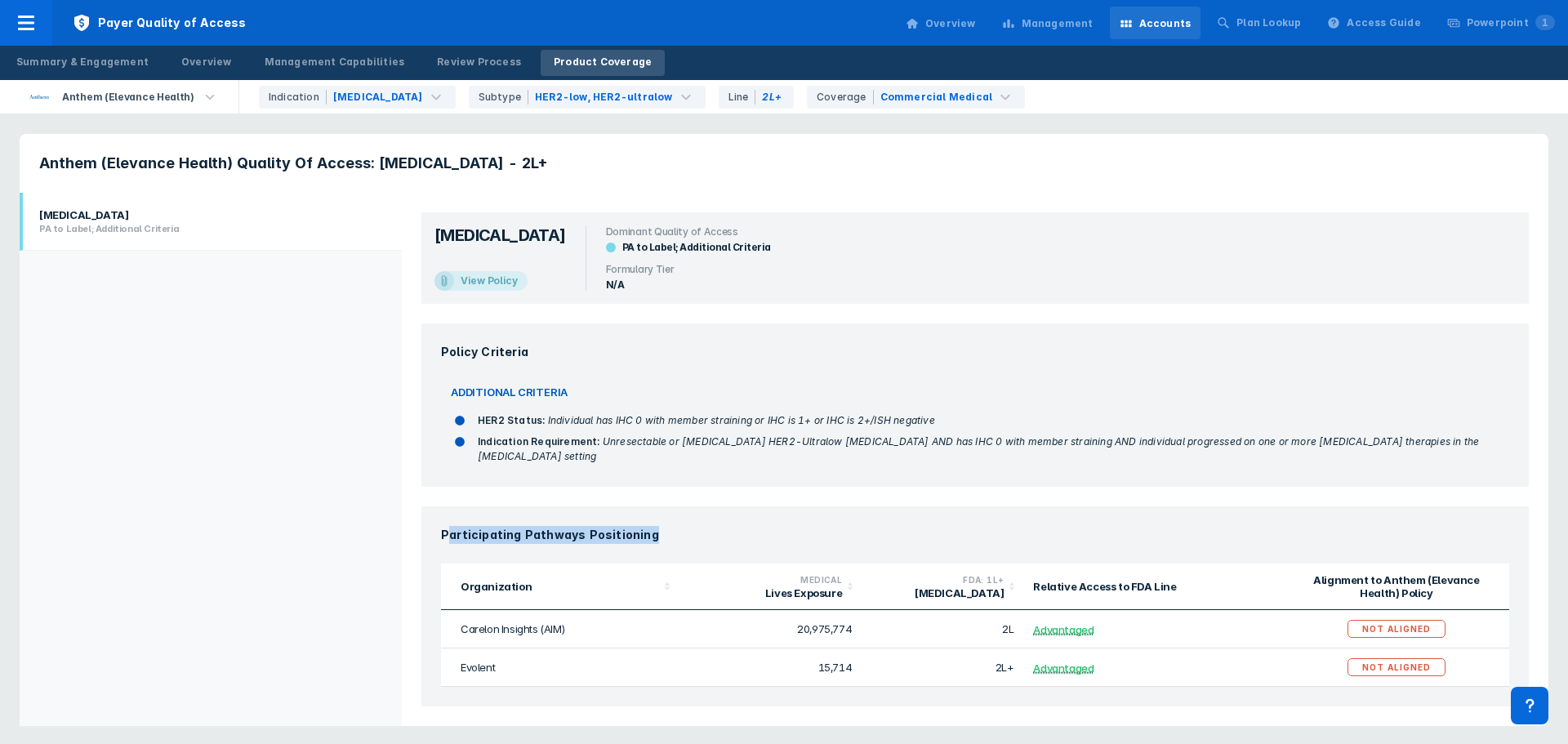
drag, startPoint x: 448, startPoint y: 519, endPoint x: 704, endPoint y: 518, distance: 256.0
click at [704, 526] on h3 "Participating Pathways Positioning" at bounding box center [975, 535] width 1068 height 18
click at [1298, 12] on div "Plan Lookup" at bounding box center [1260, 23] width 104 height 33
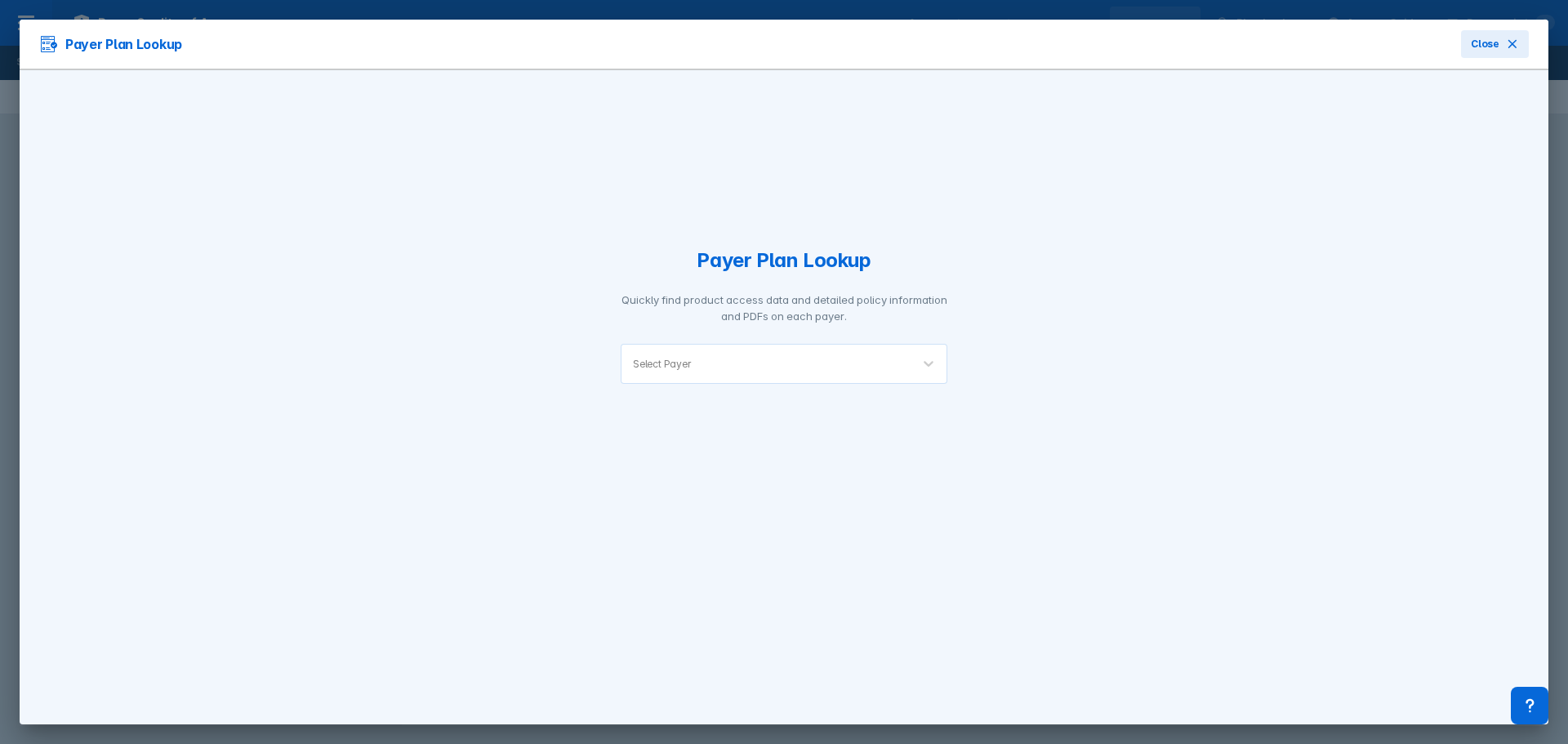
click at [834, 362] on div at bounding box center [796, 363] width 205 height 16
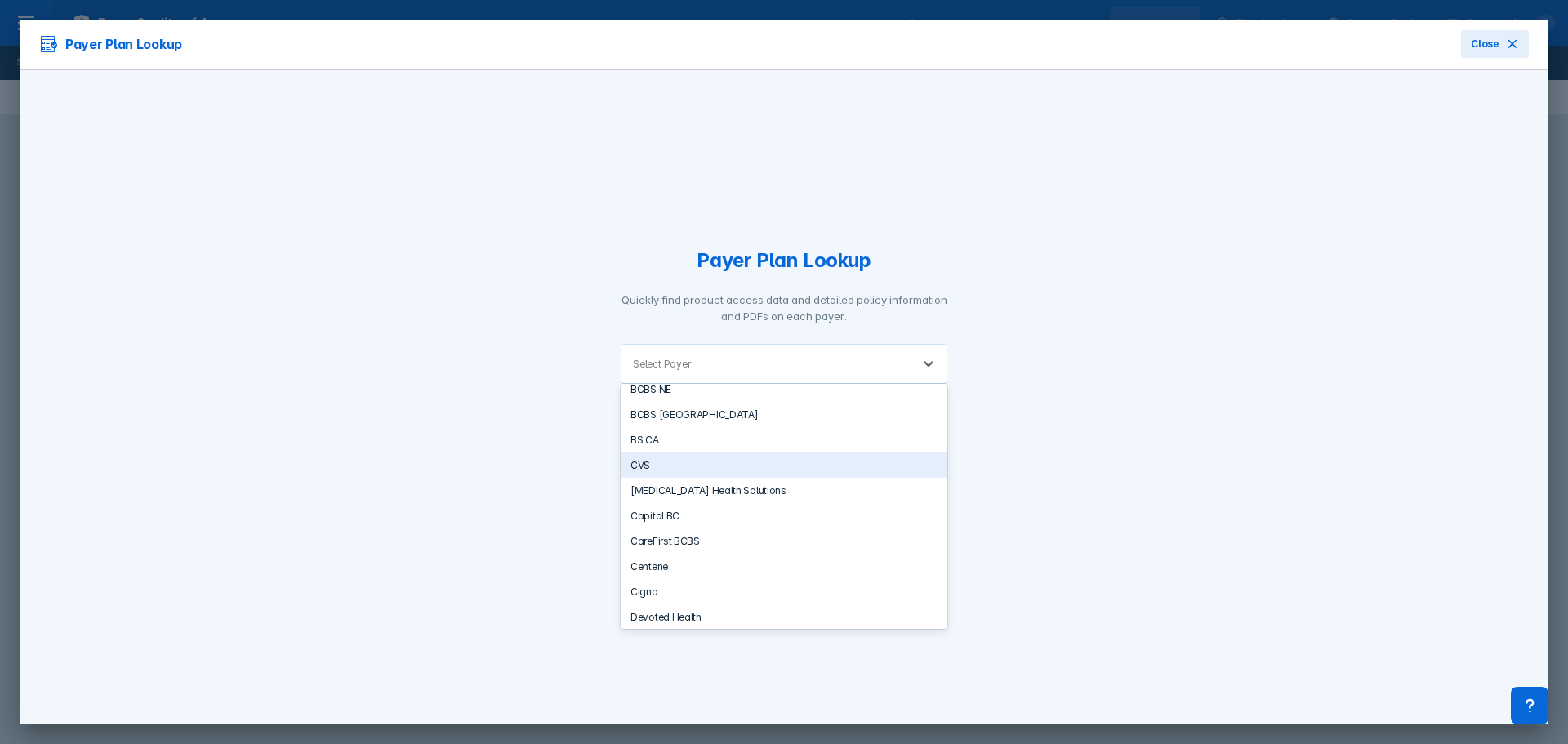
scroll to position [326, 0]
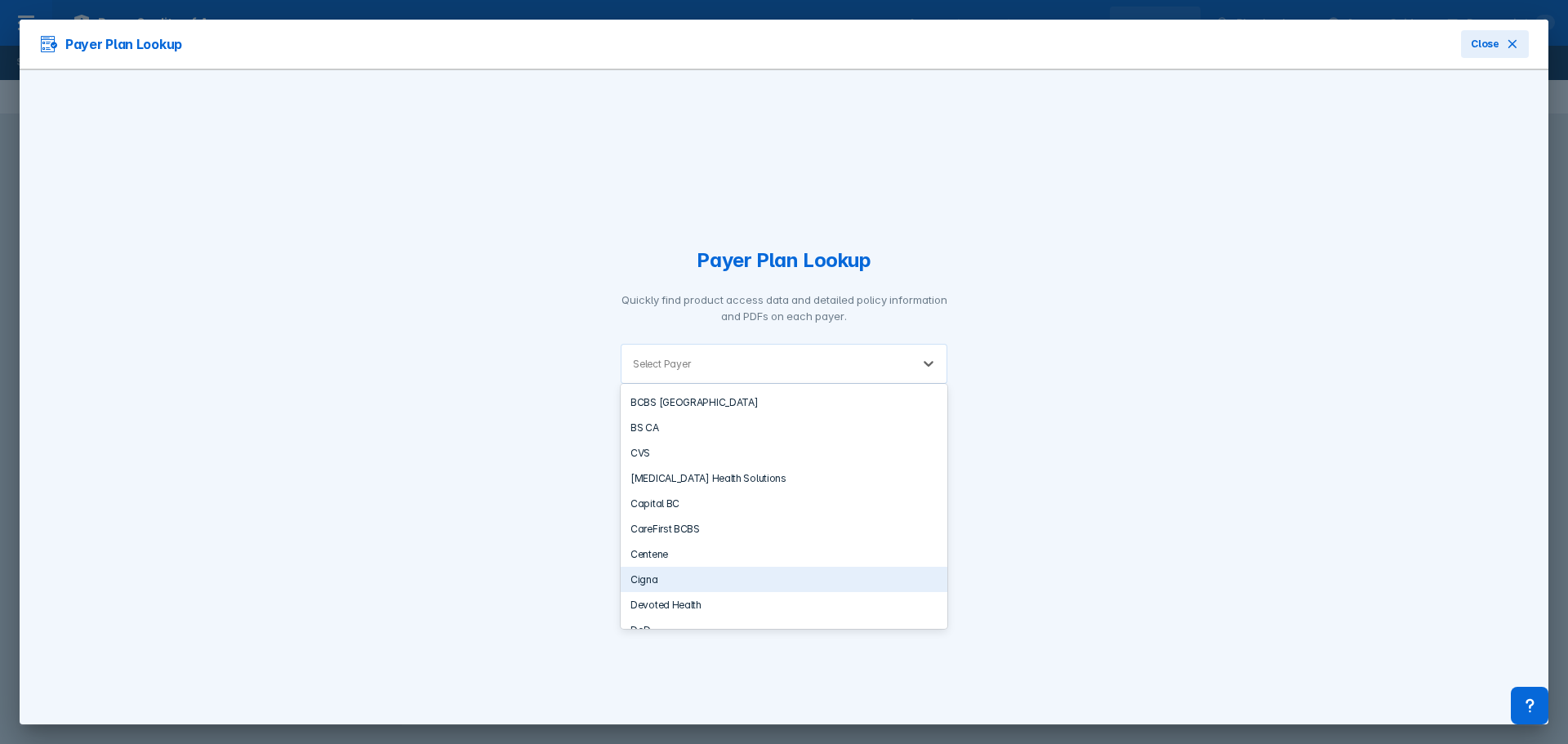
click at [709, 574] on div "Cigna" at bounding box center [784, 579] width 327 height 26
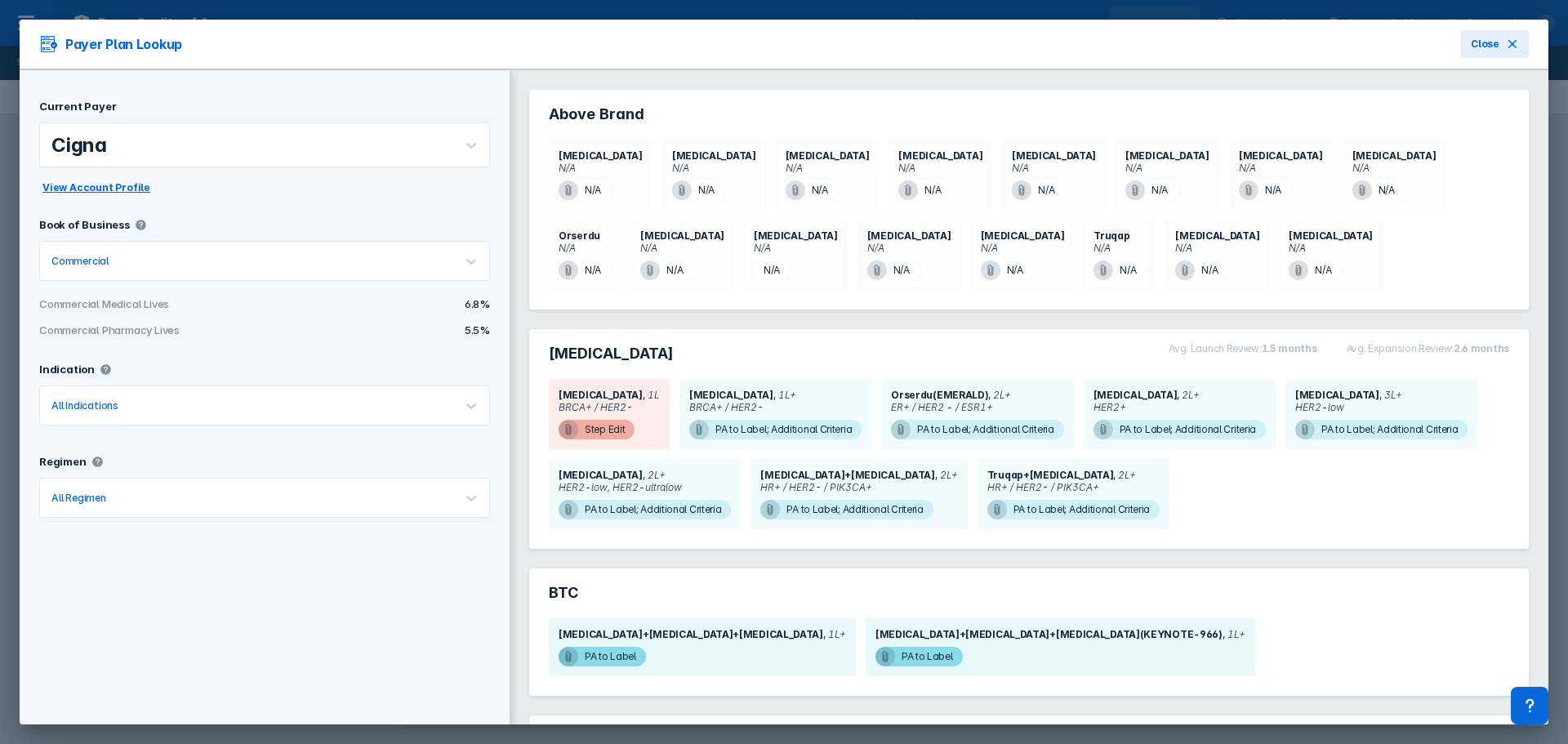
click at [402, 243] on div "Commercial" at bounding box center [246, 261] width 413 height 38
click at [135, 569] on div "Current Payer Cigna View Account Profile Book of Business Commercial Commercial…" at bounding box center [264, 422] width 490 height 705
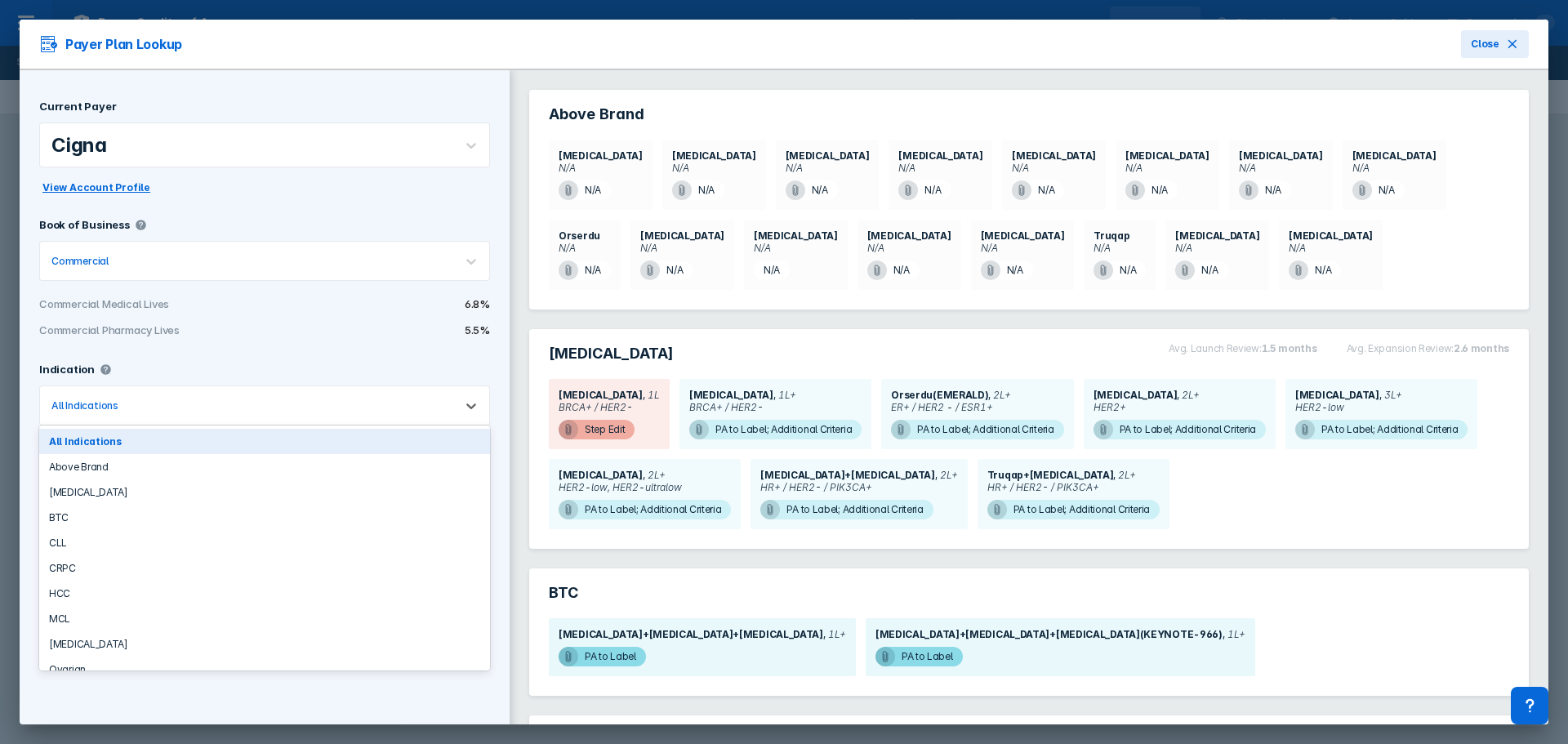
click at [306, 399] on div at bounding box center [281, 405] width 320 height 16
click at [165, 521] on div "BTC" at bounding box center [265, 517] width 451 height 26
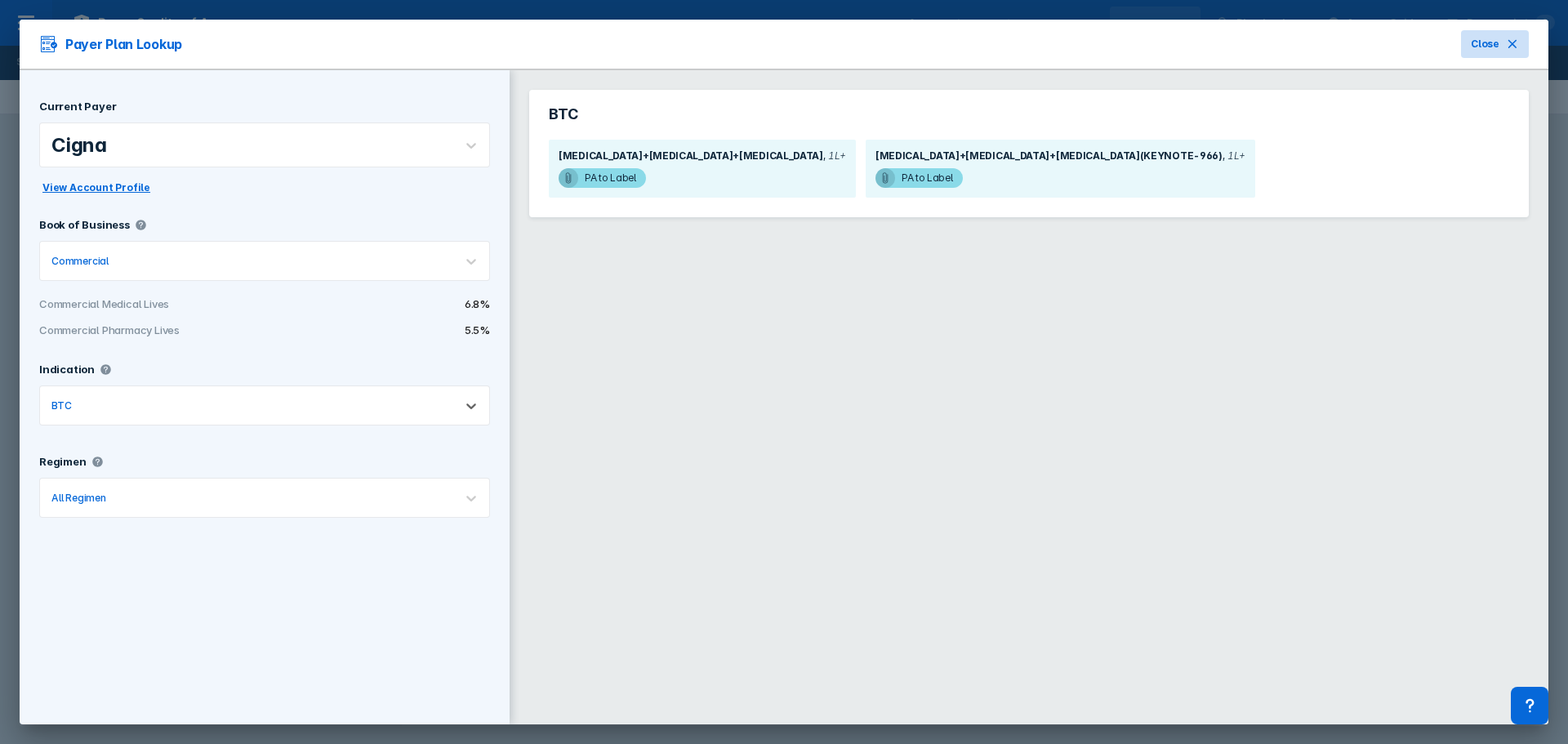
click at [1508, 47] on icon at bounding box center [1512, 44] width 13 height 13
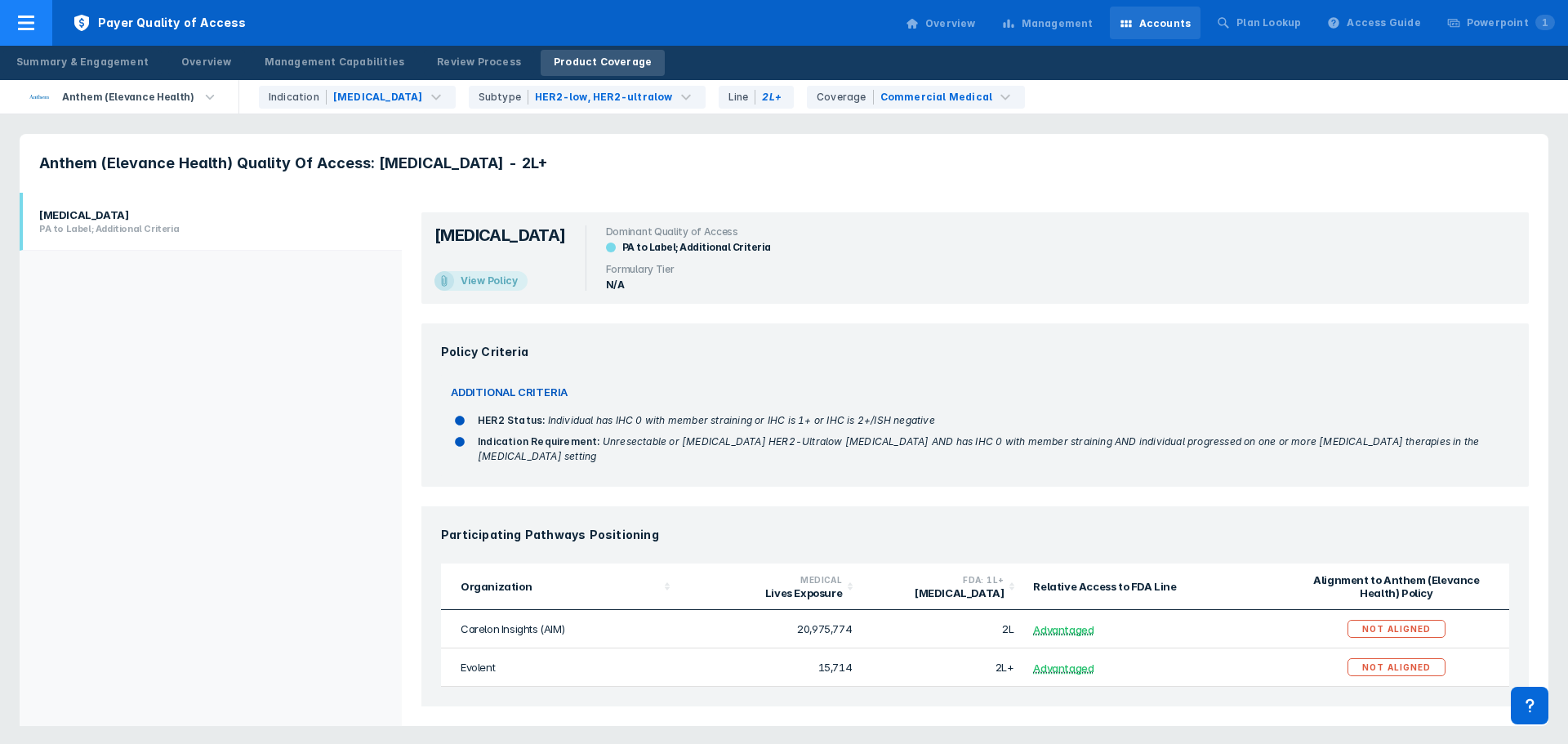
click at [203, 18] on span "Payer Quality of Access" at bounding box center [159, 23] width 214 height 46
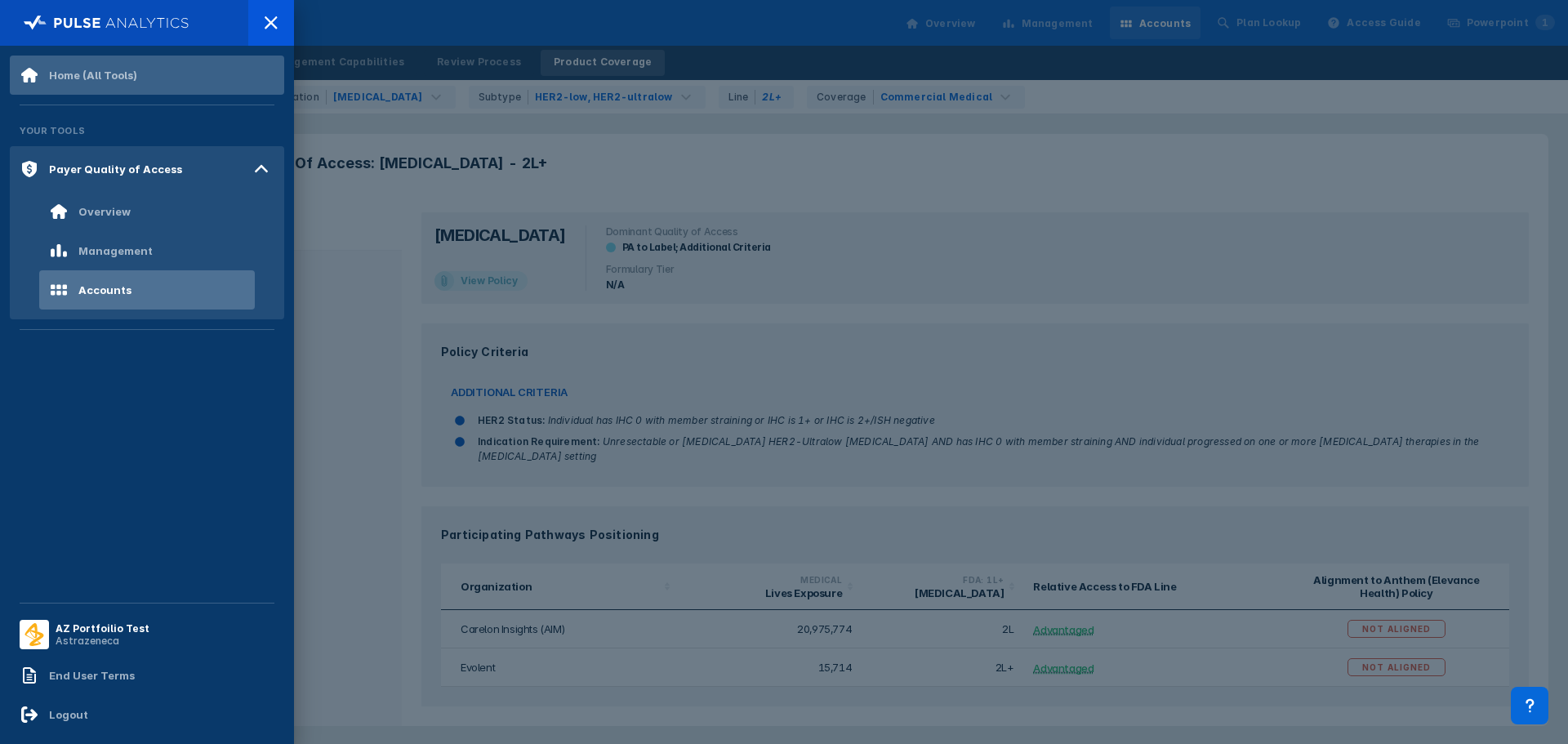
click at [90, 87] on div "Home (All Tools)" at bounding box center [147, 75] width 275 height 39
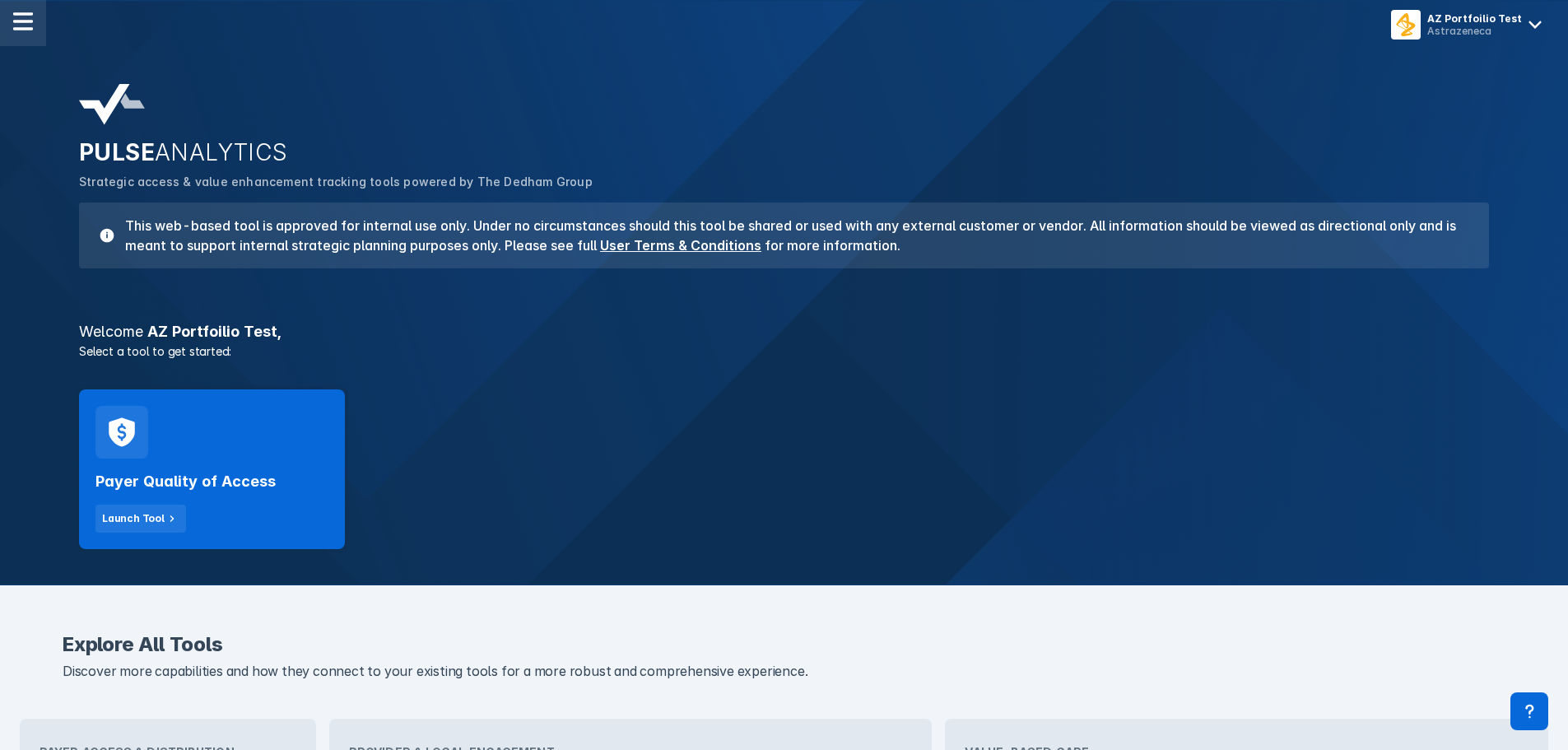
click at [41, 24] on div at bounding box center [23, 23] width 46 height 46
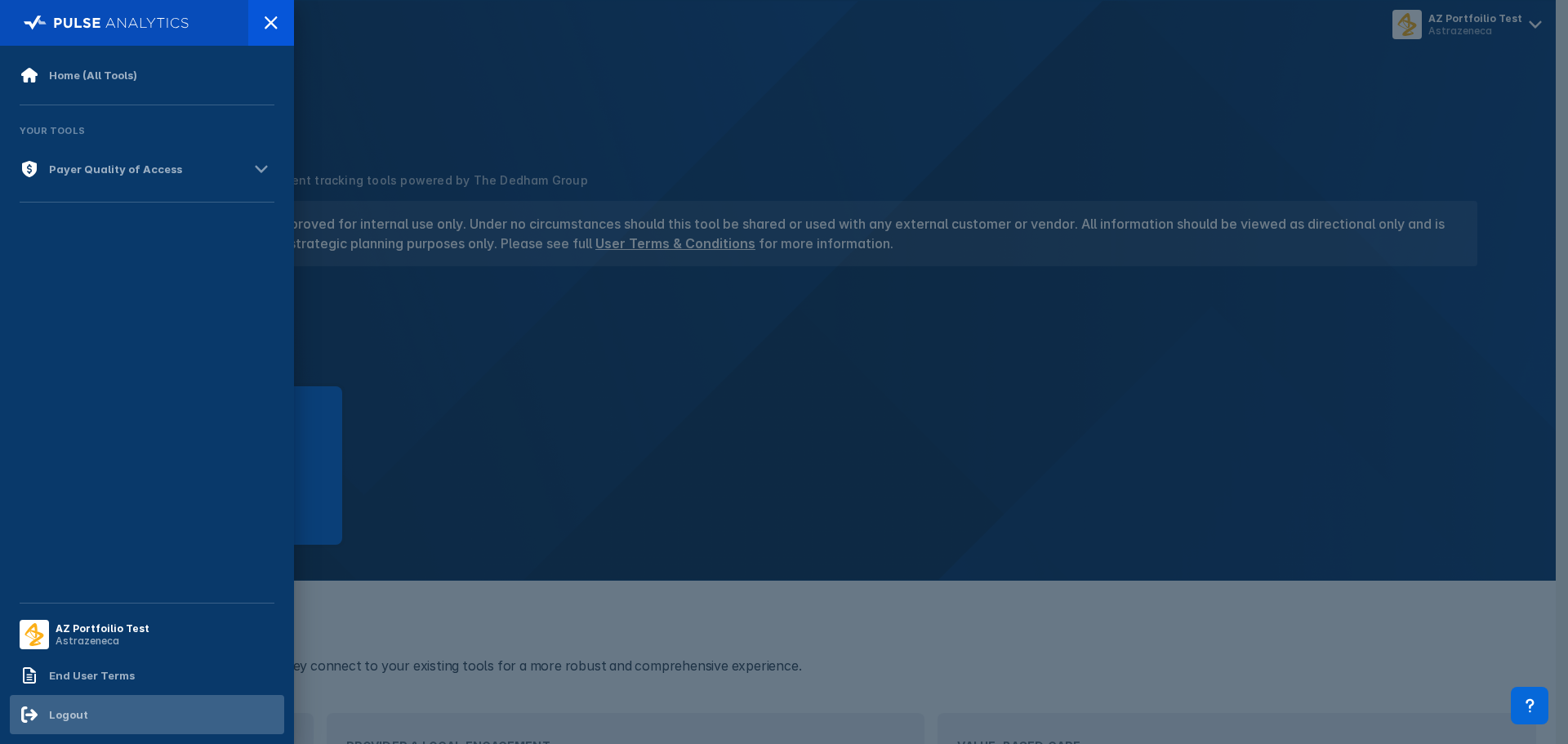
click at [91, 708] on div "Logout" at bounding box center [147, 714] width 275 height 39
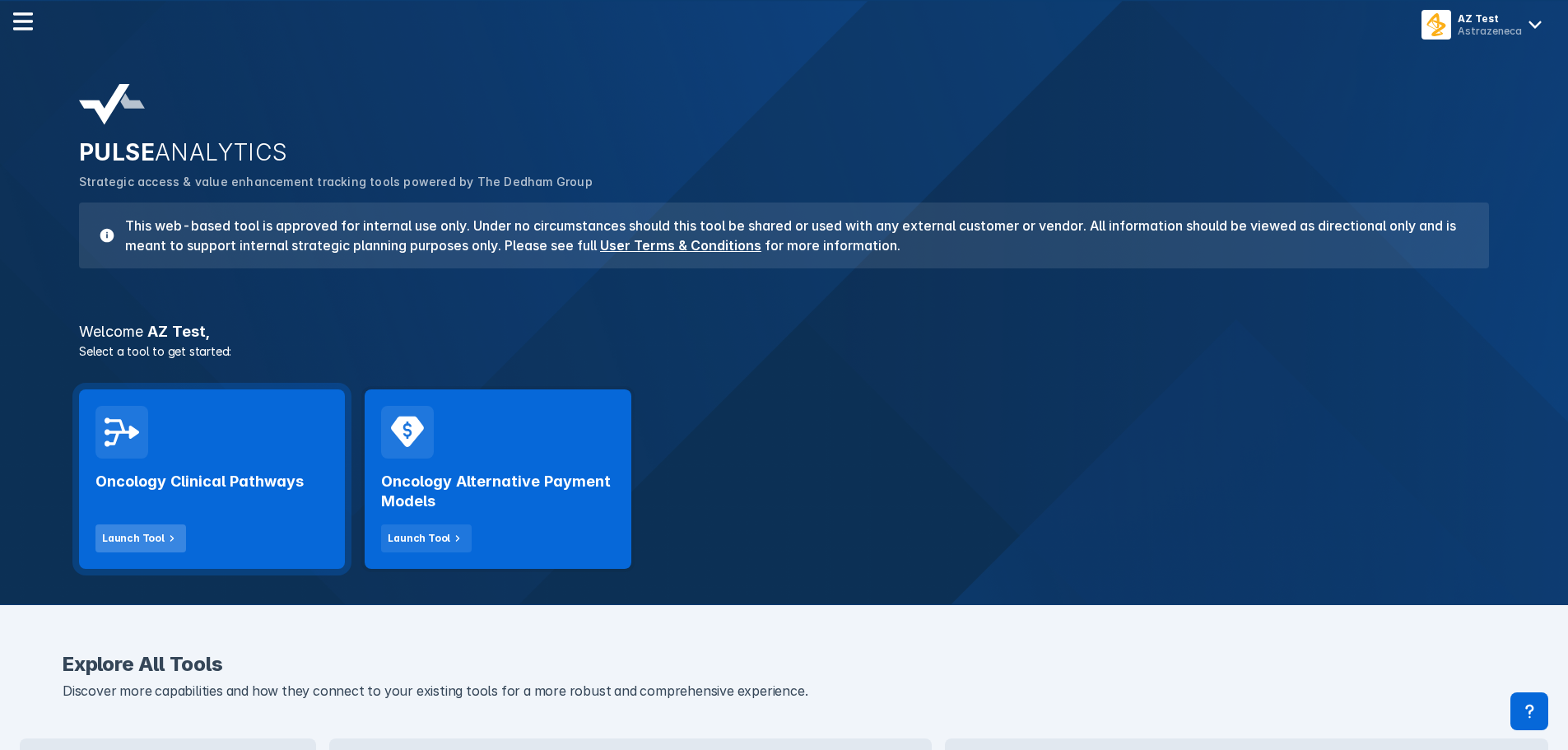
click at [143, 528] on button "Launch Tool" at bounding box center [141, 538] width 91 height 28
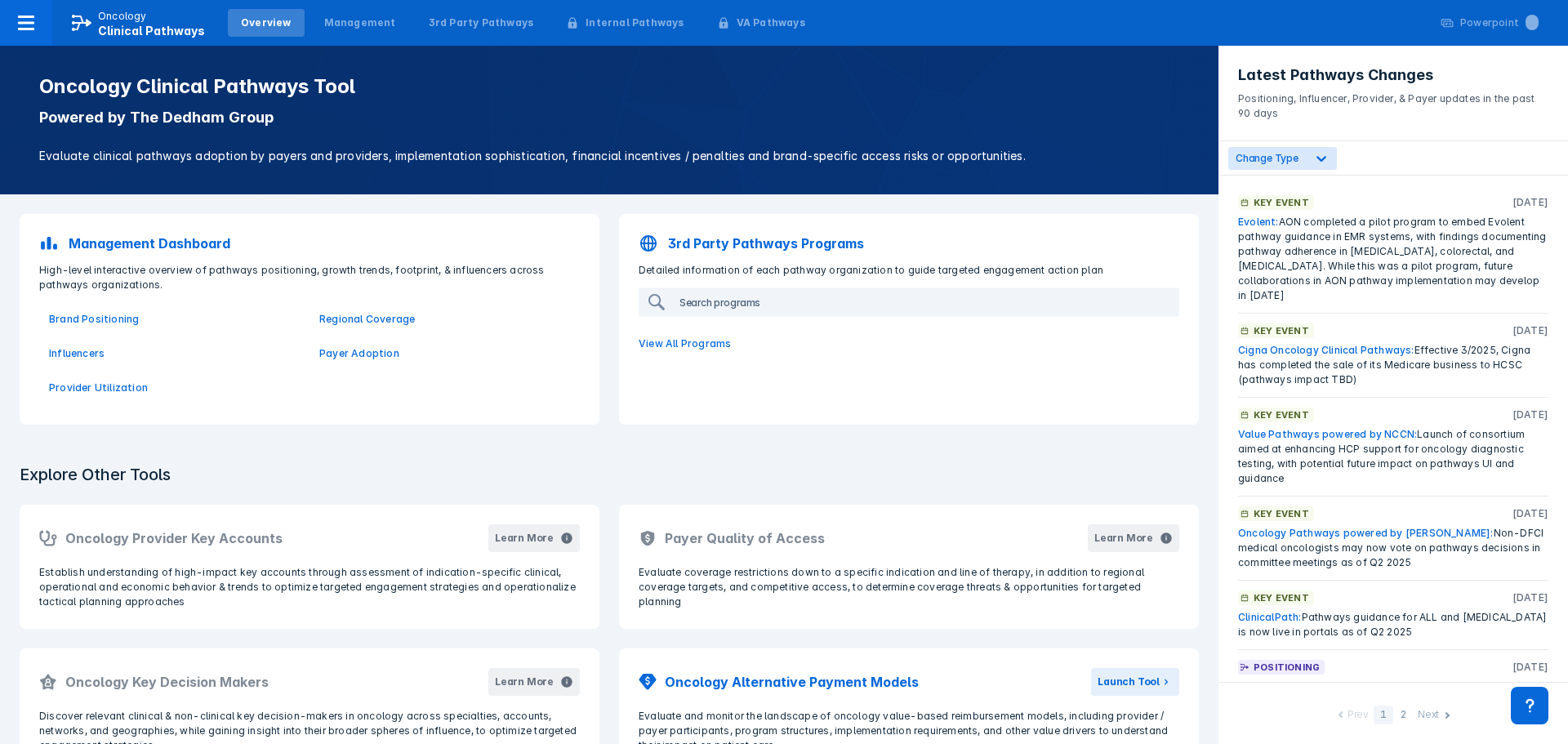
click at [765, 306] on input "search" at bounding box center [918, 302] width 490 height 26
click at [933, 237] on div "3rd Party Pathways Programs" at bounding box center [909, 243] width 560 height 39
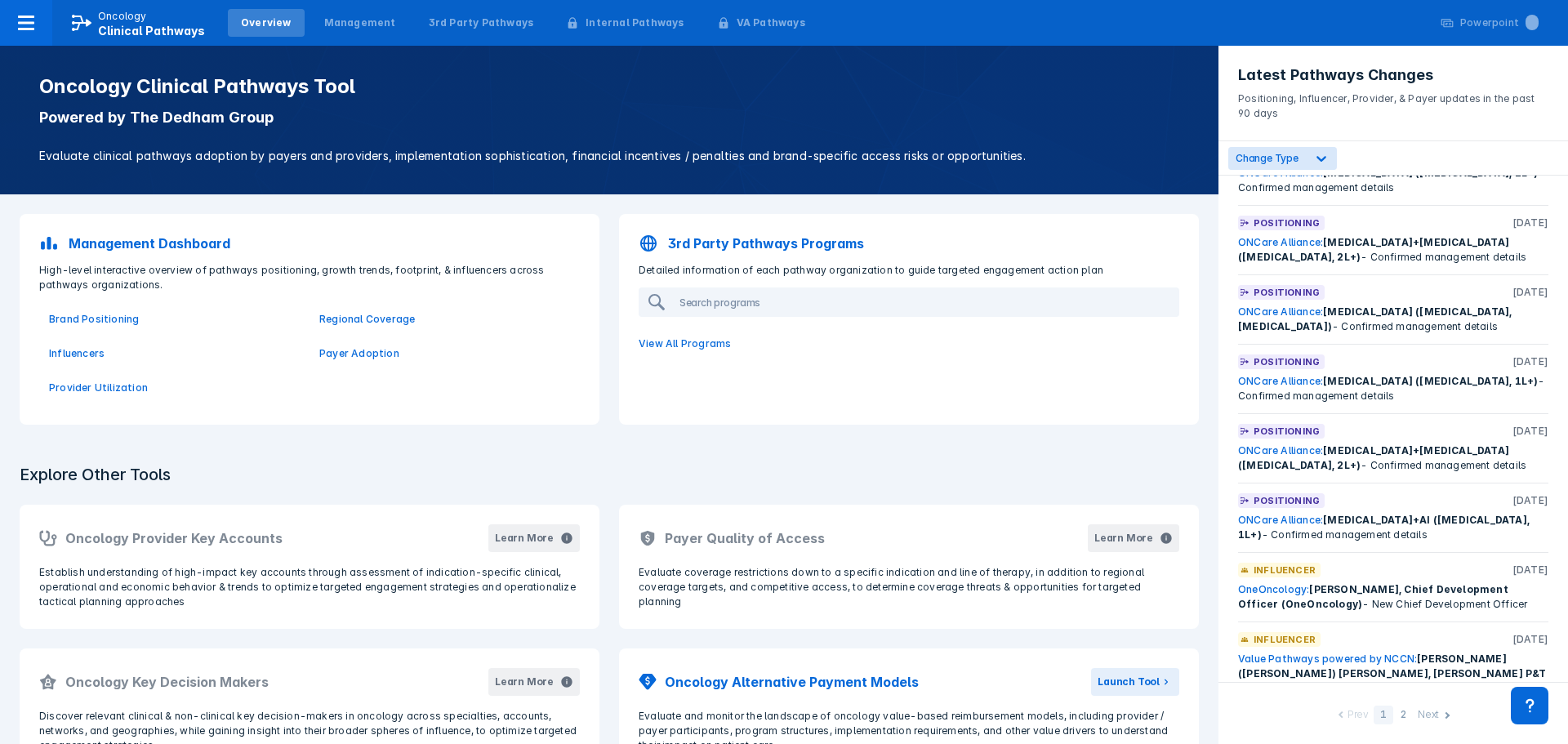
scroll to position [3145, 0]
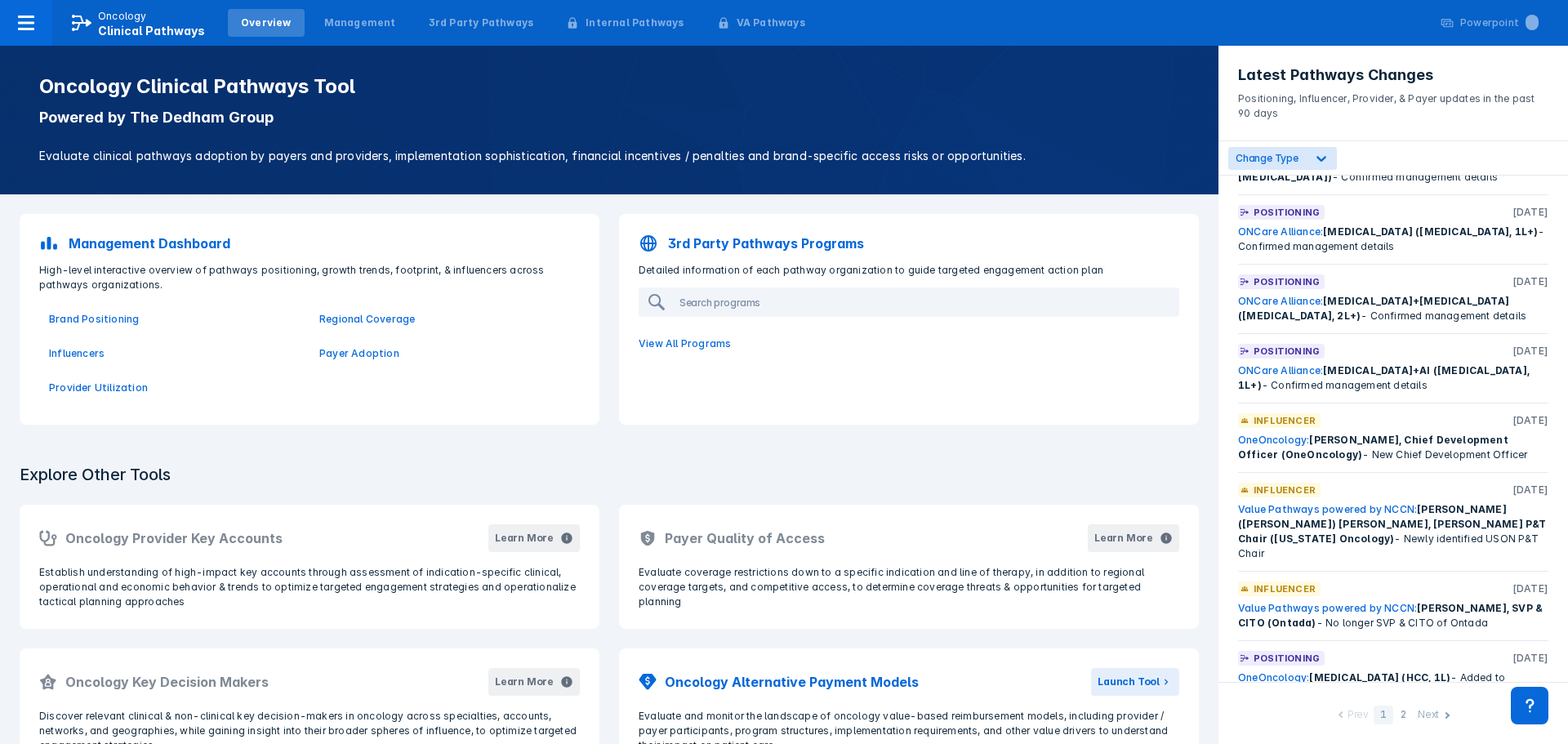
click at [1398, 718] on div "2" at bounding box center [1403, 715] width 19 height 19
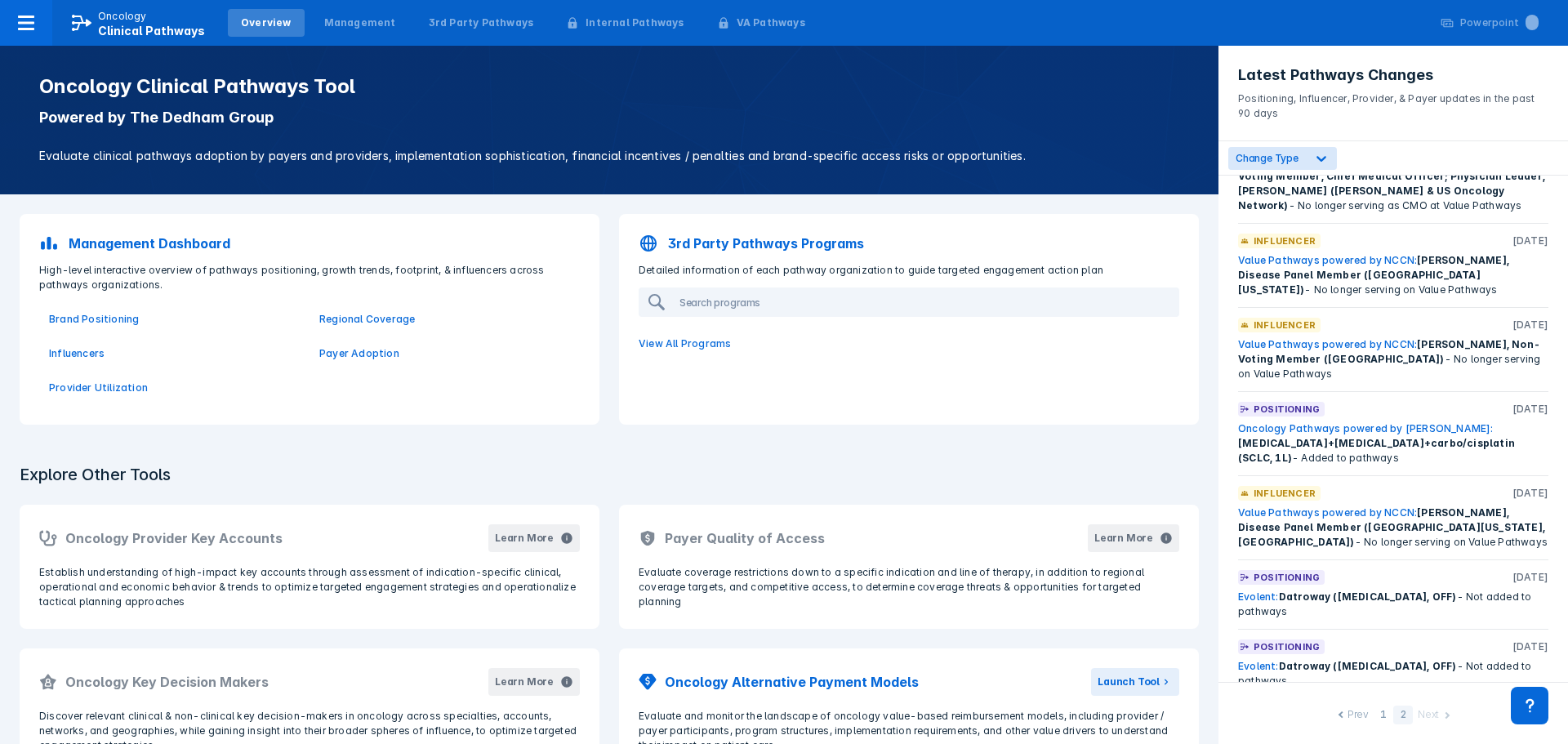
scroll to position [2776, 0]
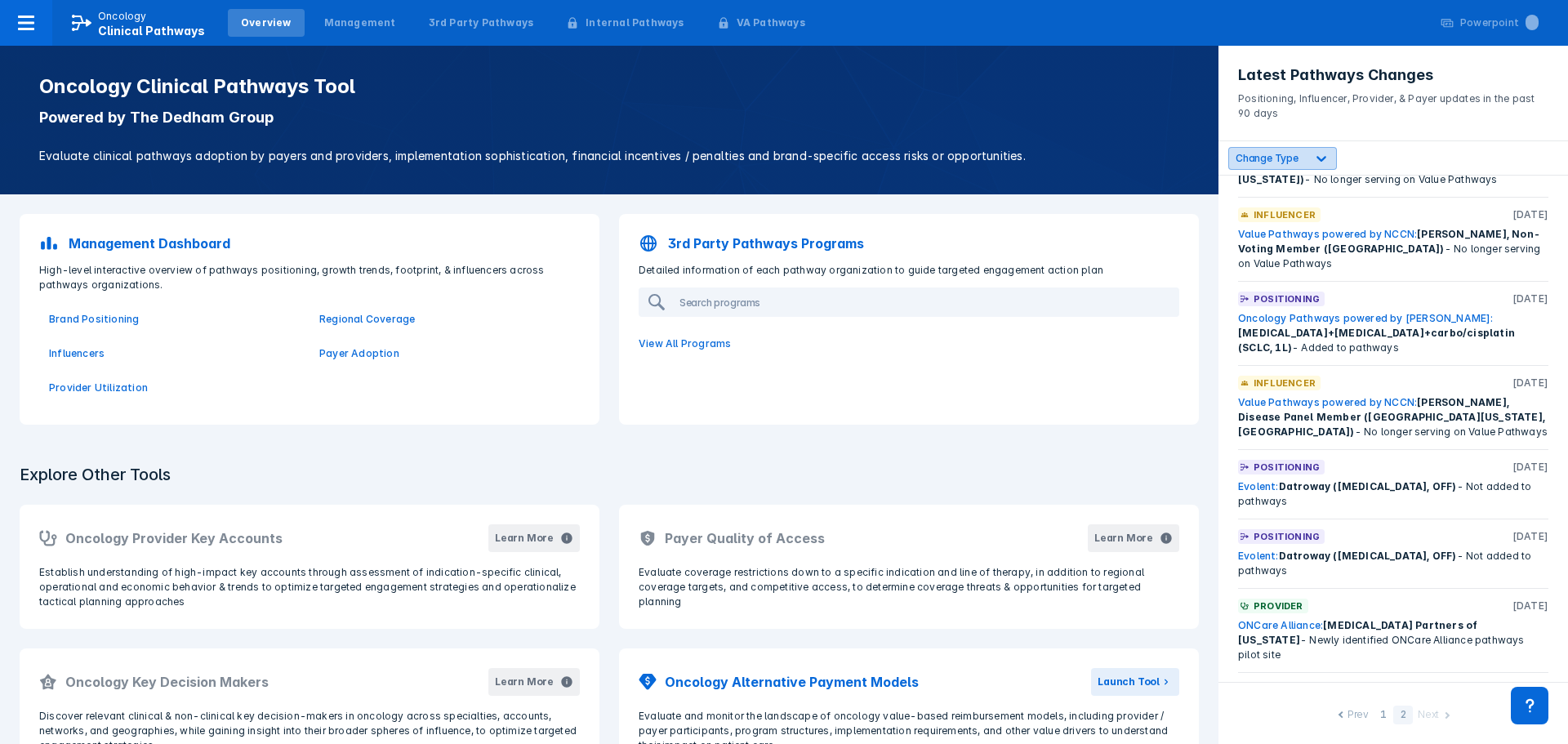
click at [1290, 149] on div "Change Type" at bounding box center [1282, 158] width 109 height 23
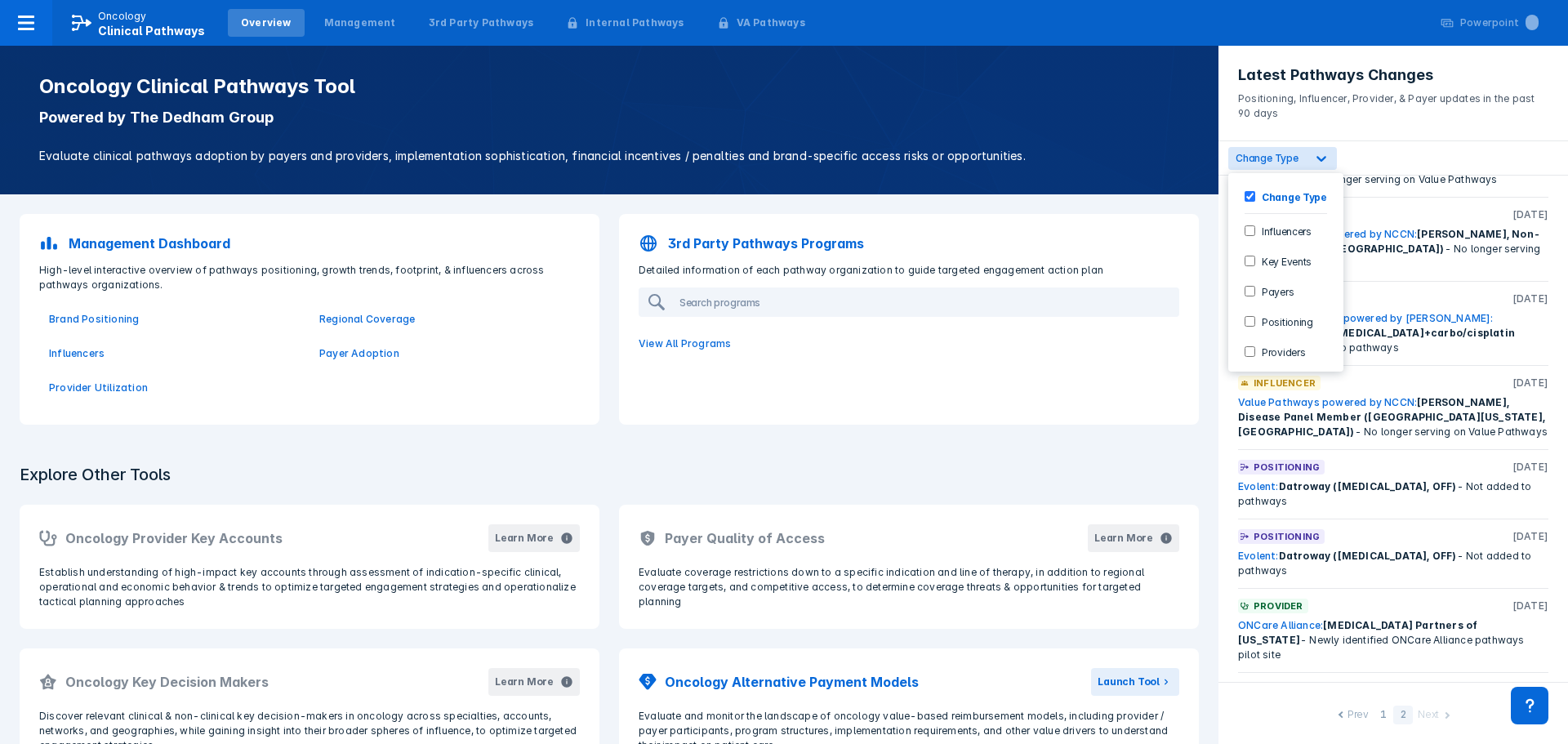
click at [1254, 323] on input "Positioning" at bounding box center [1251, 322] width 11 height 11
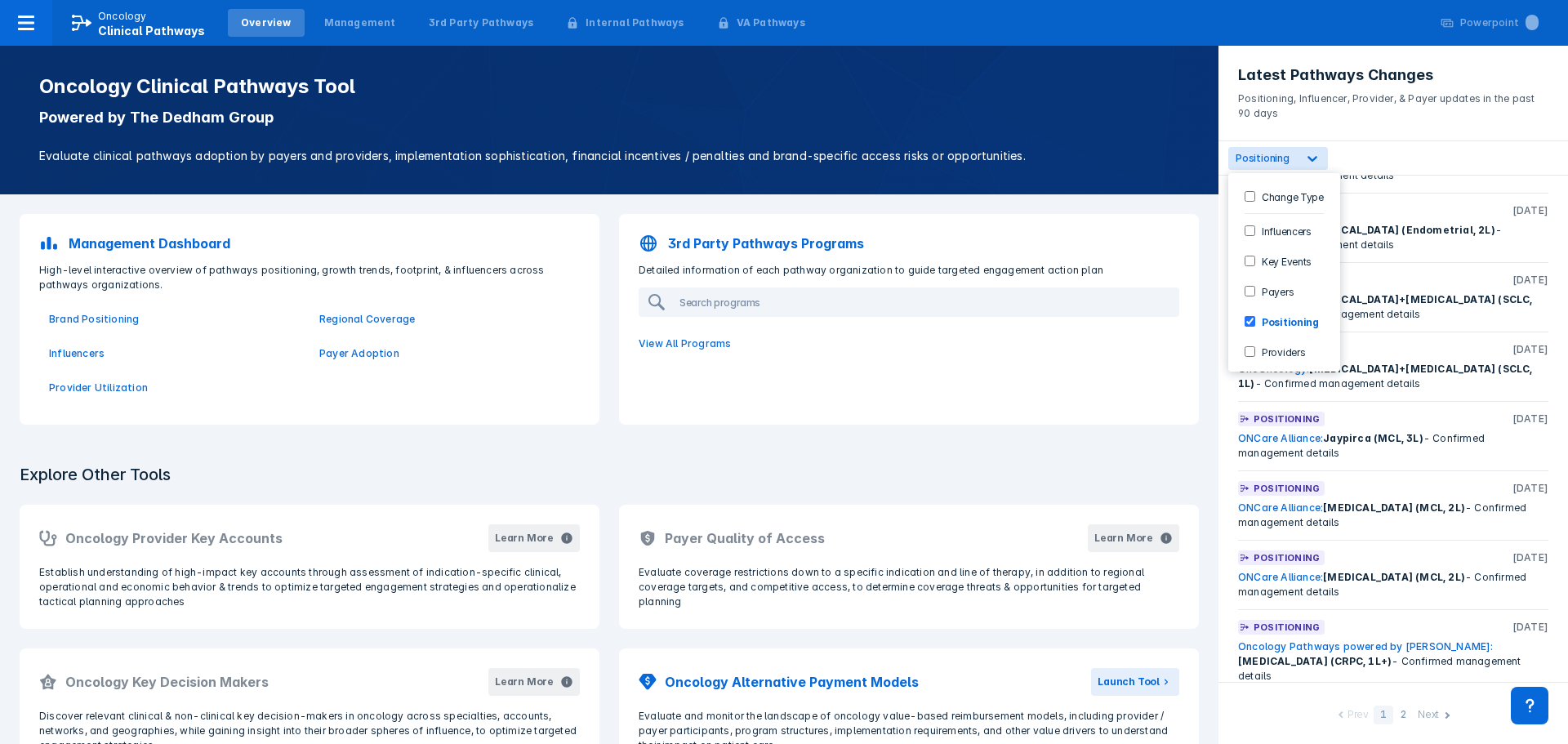
scroll to position [0, 0]
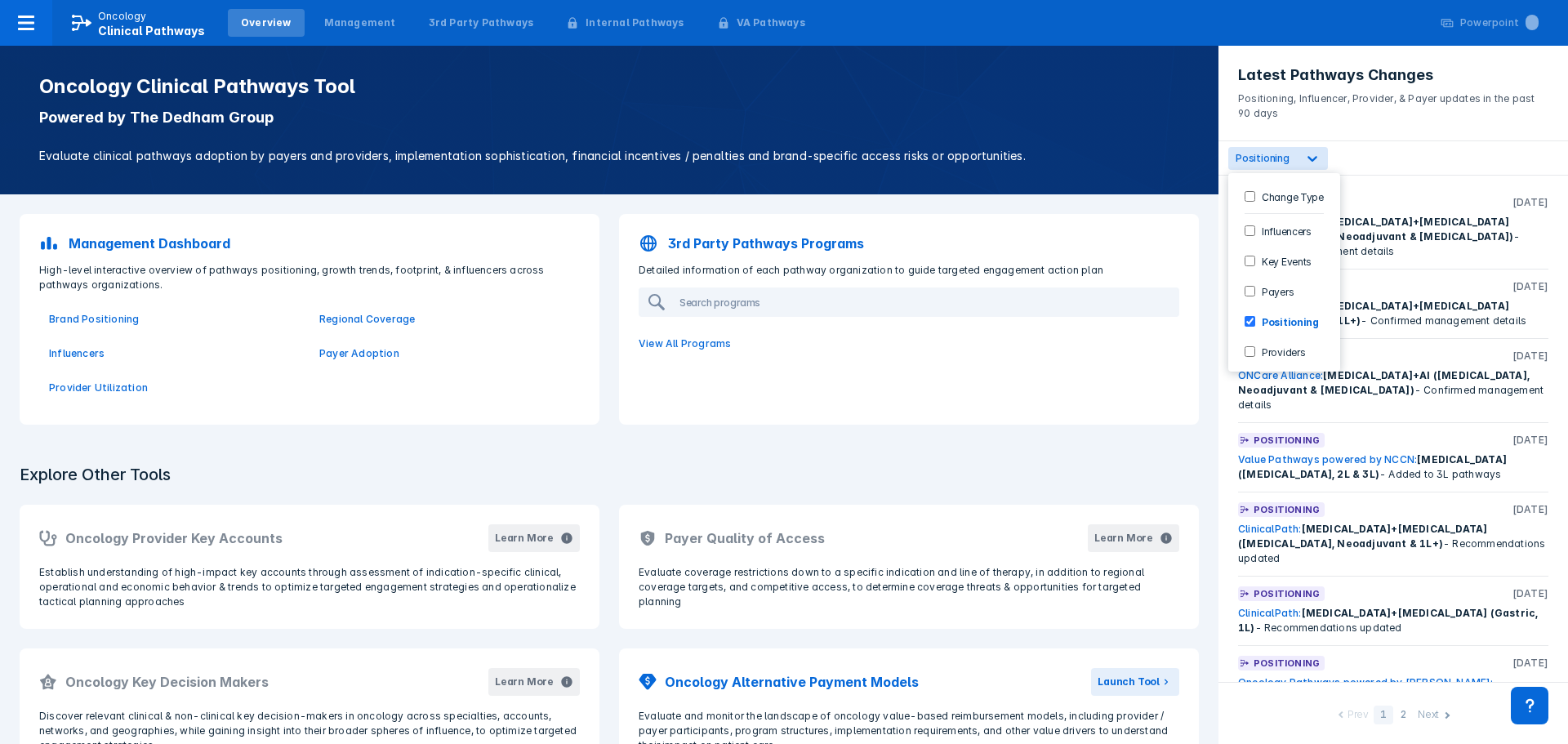
click at [1473, 155] on div "option Positioning, selected. 6 results available. Use Up and Down to choose op…" at bounding box center [1393, 159] width 349 height 35
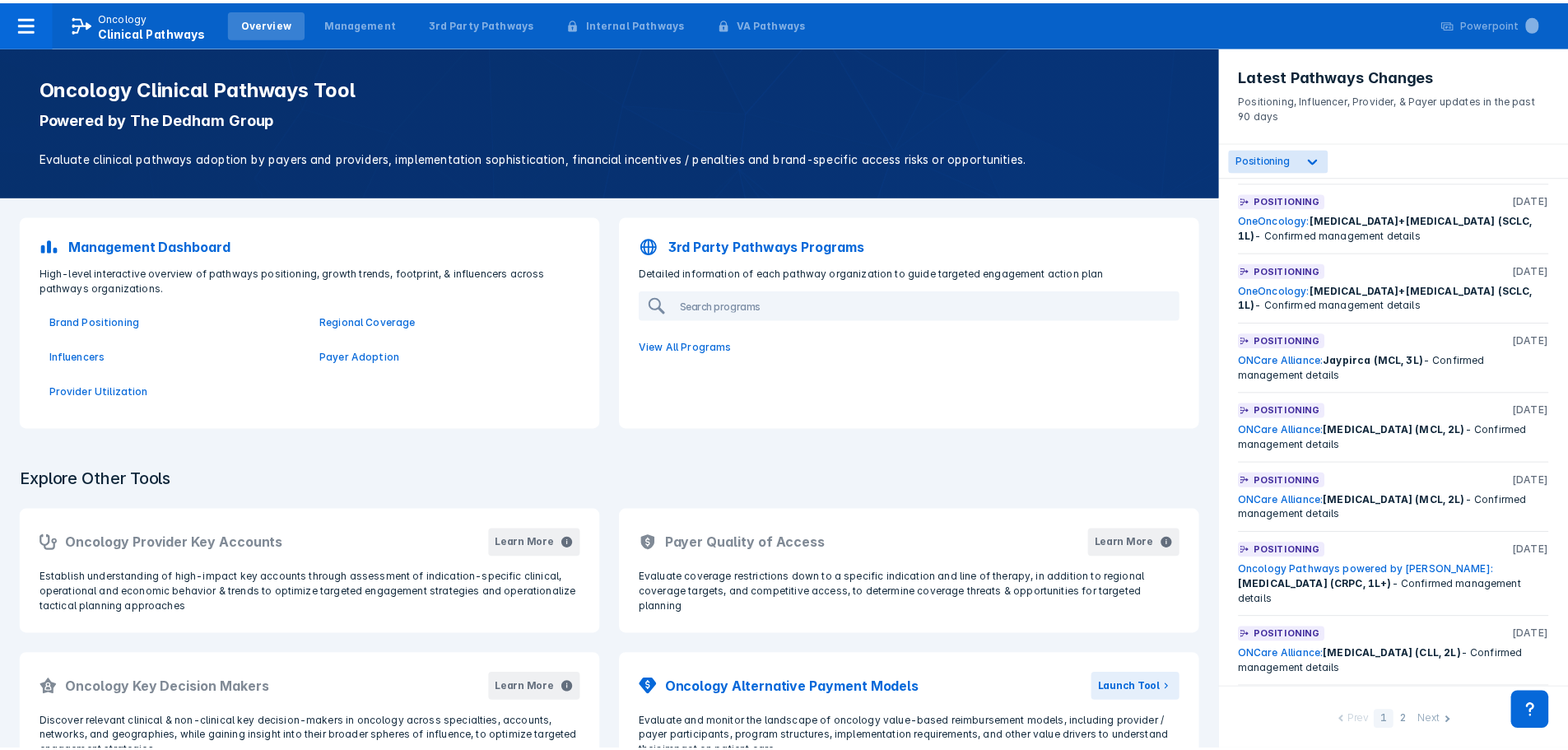
scroll to position [2992, 0]
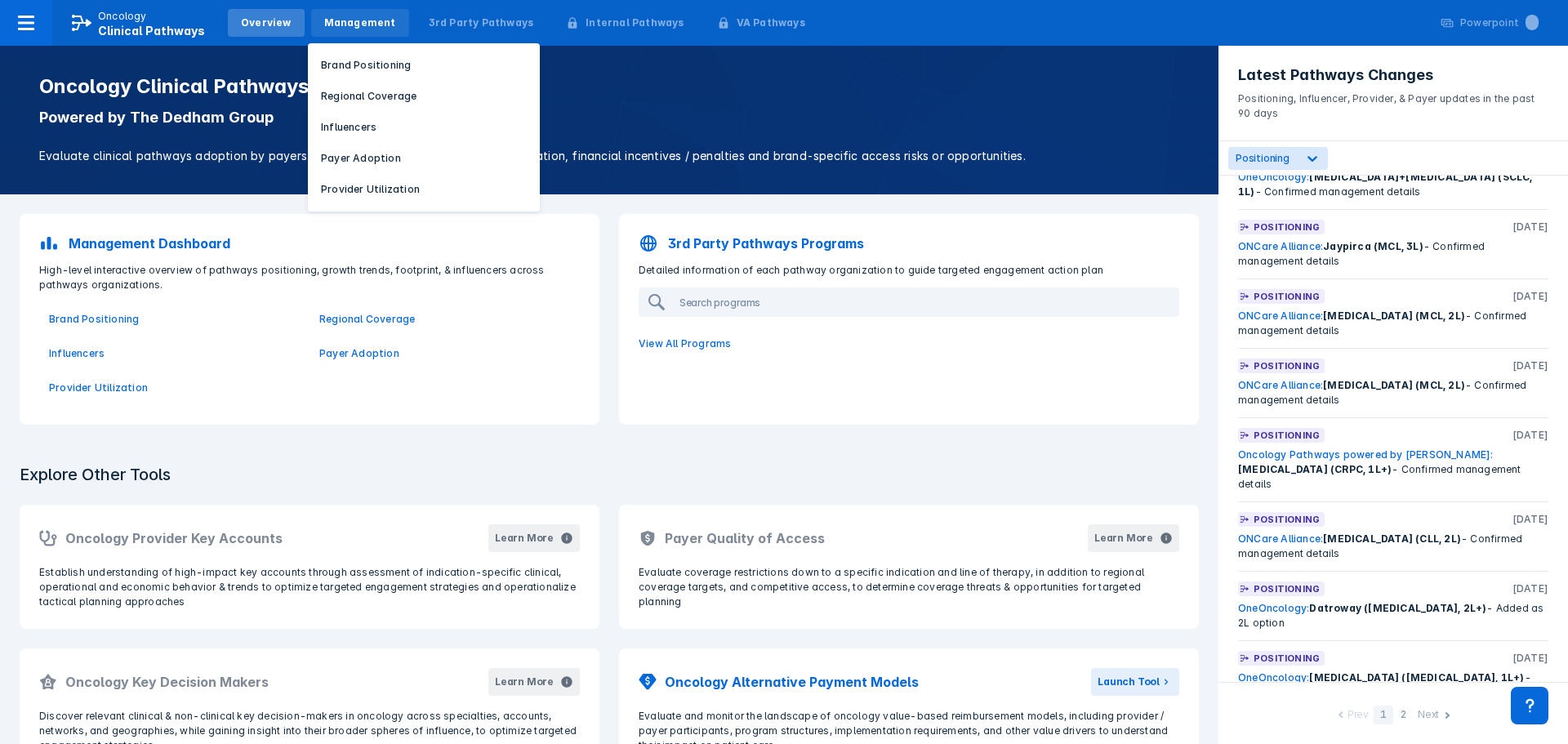
click at [352, 21] on div "Management" at bounding box center [360, 23] width 72 height 15
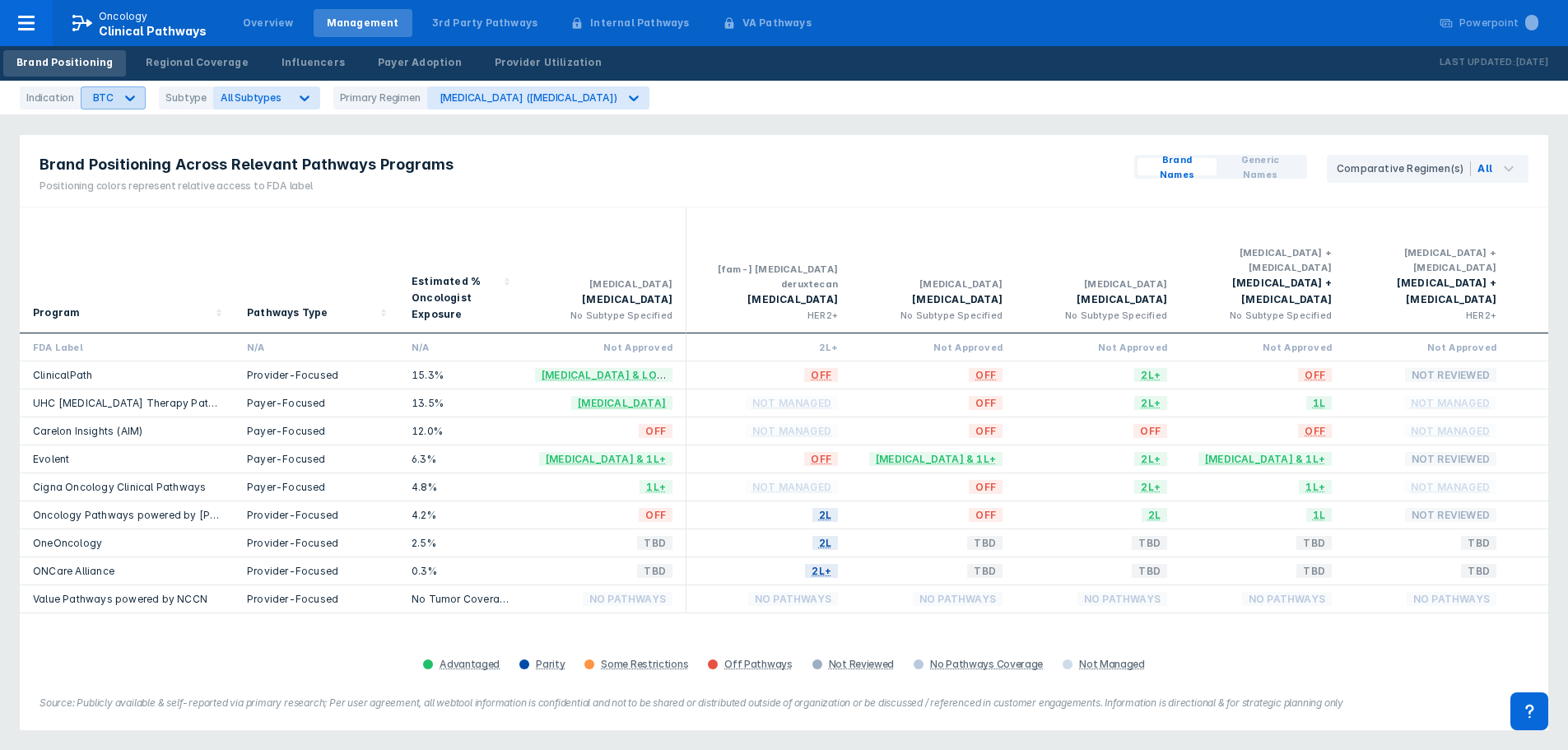
click at [115, 98] on div at bounding box center [130, 97] width 29 height 29
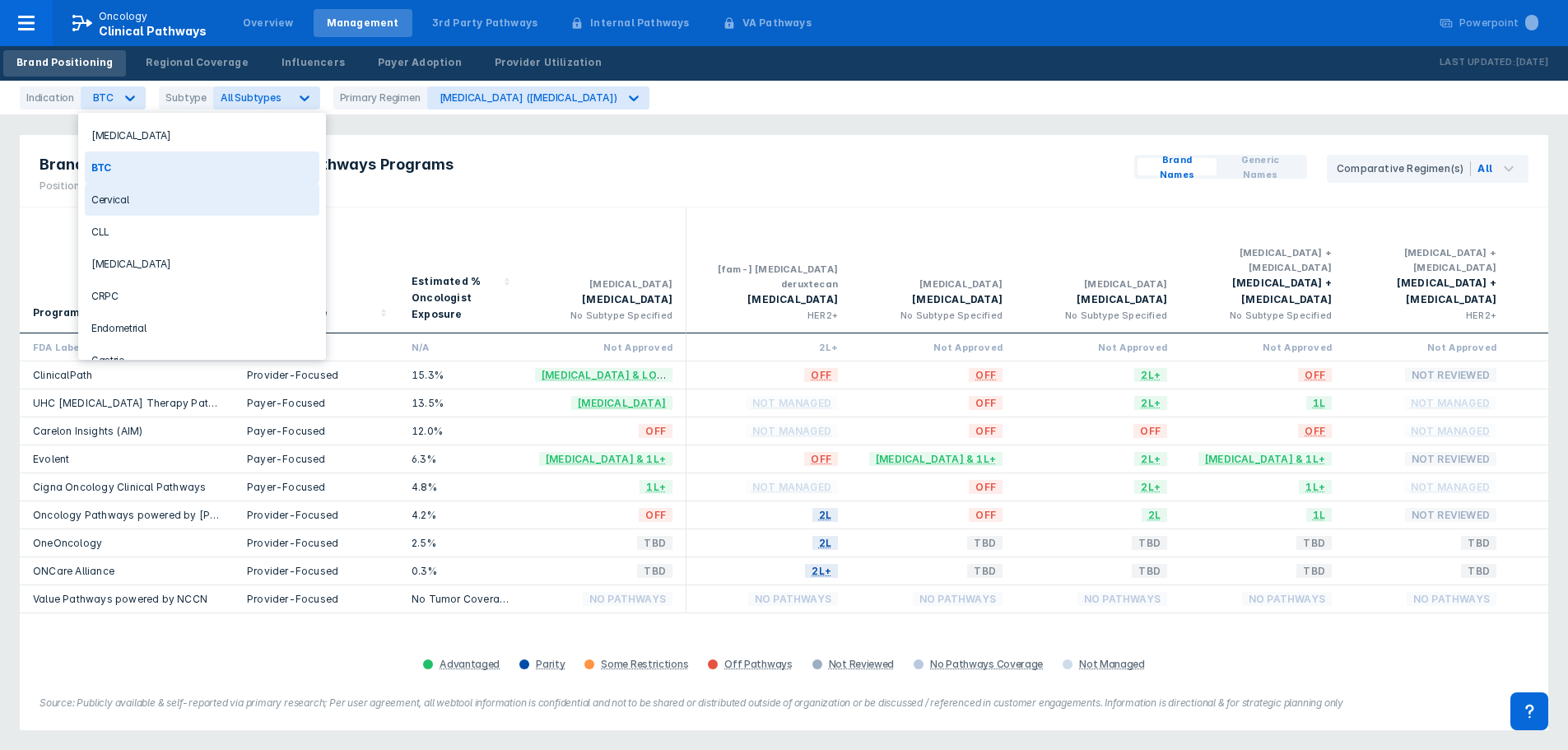
click at [448, 201] on div "Brand Positioning Across Relevant Pathways Programs Positioning colors represen…" at bounding box center [245, 171] width 453 height 72
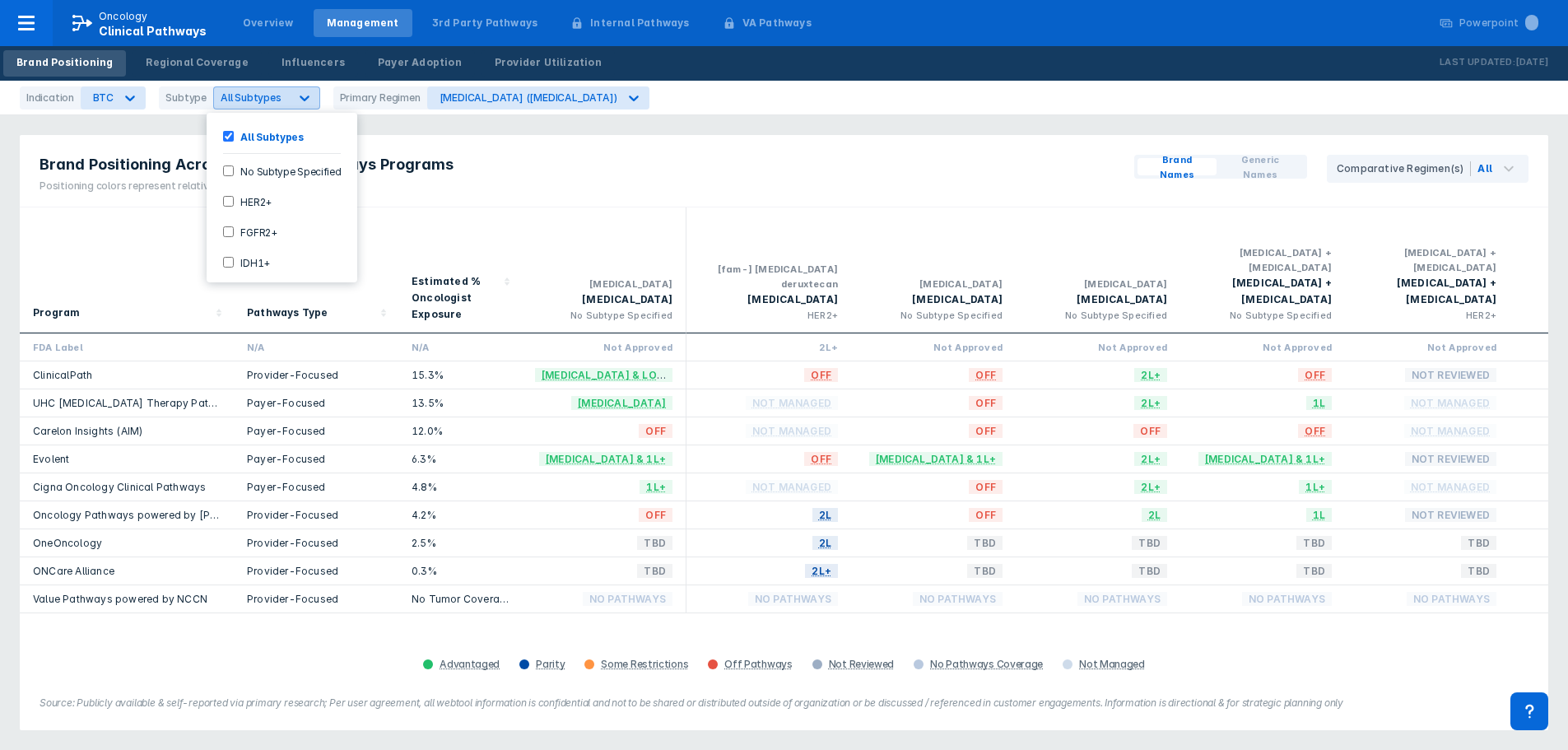
click at [295, 88] on div at bounding box center [304, 97] width 29 height 29
click at [653, 159] on div "Brand Positioning Across Relevant Pathways Programs Positioning colors represen…" at bounding box center [783, 171] width 1528 height 73
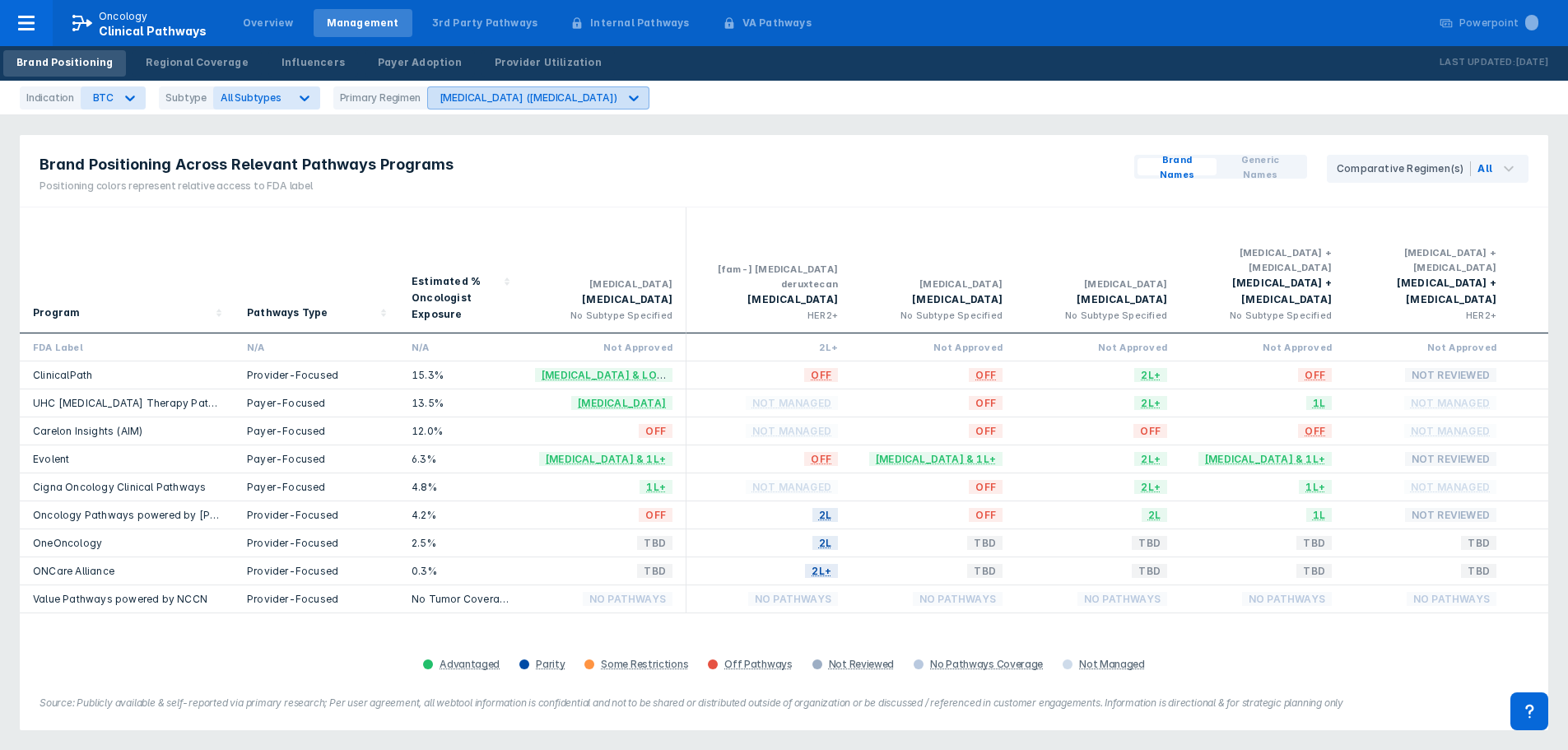
click at [630, 97] on icon at bounding box center [634, 98] width 10 height 6
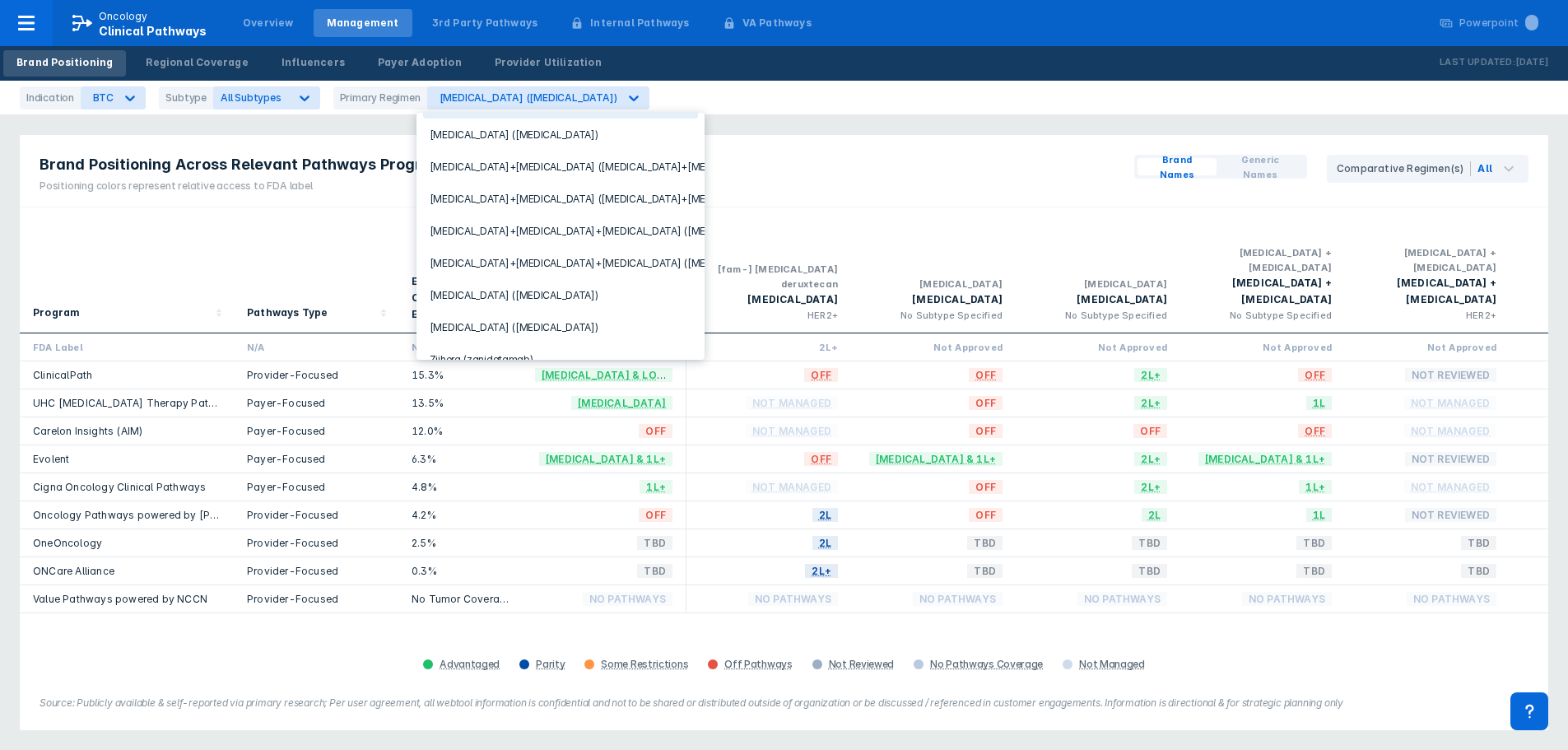
scroll to position [131, 0]
click at [815, 144] on div "Brand Positioning Across Relevant Pathways Programs Positioning colors represen…" at bounding box center [783, 171] width 1528 height 73
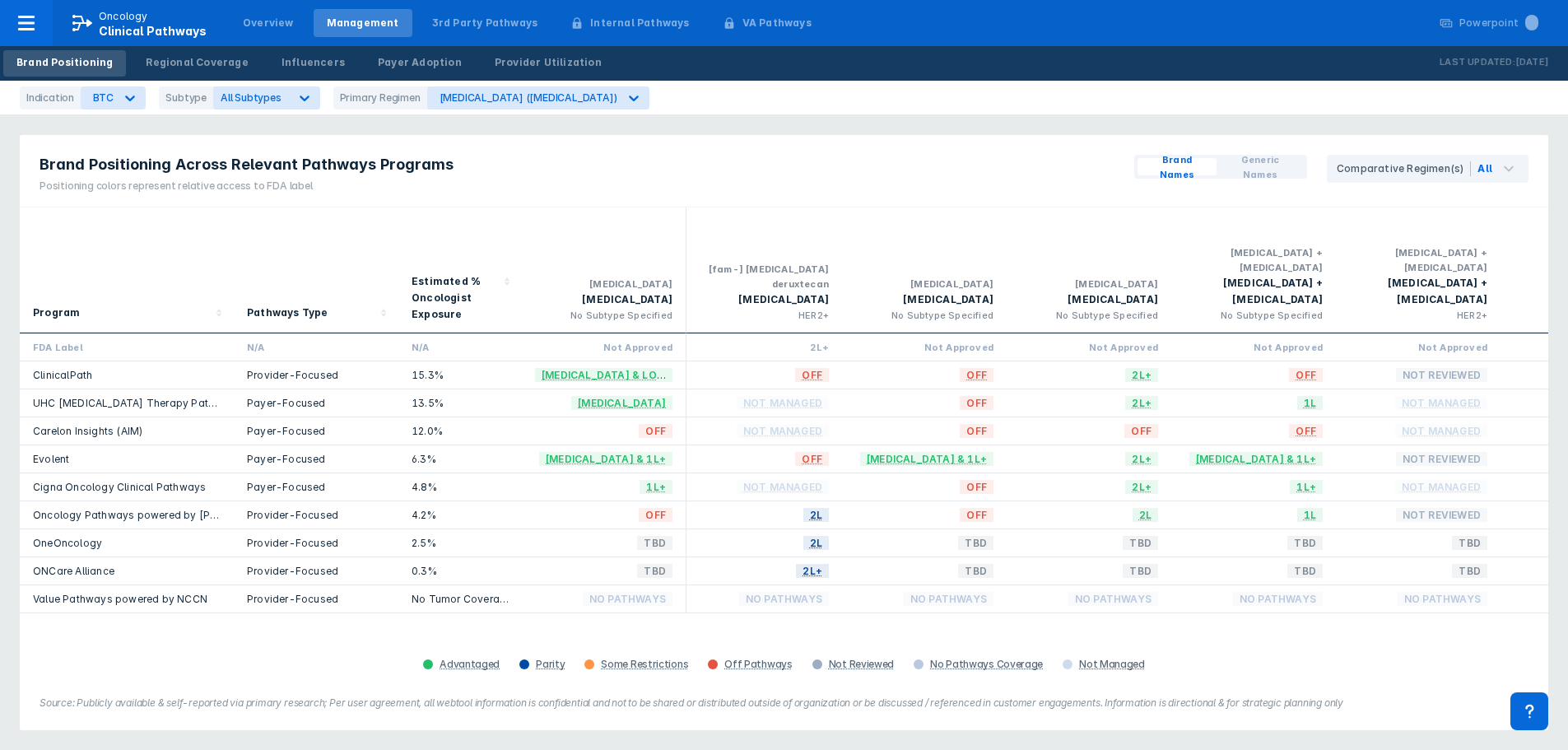
scroll to position [0, 0]
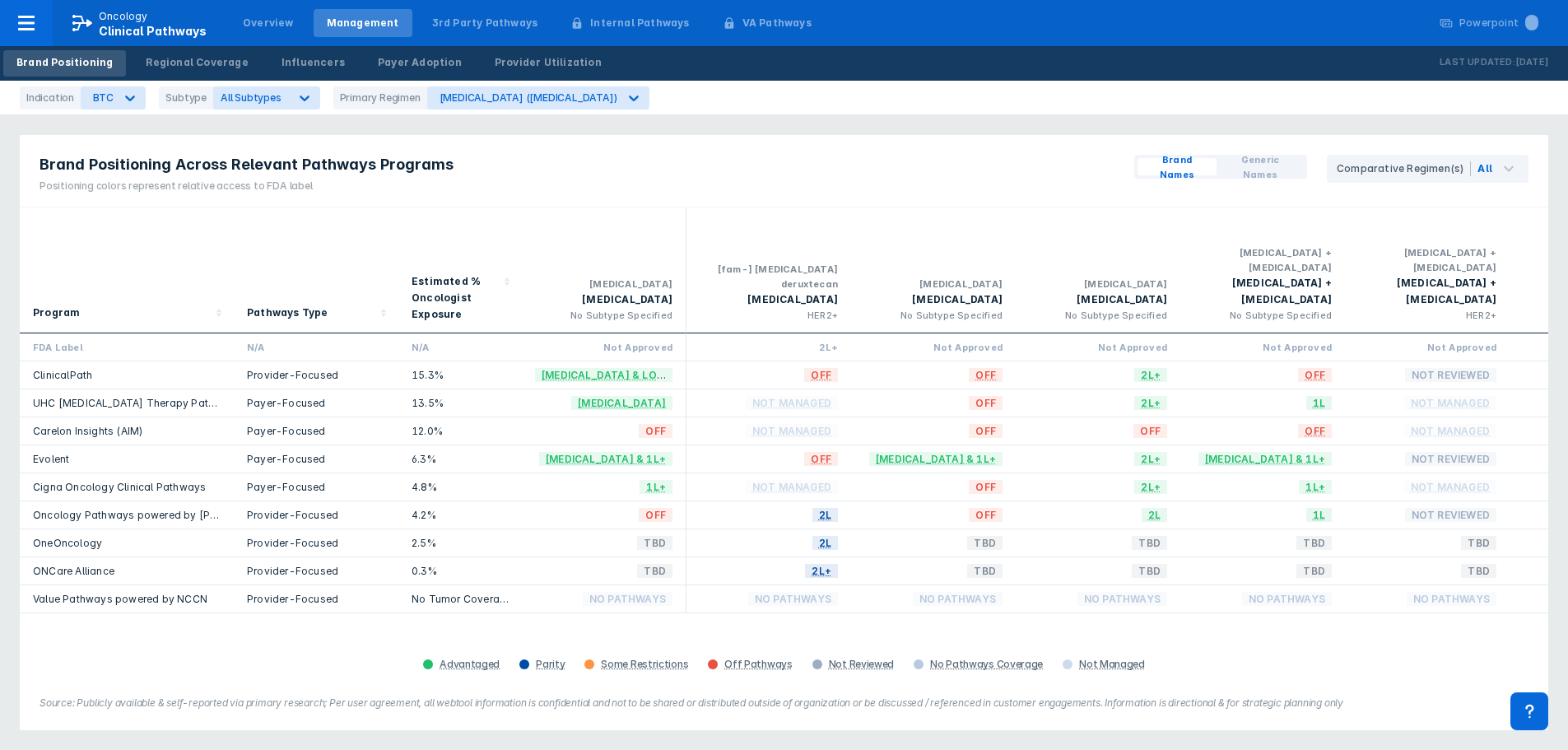
click at [315, 304] on div "Pathways Type" at bounding box center [288, 312] width 82 height 17
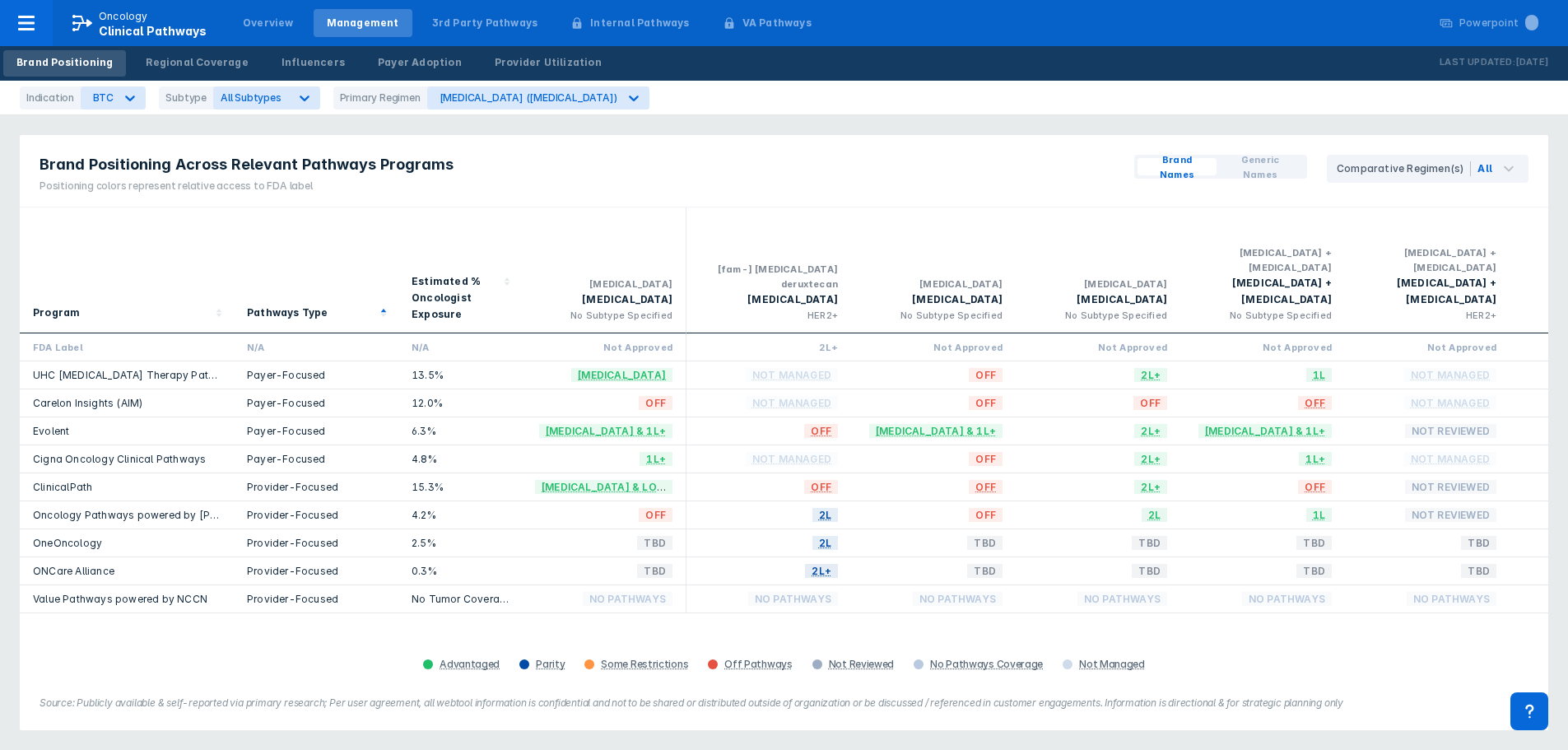
click at [1254, 165] on span "Generic Names" at bounding box center [1260, 167] width 74 height 29
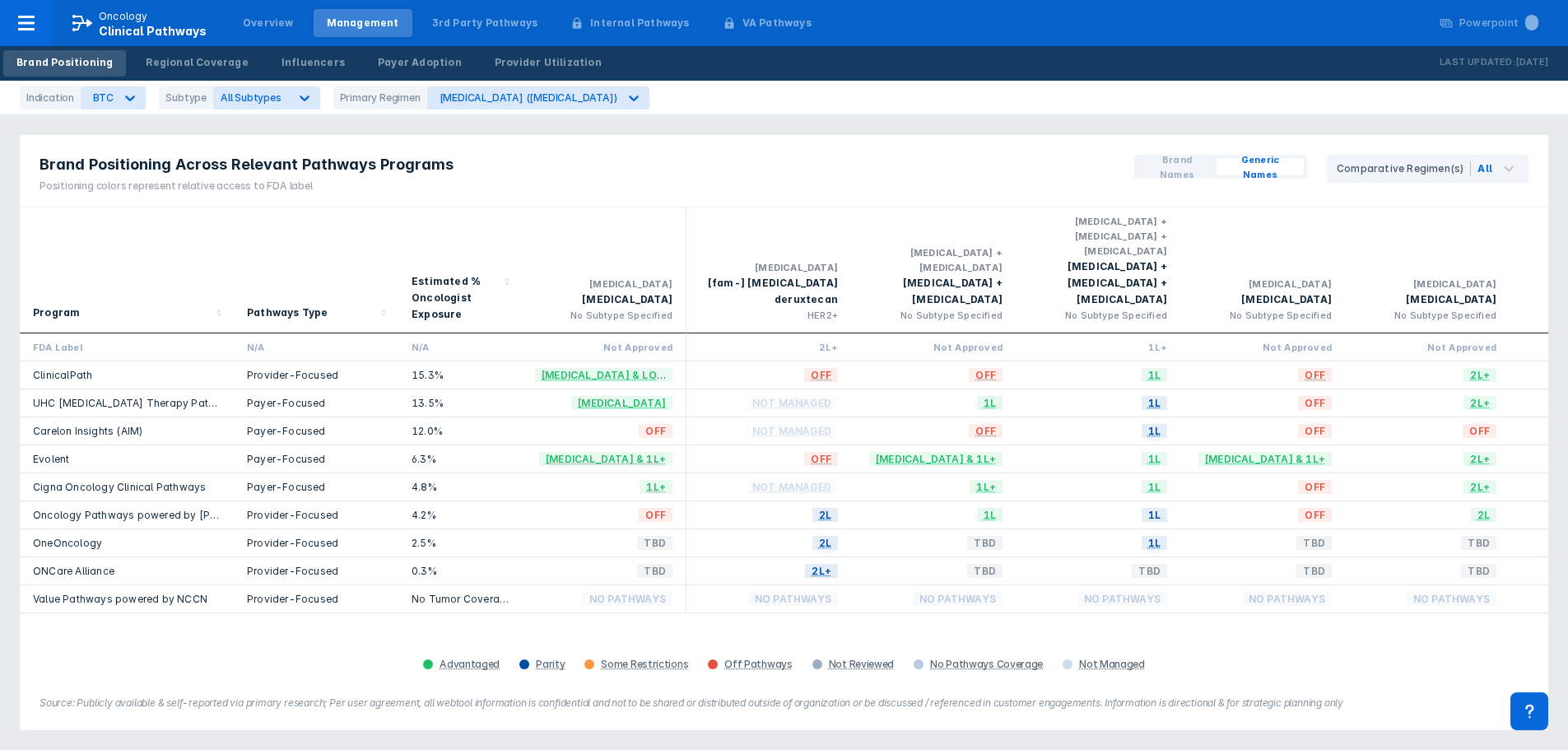
click at [1186, 171] on span "Brand Names" at bounding box center [1177, 167] width 66 height 29
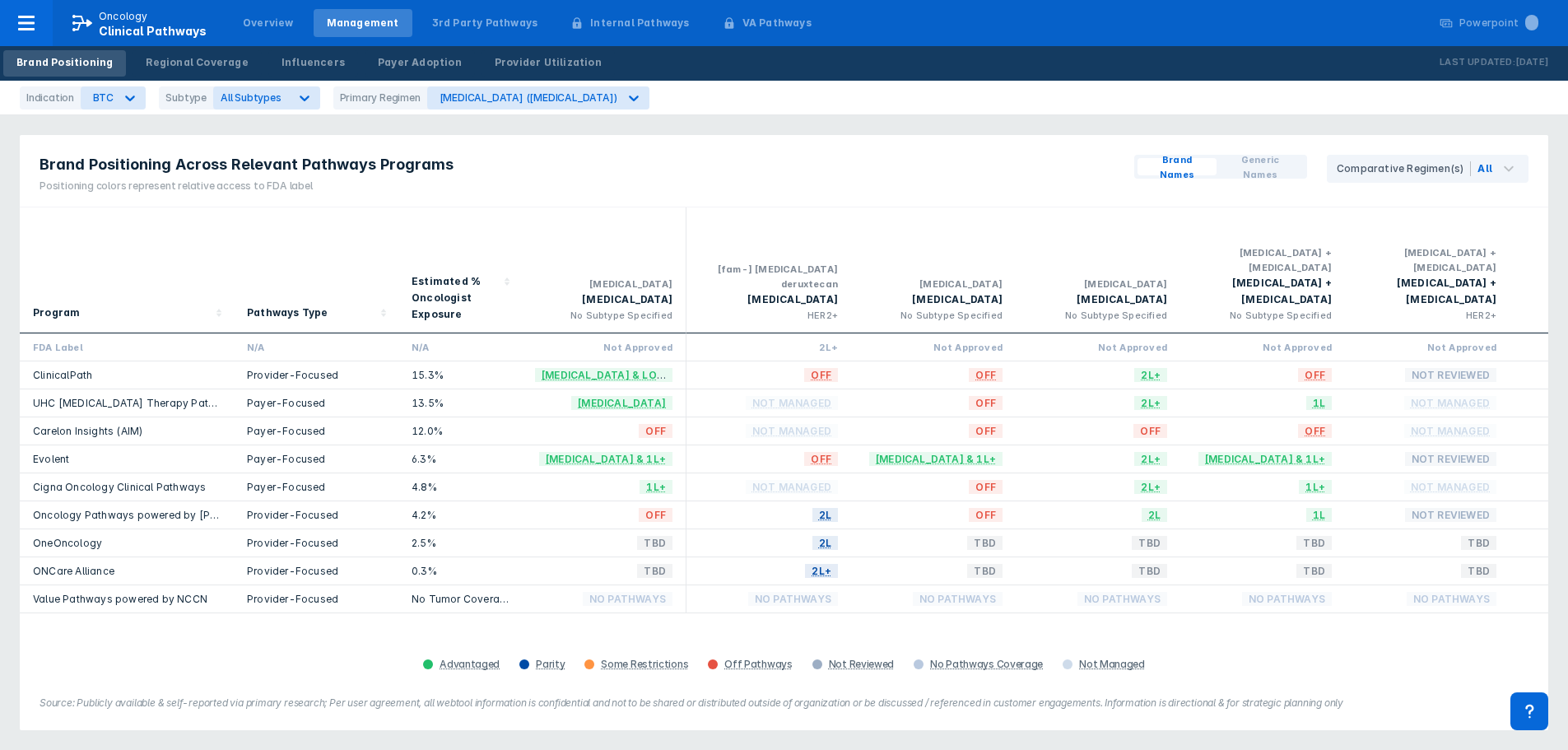
click at [1259, 162] on span "Generic Names" at bounding box center [1260, 167] width 74 height 29
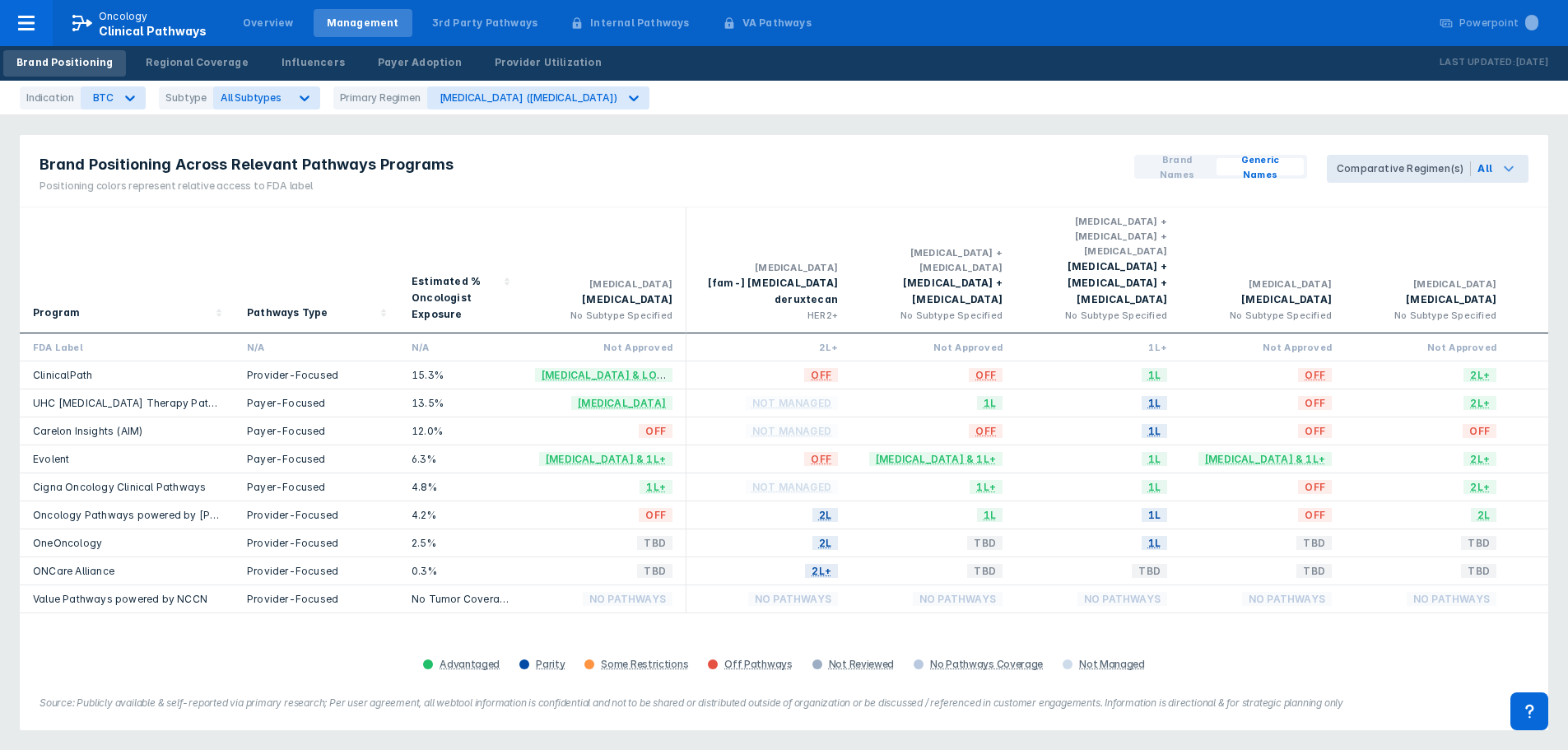
click at [1505, 168] on icon at bounding box center [1508, 168] width 19 height 19
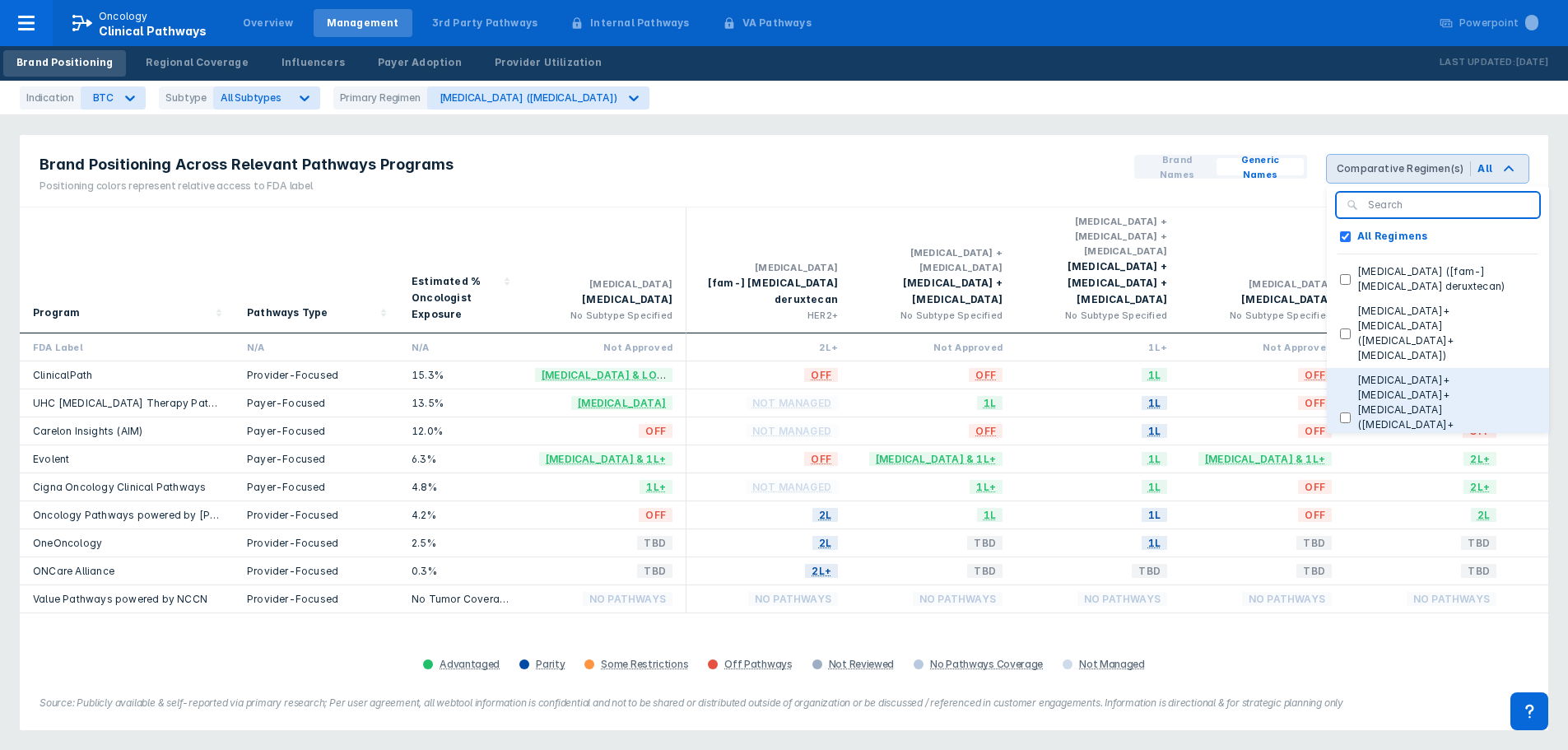
click at [1349, 413] on \(durvalumab\+gemcitabine\+cisplatin\) "Imfinzi+gemcitabine+cisplatin (durvalumab+gemcitabine+cisplatin)" at bounding box center [1346, 418] width 11 height 11
checkbox \(durvalumab\+gemcitabine\+cisplatin\) "true"
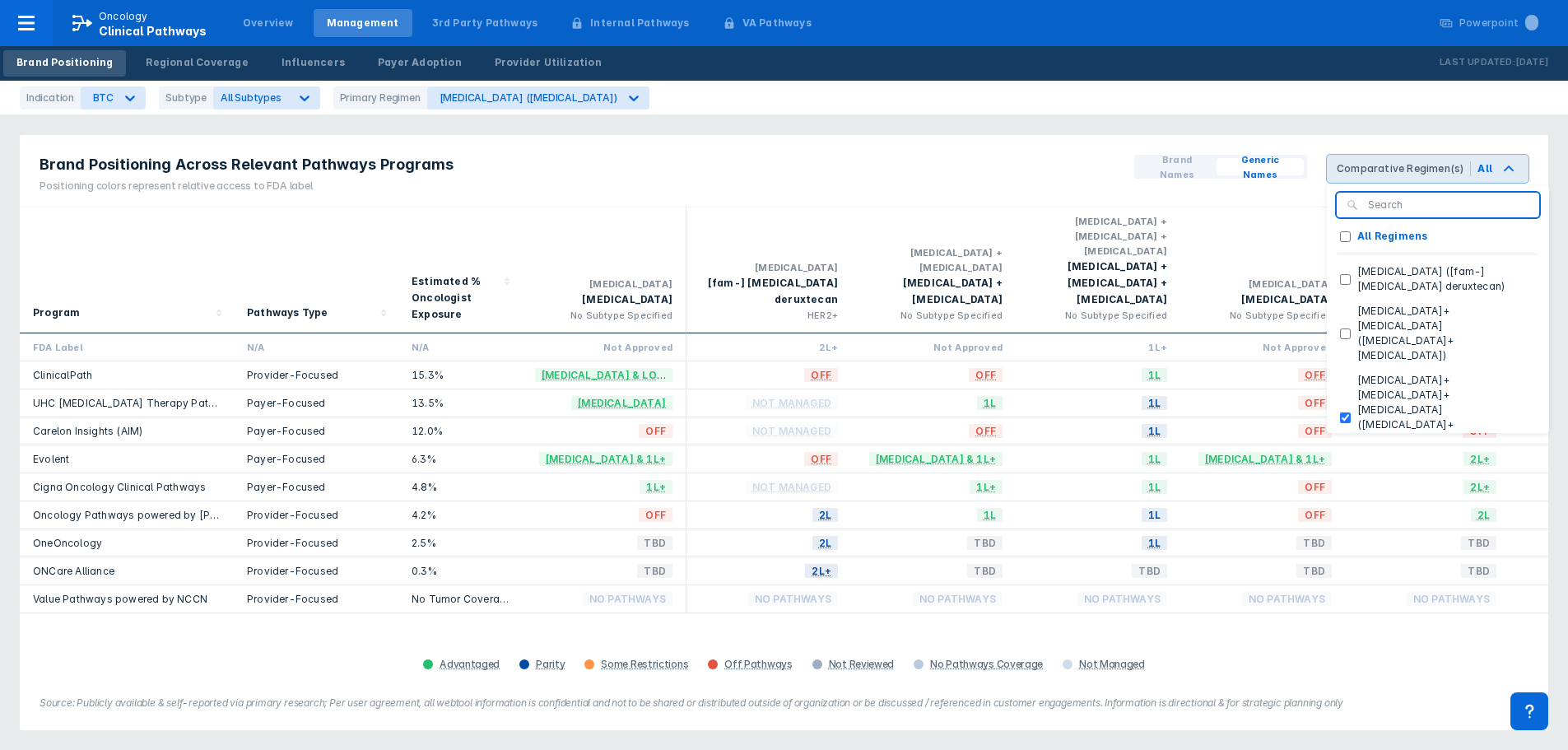
checkbox Regimens "false"
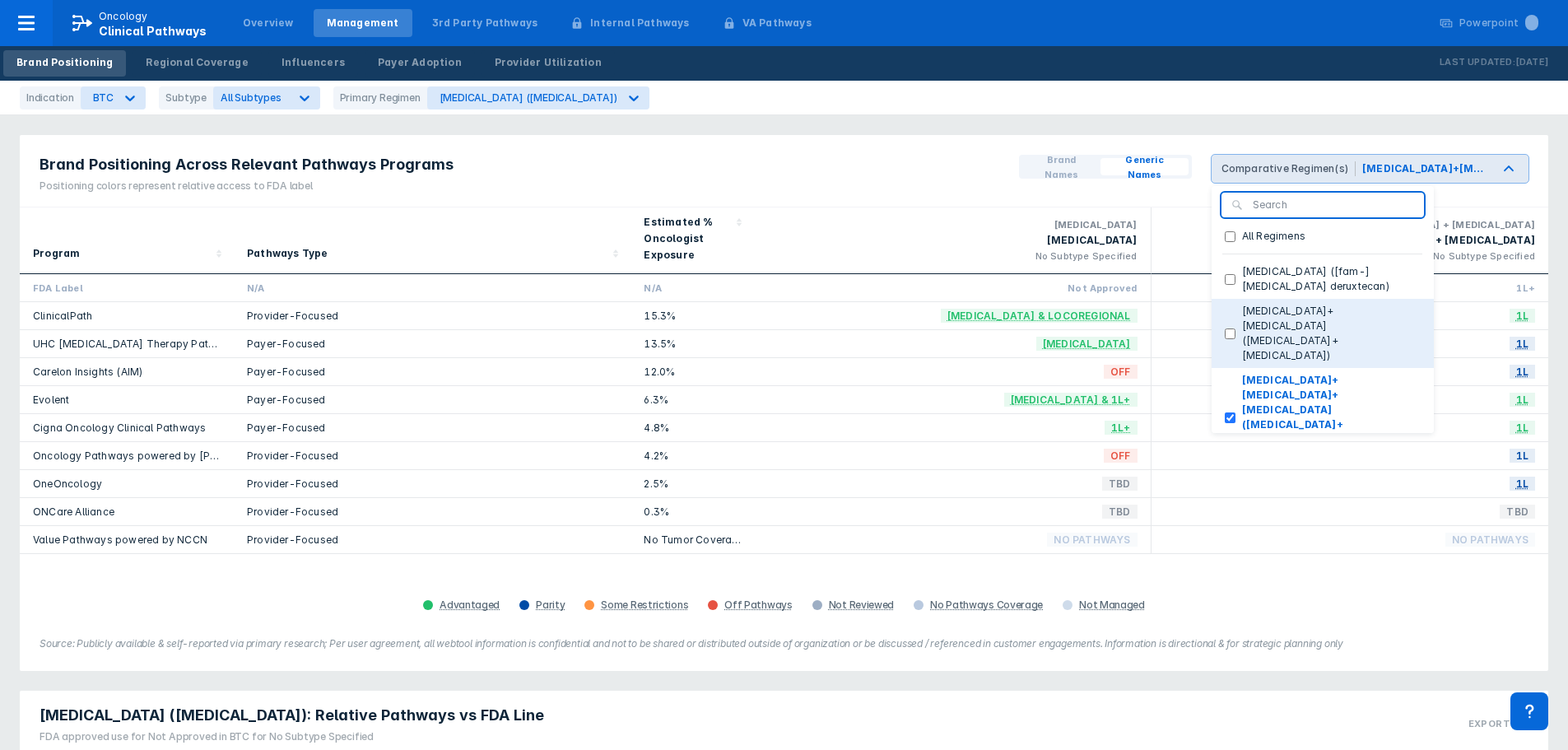
scroll to position [83, 0]
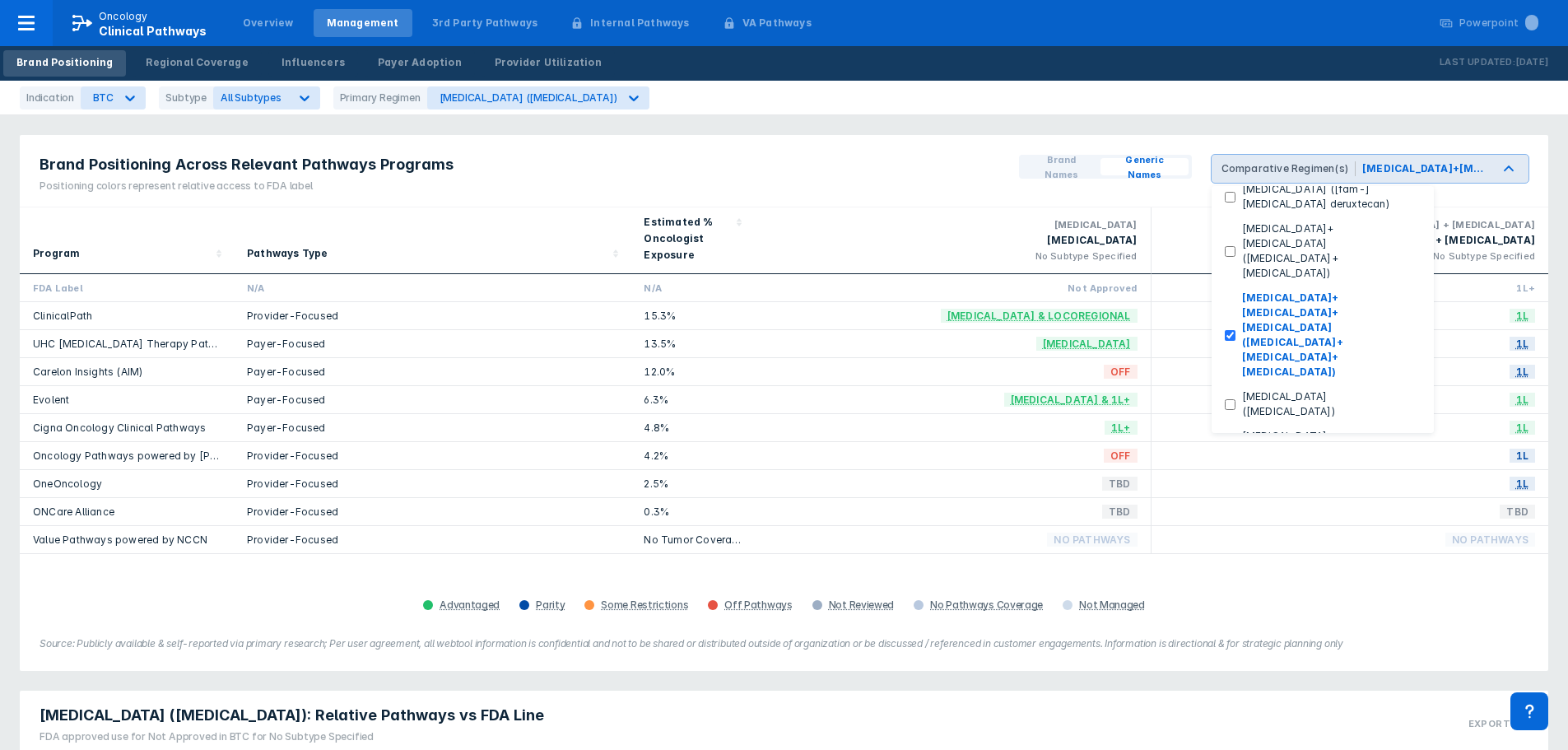
click at [1235, 548] on \(pembrolizumab\+gemcitabine\+cisplatin\) "Keytruda+gemcitabine+cisplatin (pembrolizumab+gemcitabine+cisplatin)" at bounding box center [1231, 553] width 11 height 11
checkbox \(pembrolizumab\+gemcitabine\+cisplatin\) "true"
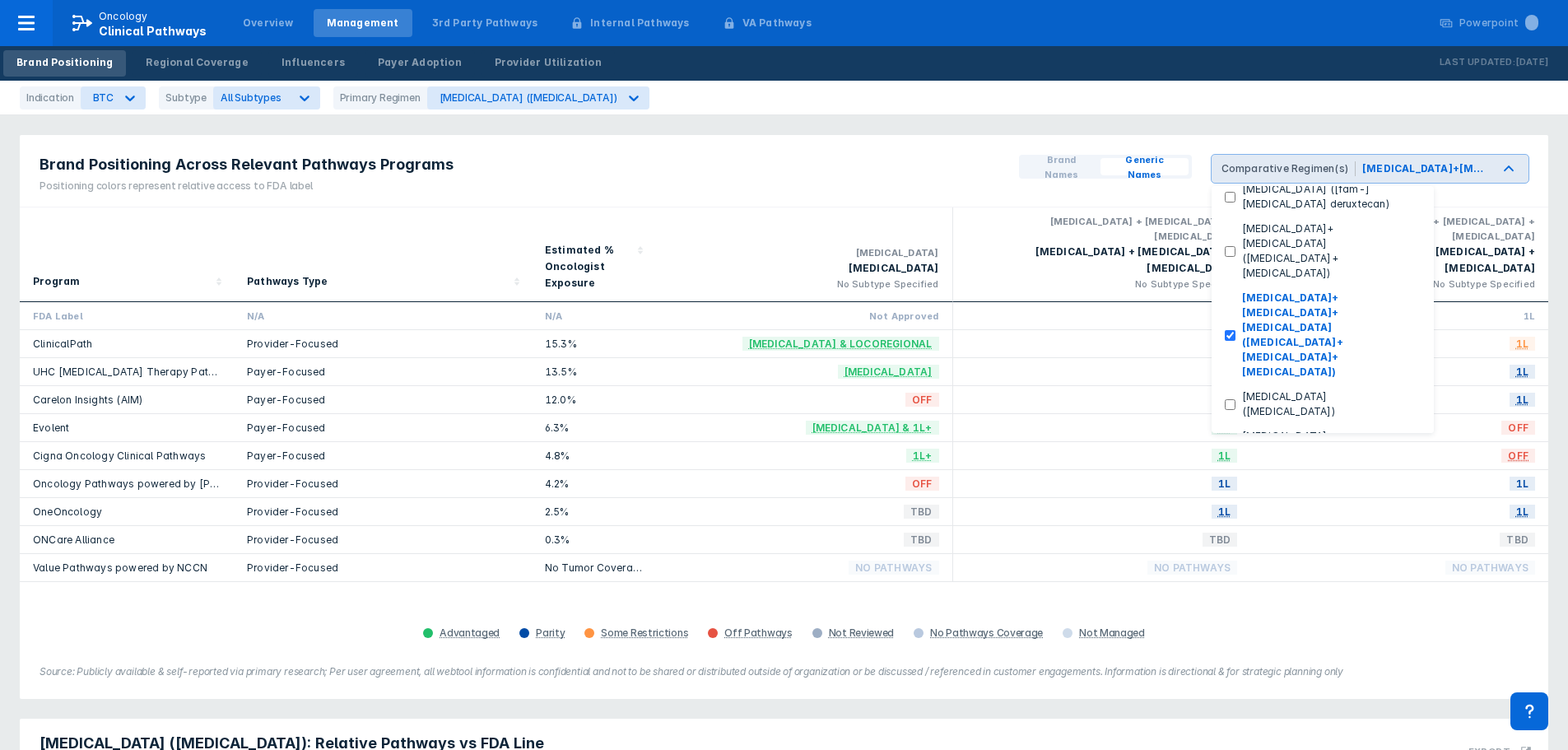
click at [1321, 584] on div "Program Pathways Type Estimated % Oncologist Exposure capecitabine capecitabine…" at bounding box center [783, 426] width 1528 height 438
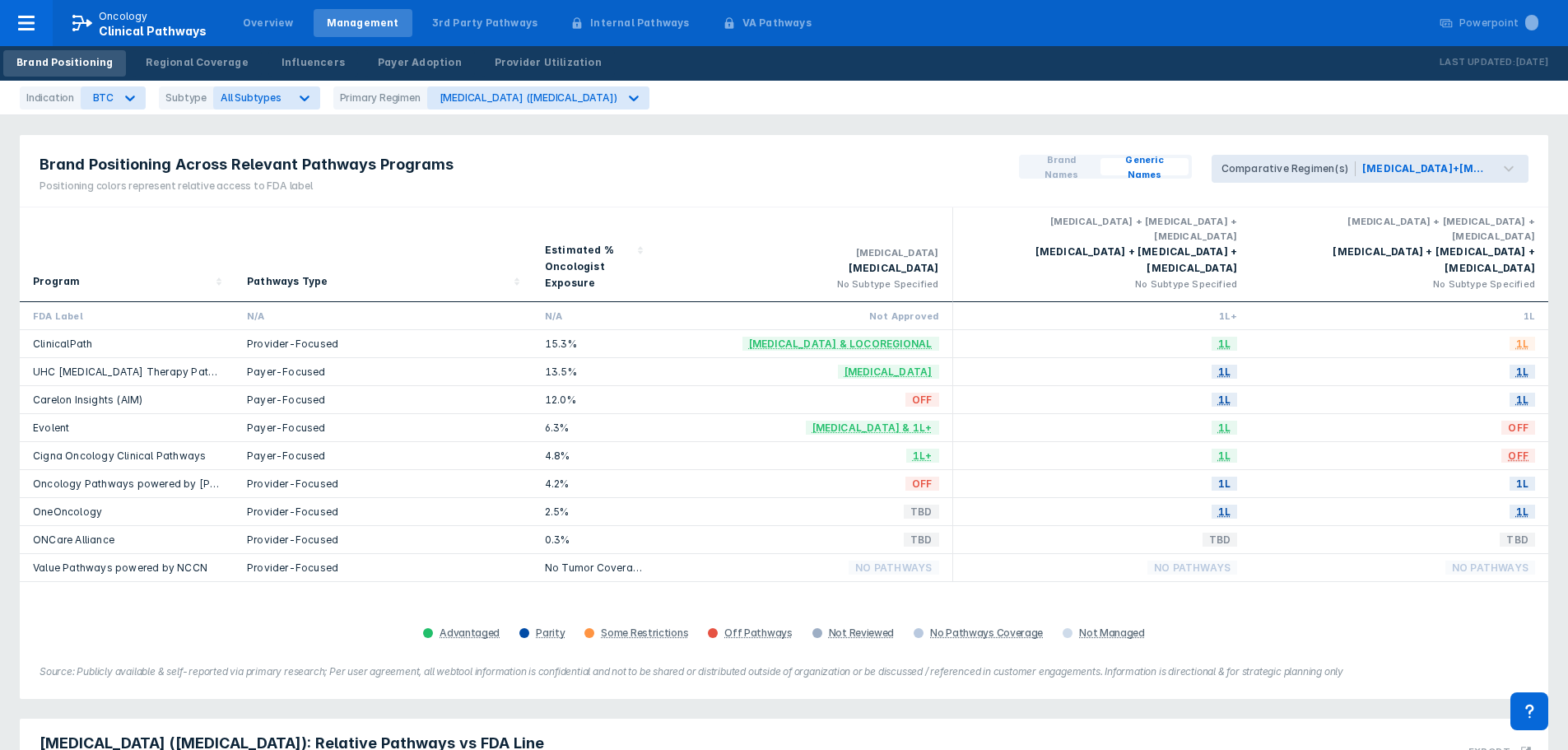
click at [837, 166] on div "Brand Positioning Across Relevant Pathways Programs Positioning colors represen…" at bounding box center [783, 171] width 1528 height 73
click at [626, 91] on icon at bounding box center [634, 98] width 17 height 17
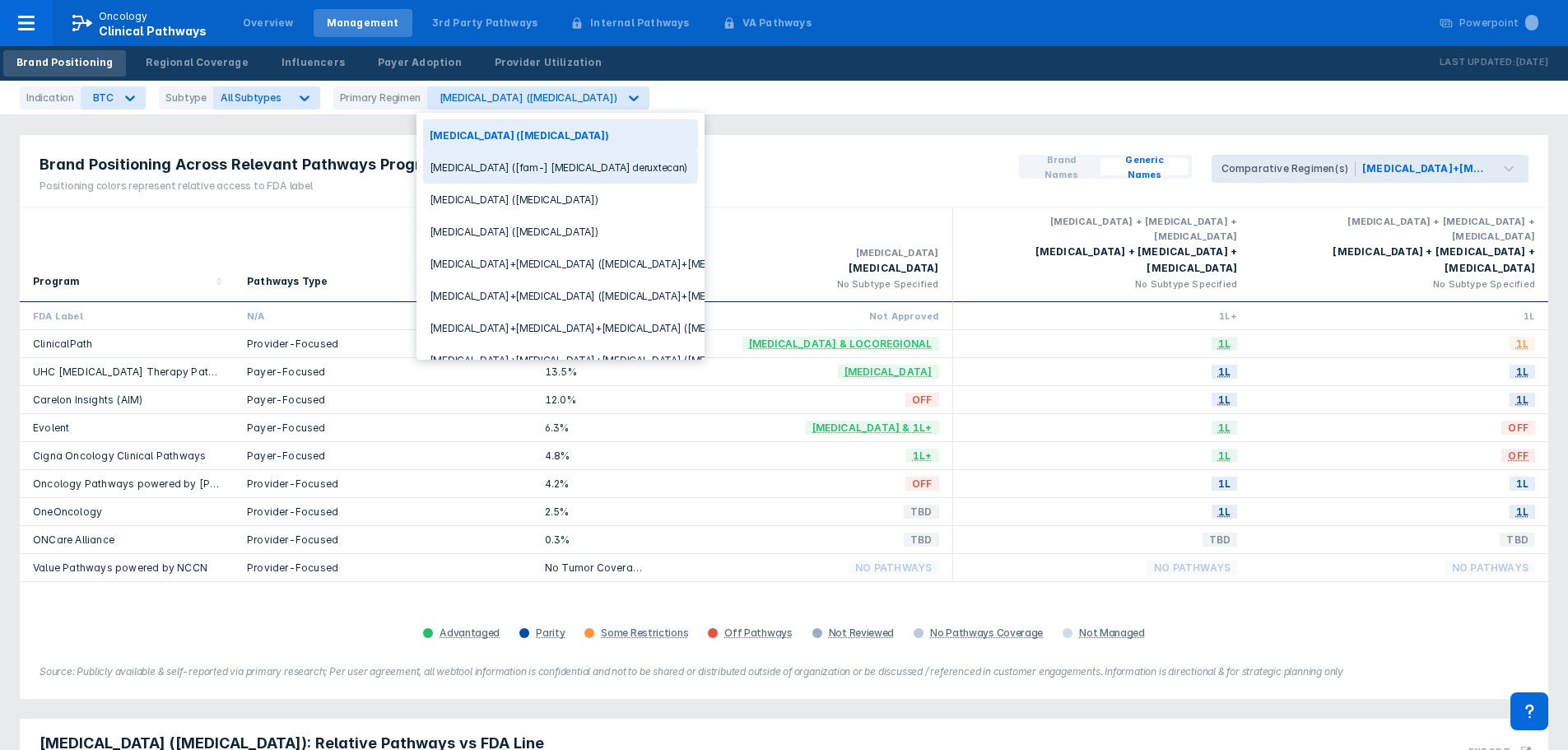
click at [597, 165] on div "Enhertu ([fam-] trastuzumab deruxtecan)" at bounding box center [560, 167] width 275 height 32
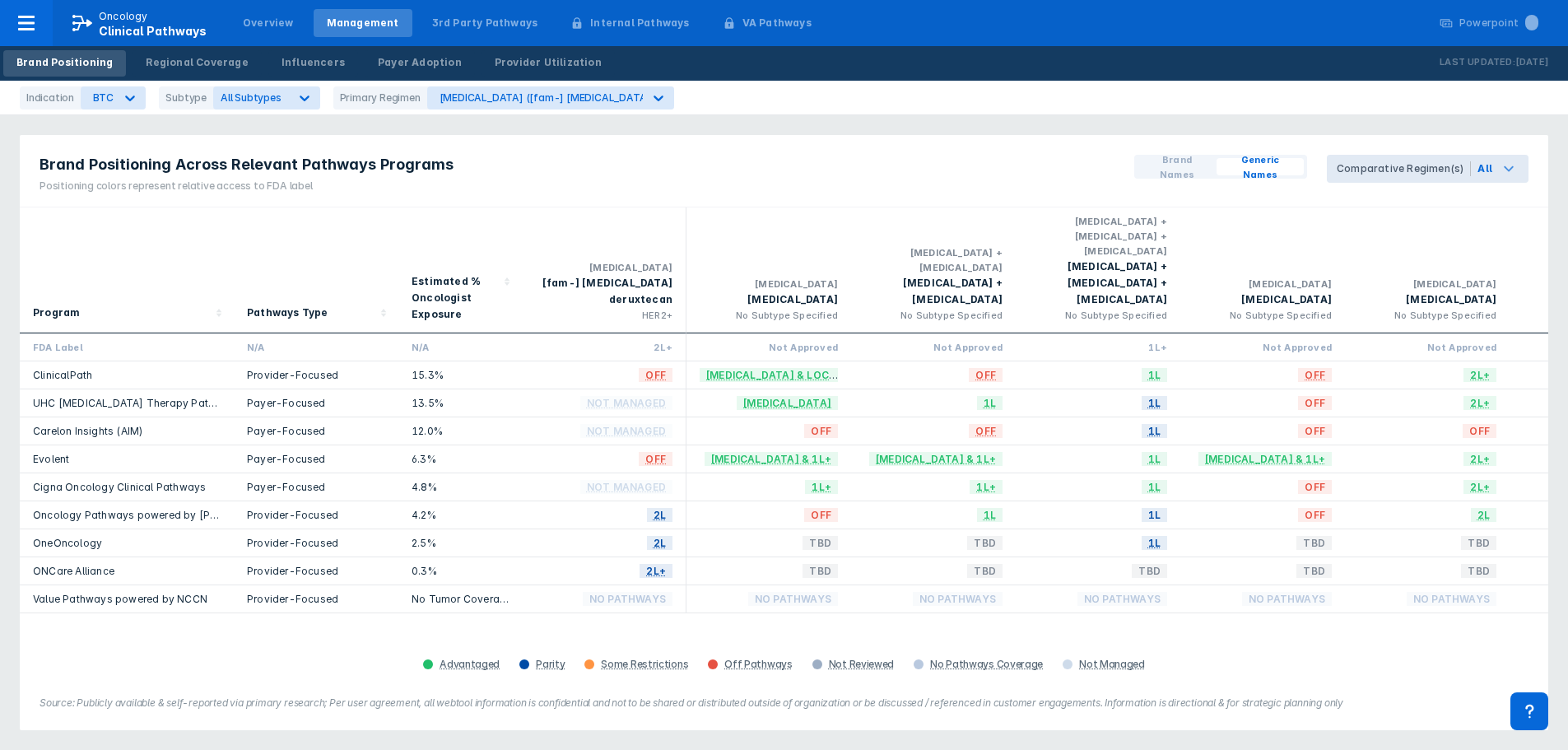
click at [1513, 175] on icon at bounding box center [1508, 168] width 19 height 19
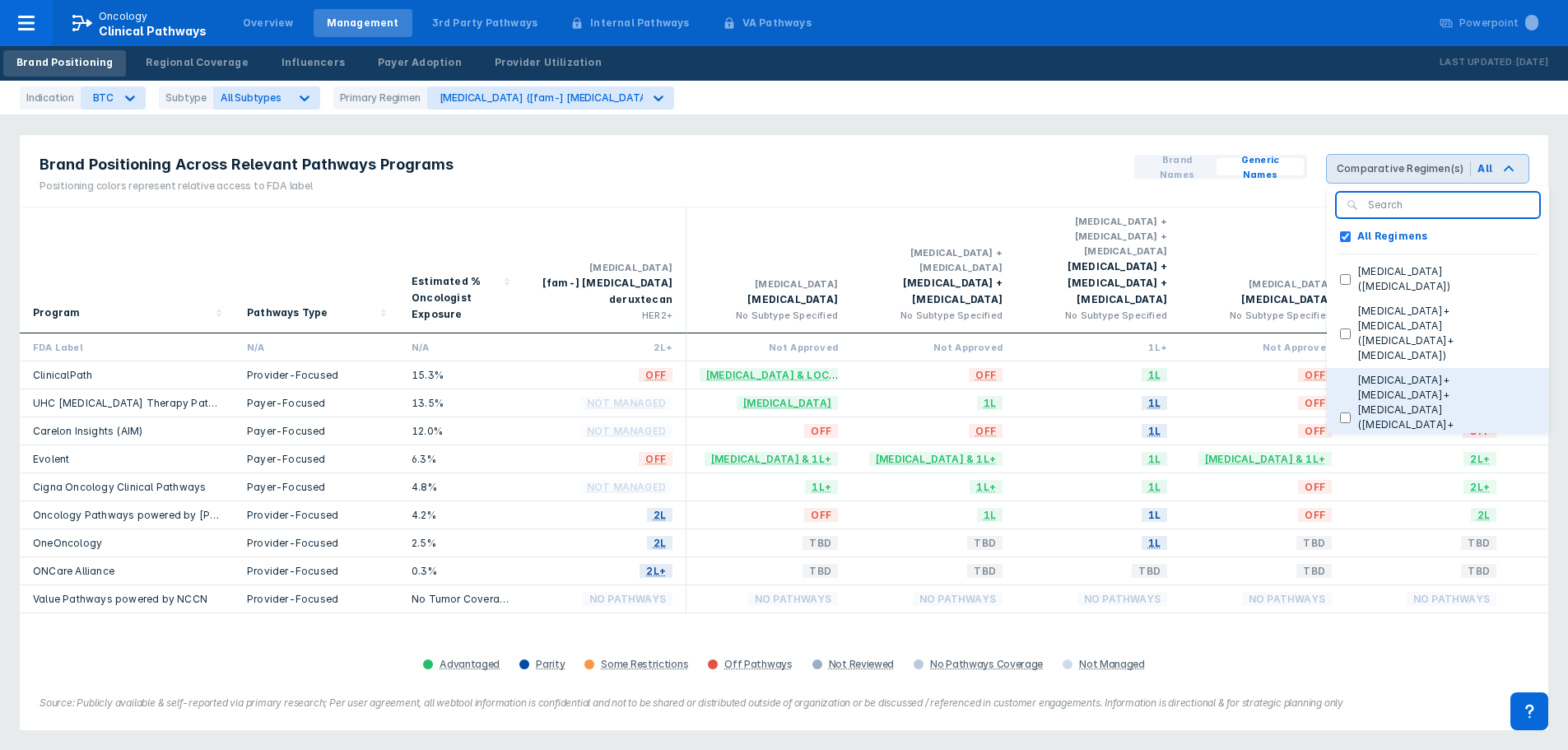
click at [1350, 413] on \(durvalumab\+gemcitabine\+cisplatin\) "Imfinzi+gemcitabine+cisplatin (durvalumab+gemcitabine+cisplatin)" at bounding box center [1346, 418] width 11 height 11
checkbox \(durvalumab\+gemcitabine\+cisplatin\) "true"
checkbox Regimens "false"
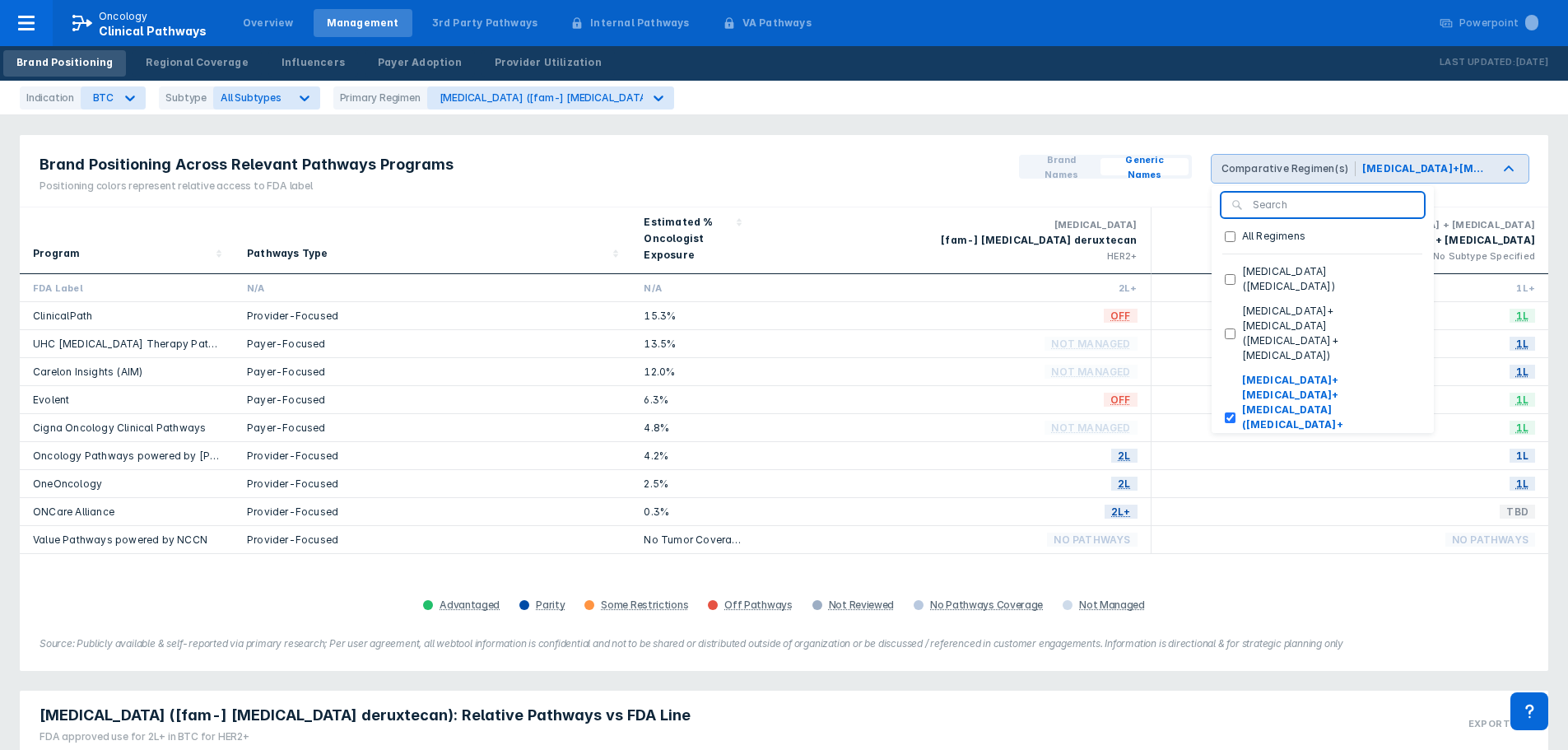
click at [1133, 97] on div "Indication BTC Subtype All Subtypes Primary Regimen Enhertu ([fam-] trastuzumab…" at bounding box center [784, 98] width 1568 height 35
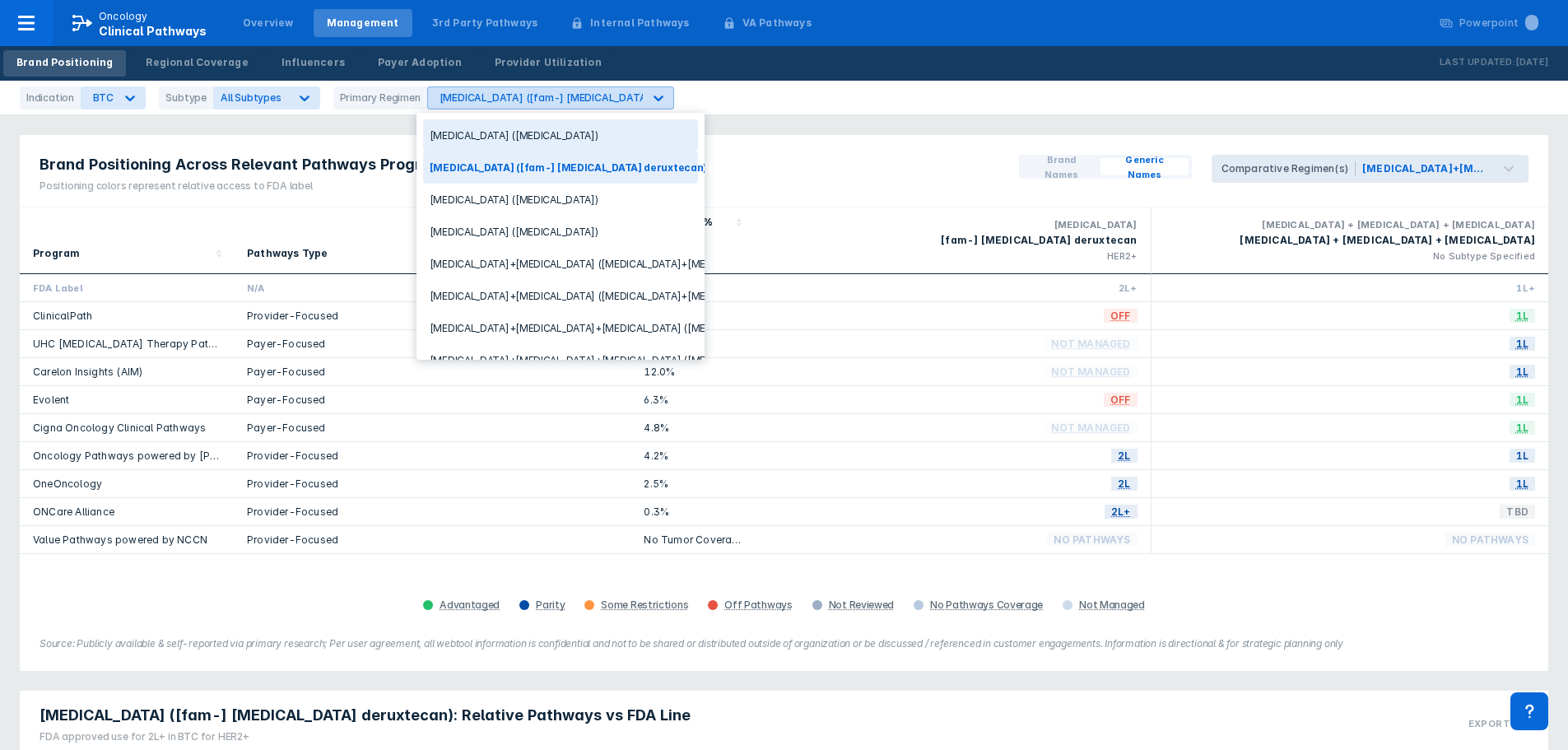
click at [478, 98] on div "Enhertu ([fam-] trastuzumab deruxtecan)" at bounding box center [575, 97] width 272 height 12
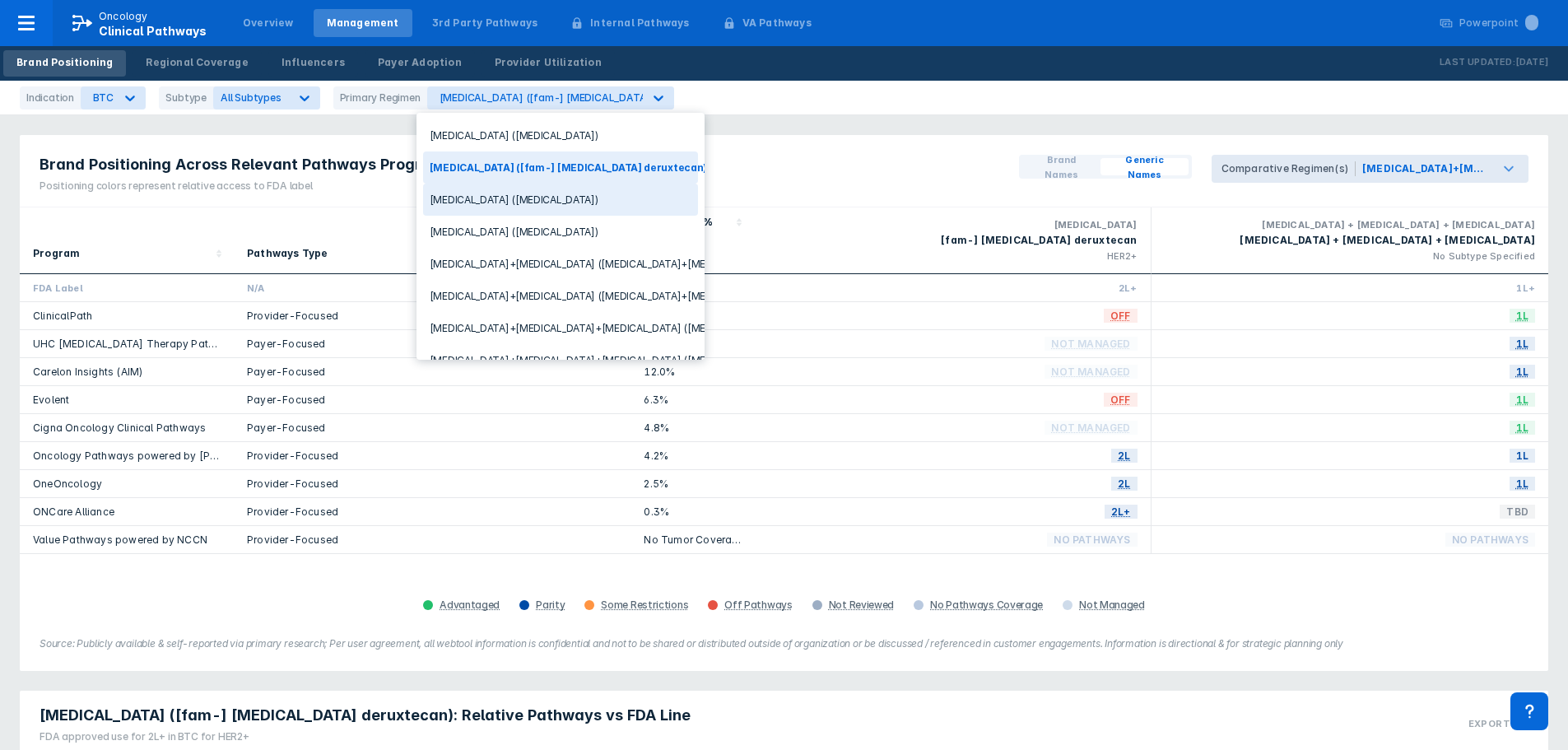
click at [1484, 172] on div "Imfinzi+gemcitabine+cisplatin (durvalumab+gemcitabine+cisplatin)" at bounding box center [1425, 169] width 125 height 15
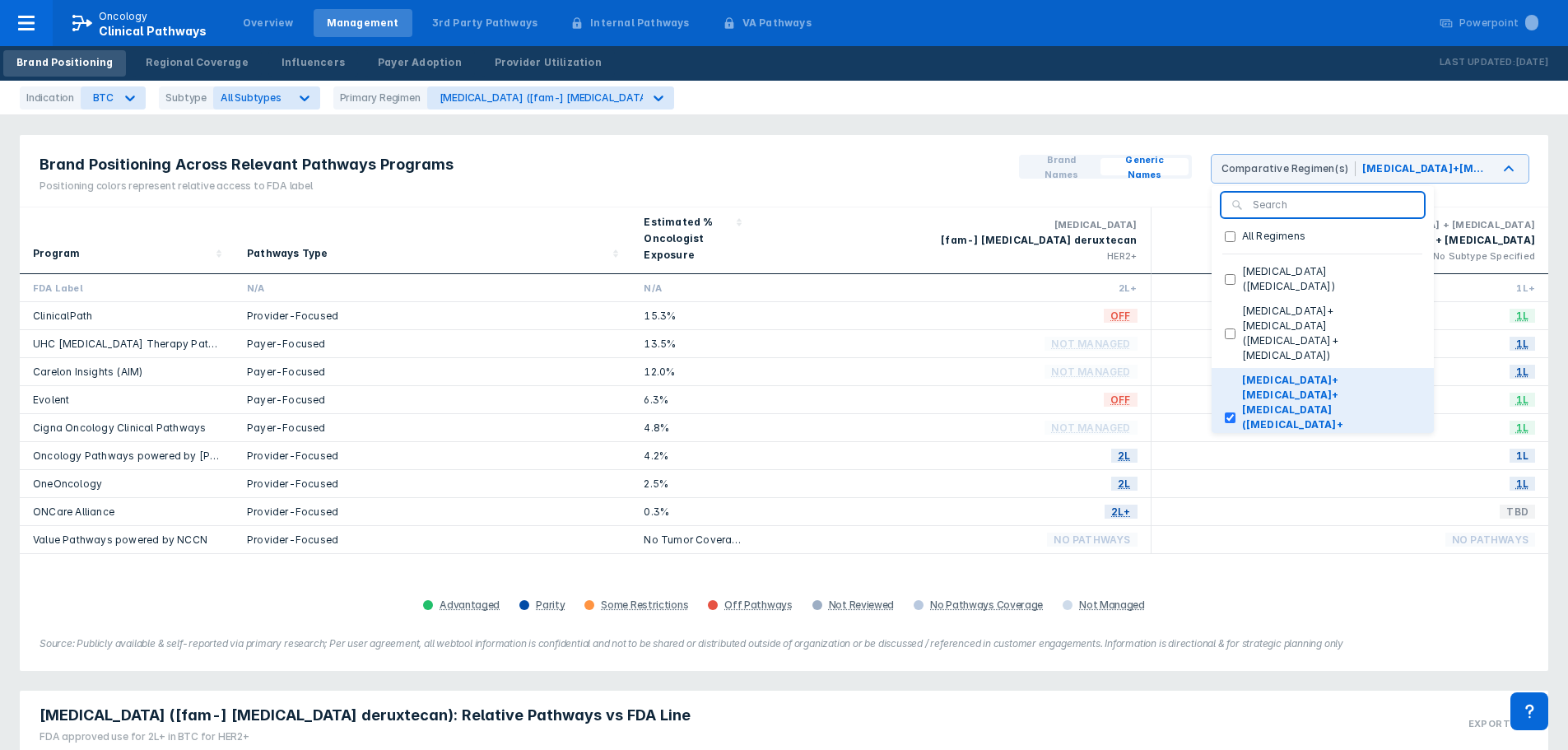
click at [1233, 413] on \(durvalumab\+gemcitabine\+cisplatin\) "Imfinzi+gemcitabine+cisplatin (durvalumab+gemcitabine+cisplatin)" at bounding box center [1231, 418] width 11 height 11
checkbox \(durvalumab\+gemcitabine\+cisplatin\) "false"
checkbox Regimens "true"
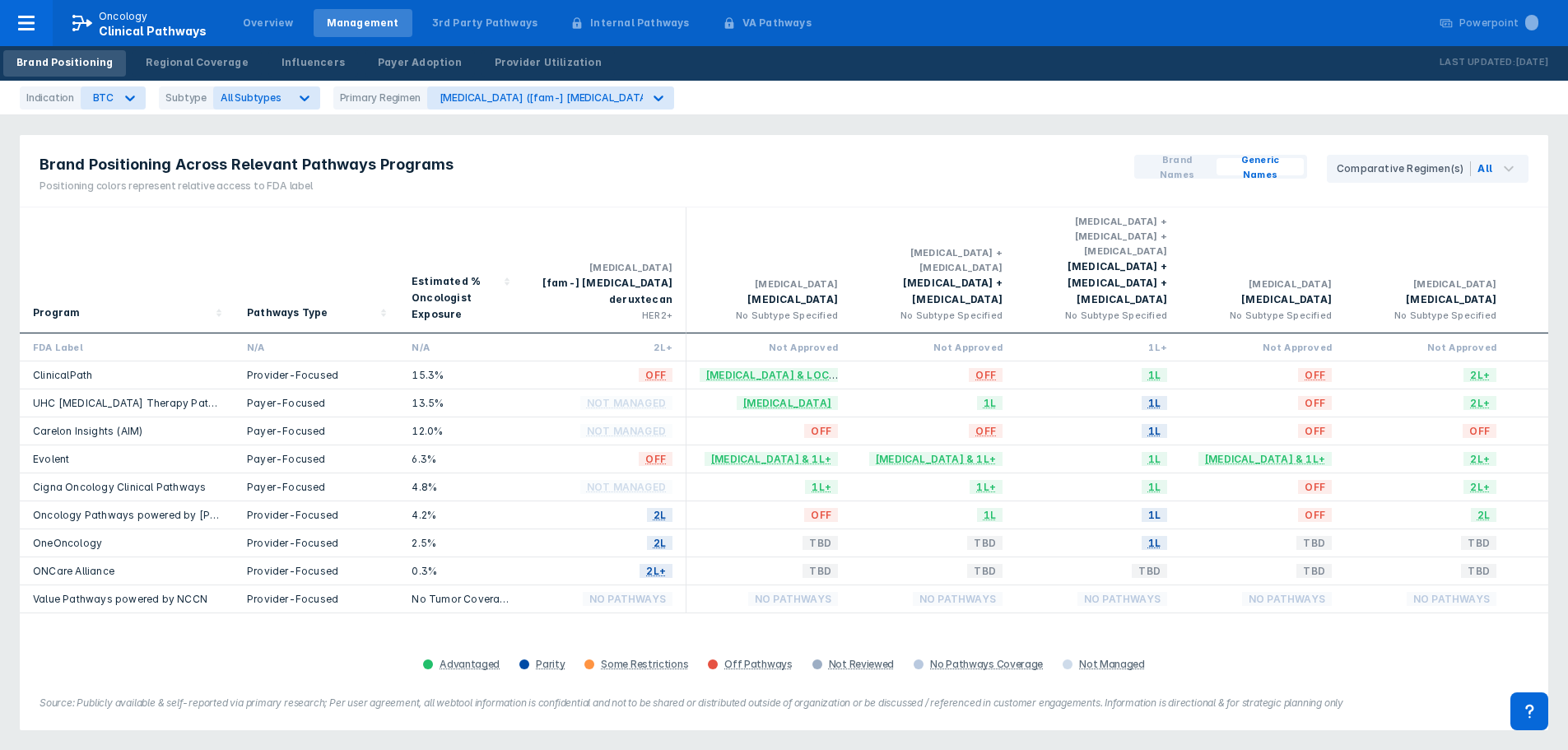
click at [1115, 157] on div "Brand Positioning Across Relevant Pathways Programs Positioning colors represen…" at bounding box center [783, 171] width 1528 height 73
click at [610, 97] on div "Enhertu ([fam-] trastuzumab deruxtecan)" at bounding box center [575, 97] width 272 height 12
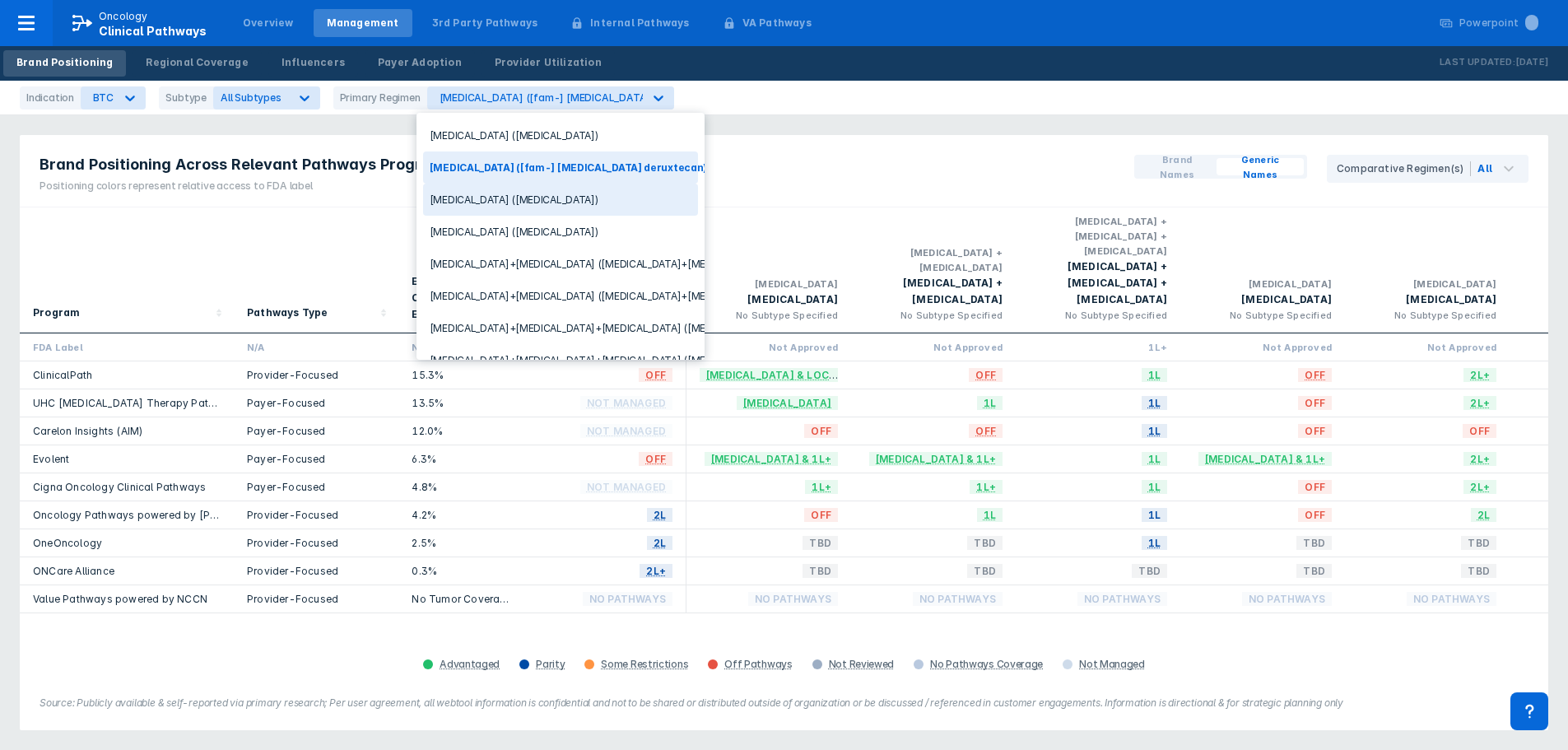
click at [549, 197] on div "fluorouracil (fluorouracil)" at bounding box center [560, 199] width 275 height 32
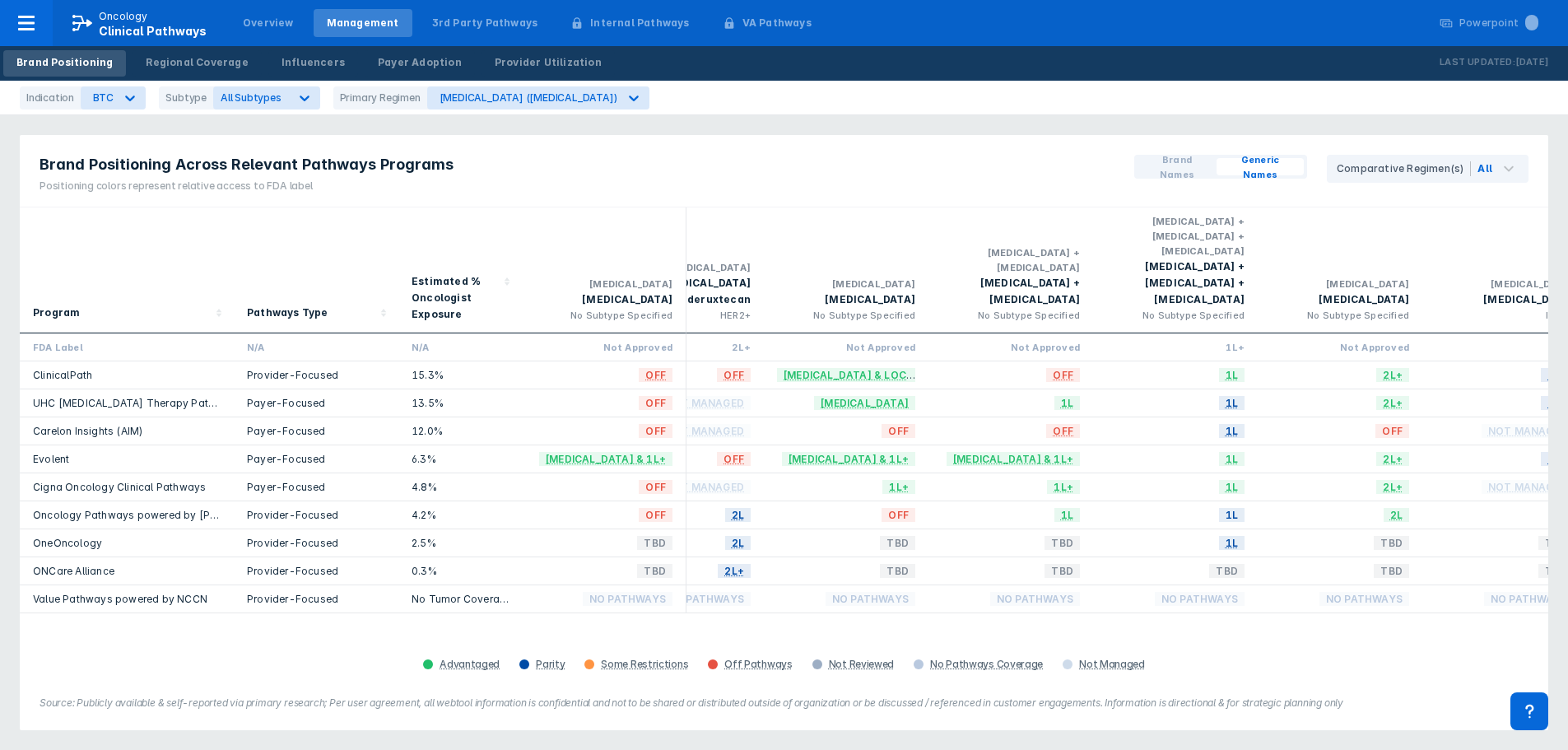
scroll to position [0, 86]
click at [1059, 178] on div "Brand Positioning Across Relevant Pathways Programs Positioning colors represen…" at bounding box center [783, 171] width 1528 height 73
click at [1358, 115] on div "Brand Positioning Across Relevant Pathways Programs Positioning colors represen…" at bounding box center [784, 669] width 1568 height 1339
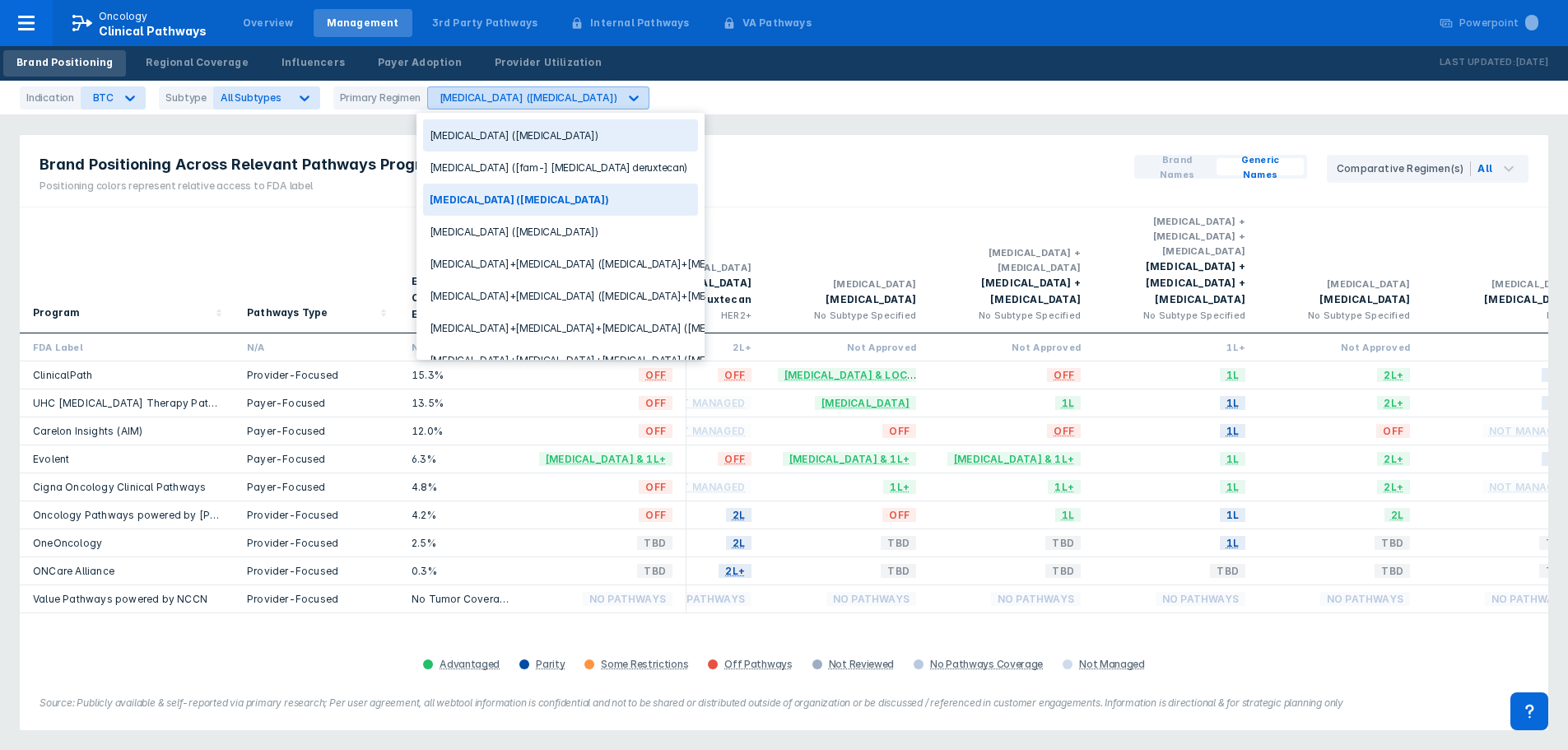
click at [531, 100] on div "fluorouracil (fluorouracil)" at bounding box center [528, 97] width 177 height 12
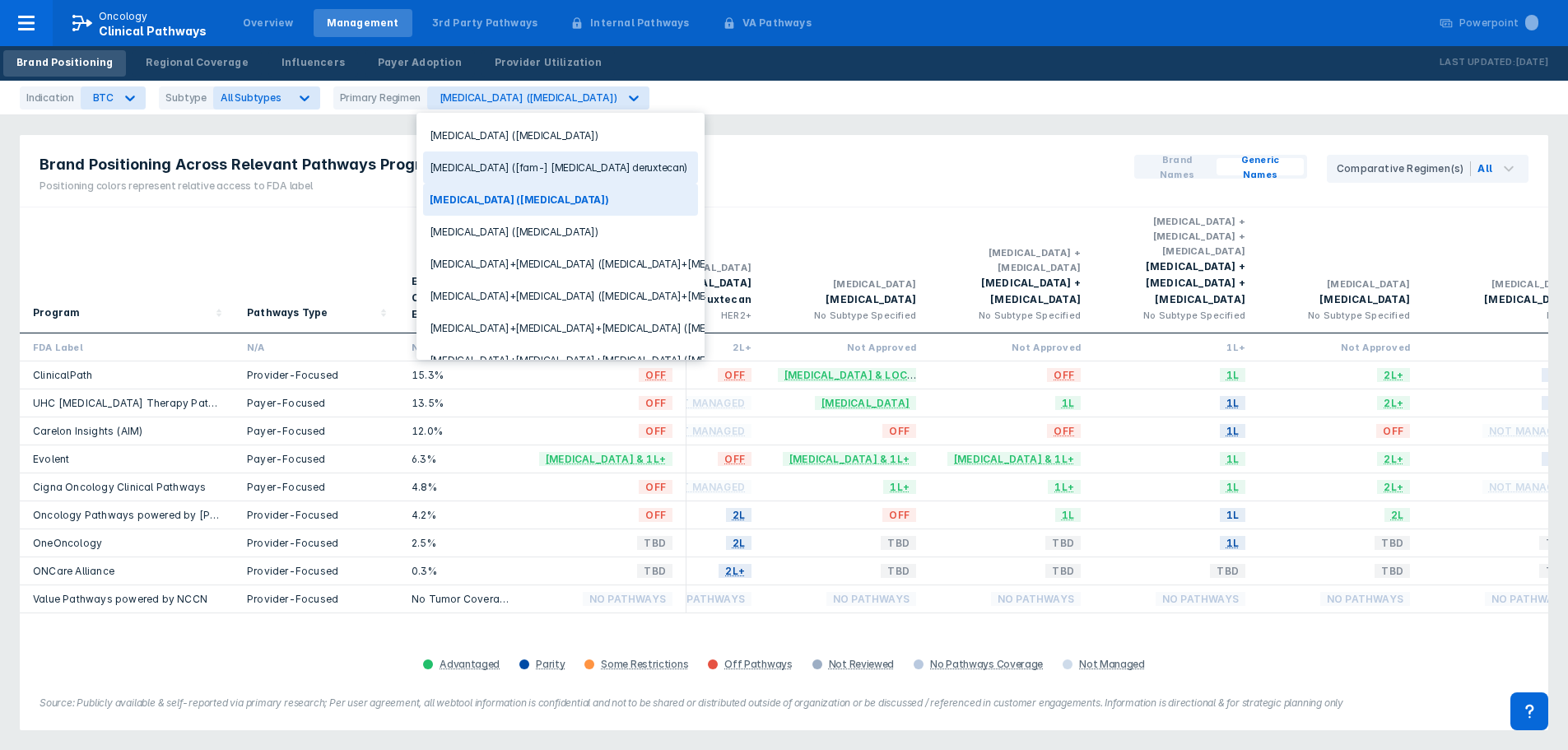
click at [544, 165] on div "Enhertu ([fam-] trastuzumab deruxtecan)" at bounding box center [560, 167] width 275 height 32
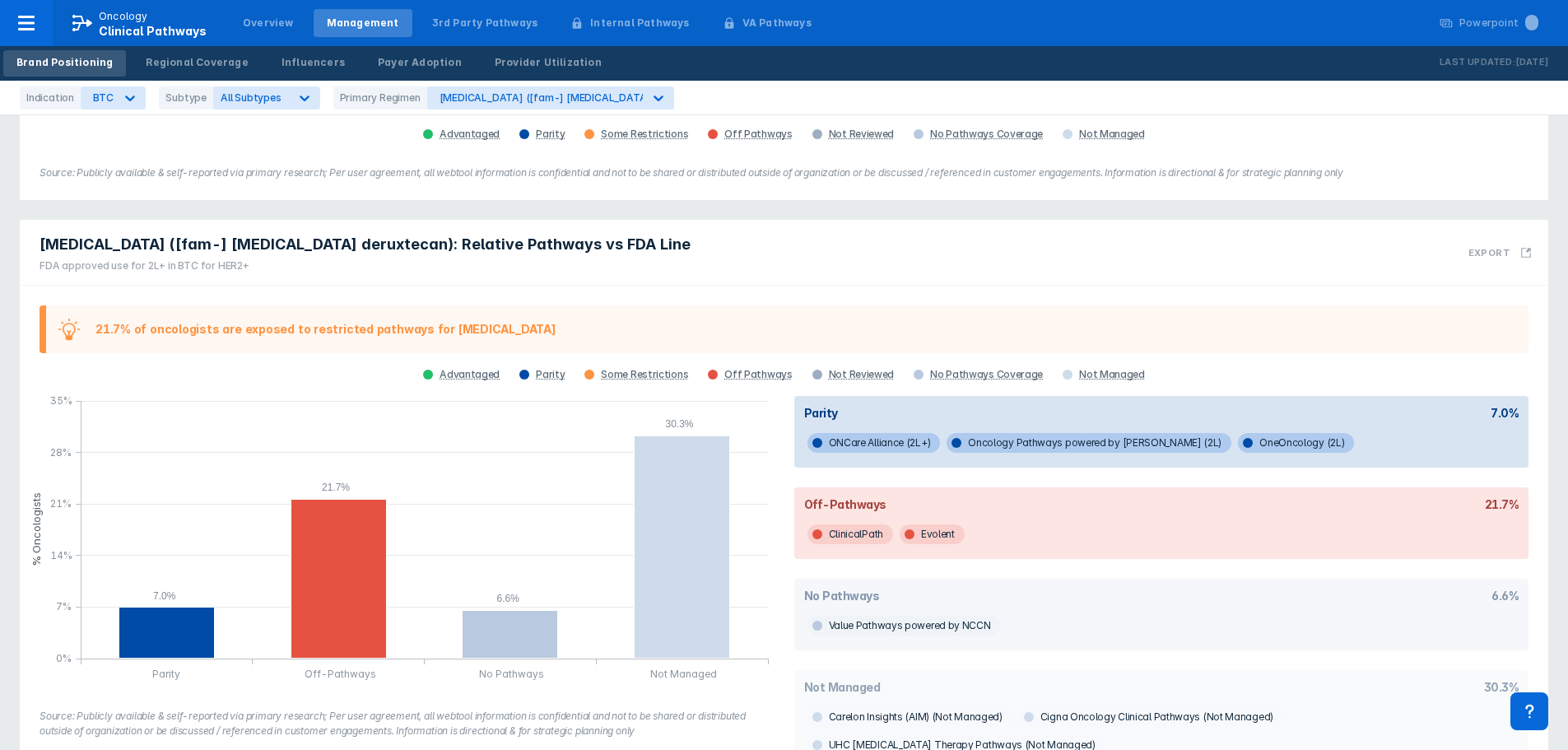
scroll to position [571, 0]
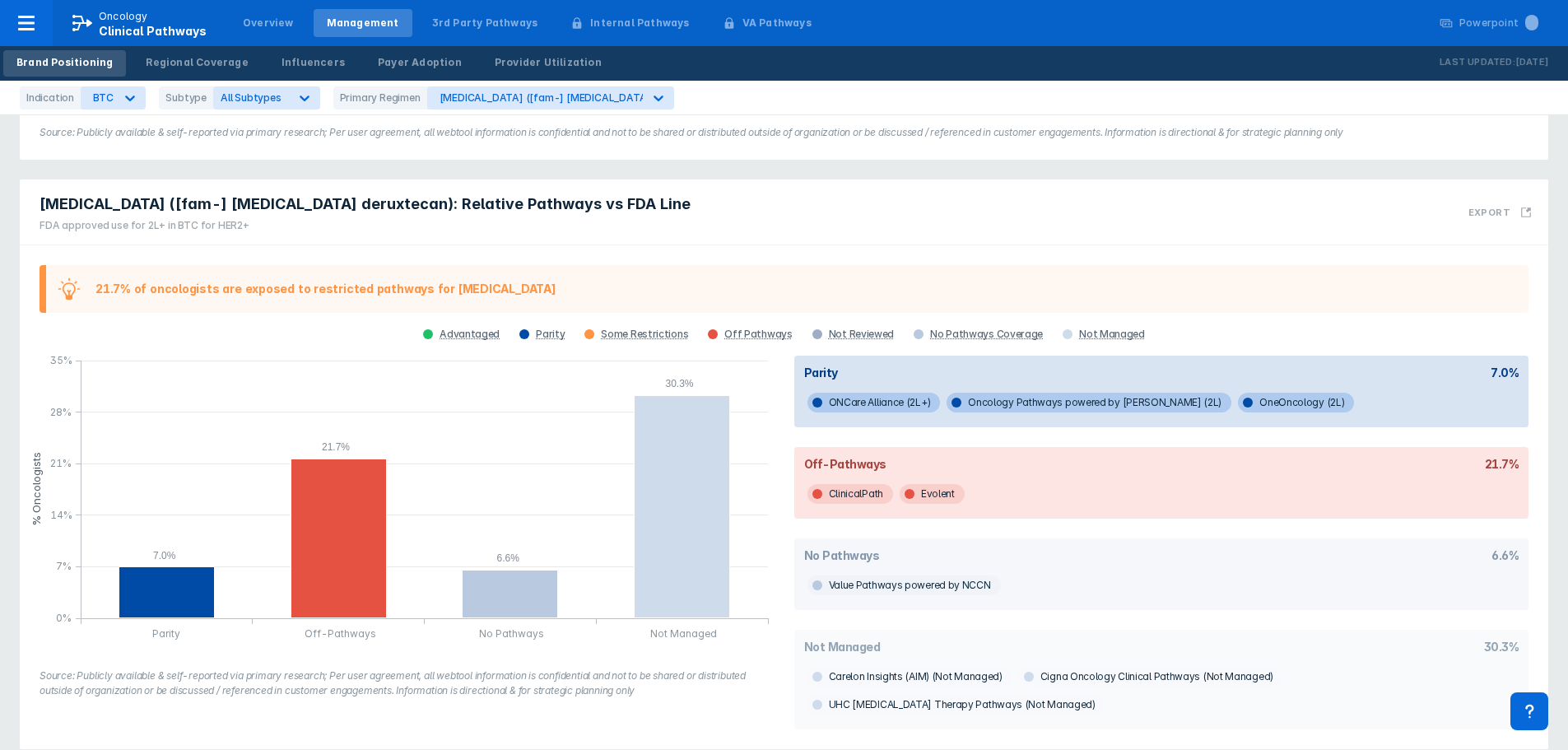
click at [1390, 199] on div "Enhertu ([fam-] trastuzumab deruxtecan): Relative Pathways vs FDA Line FDA appr…" at bounding box center [783, 212] width 1528 height 66
click at [108, 97] on div "BTC" at bounding box center [102, 97] width 19 height 12
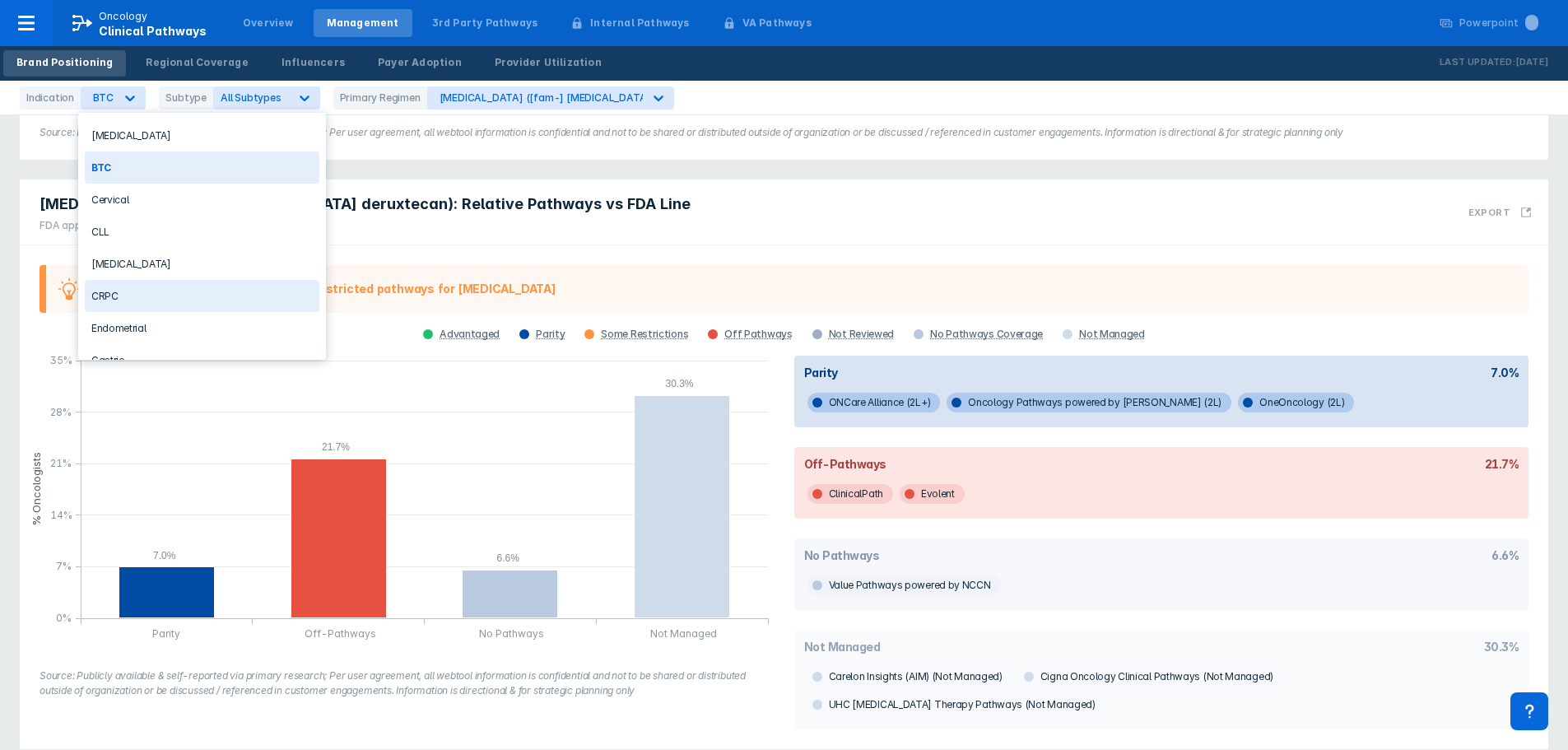
click at [148, 295] on div "CRPC" at bounding box center [201, 295] width 234 height 32
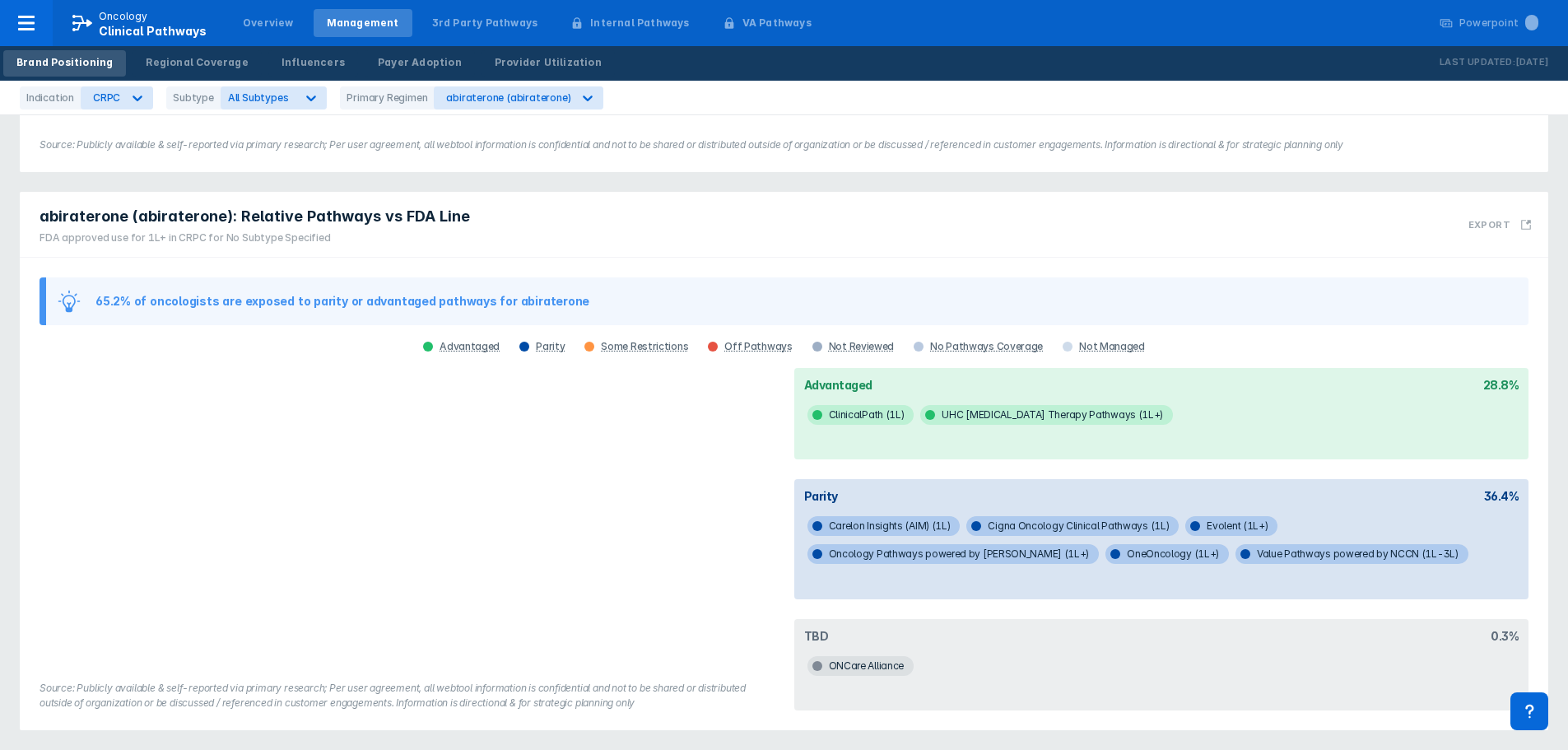
scroll to position [511, 0]
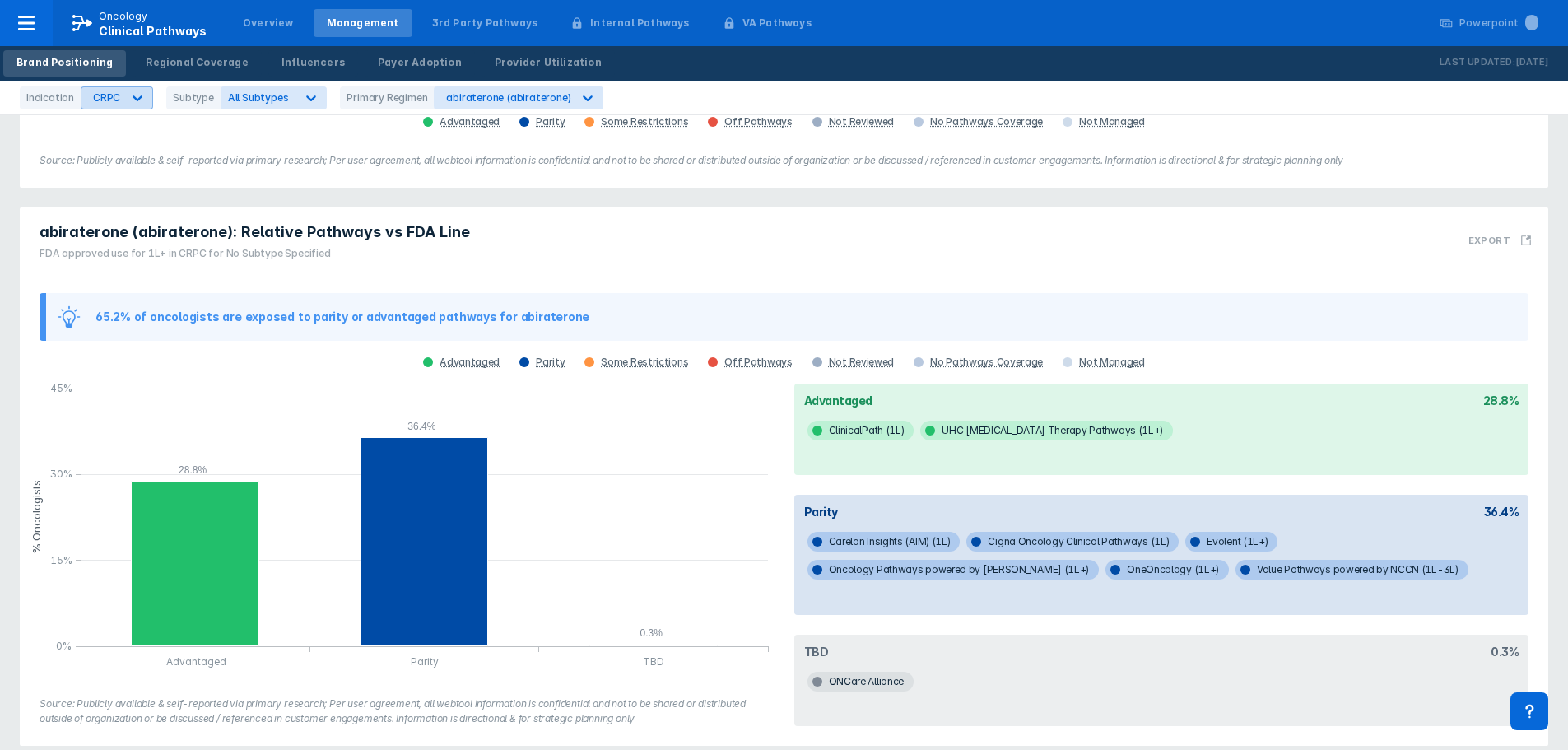
click at [114, 102] on div "CRPC" at bounding box center [107, 97] width 28 height 12
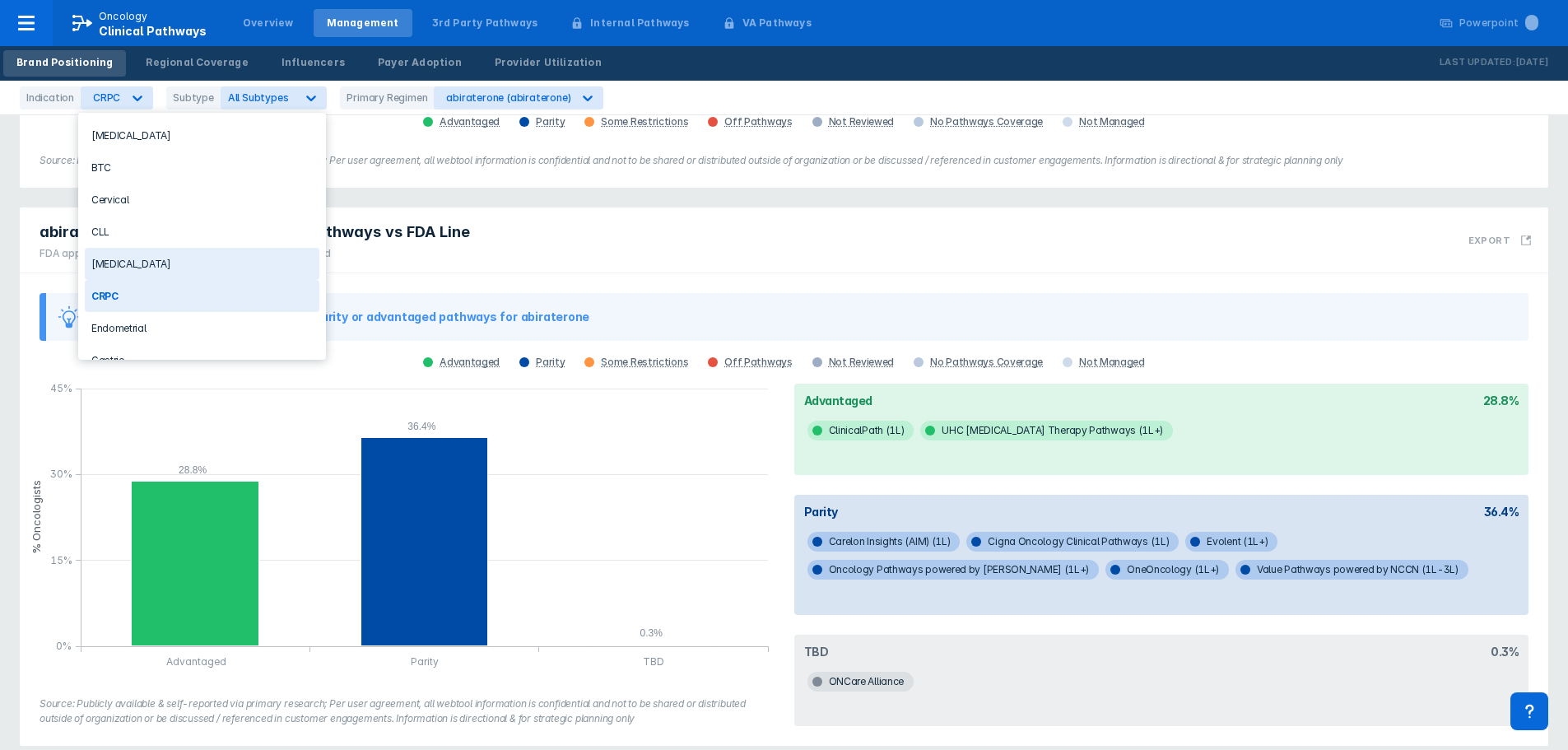
click at [146, 250] on div "Colorectal Cancer" at bounding box center [201, 264] width 234 height 32
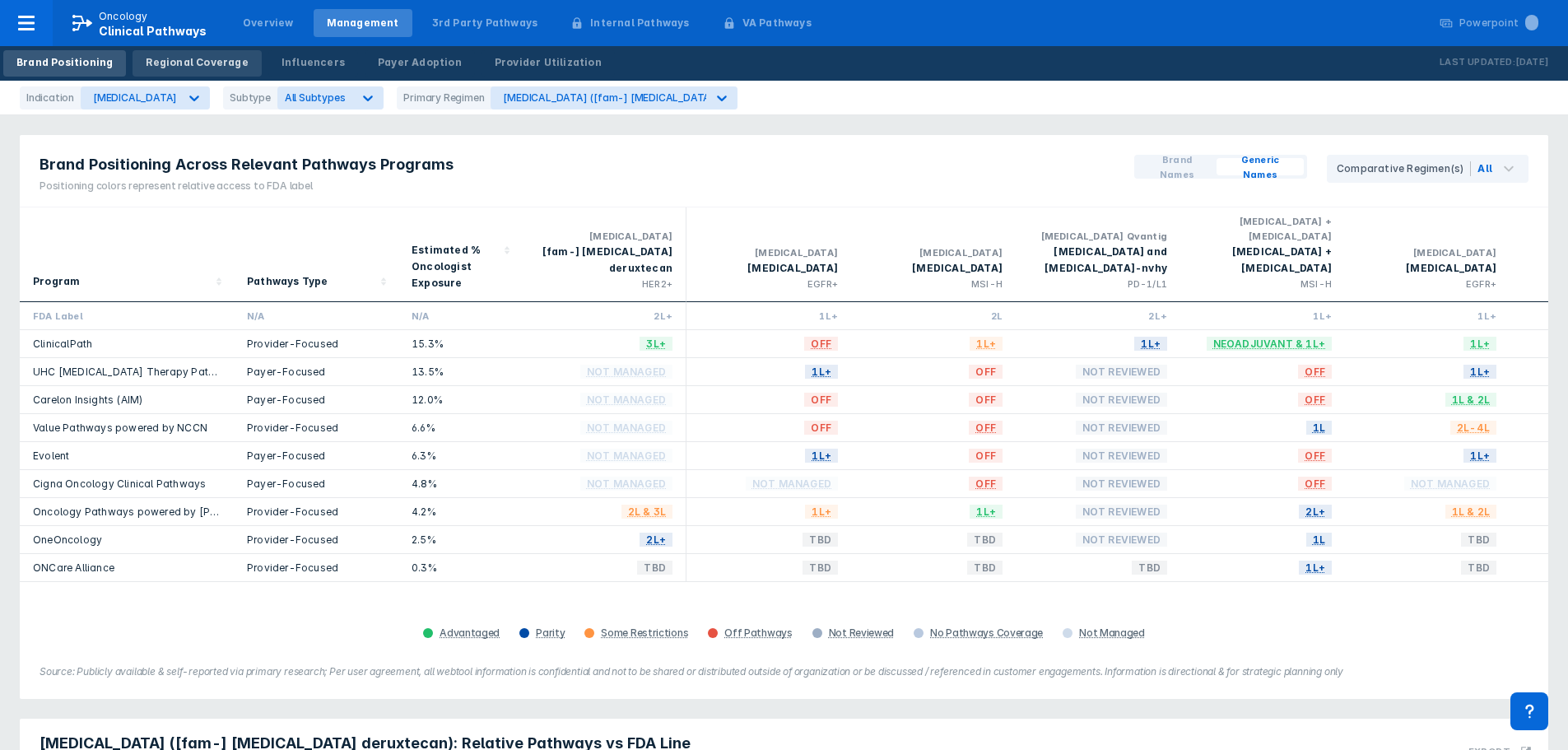
click at [209, 67] on div "Regional Coverage" at bounding box center [197, 62] width 102 height 15
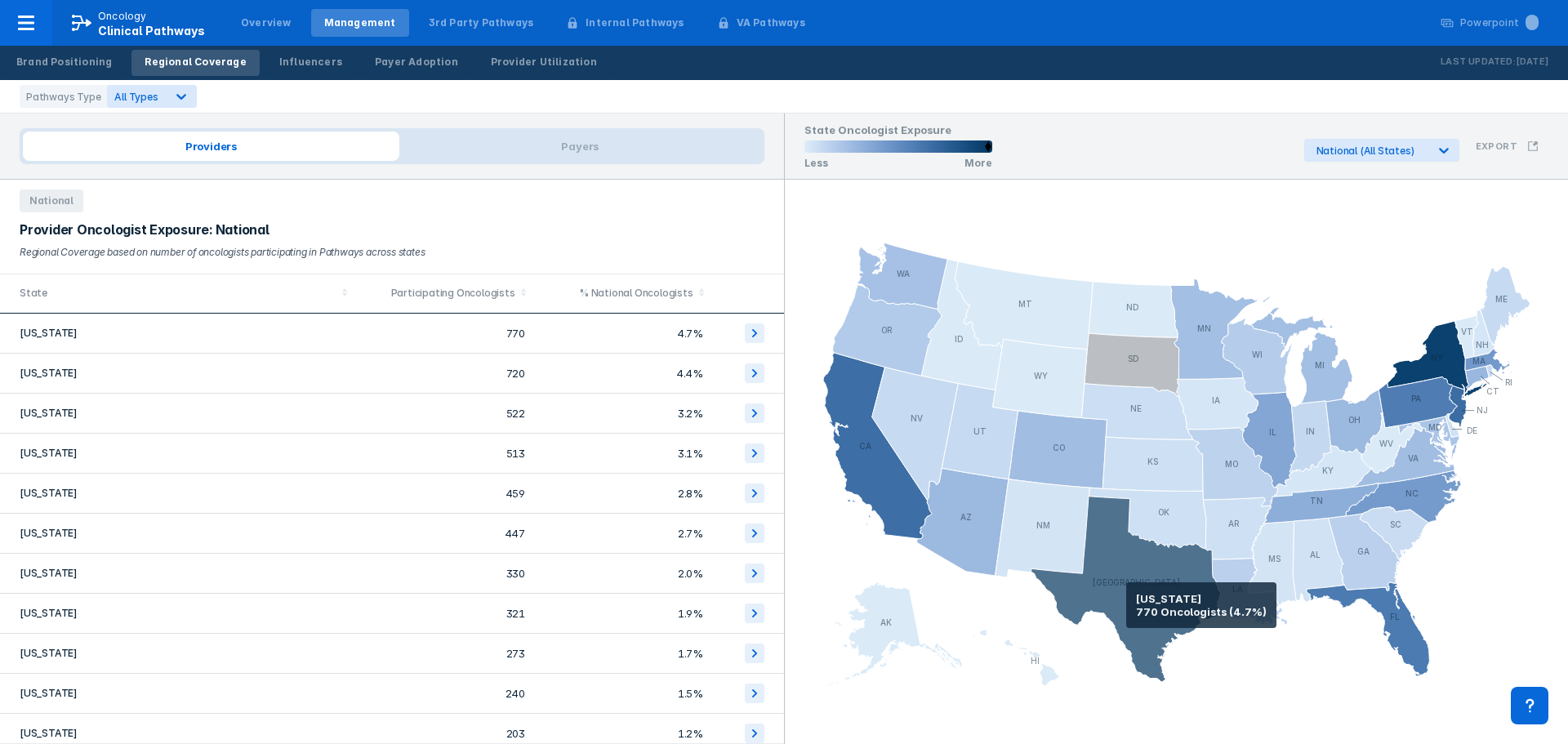
click at [1127, 605] on icon at bounding box center [1126, 589] width 190 height 186
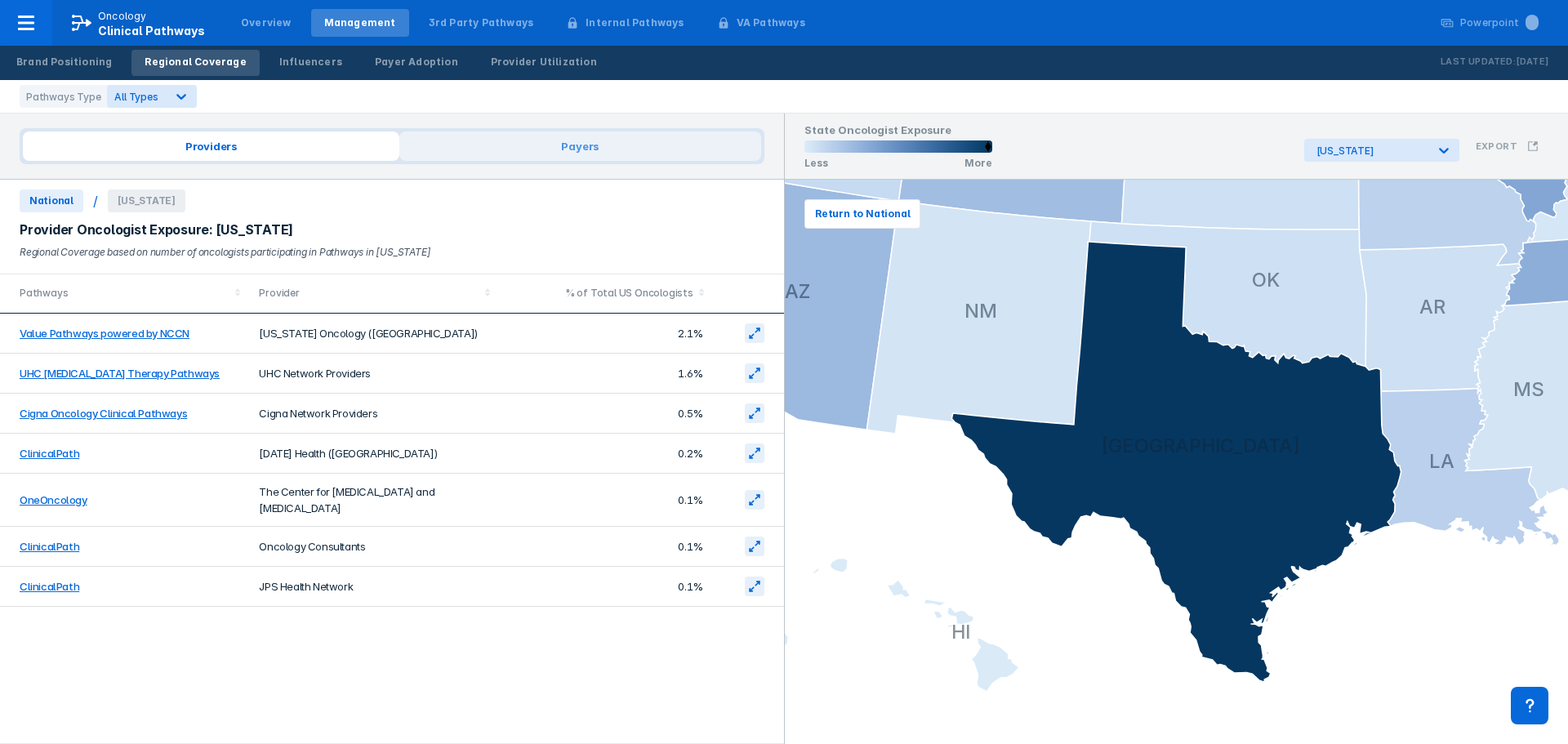
click at [622, 147] on span "Payers" at bounding box center [580, 146] width 362 height 29
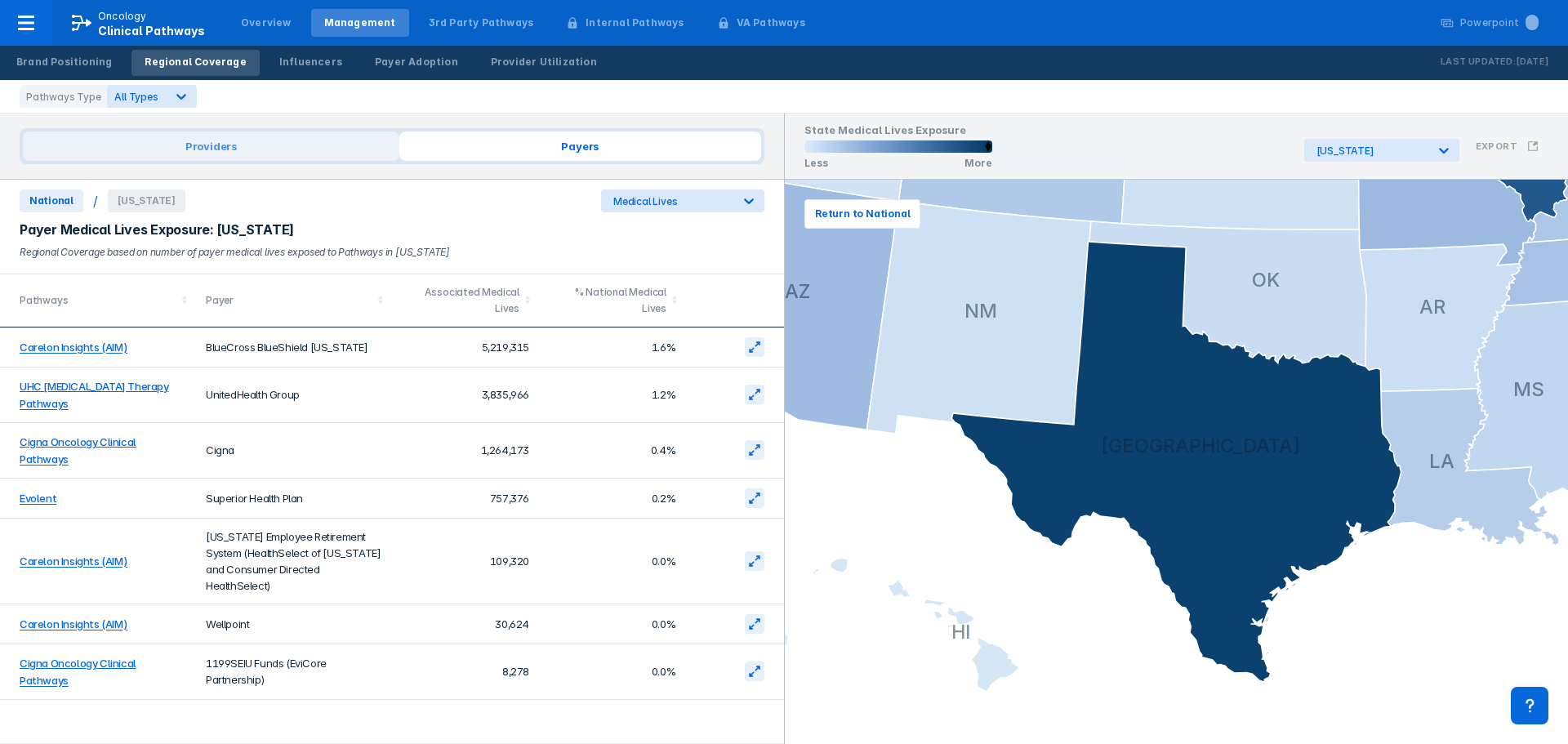
click at [359, 152] on span "Providers" at bounding box center [211, 146] width 377 height 29
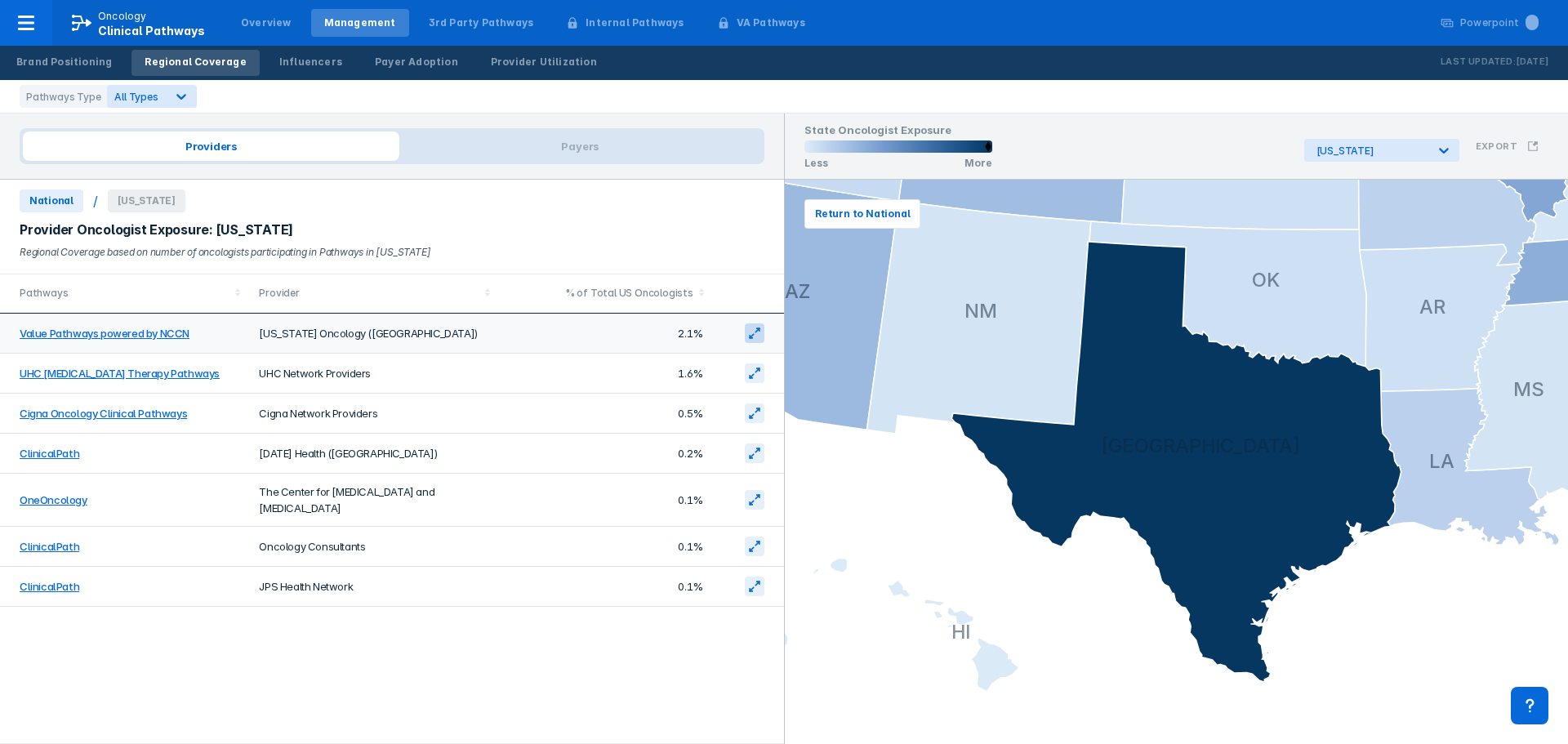
click at [760, 334] on icon at bounding box center [754, 333] width 13 height 13
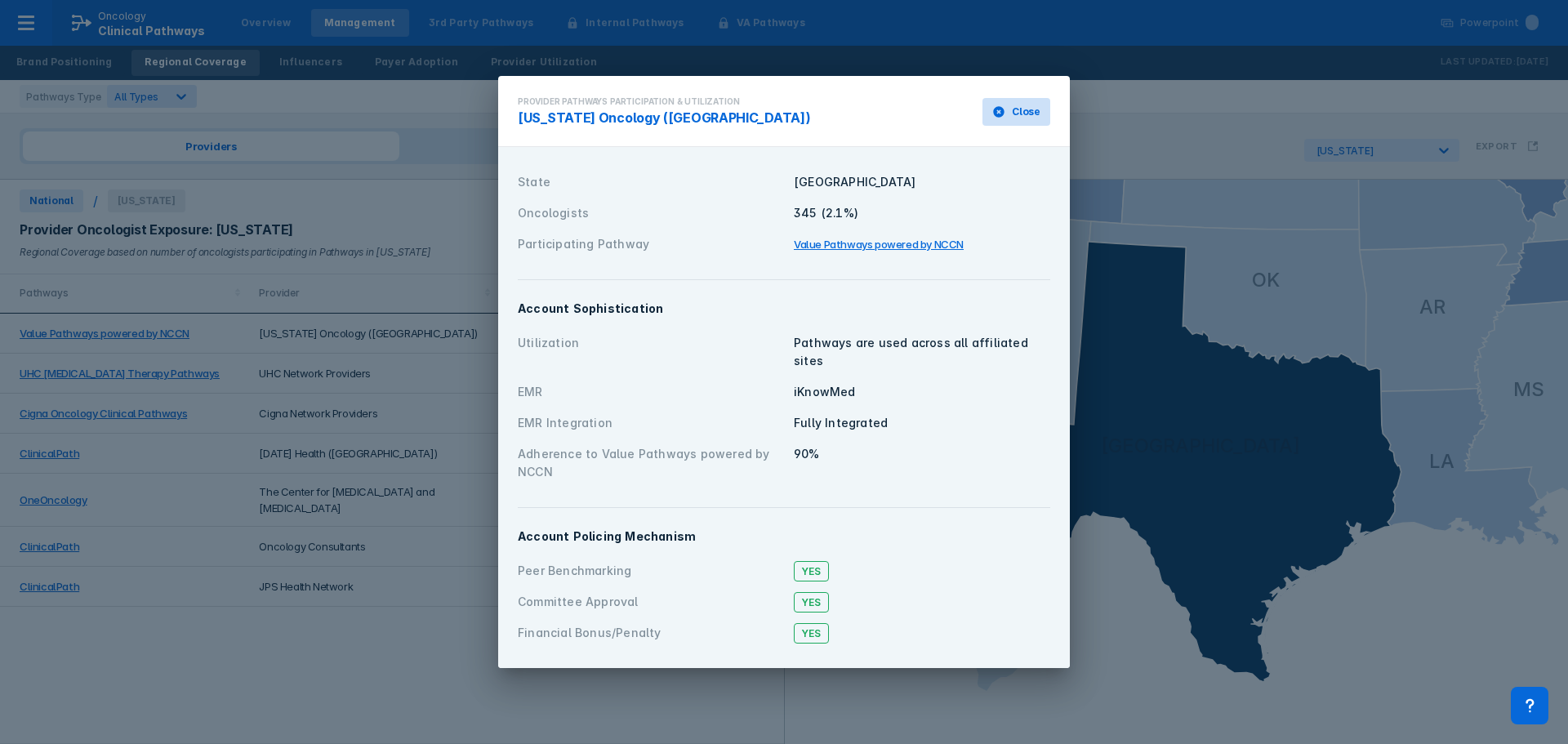
click at [1023, 112] on button "Close" at bounding box center [1016, 111] width 67 height 27
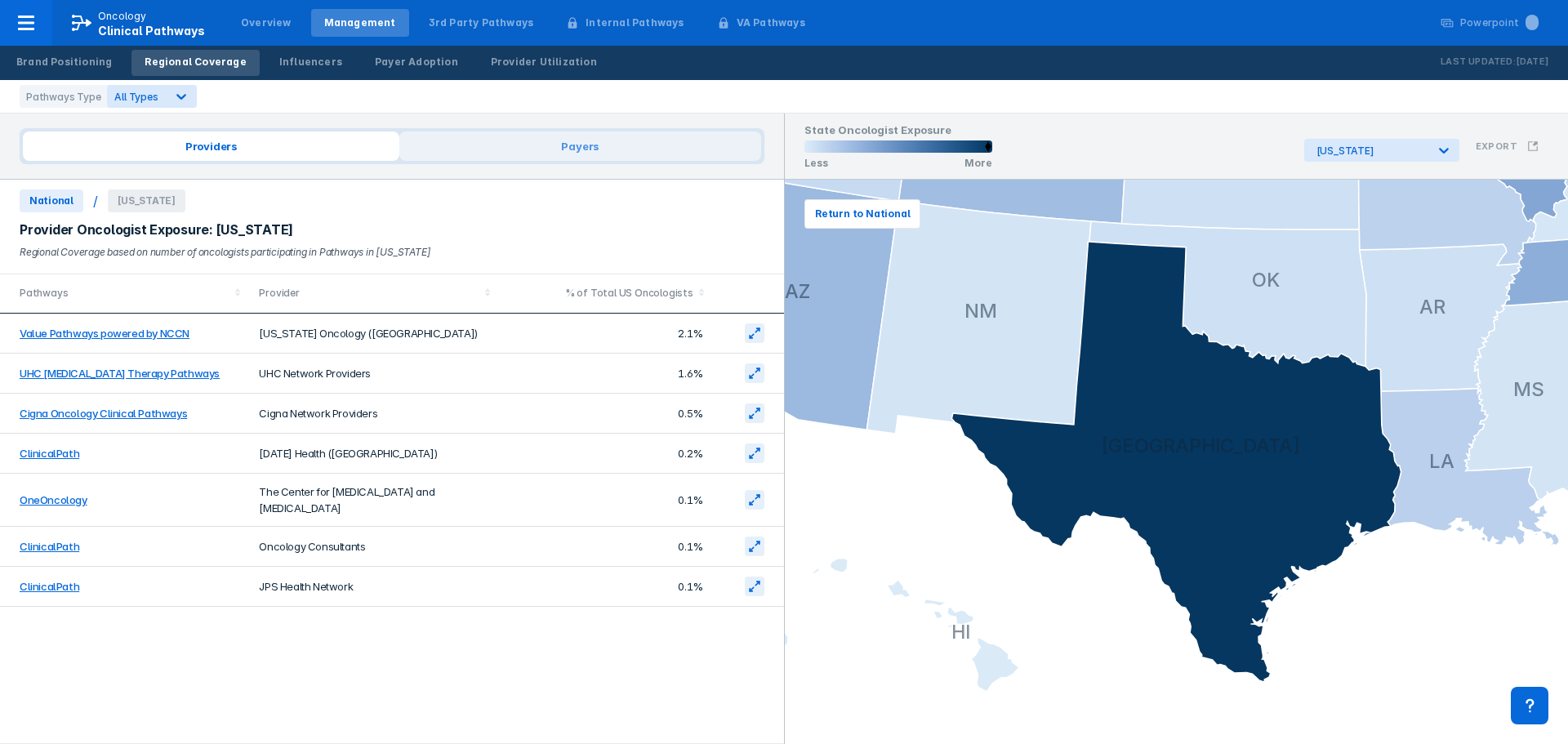
click at [624, 150] on span "Payers" at bounding box center [580, 146] width 362 height 29
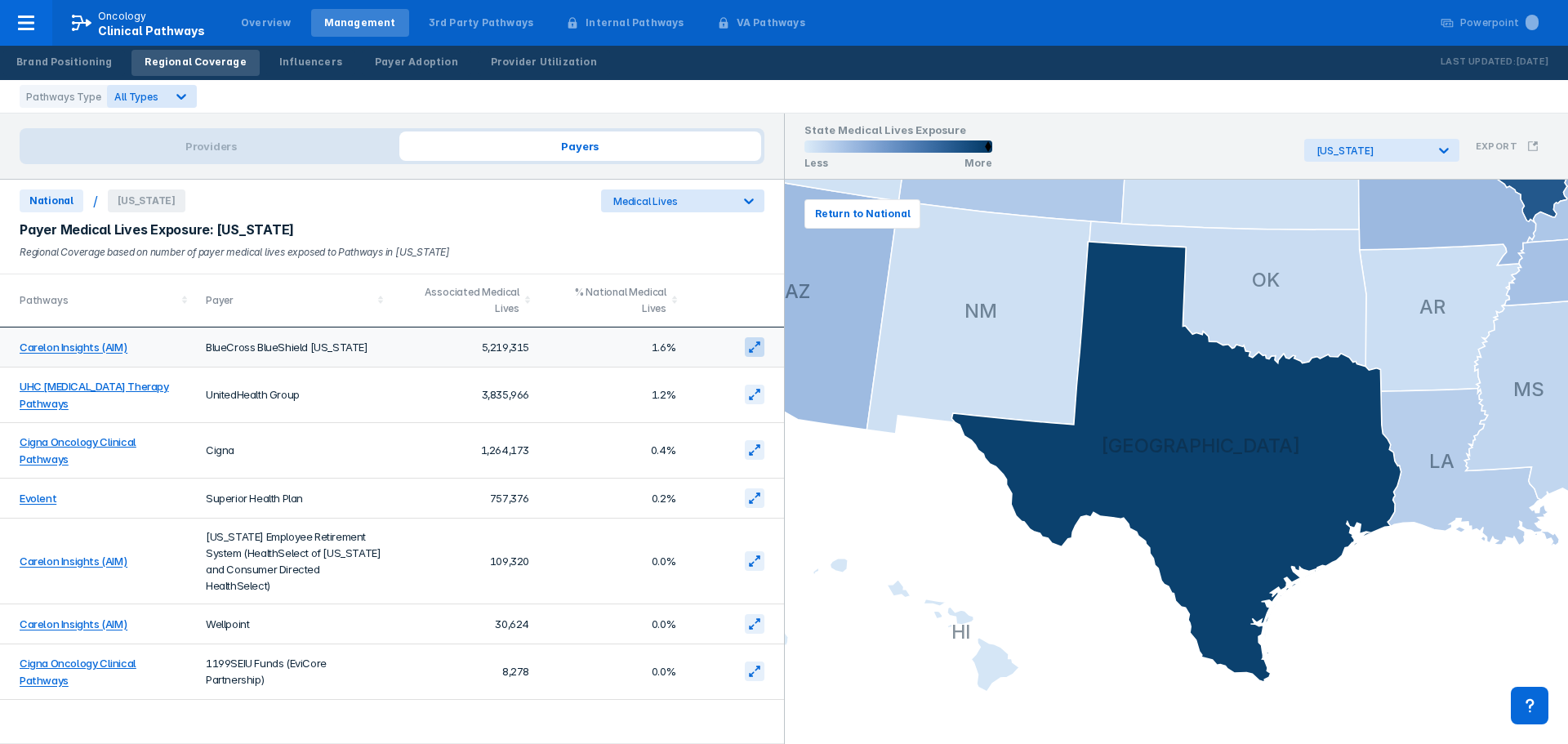
click at [752, 340] on icon at bounding box center [754, 346] width 13 height 13
click at [304, 58] on div "Influencers" at bounding box center [310, 62] width 63 height 15
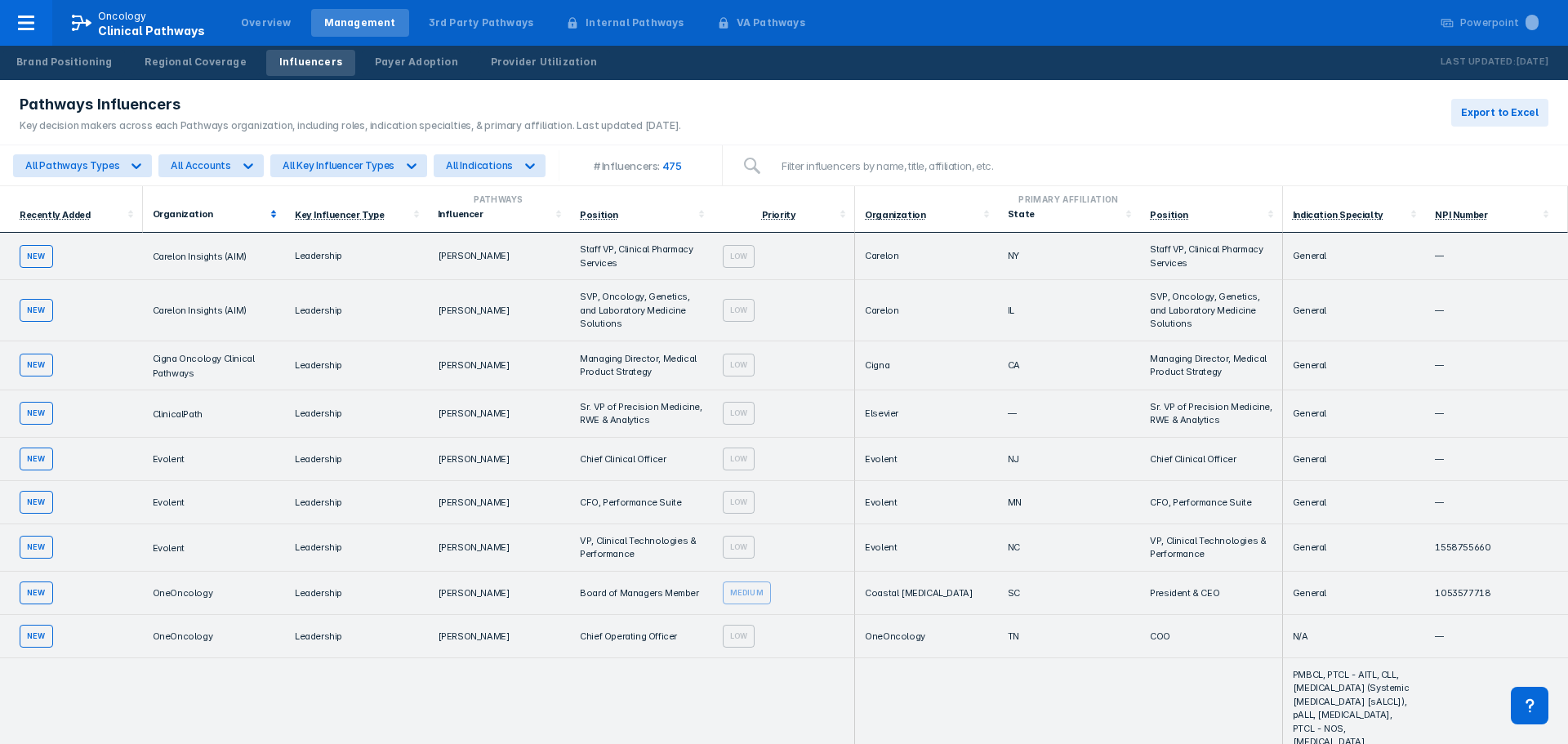
drag, startPoint x: 114, startPoint y: 210, endPoint x: 249, endPoint y: 210, distance: 135.0
click at [114, 210] on div "Recently Added" at bounding box center [70, 213] width 103 height 12
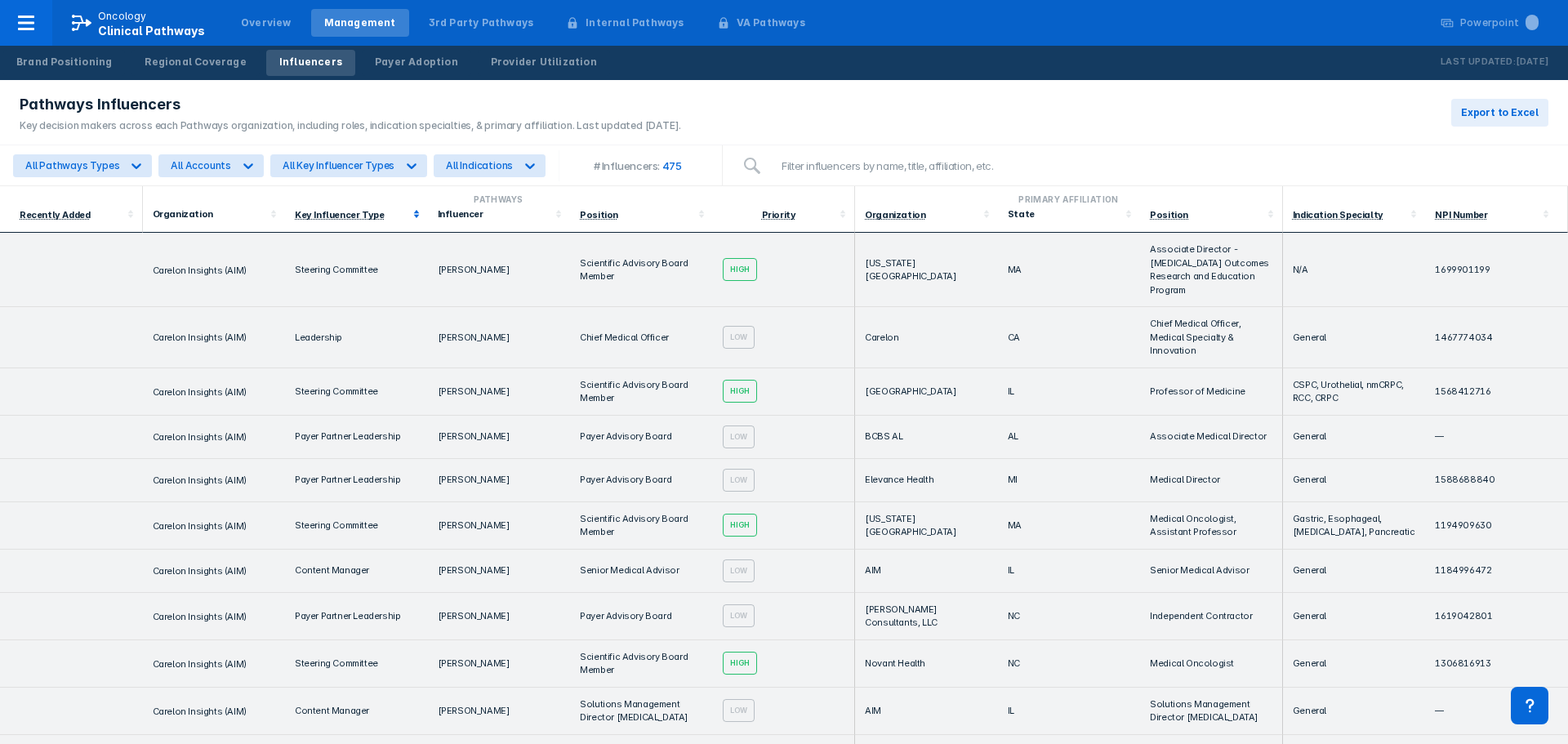
drag, startPoint x: 249, startPoint y: 210, endPoint x: 397, endPoint y: 218, distance: 148.2
click at [249, 210] on div "Organization" at bounding box center [209, 213] width 113 height 12
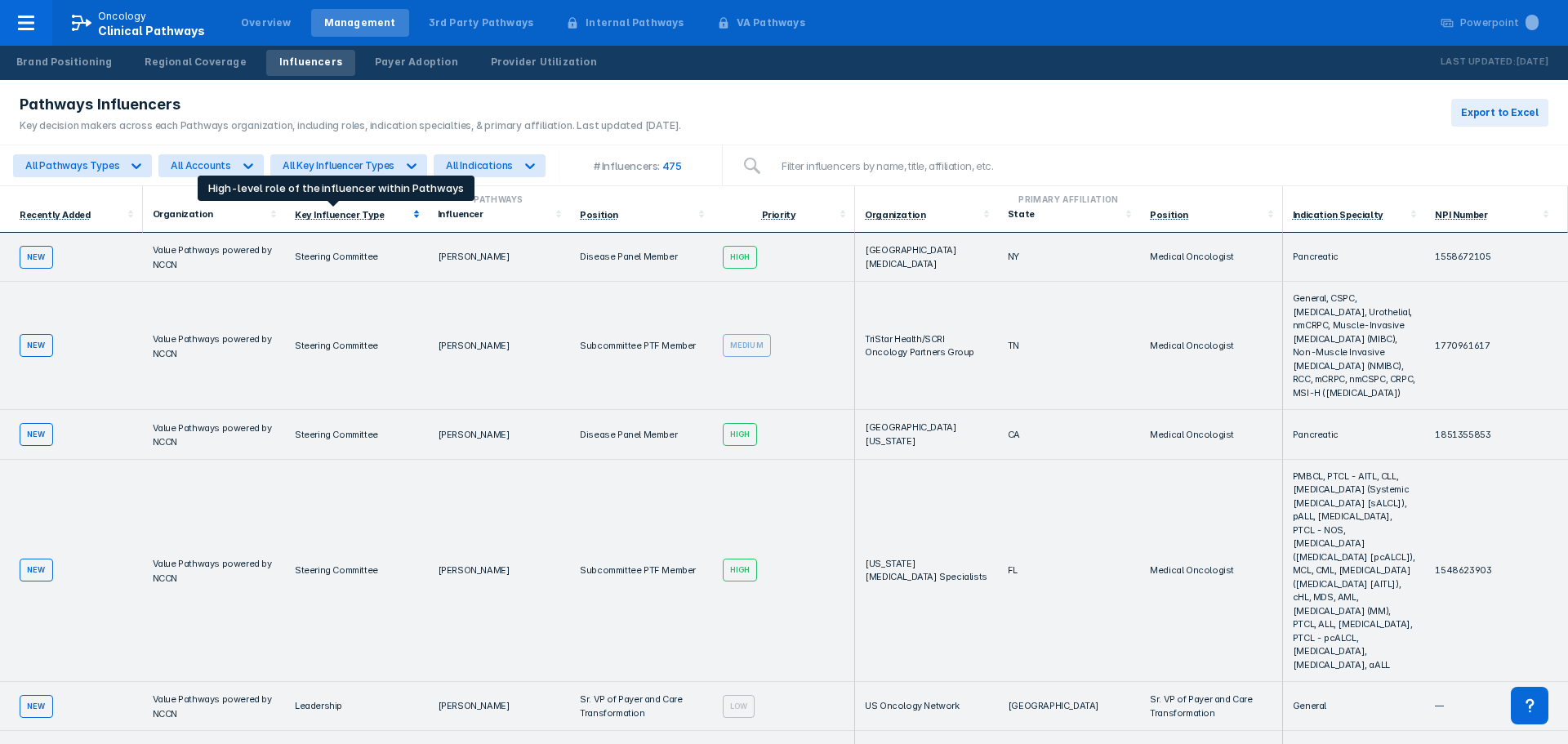
drag, startPoint x: 374, startPoint y: 209, endPoint x: 410, endPoint y: 213, distance: 36.2
click at [374, 209] on div "Key Influencer Type" at bounding box center [339, 214] width 89 height 12
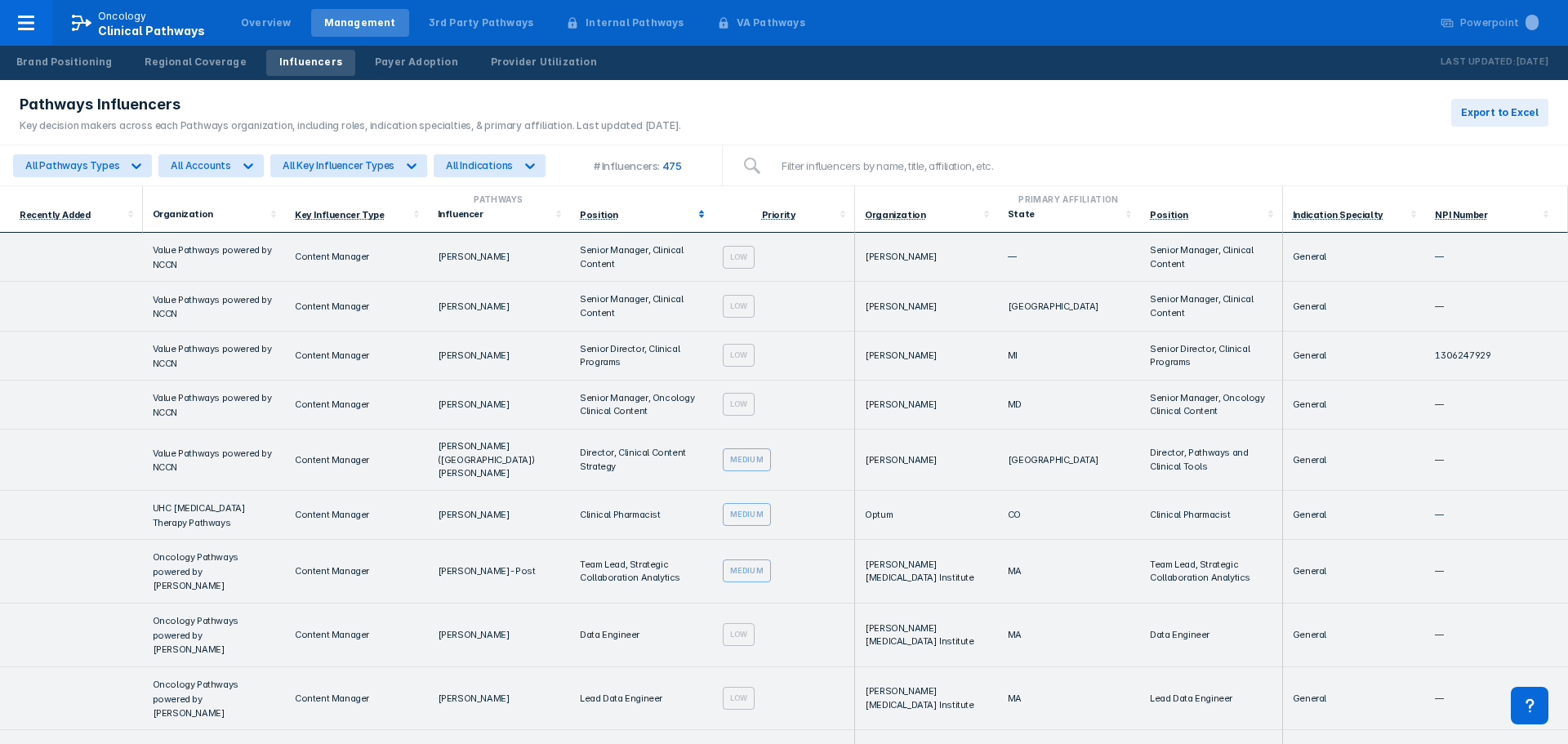
drag, startPoint x: 550, startPoint y: 216, endPoint x: 581, endPoint y: 215, distance: 31.0
click at [551, 215] on icon at bounding box center [559, 214] width 16 height 16
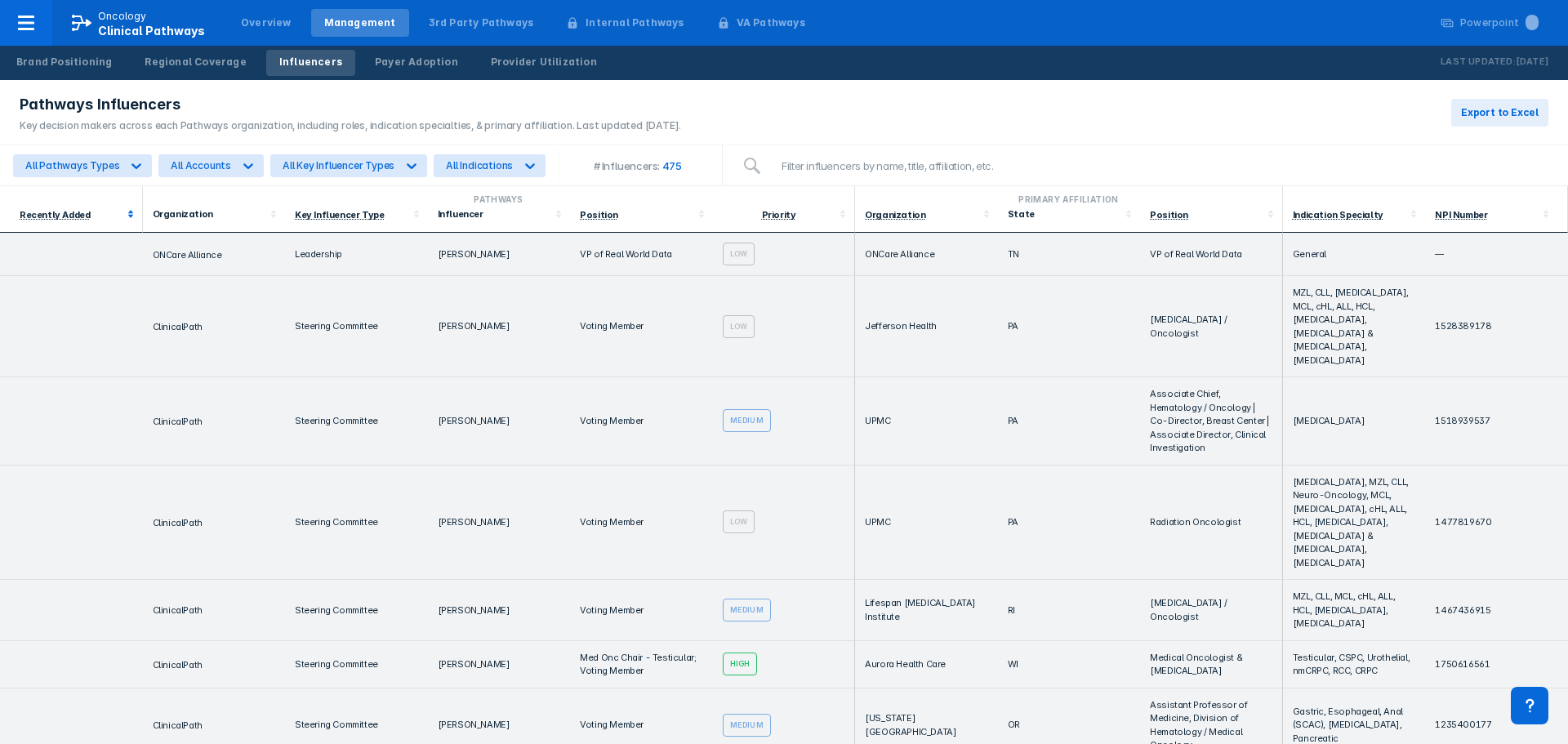
click at [119, 212] on div "Recently Added" at bounding box center [70, 213] width 103 height 12
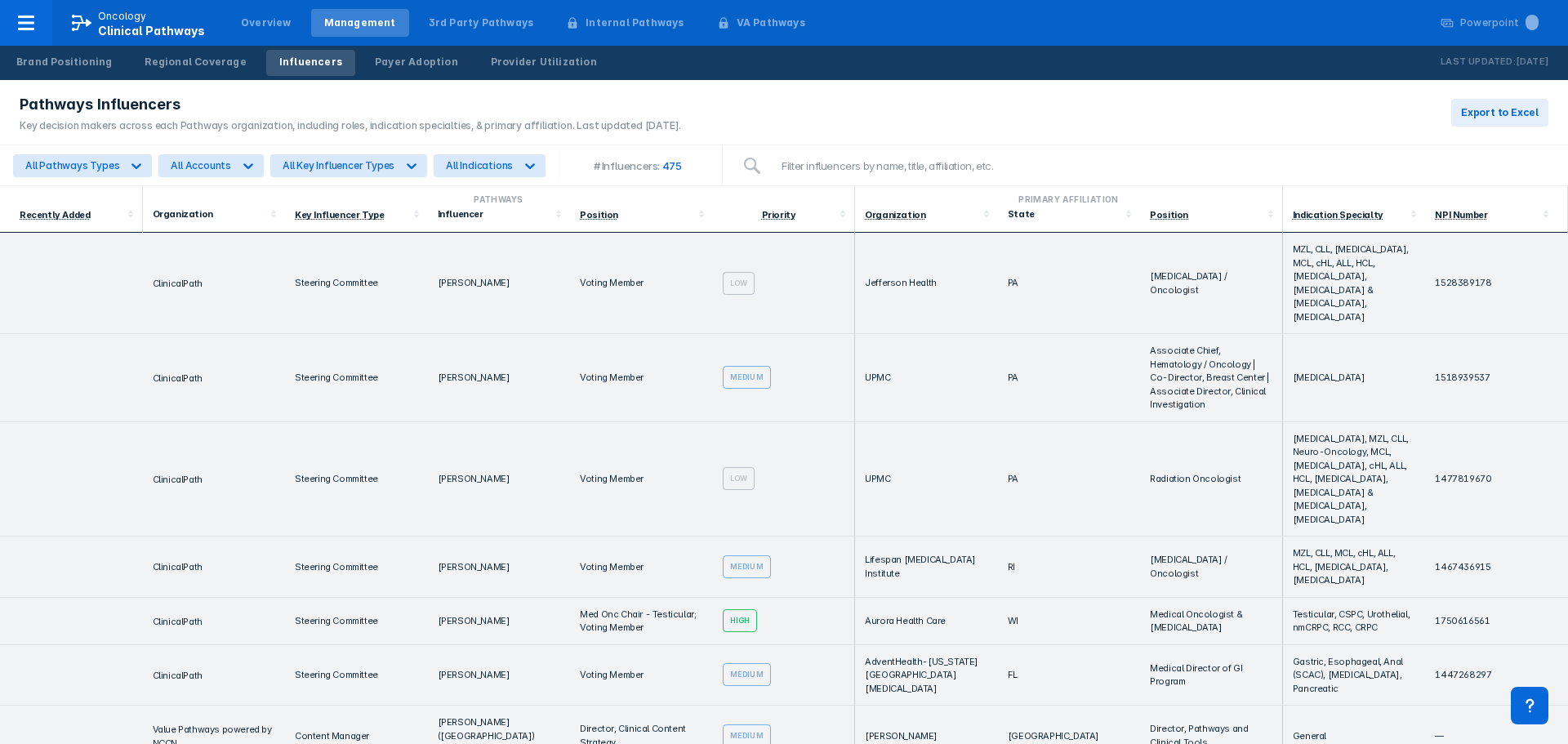
drag, startPoint x: 1362, startPoint y: 310, endPoint x: 1323, endPoint y: 294, distance: 42.2
click at [1354, 307] on td "MZL, CLL, Multiple Myeloma, MCL, cHL, ALL, HCL, DLBCL, Bone Metastasis & Plasma…" at bounding box center [1355, 283] width 143 height 101
drag, startPoint x: 1323, startPoint y: 294, endPoint x: 1280, endPoint y: 241, distance: 68.2
click at [1283, 241] on td "MZL, CLL, Multiple Myeloma, MCL, cHL, ALL, HCL, DLBCL, Bone Metastasis & Plasma…" at bounding box center [1355, 283] width 143 height 101
click at [1322, 277] on td "MZL, CLL, Multiple Myeloma, MCL, cHL, ALL, HCL, DLBCL, Bone Metastasis & Plasma…" at bounding box center [1355, 283] width 143 height 101
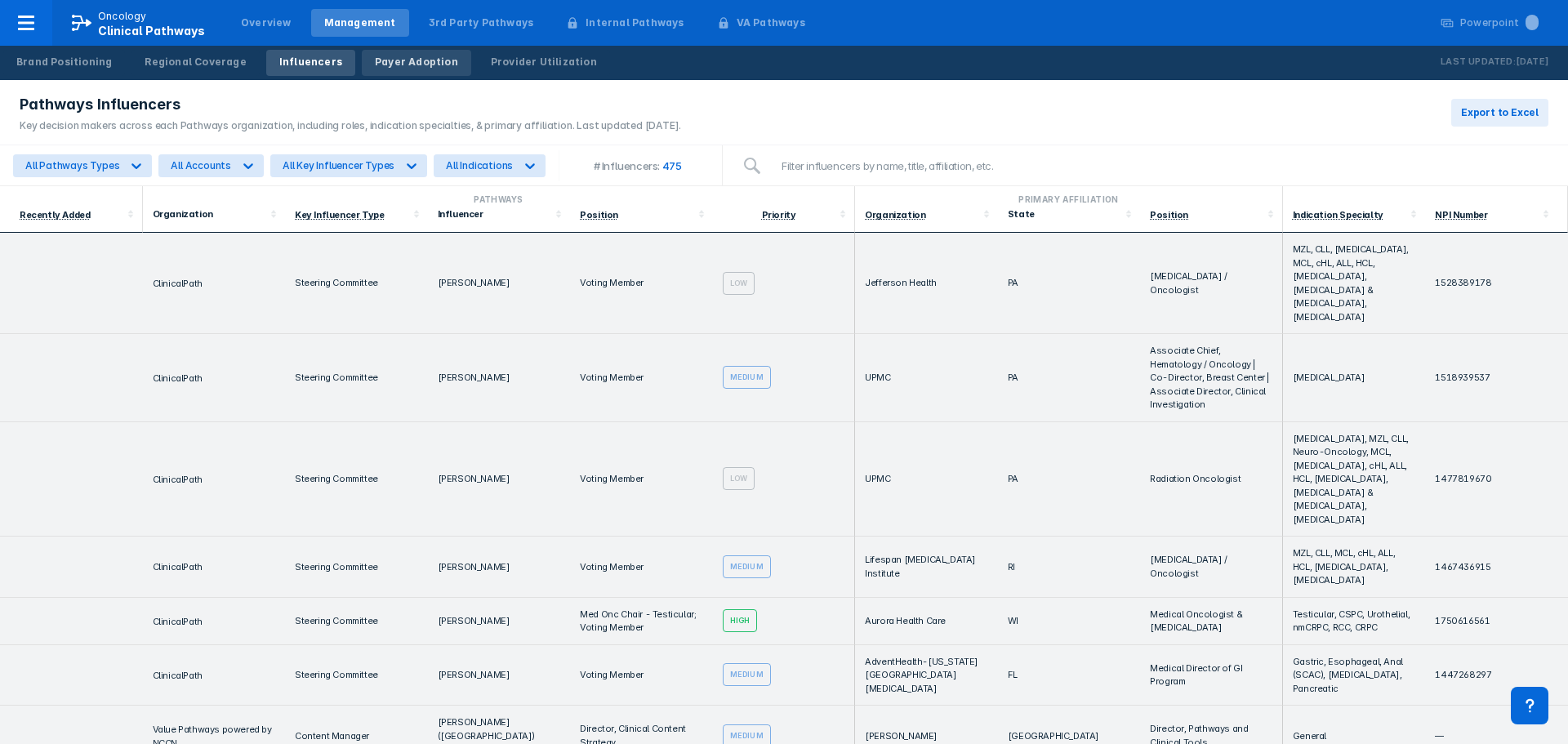
click at [421, 59] on div "Payer Adoption" at bounding box center [416, 62] width 83 height 15
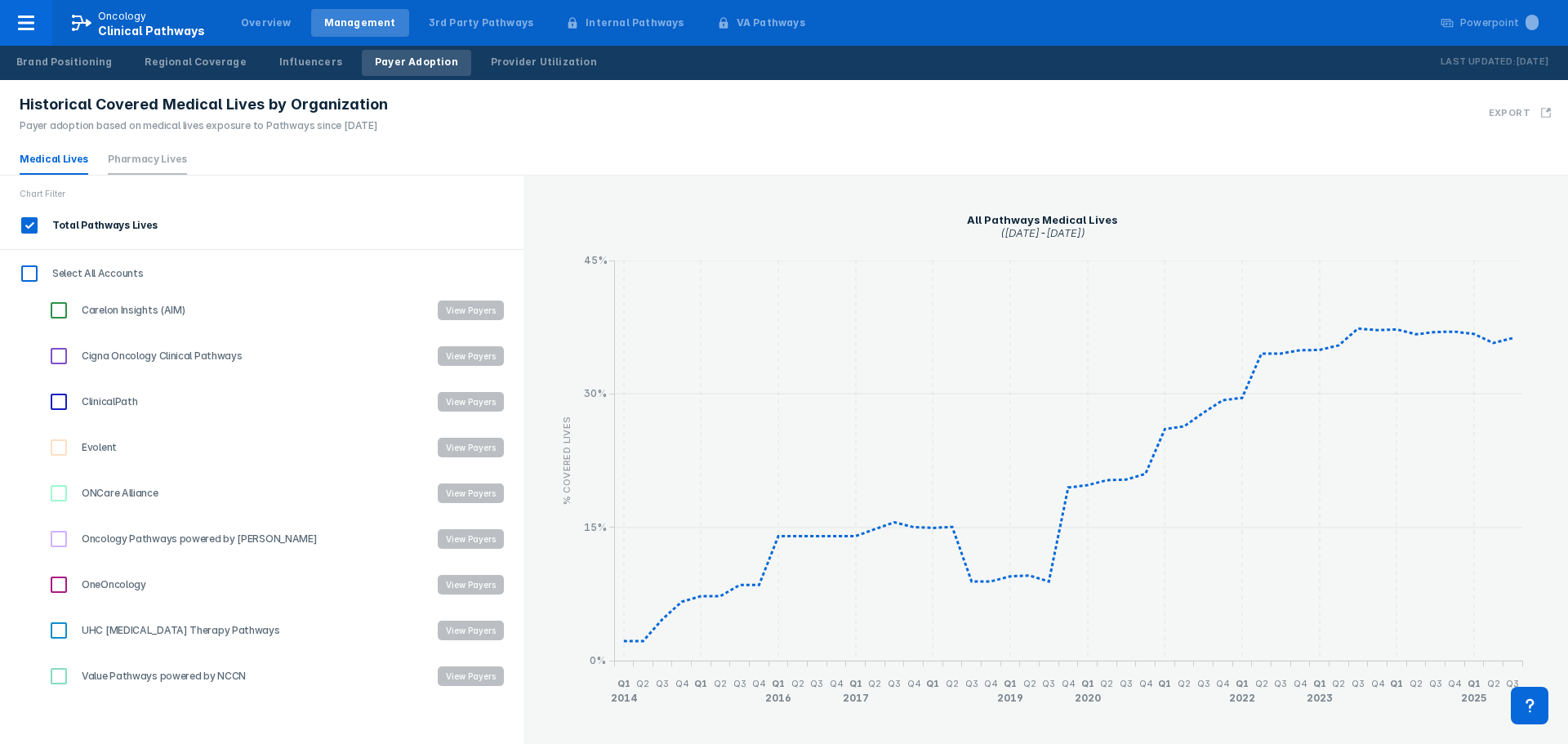
click at [128, 157] on link "Pharmacy Lives" at bounding box center [147, 158] width 79 height 12
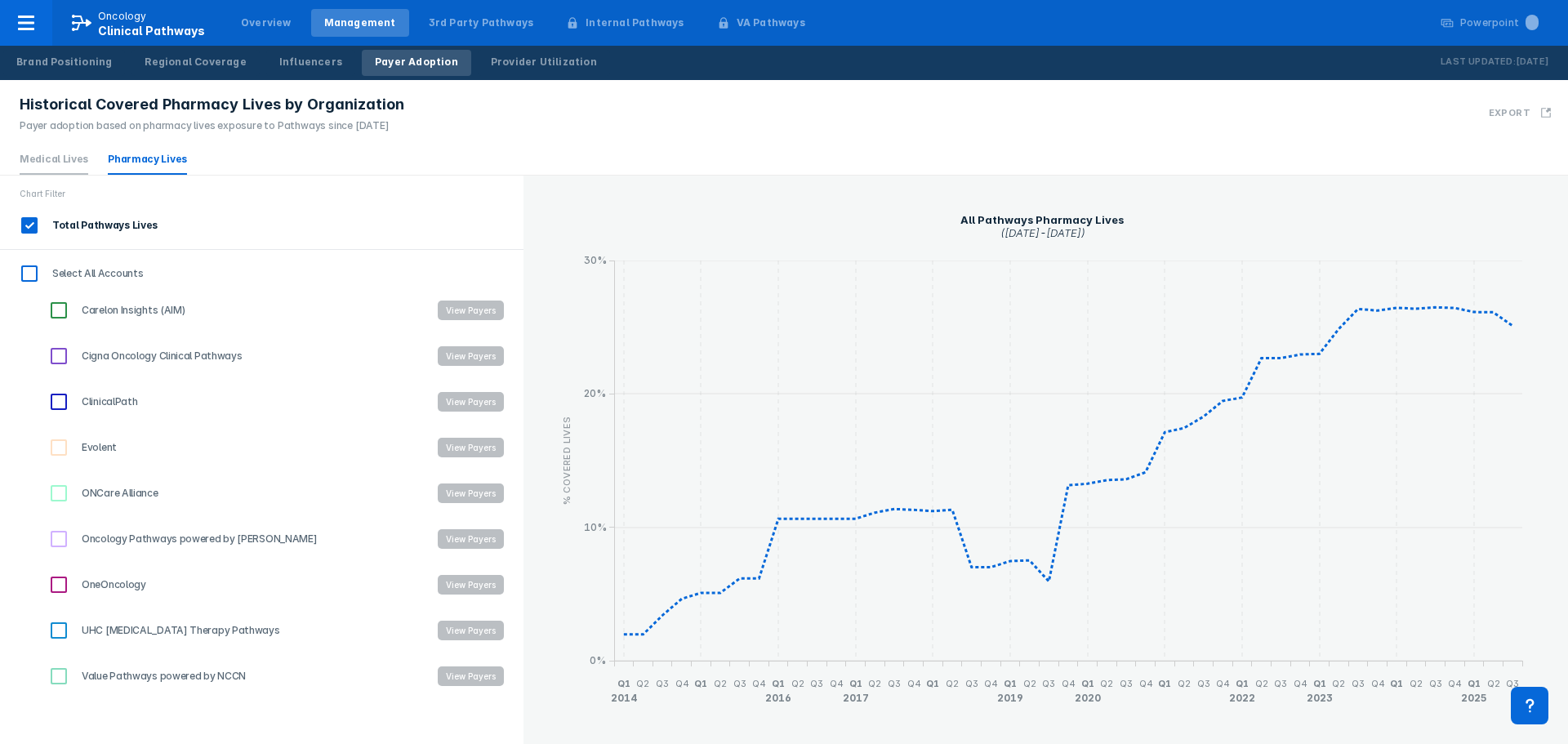
click at [54, 161] on link "Medical Lives" at bounding box center [53, 158] width 68 height 12
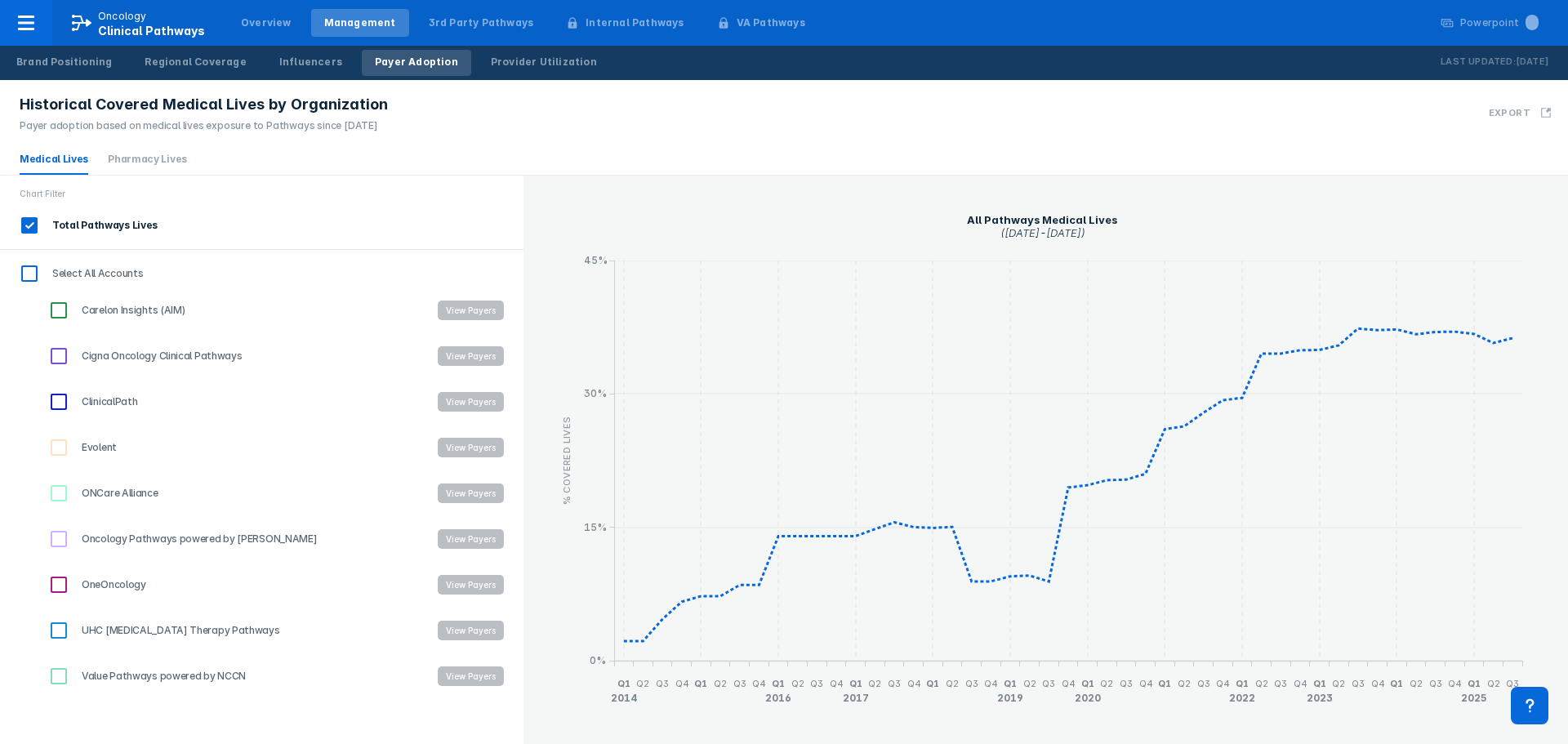
drag, startPoint x: 60, startPoint y: 311, endPoint x: 74, endPoint y: 325, distance: 19.8
click at [60, 311] on input "Carelon Insights (AIM)" at bounding box center [58, 310] width 27 height 27
checkbox input "true"
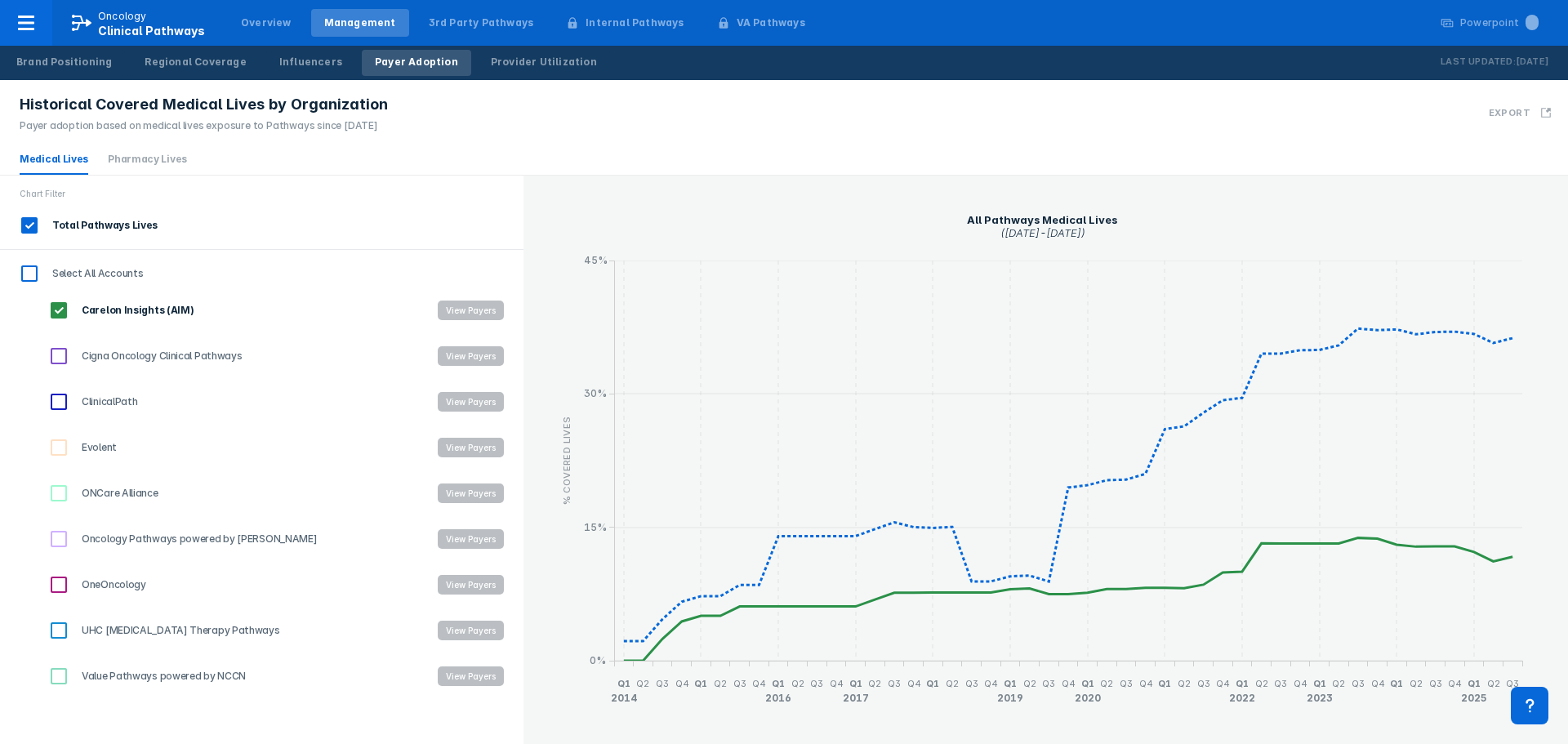
drag, startPoint x: 61, startPoint y: 402, endPoint x: 62, endPoint y: 469, distance: 67.0
click at [61, 402] on input "ClinicalPath" at bounding box center [58, 401] width 27 height 27
checkbox input "true"
click at [477, 307] on button "View Payers" at bounding box center [471, 310] width 67 height 19
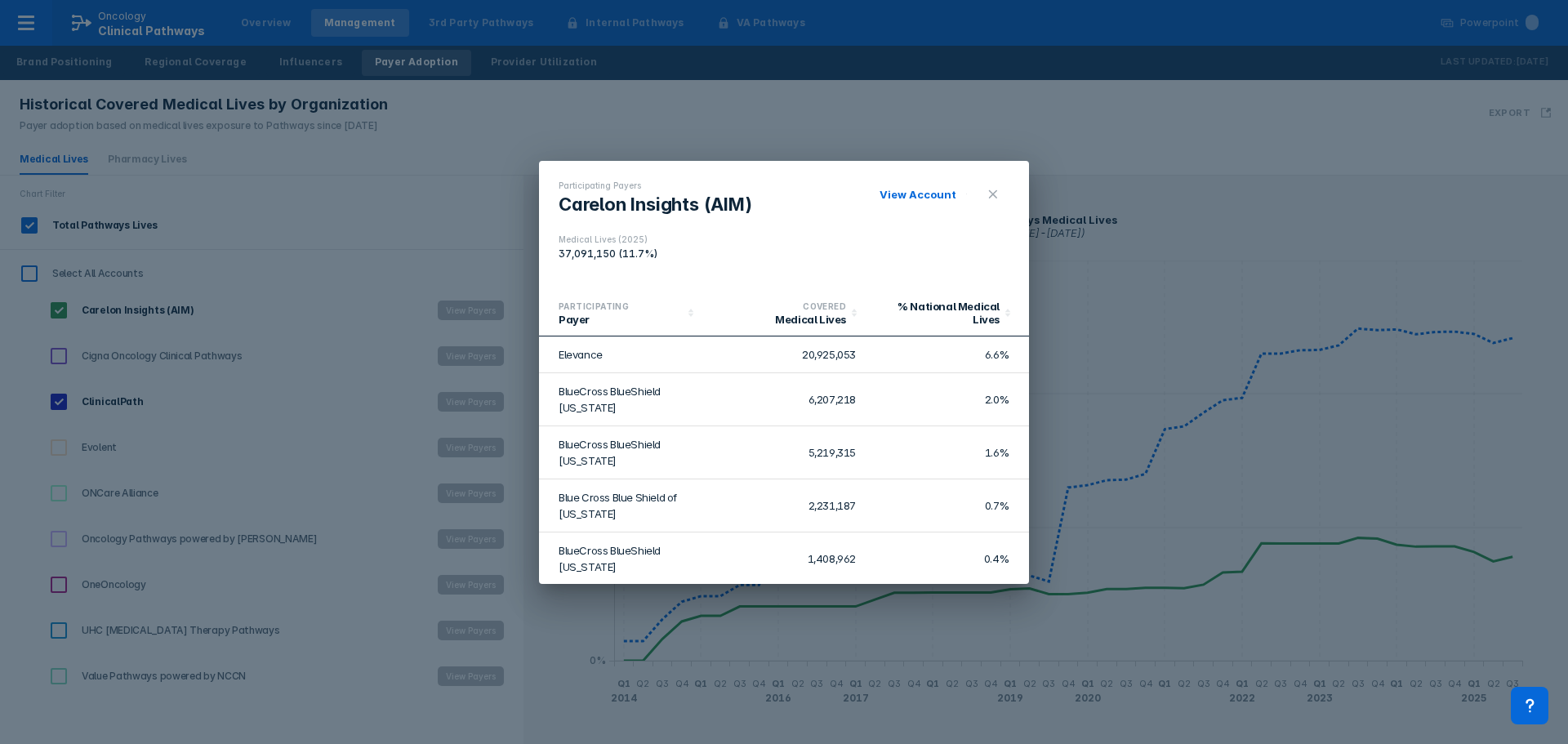
scroll to position [459, 0]
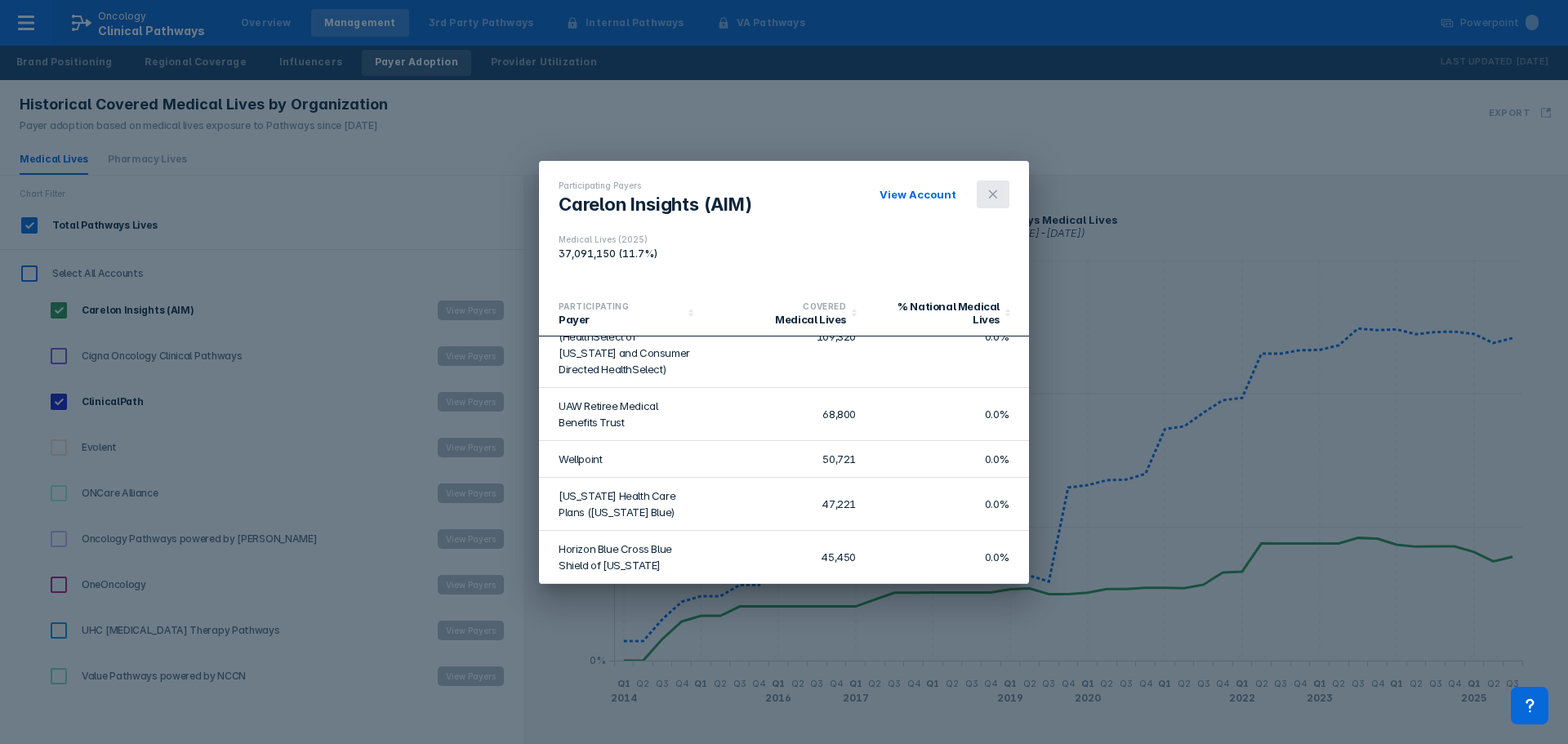
click at [994, 199] on icon at bounding box center [993, 194] width 13 height 13
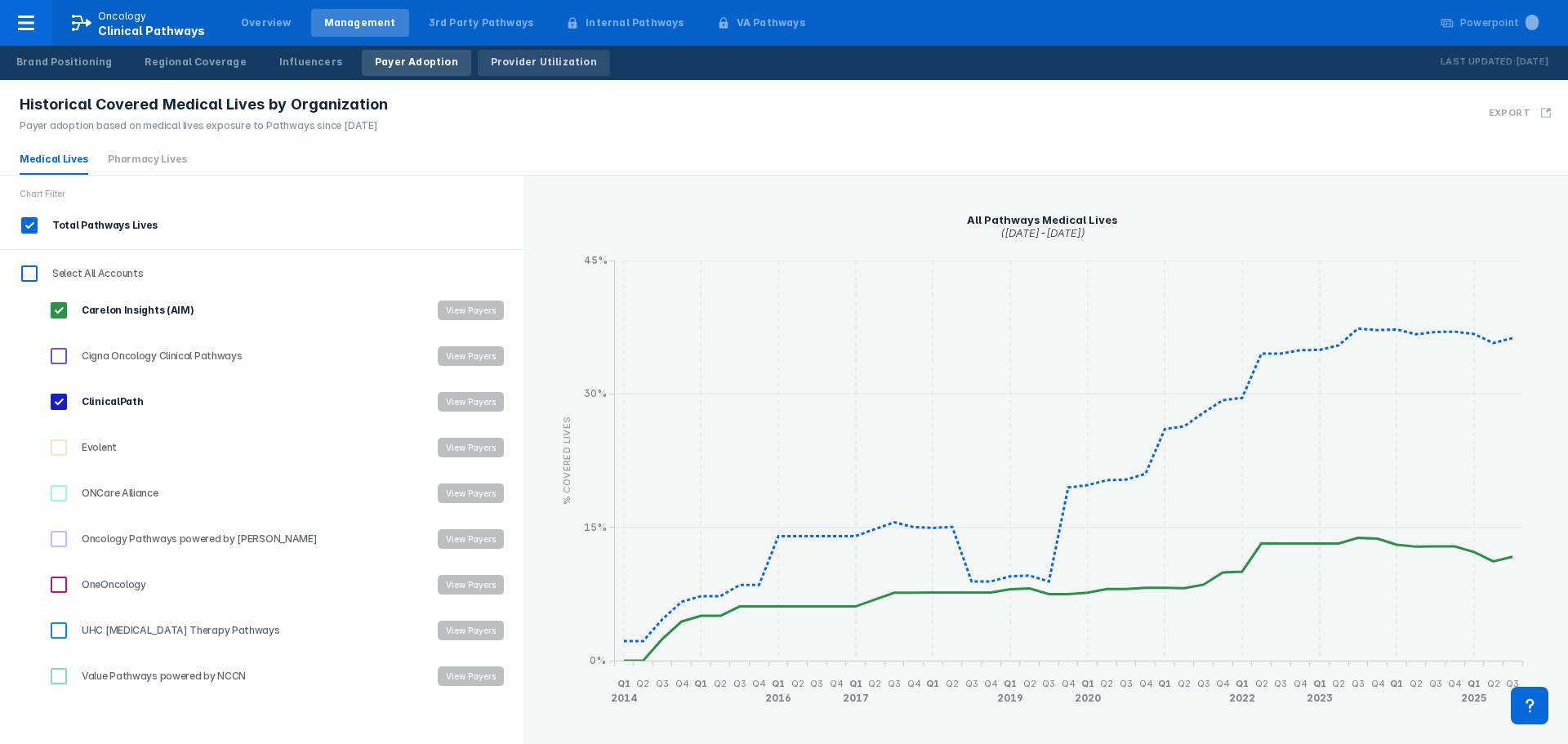
click at [544, 53] on link "Provider Utilization" at bounding box center [544, 63] width 132 height 26
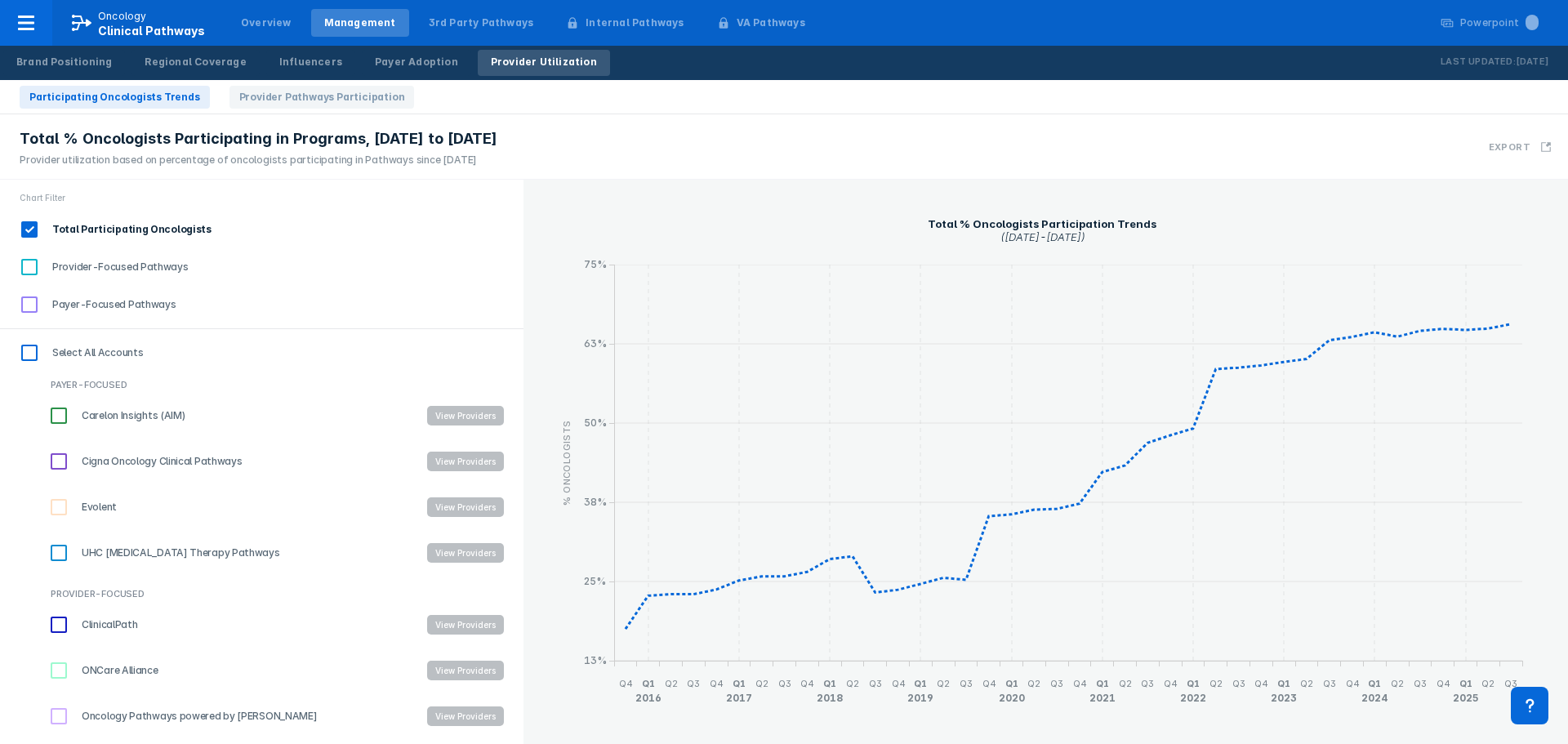
click at [460, 414] on button "View Providers" at bounding box center [465, 415] width 77 height 19
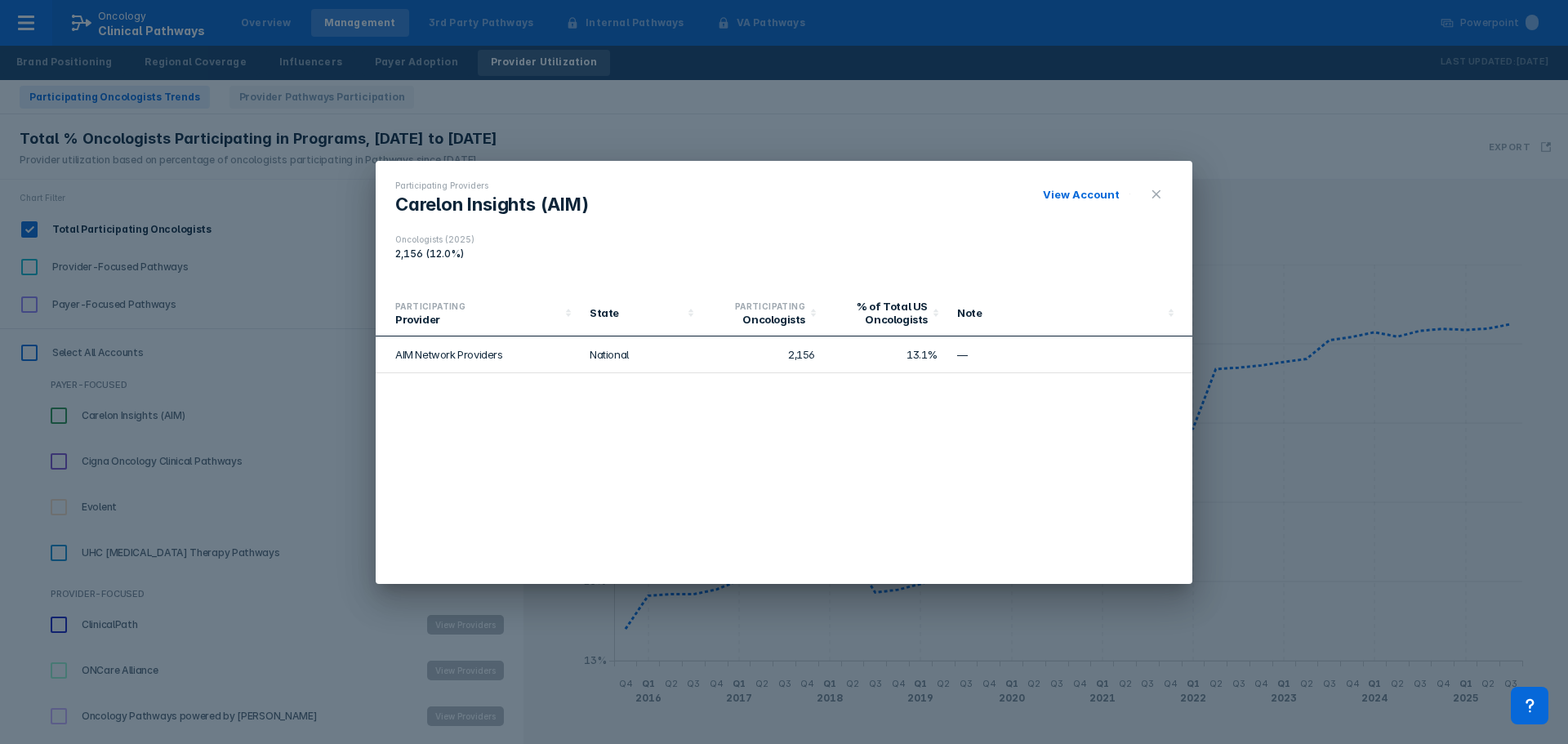
click at [1160, 196] on button at bounding box center [1157, 194] width 33 height 27
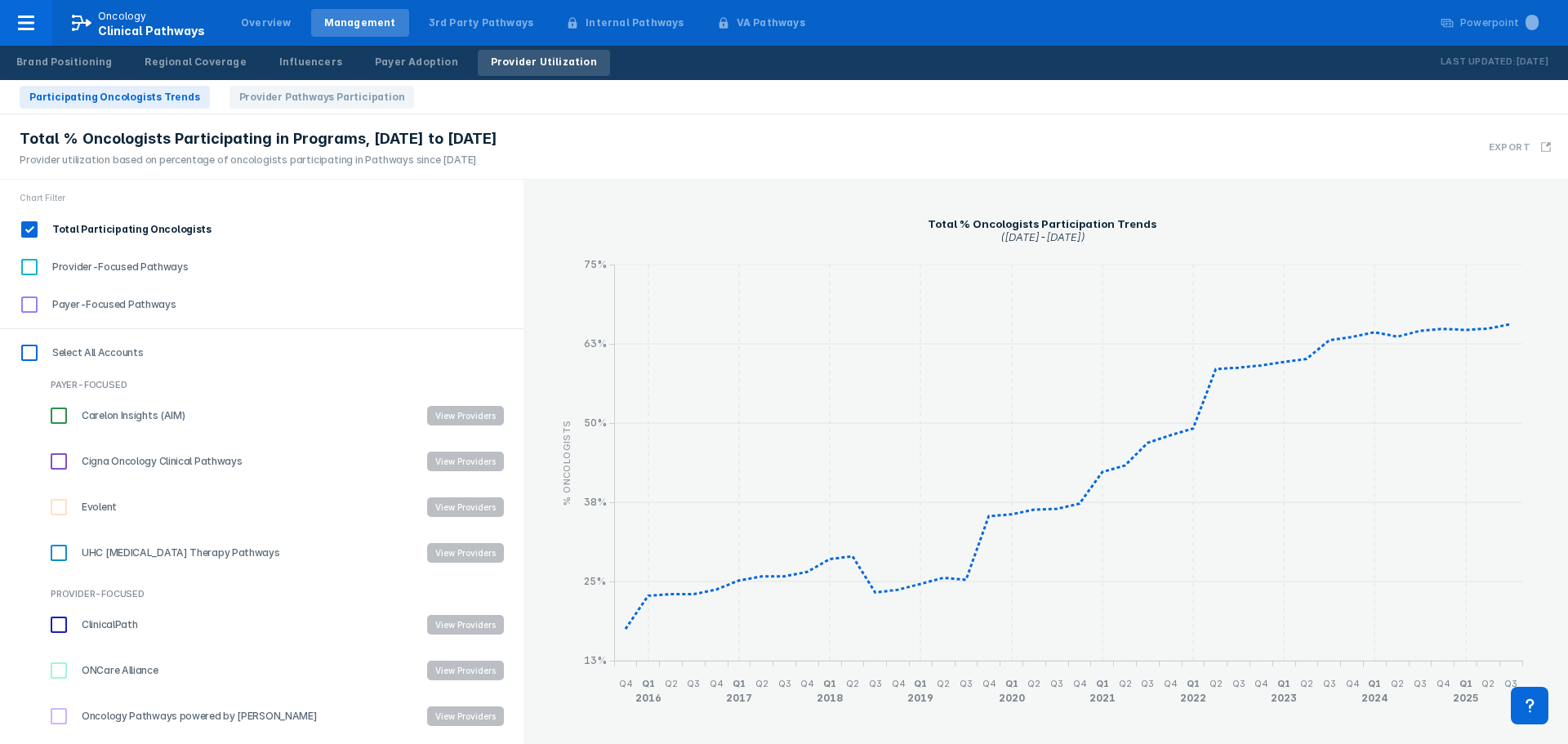
click at [27, 267] on input "Provider-Focused Pathways" at bounding box center [29, 267] width 27 height 27
checkbox input "true"
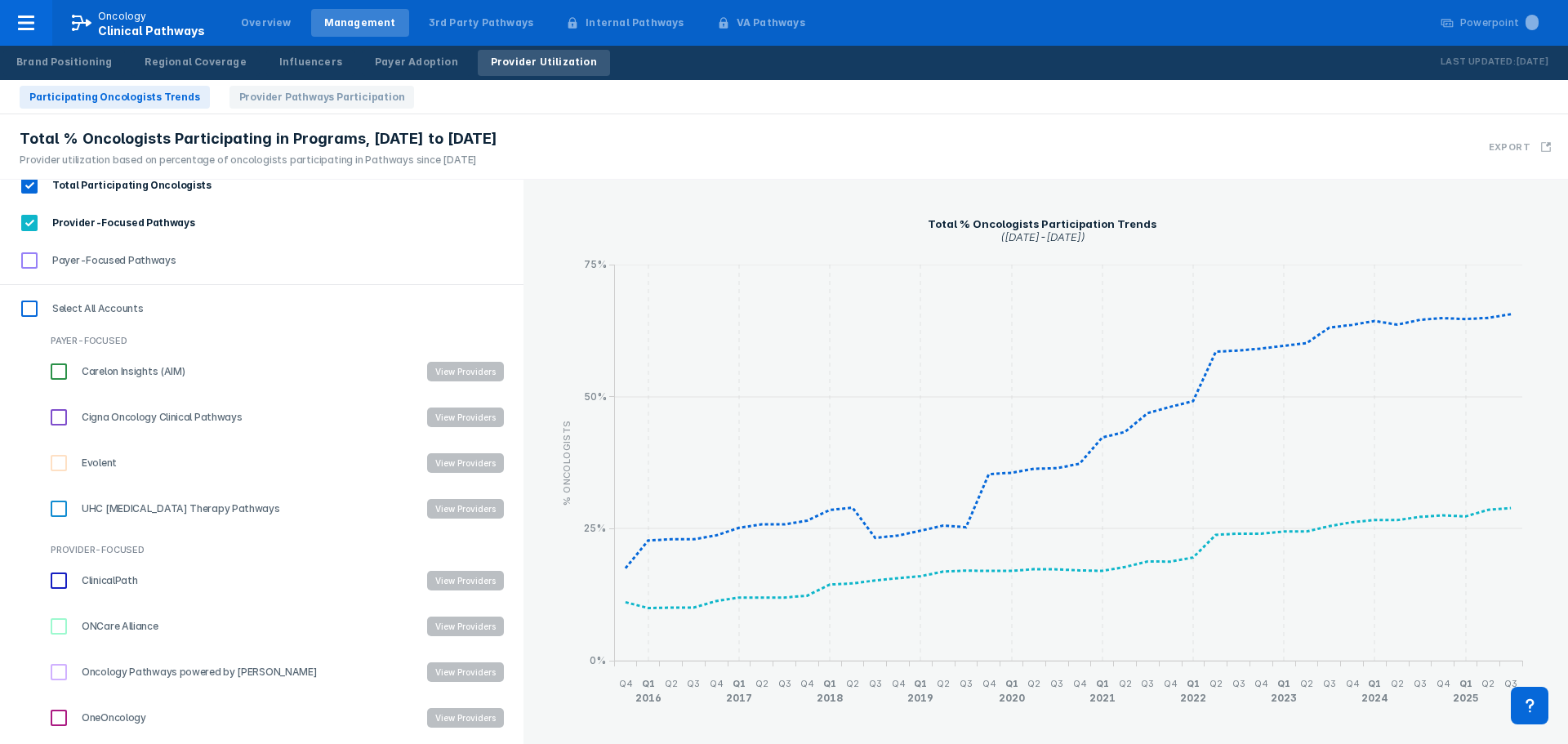
scroll to position [87, 0]
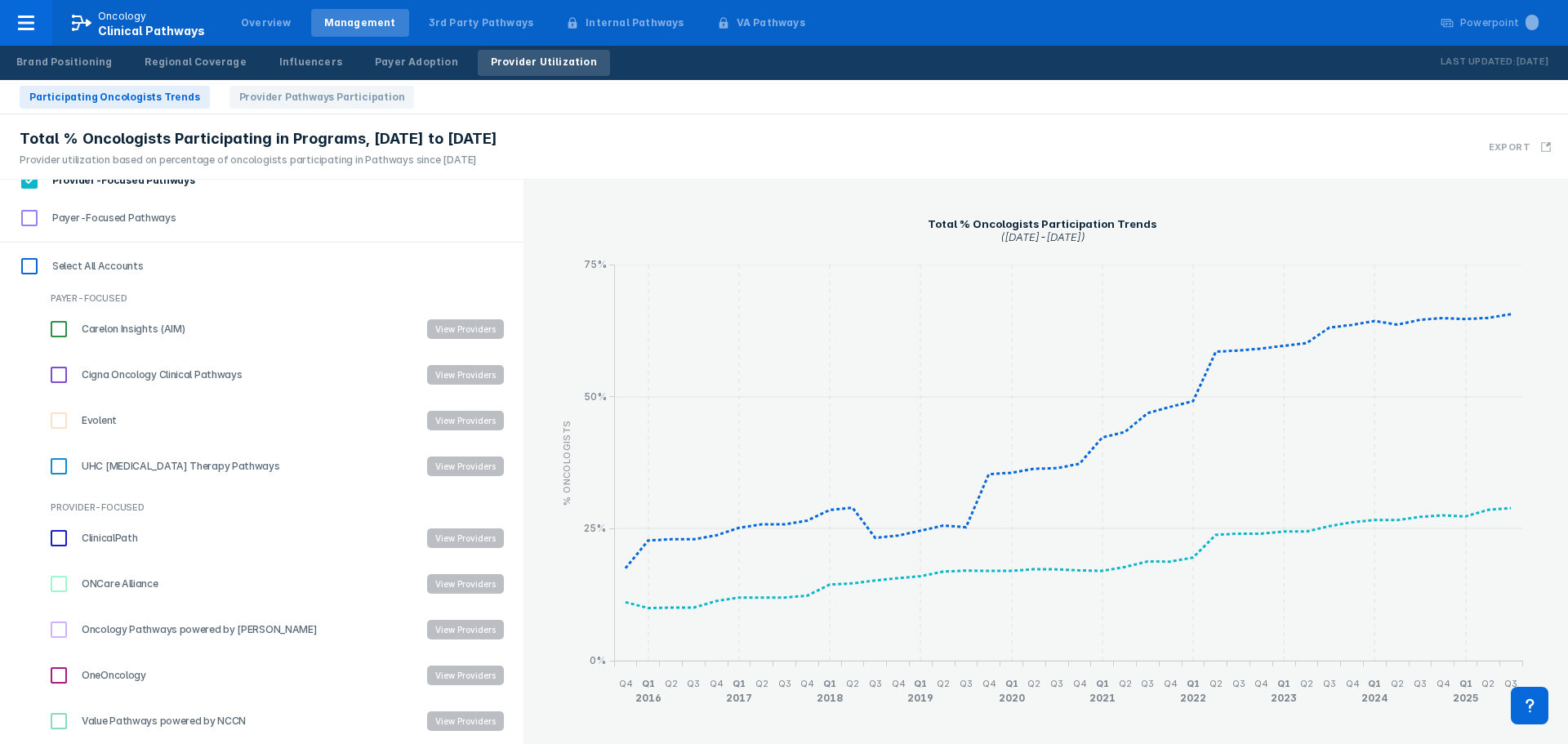
click at [453, 543] on button "View Providers" at bounding box center [465, 537] width 77 height 19
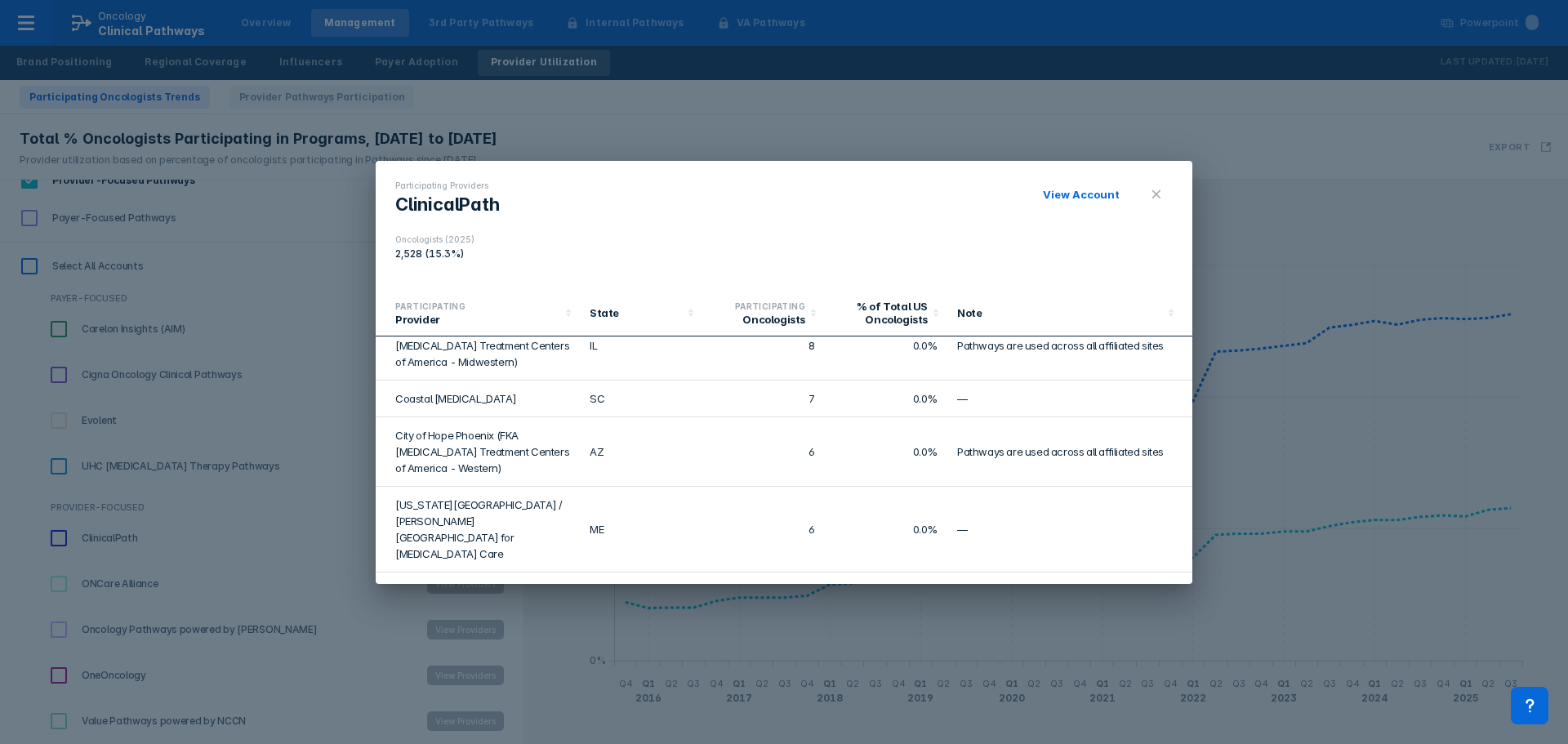
scroll to position [2566, 0]
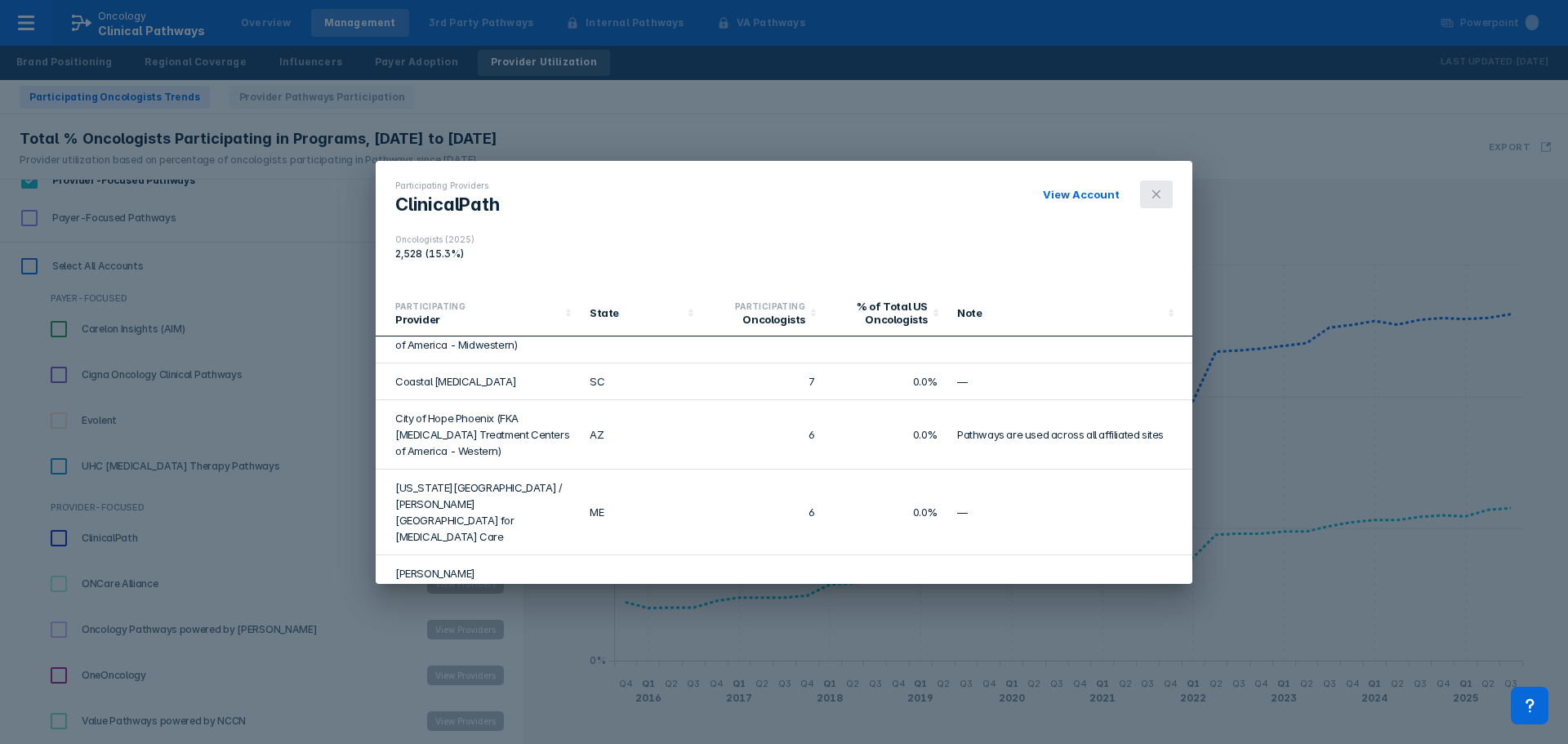
click at [1158, 199] on icon at bounding box center [1157, 194] width 13 height 13
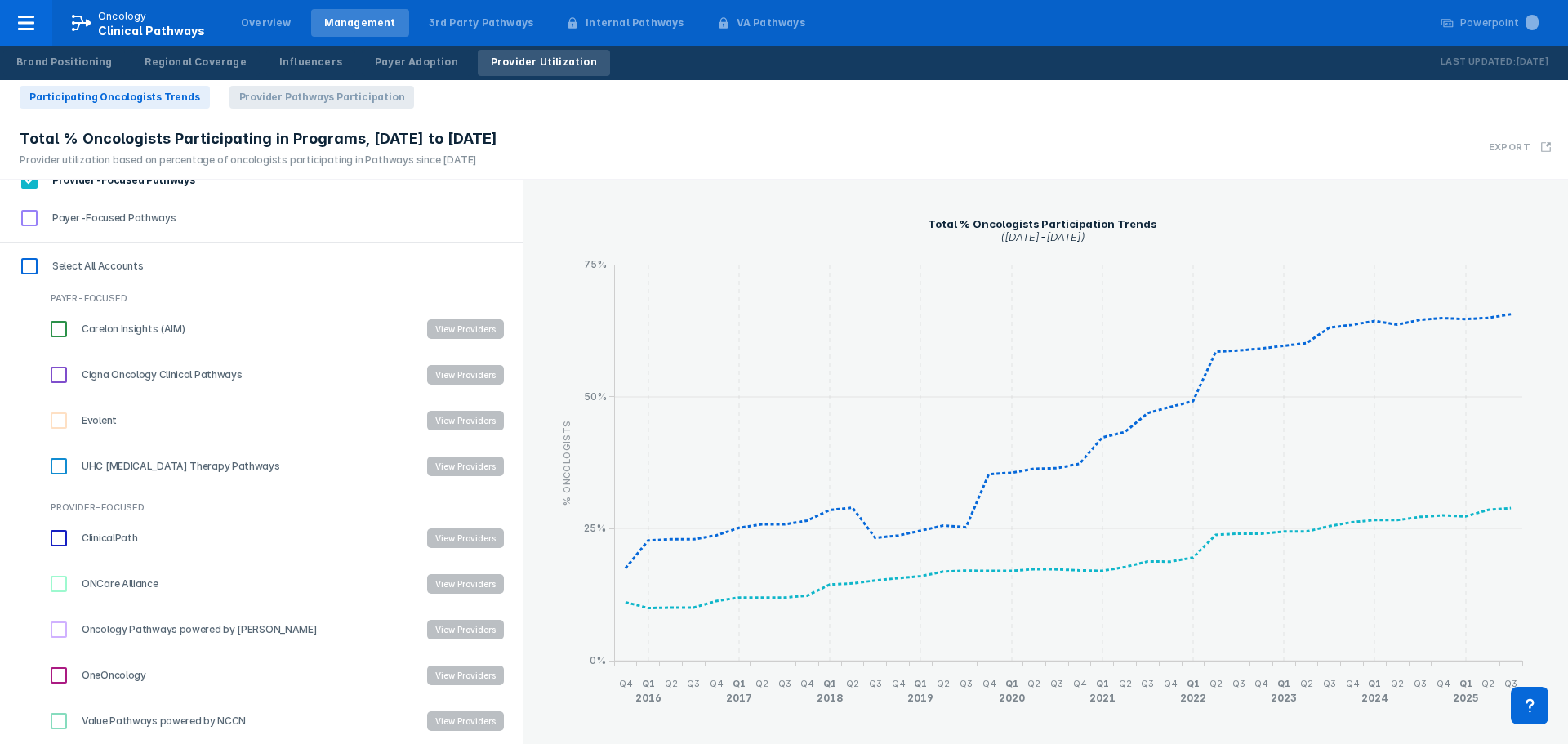
click at [295, 104] on span "Provider Pathways Participation" at bounding box center [322, 97] width 185 height 23
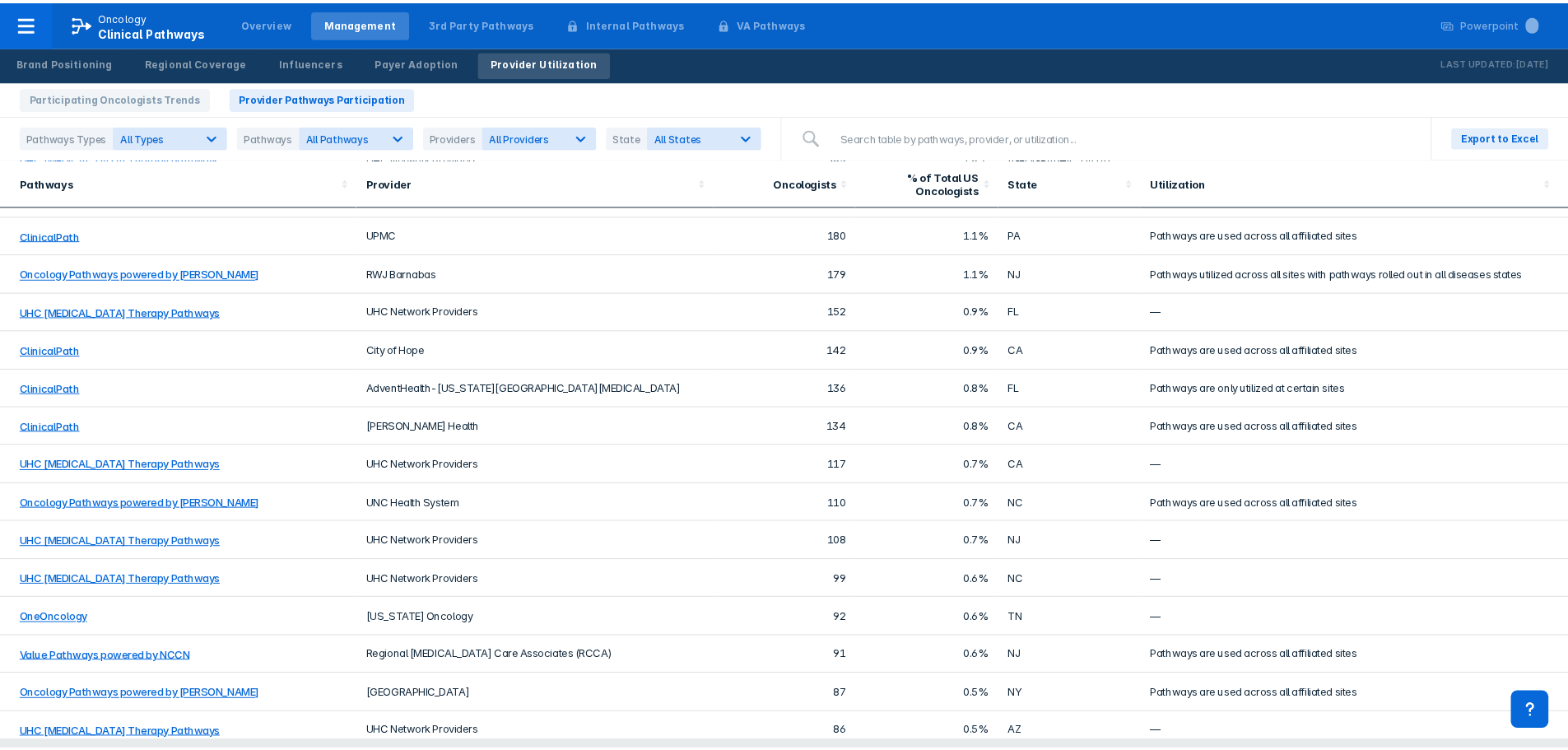
scroll to position [0, 0]
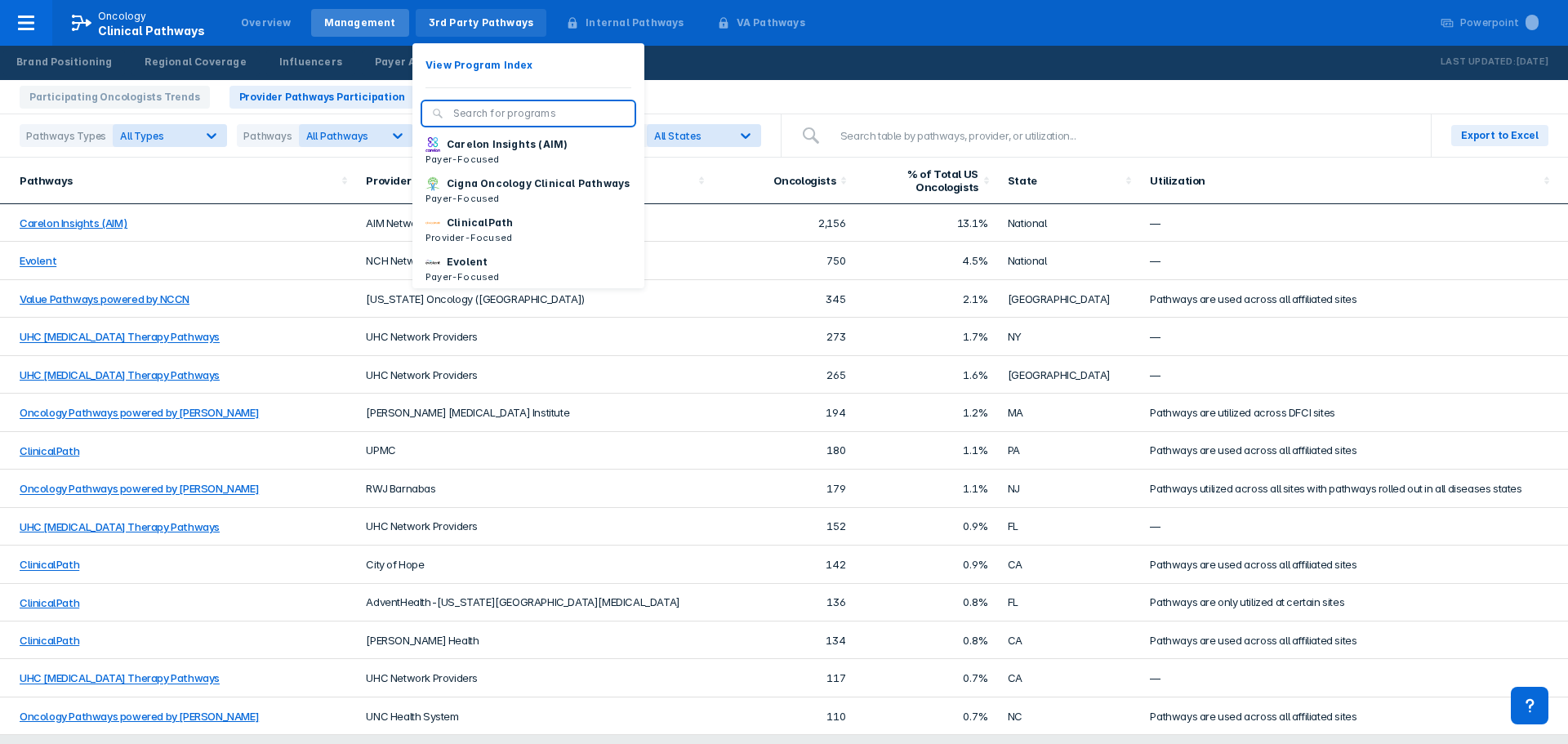
click at [472, 19] on div "3rd Party Pathways" at bounding box center [482, 23] width 106 height 15
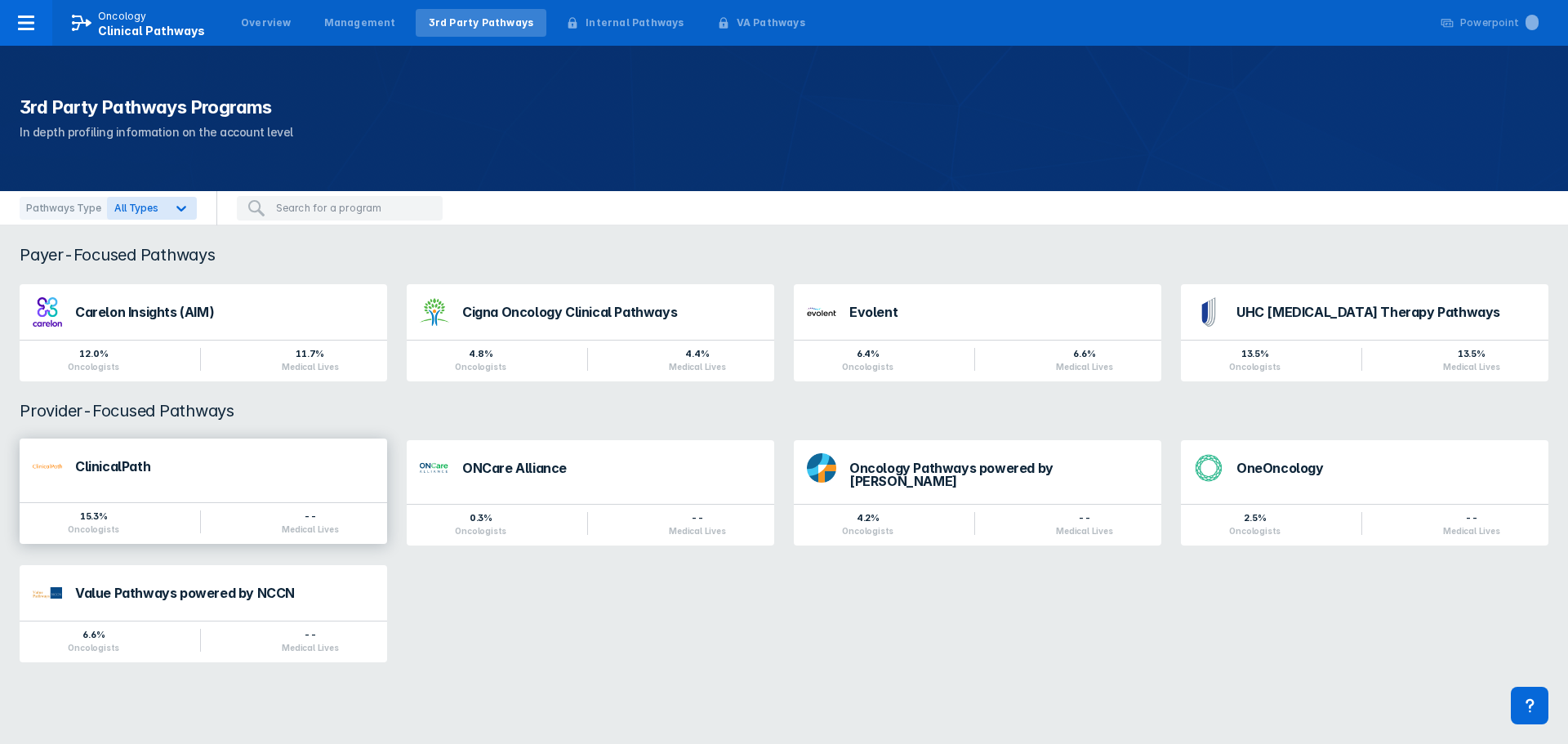
click at [275, 484] on div "ClinicalPath" at bounding box center [202, 466] width 368 height 56
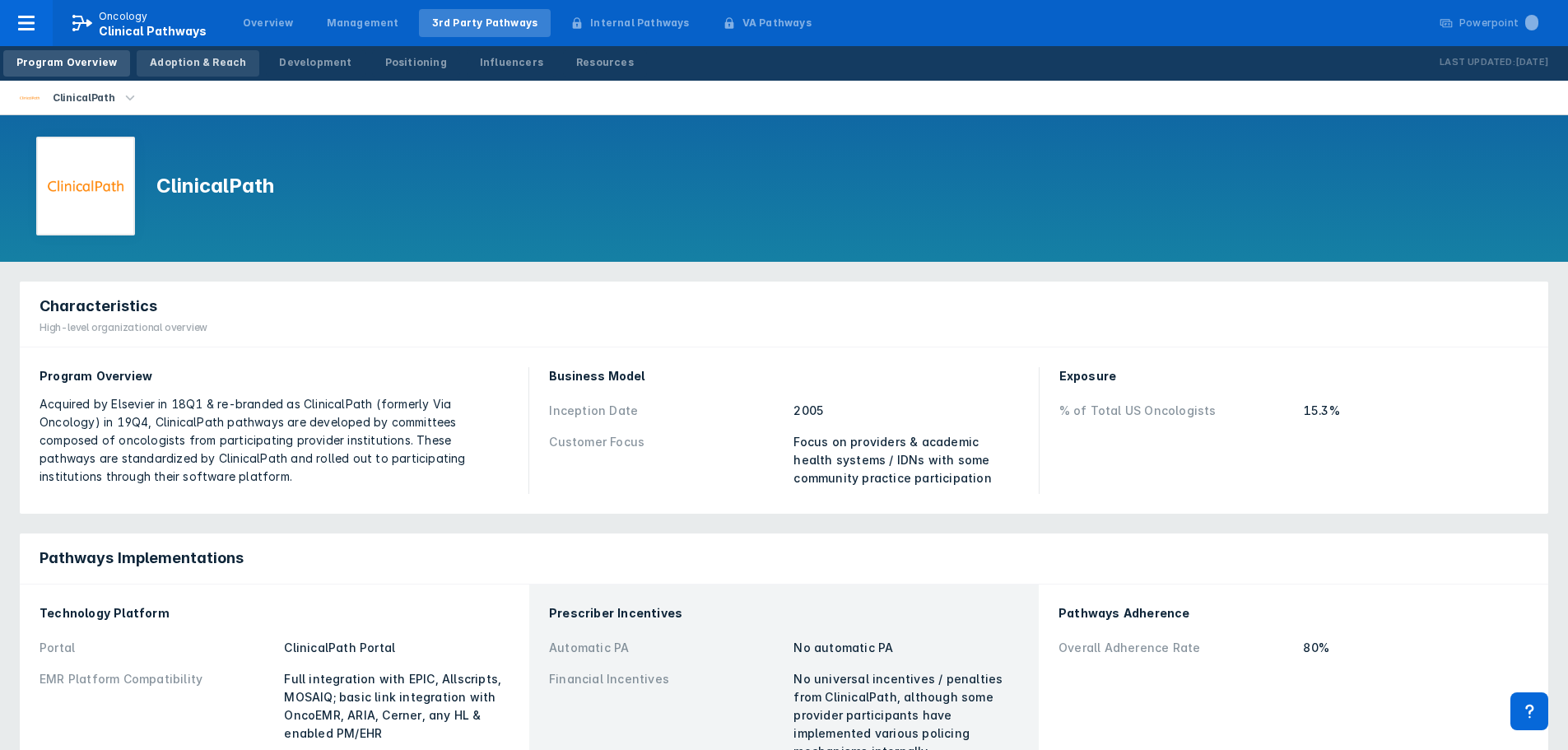
click at [203, 72] on link "Adoption & Reach" at bounding box center [198, 63] width 122 height 27
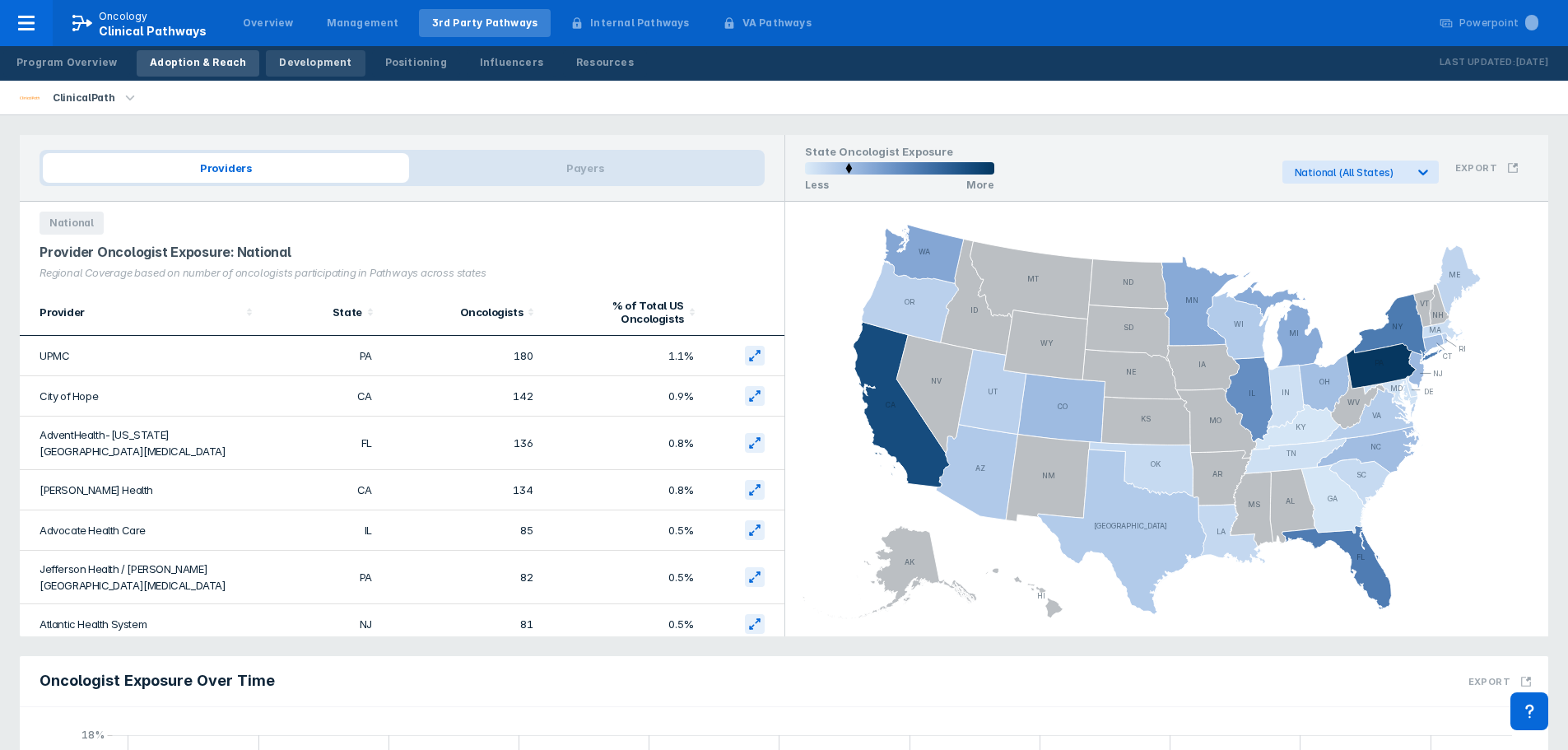
click at [335, 67] on link "Development" at bounding box center [314, 63] width 98 height 27
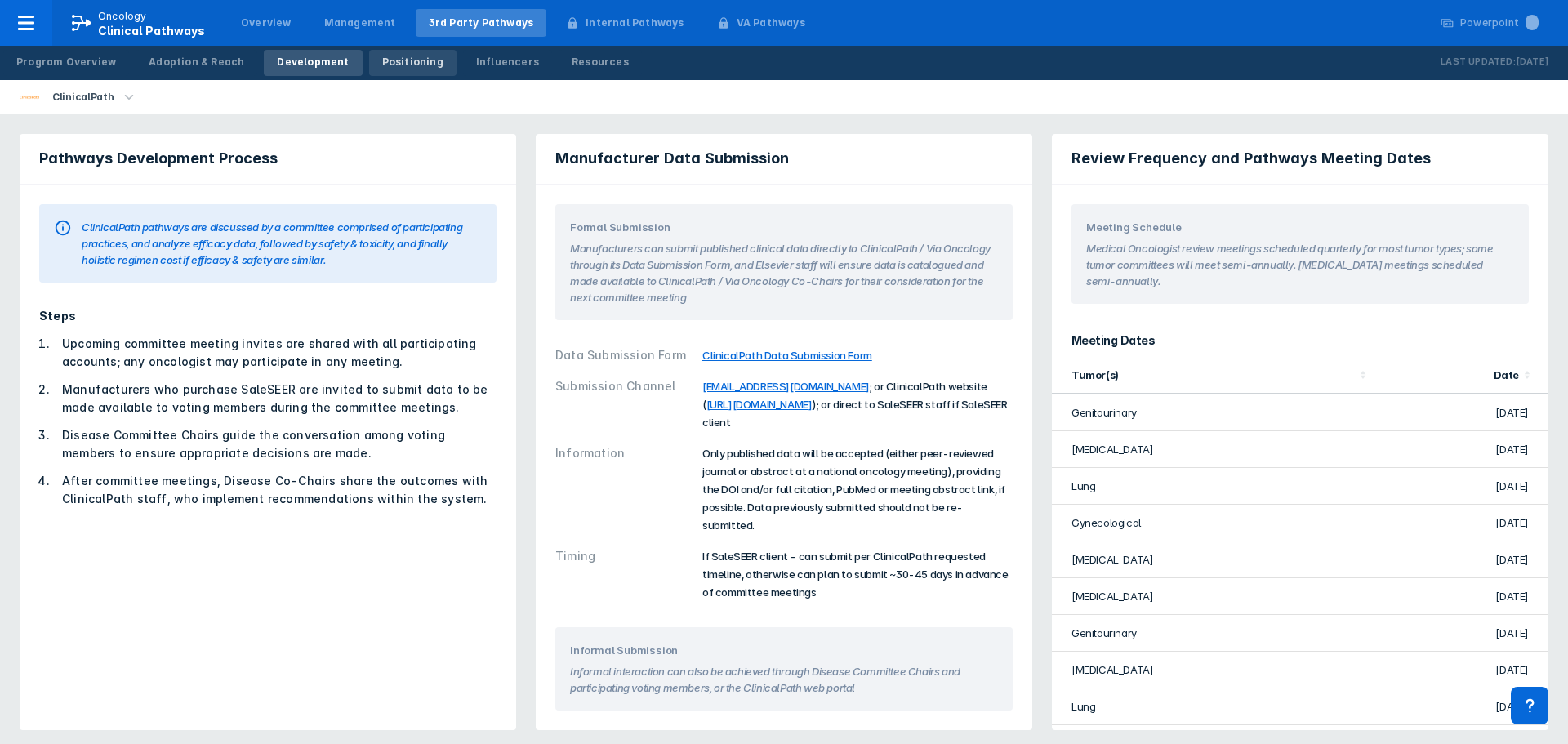
click at [408, 72] on link "Positioning" at bounding box center [413, 63] width 88 height 26
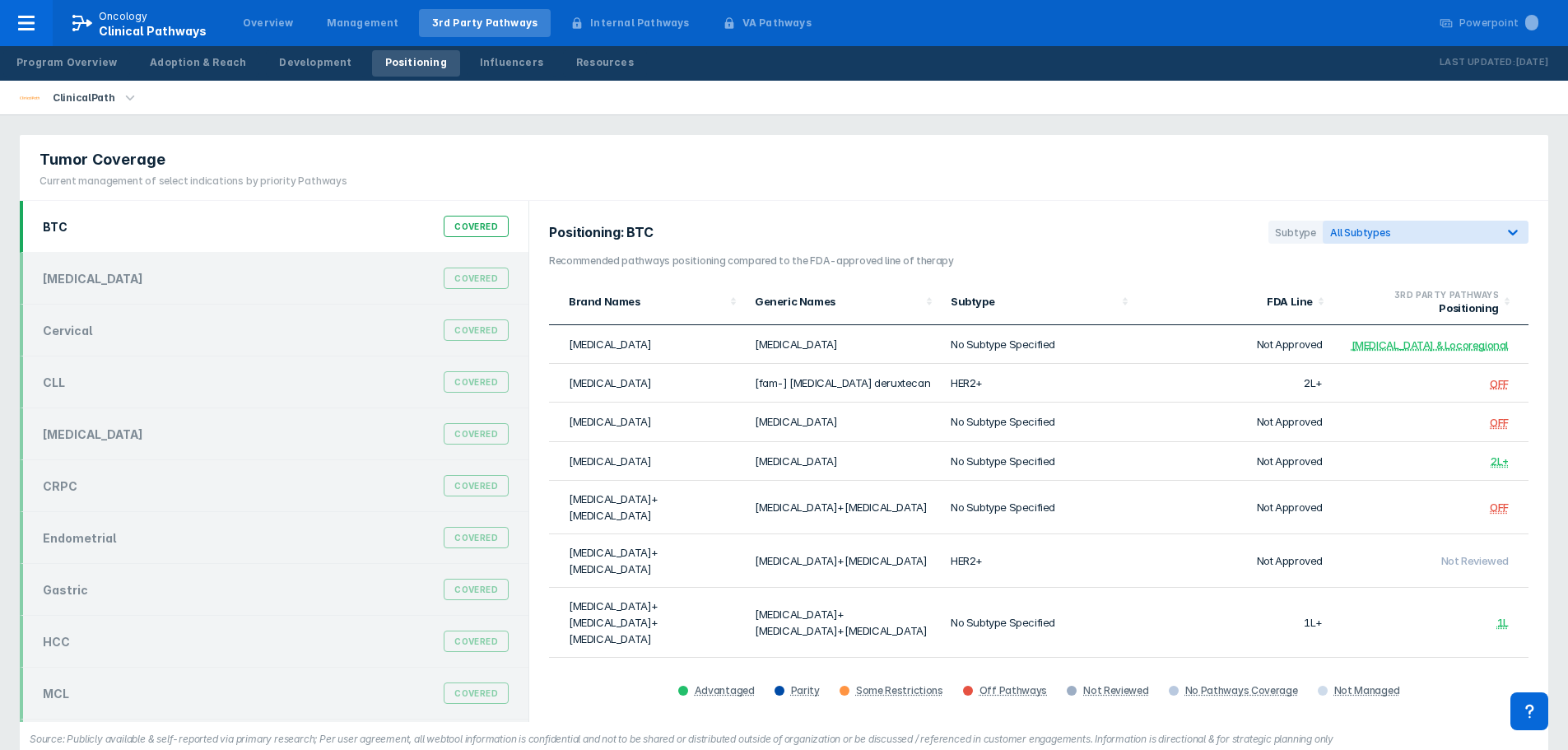
click at [121, 95] on icon "button" at bounding box center [131, 98] width 18 height 18
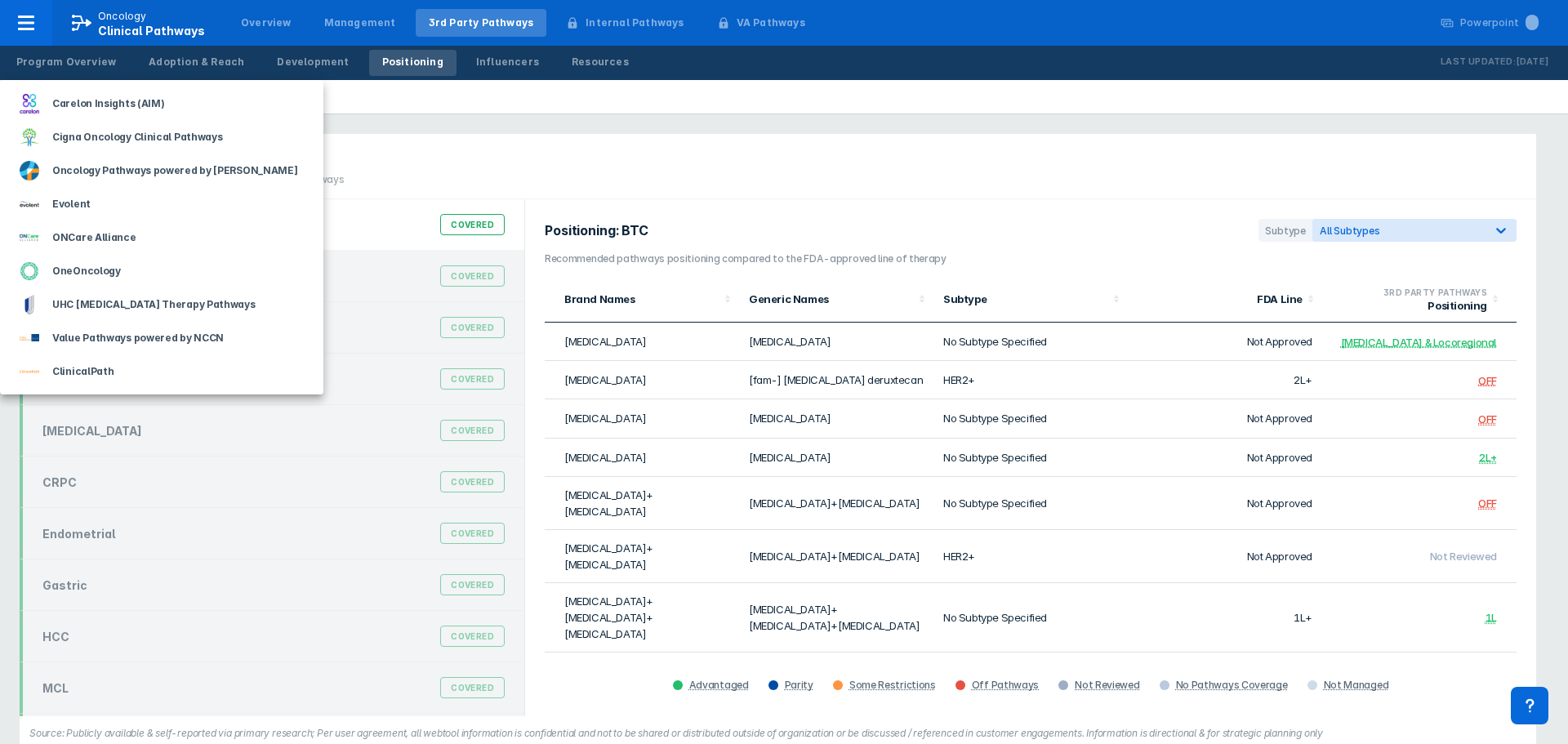
click at [368, 105] on div at bounding box center [784, 372] width 1568 height 744
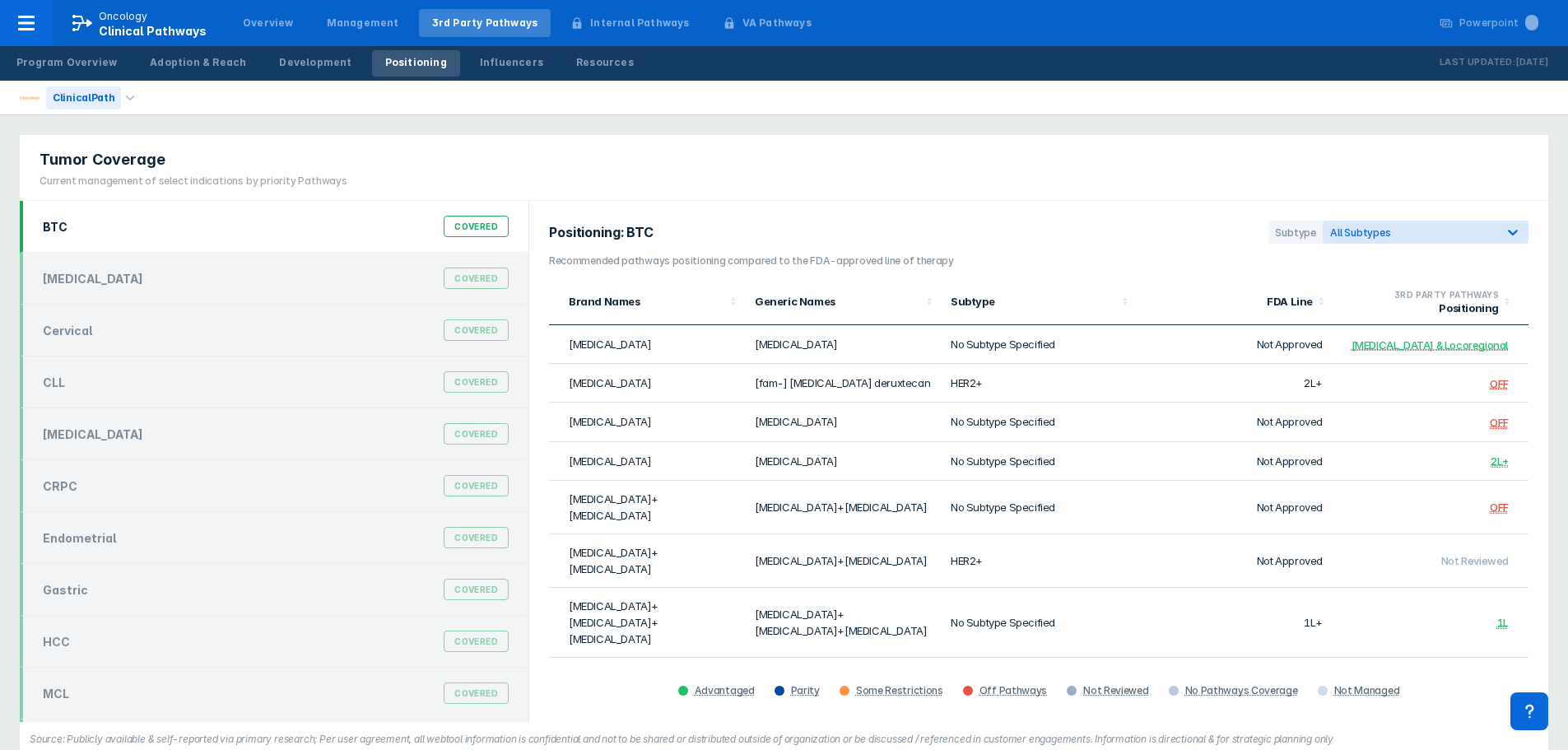
click at [101, 99] on div "ClinicalPath" at bounding box center [83, 97] width 74 height 23
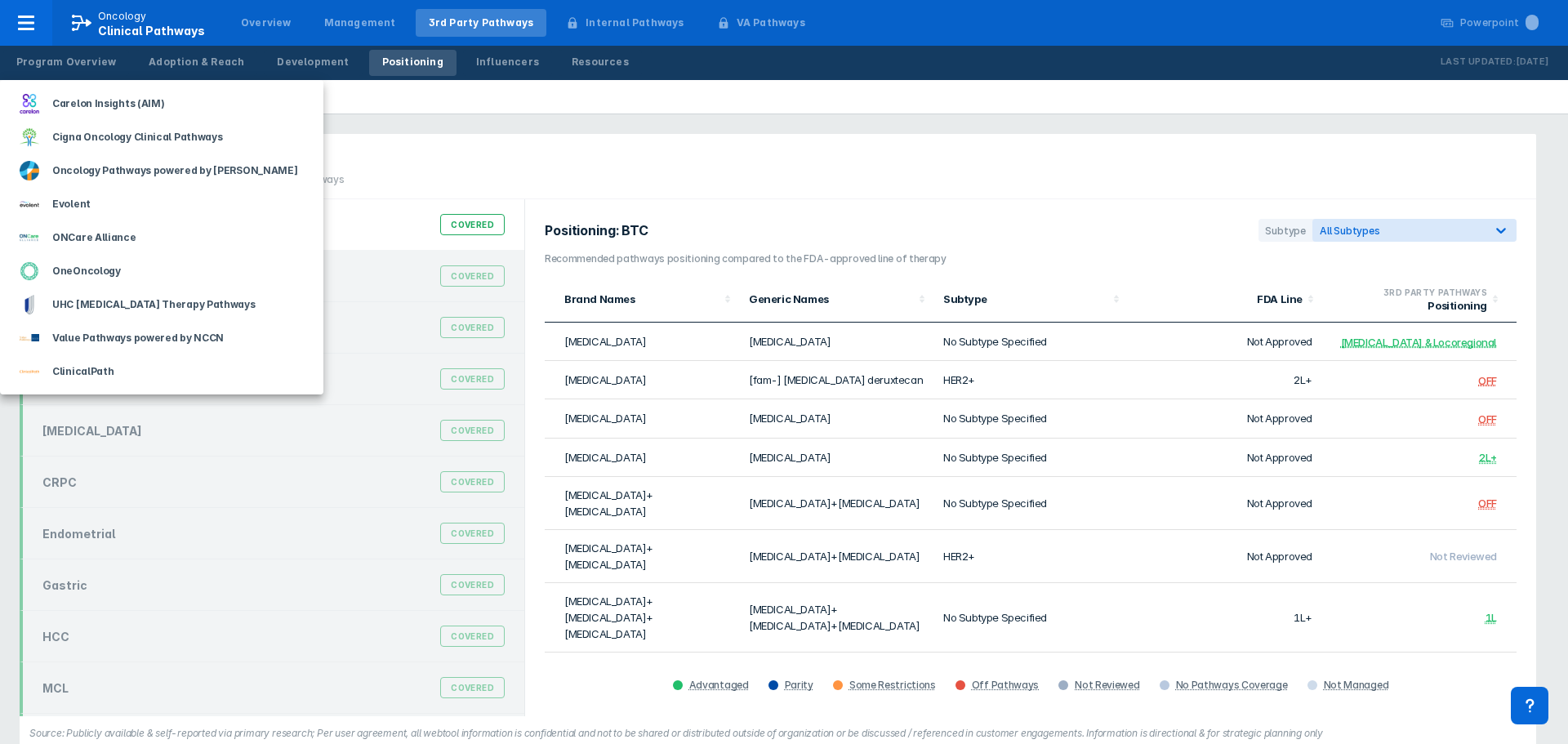
click at [1031, 175] on div at bounding box center [784, 372] width 1568 height 744
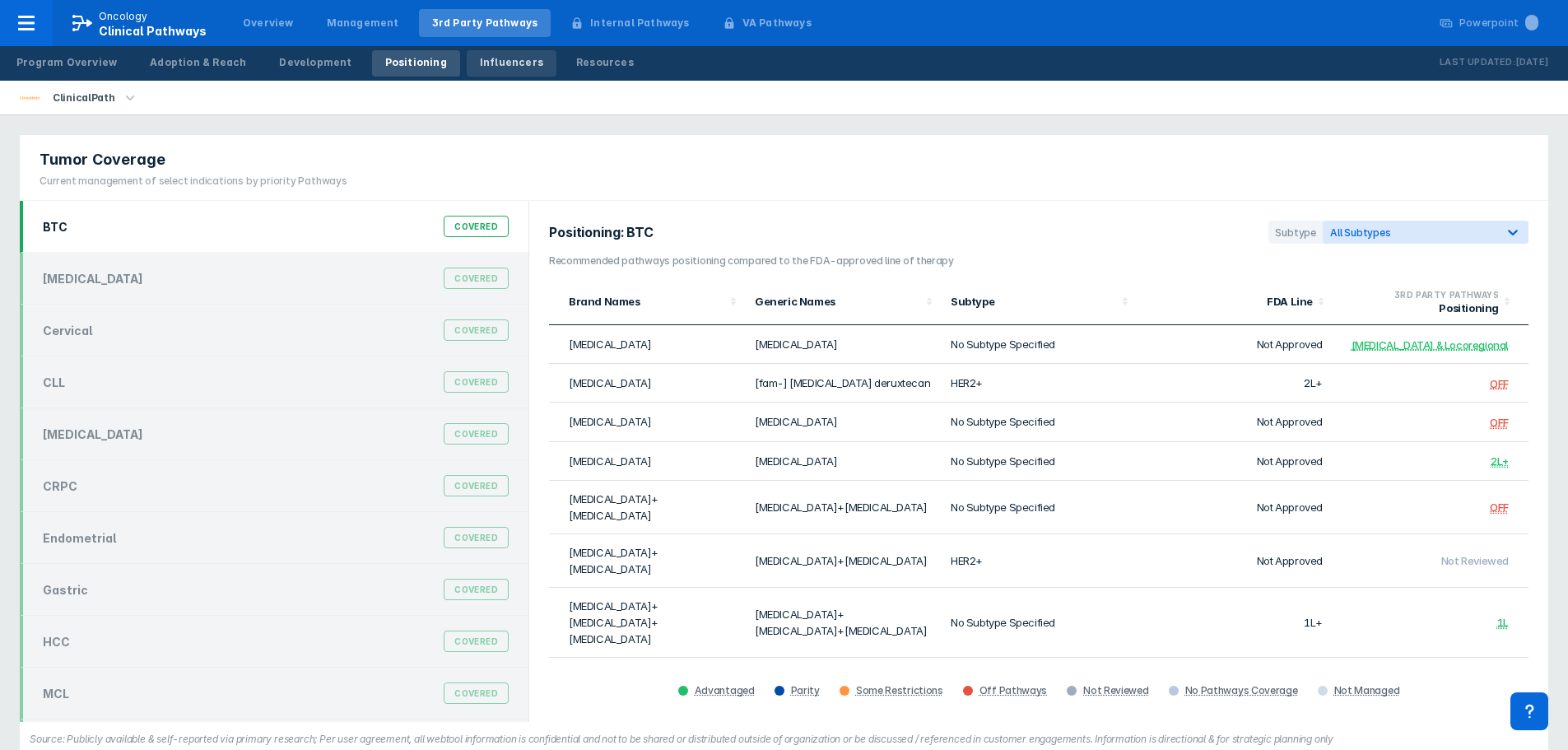
click at [495, 66] on div "Influencers" at bounding box center [511, 62] width 63 height 15
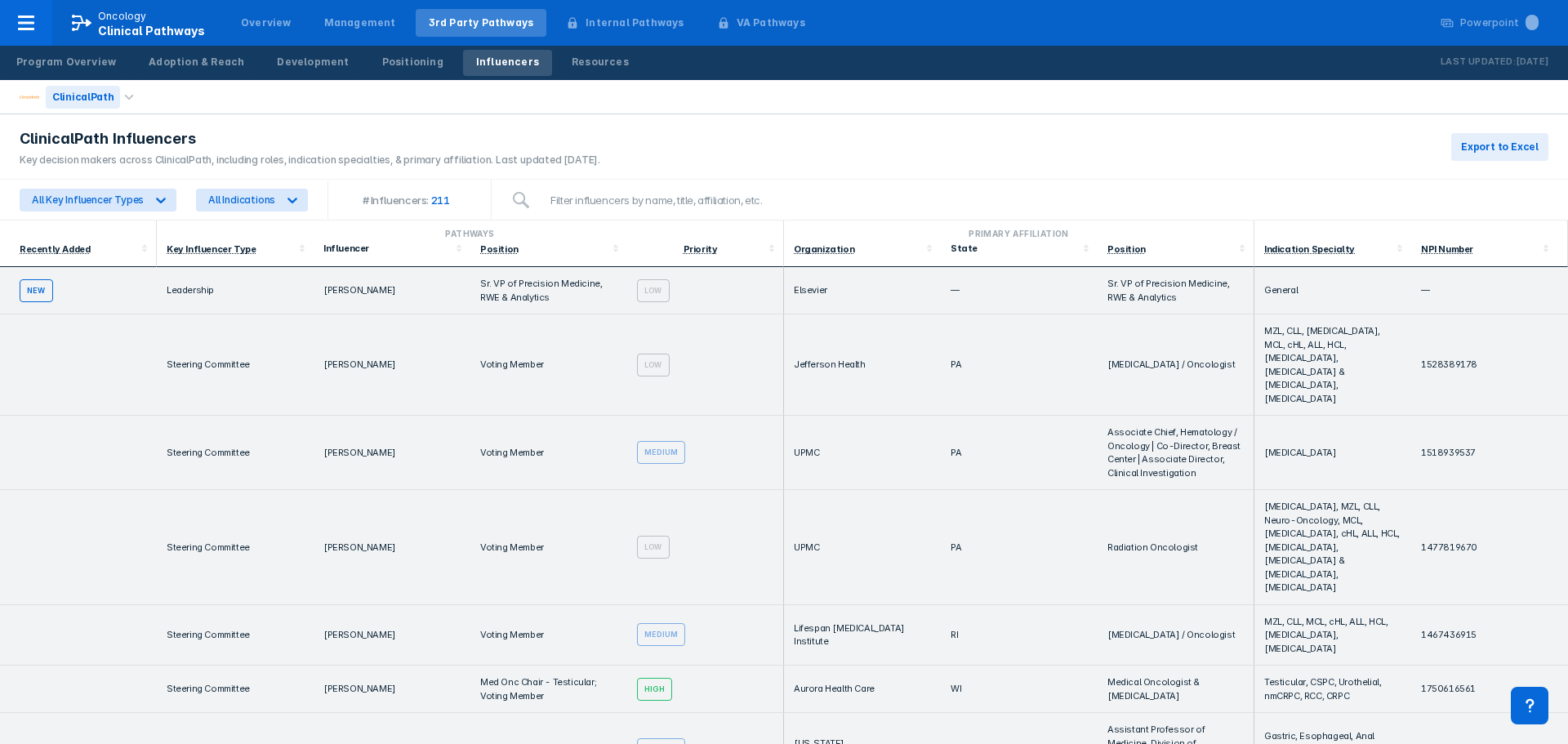
click at [111, 97] on div "ClinicalPath" at bounding box center [82, 97] width 74 height 23
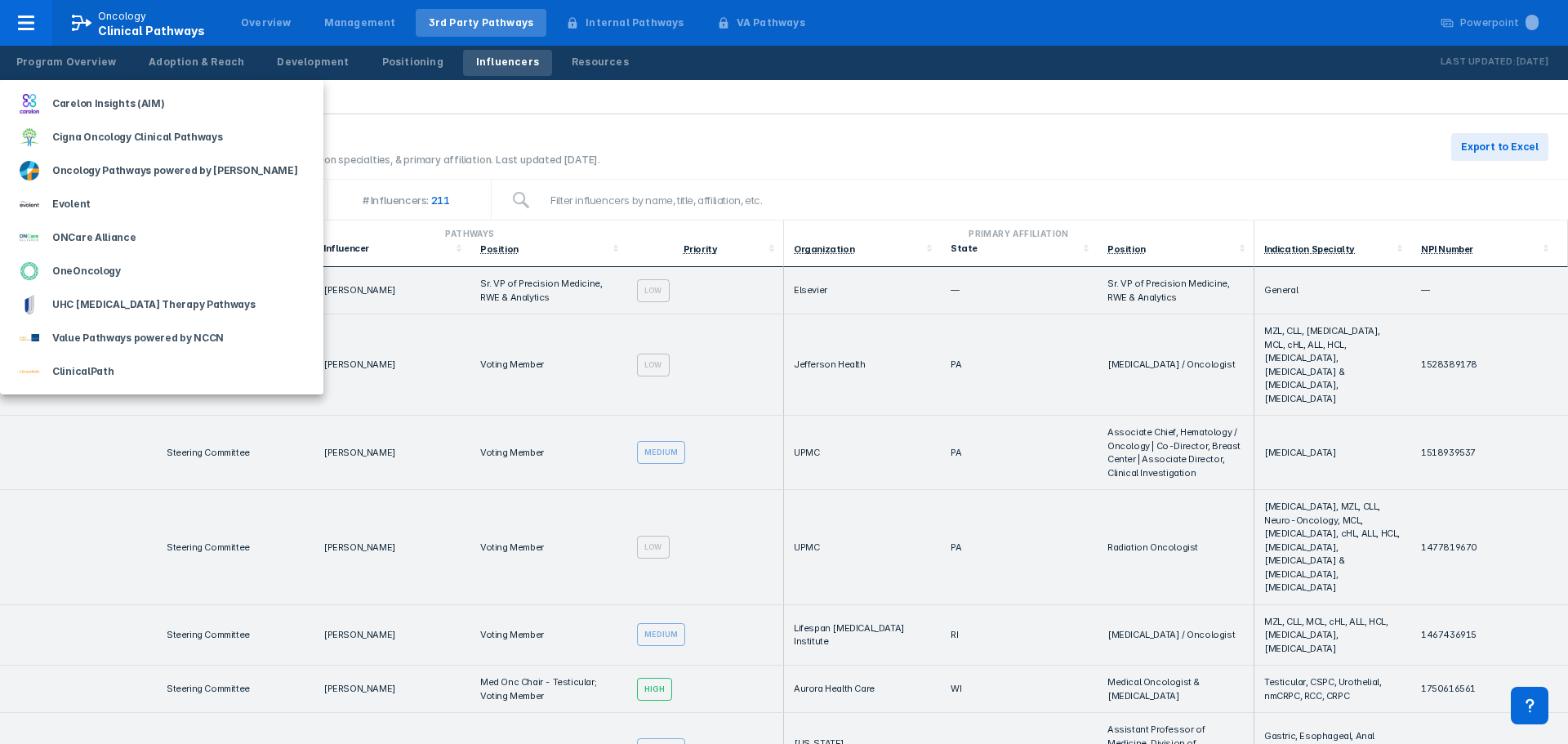
click at [669, 107] on div at bounding box center [784, 372] width 1568 height 744
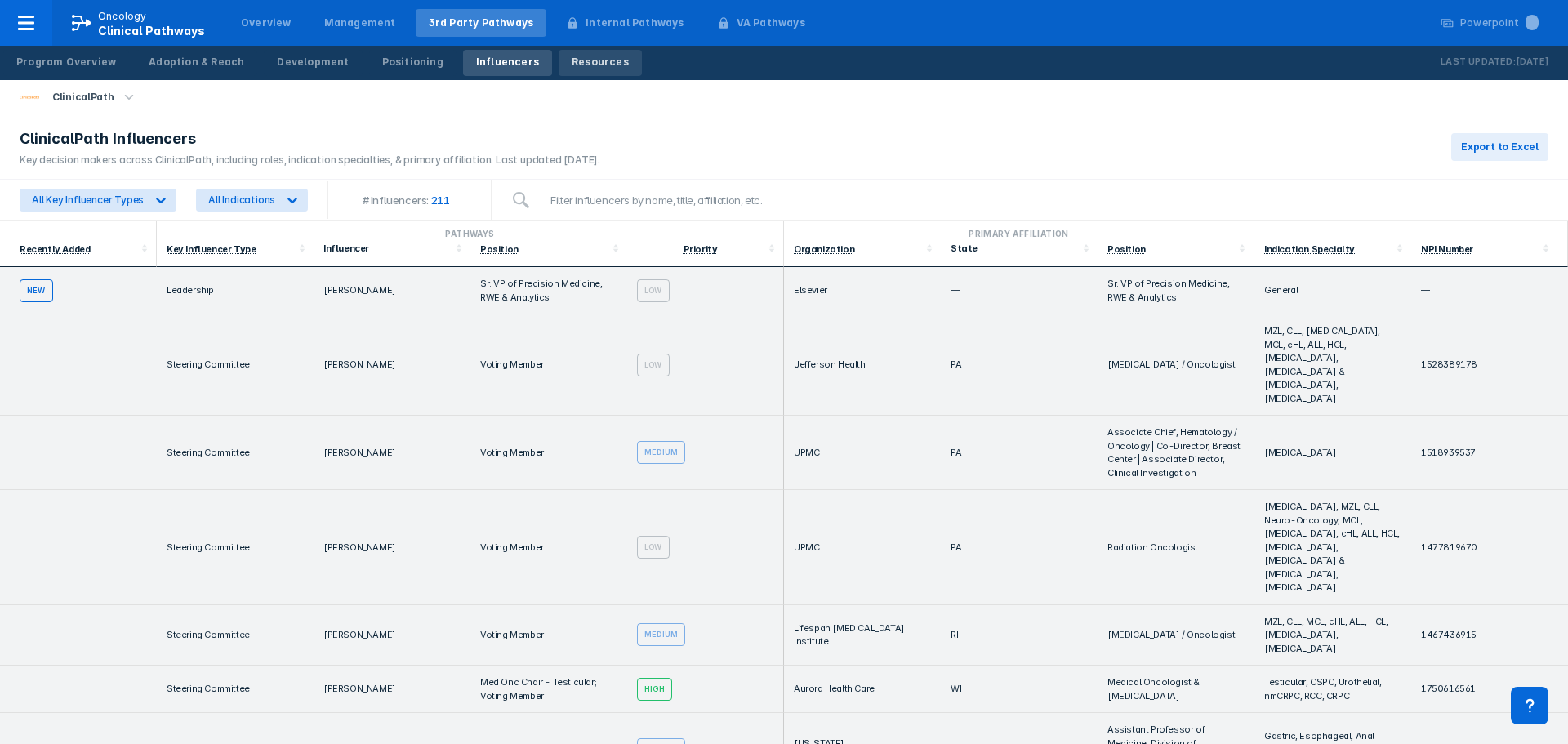
click at [572, 64] on div "Resources" at bounding box center [600, 62] width 57 height 15
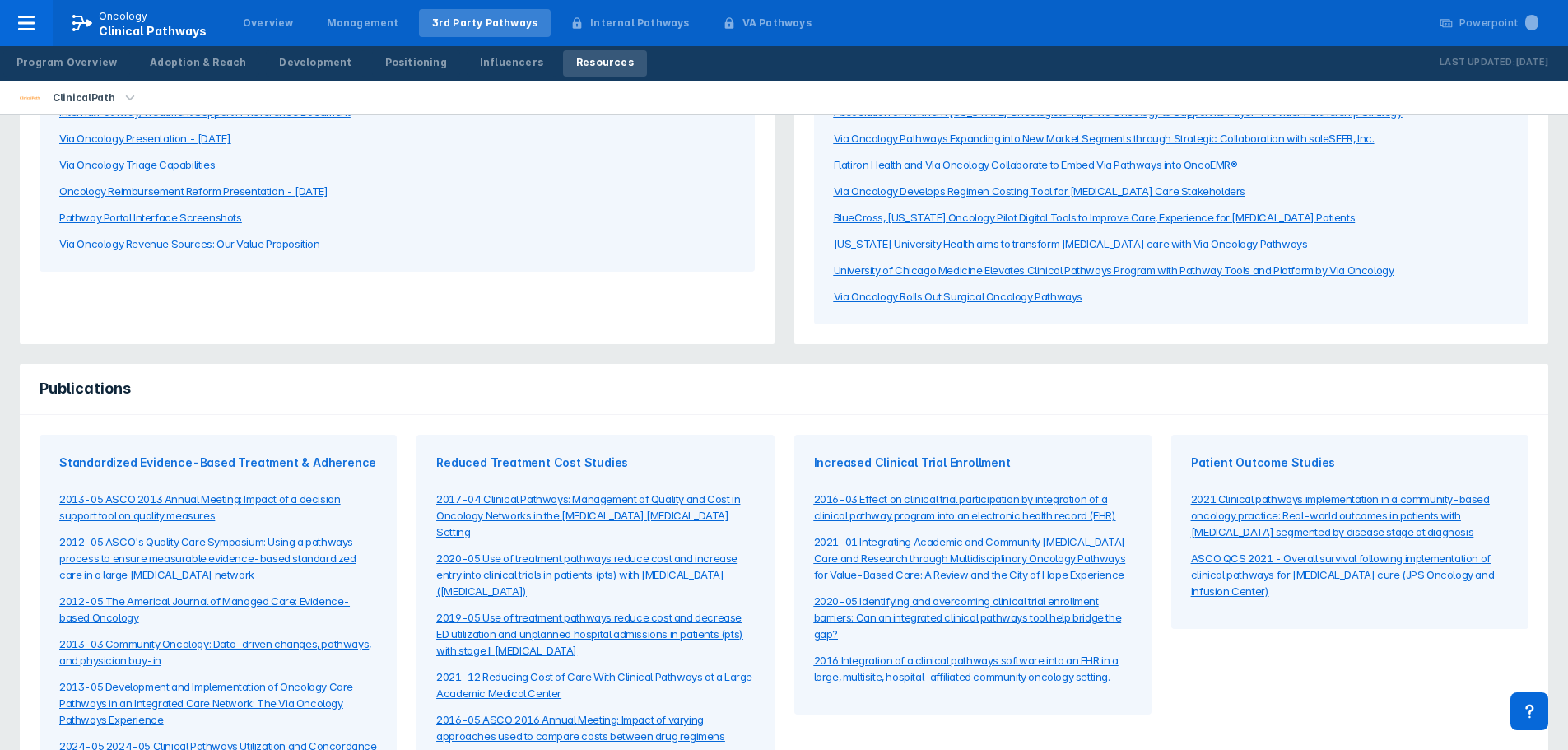
scroll to position [324, 0]
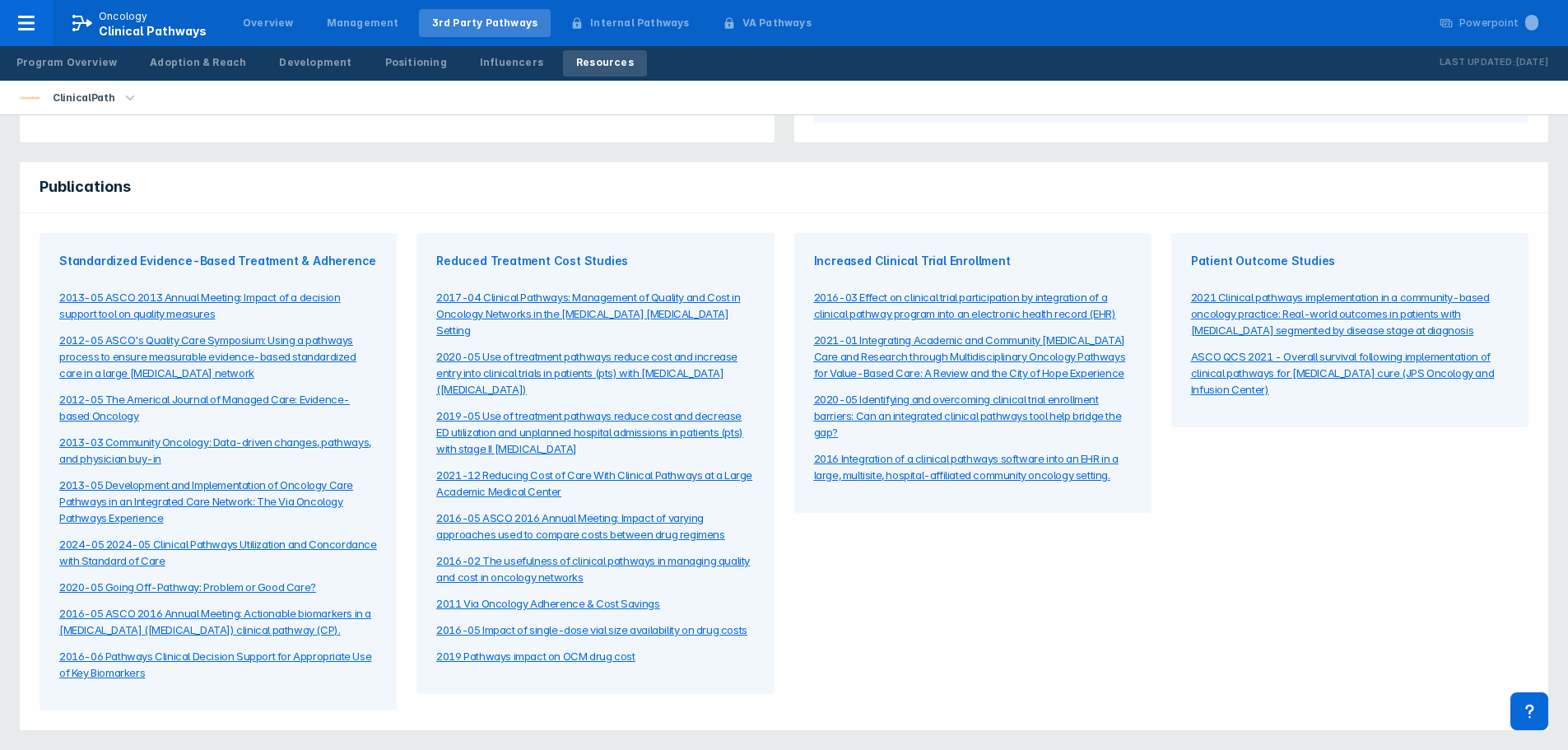
click at [1279, 588] on div "Patient Outcome Studies 2021 Clinical pathways implementation in a community-ba…" at bounding box center [1350, 472] width 377 height 497
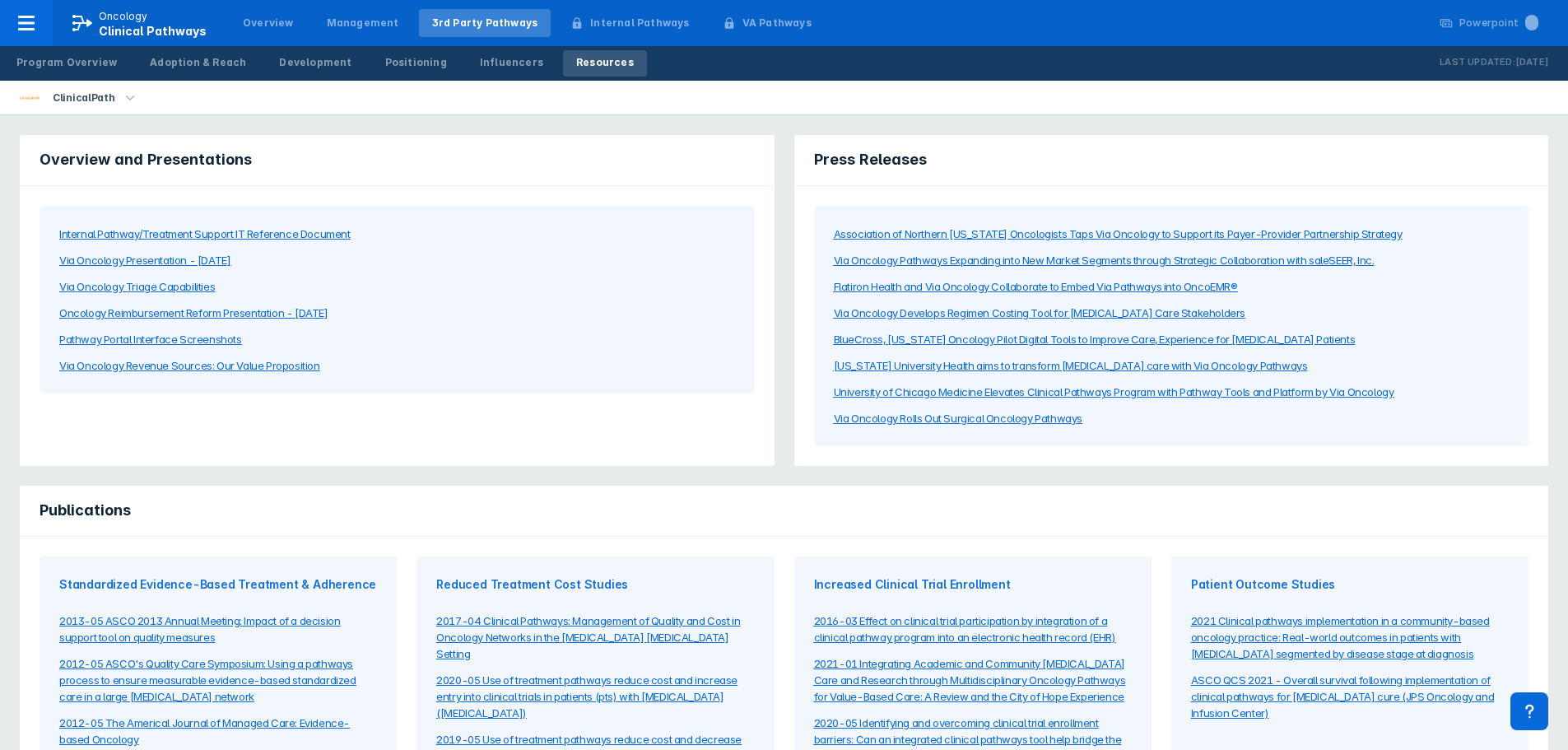
click at [125, 98] on icon "button" at bounding box center [131, 98] width 18 height 18
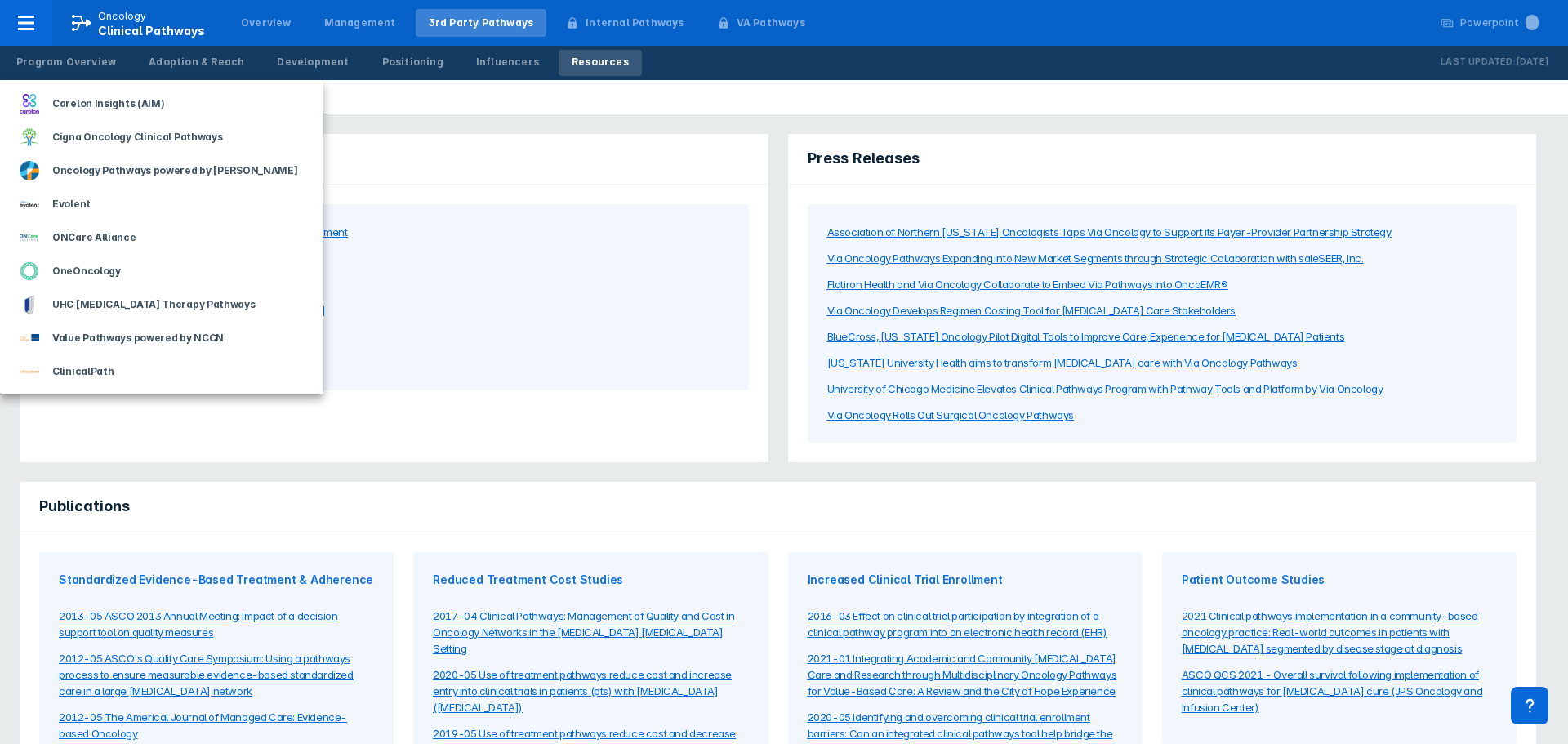
click at [711, 68] on div at bounding box center [784, 372] width 1568 height 744
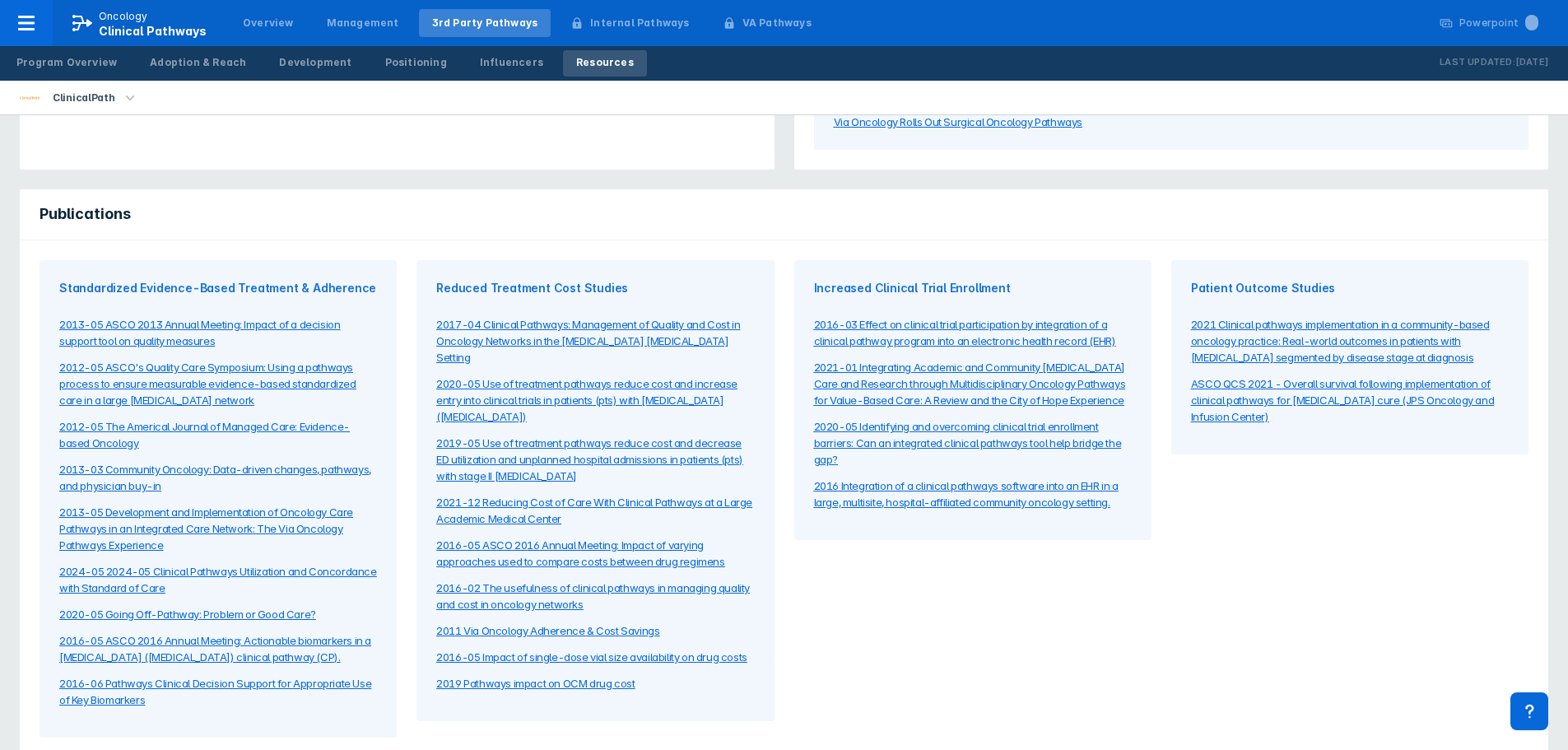
scroll to position [324, 0]
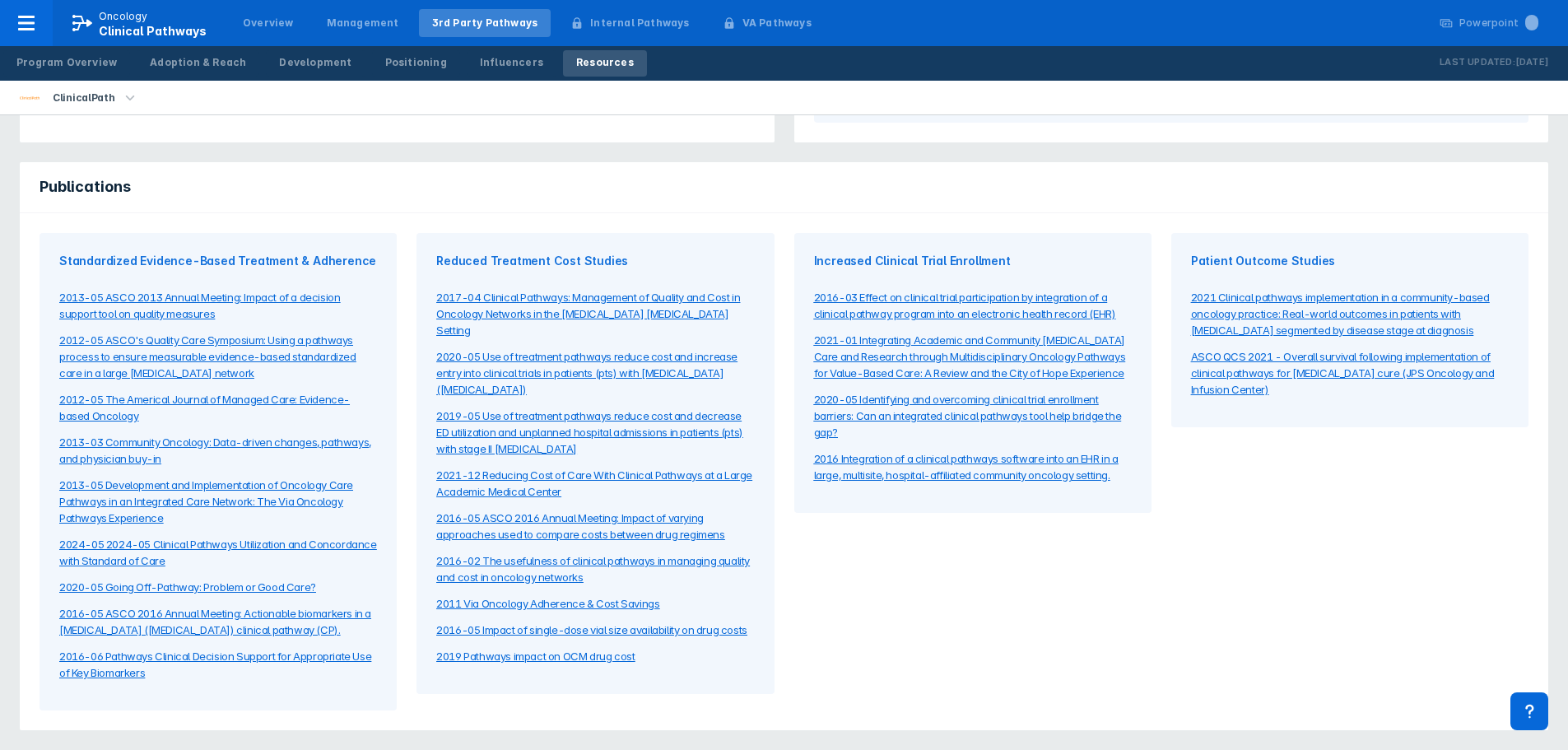
click at [1133, 603] on div "Increased Clinical Trial Enrollment 2016-03 Effect on clinical trial participat…" at bounding box center [972, 472] width 377 height 497
click at [33, 22] on icon at bounding box center [27, 23] width 17 height 15
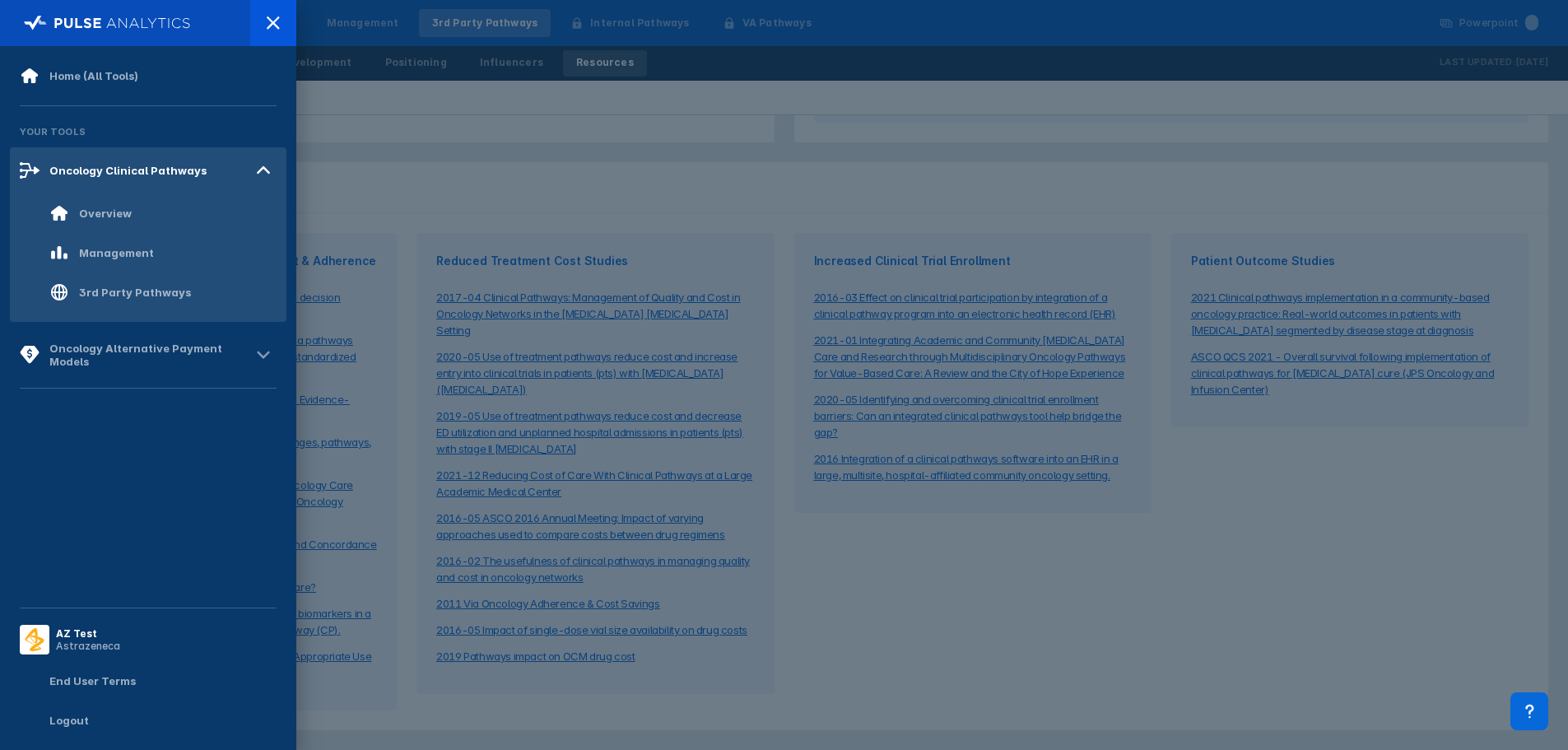
scroll to position [0, 0]
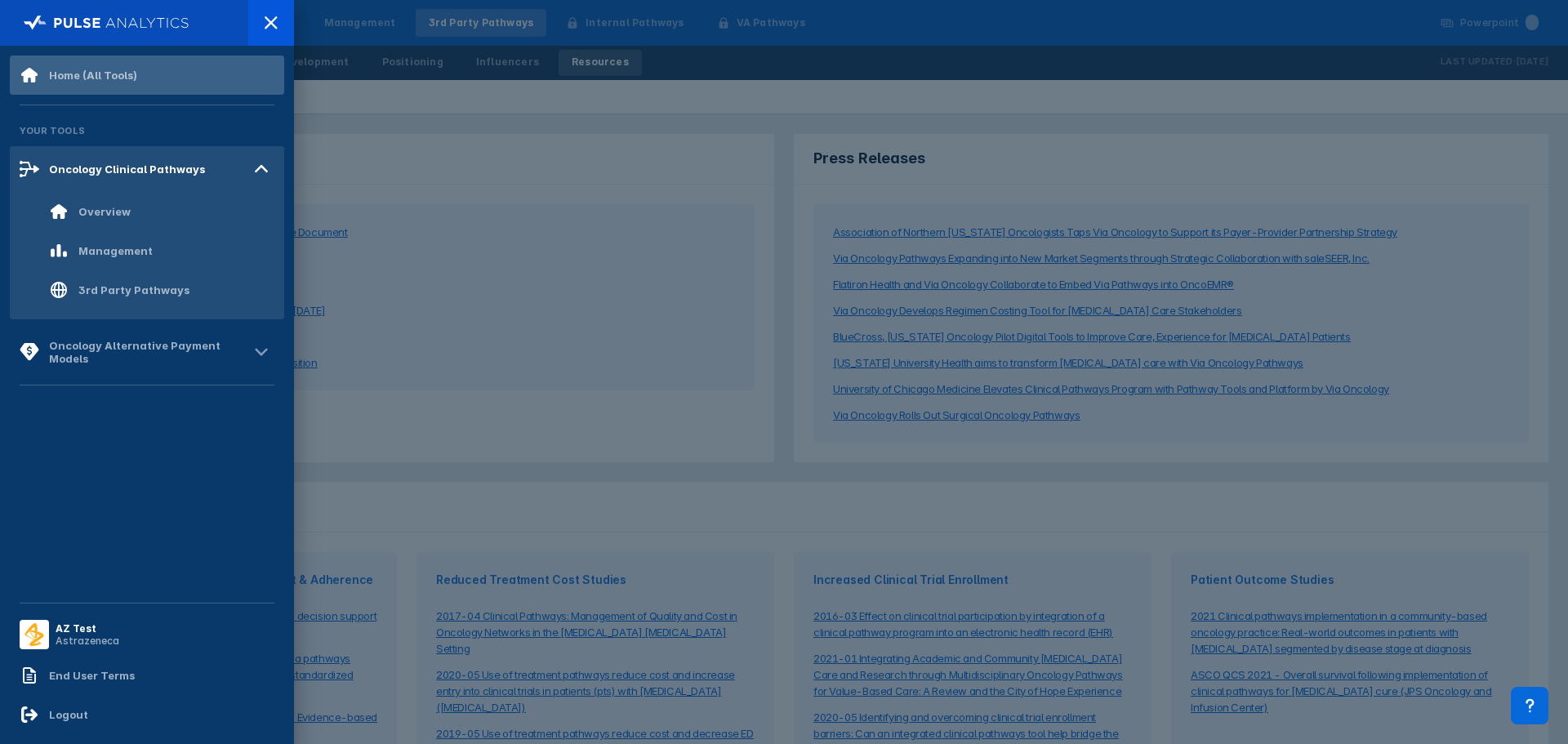
click at [96, 70] on div "Home (All Tools)" at bounding box center [93, 75] width 88 height 13
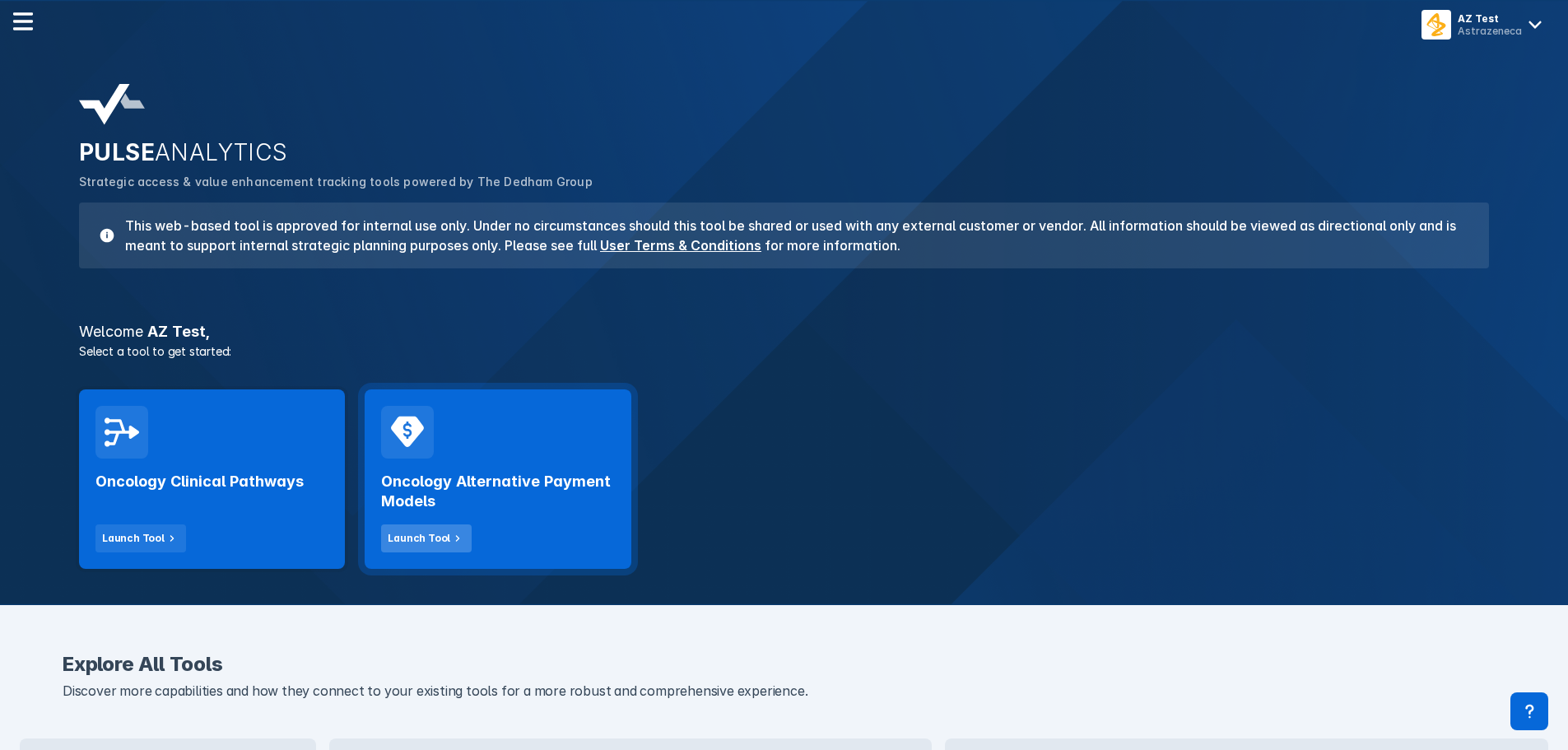
click at [437, 529] on button "Launch Tool" at bounding box center [426, 538] width 91 height 28
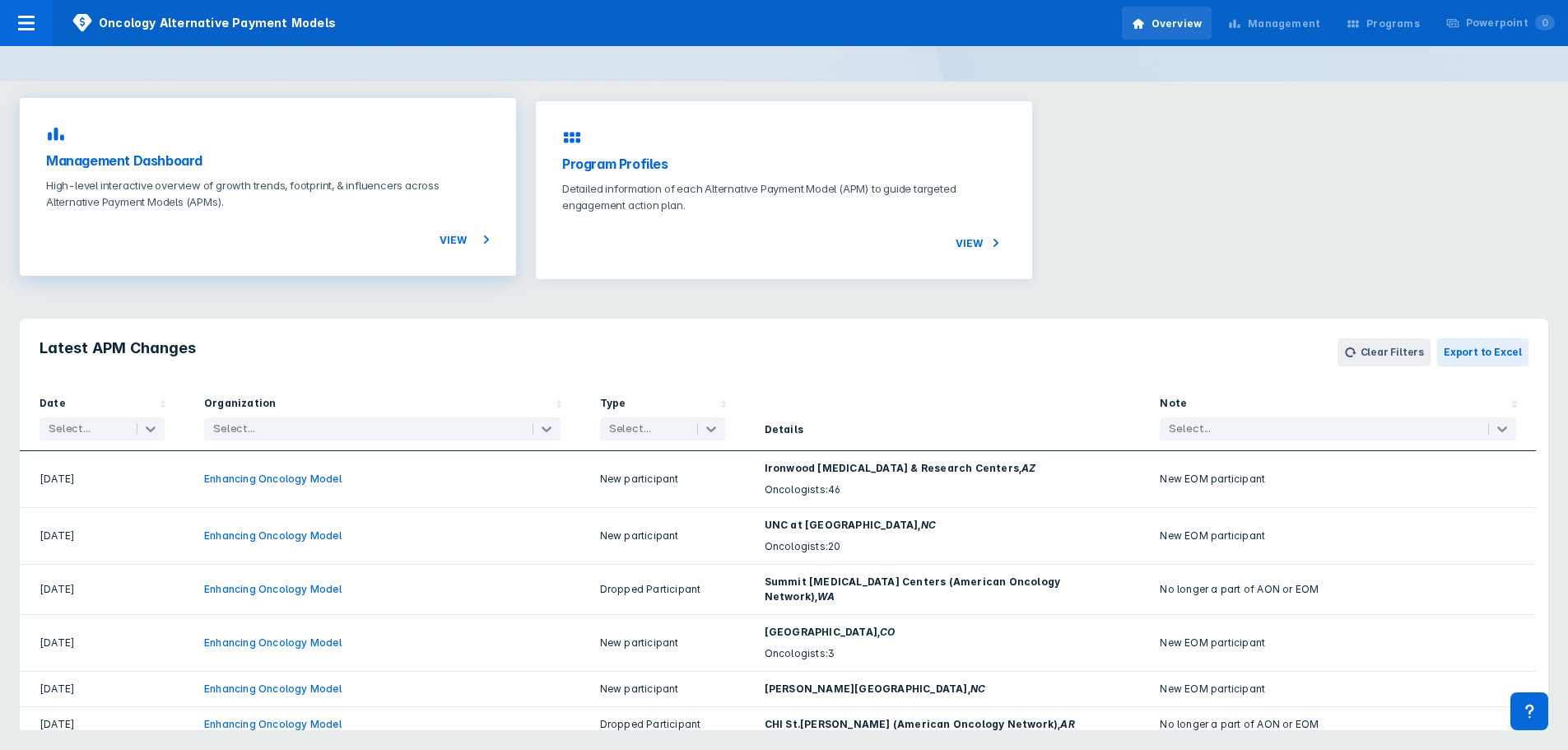
click at [364, 206] on p "High-level interactive overview of growth trends, footprint, & influencers acro…" at bounding box center [267, 194] width 444 height 33
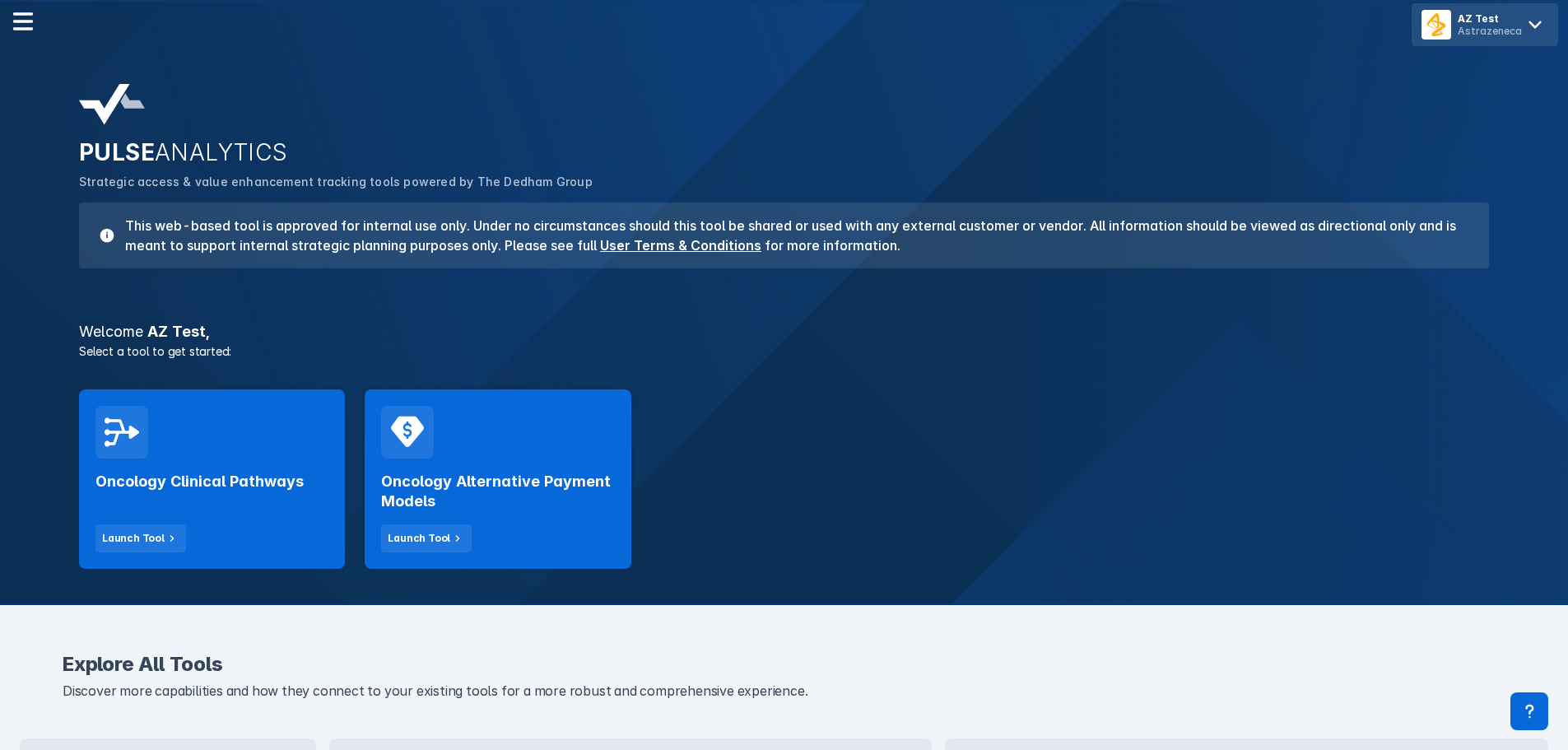
click at [1510, 14] on div "AZ Test" at bounding box center [1490, 17] width 64 height 12
click at [1463, 68] on span "Logout" at bounding box center [1449, 69] width 39 height 13
